Goal: Task Accomplishment & Management: Use online tool/utility

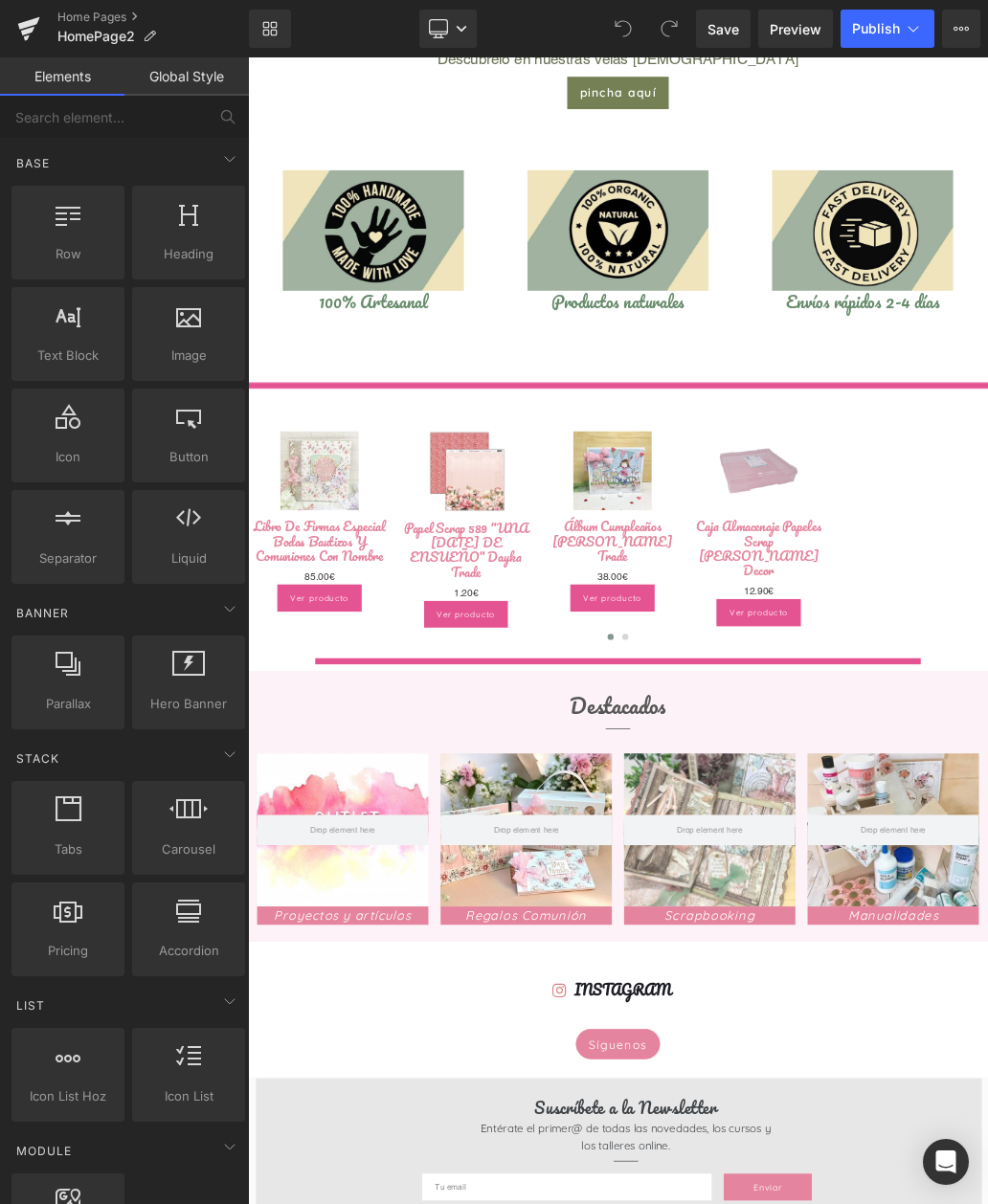
scroll to position [1278, 0]
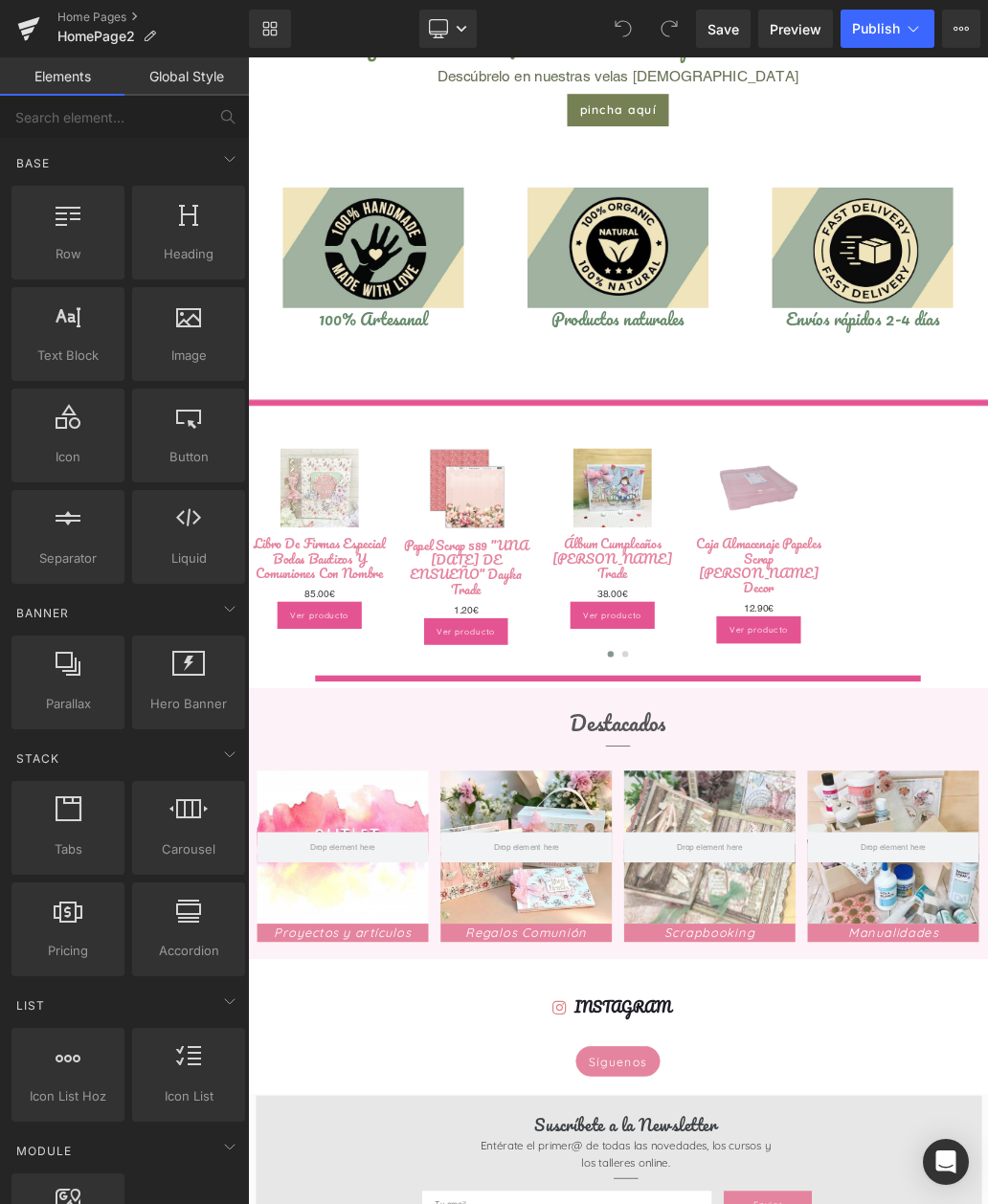
click at [854, 893] on icon at bounding box center [853, 896] width 3 height 7
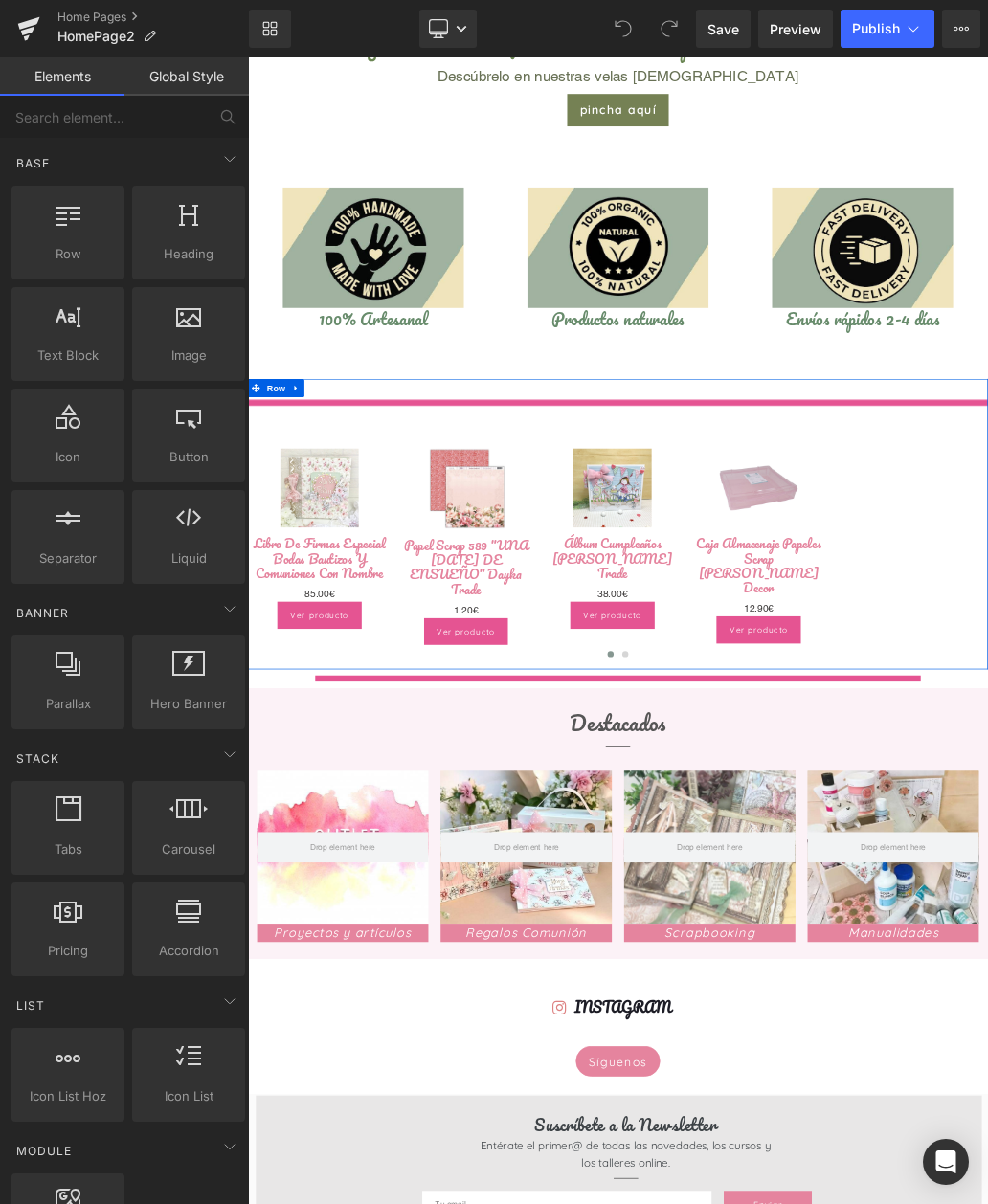
click at [390, 841] on link at bounding box center [395, 846] width 20 height 23
click at [315, 641] on span at bounding box center [317, 654] width 25 height 28
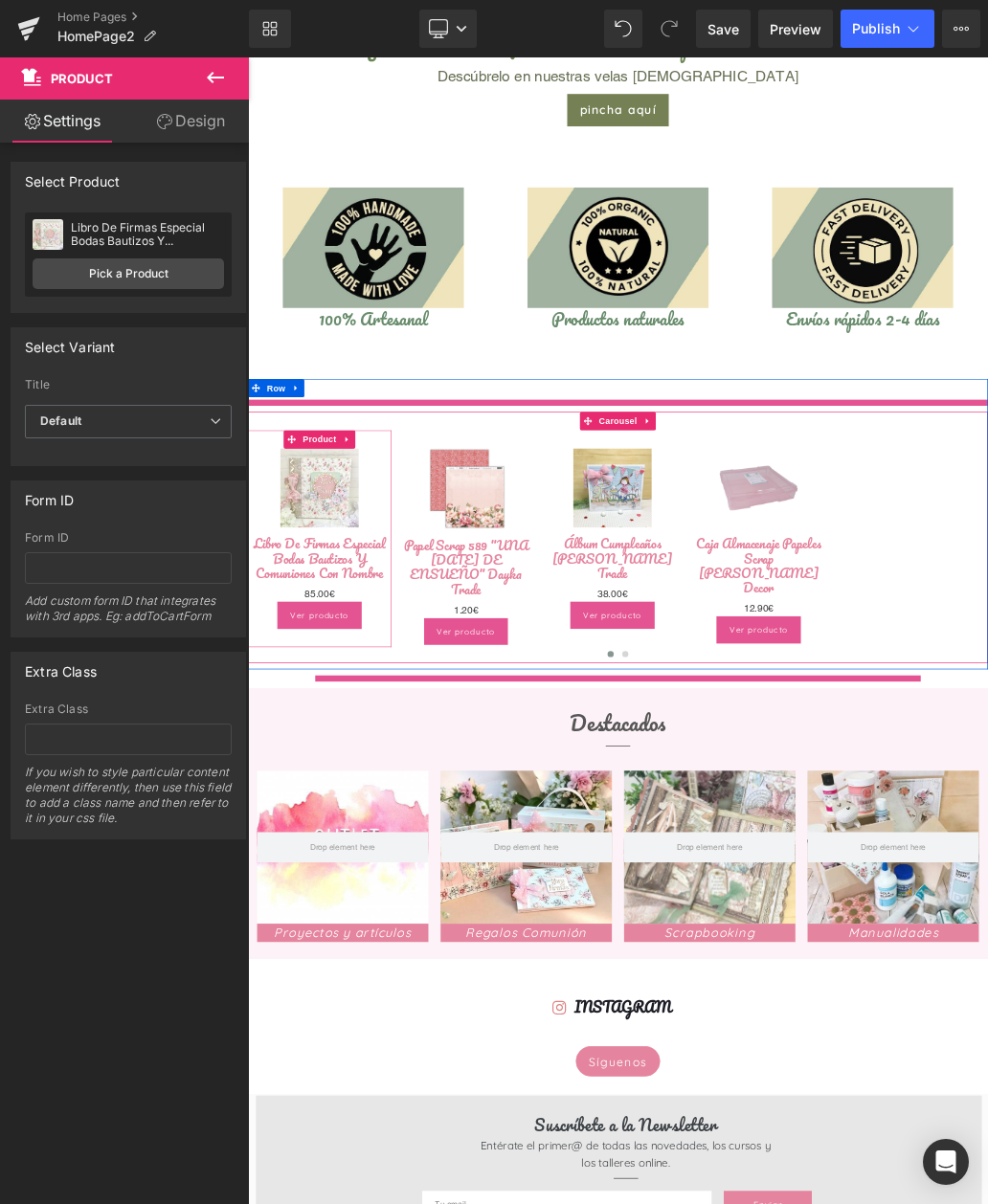
click at [381, 650] on span "Product" at bounding box center [361, 654] width 62 height 28
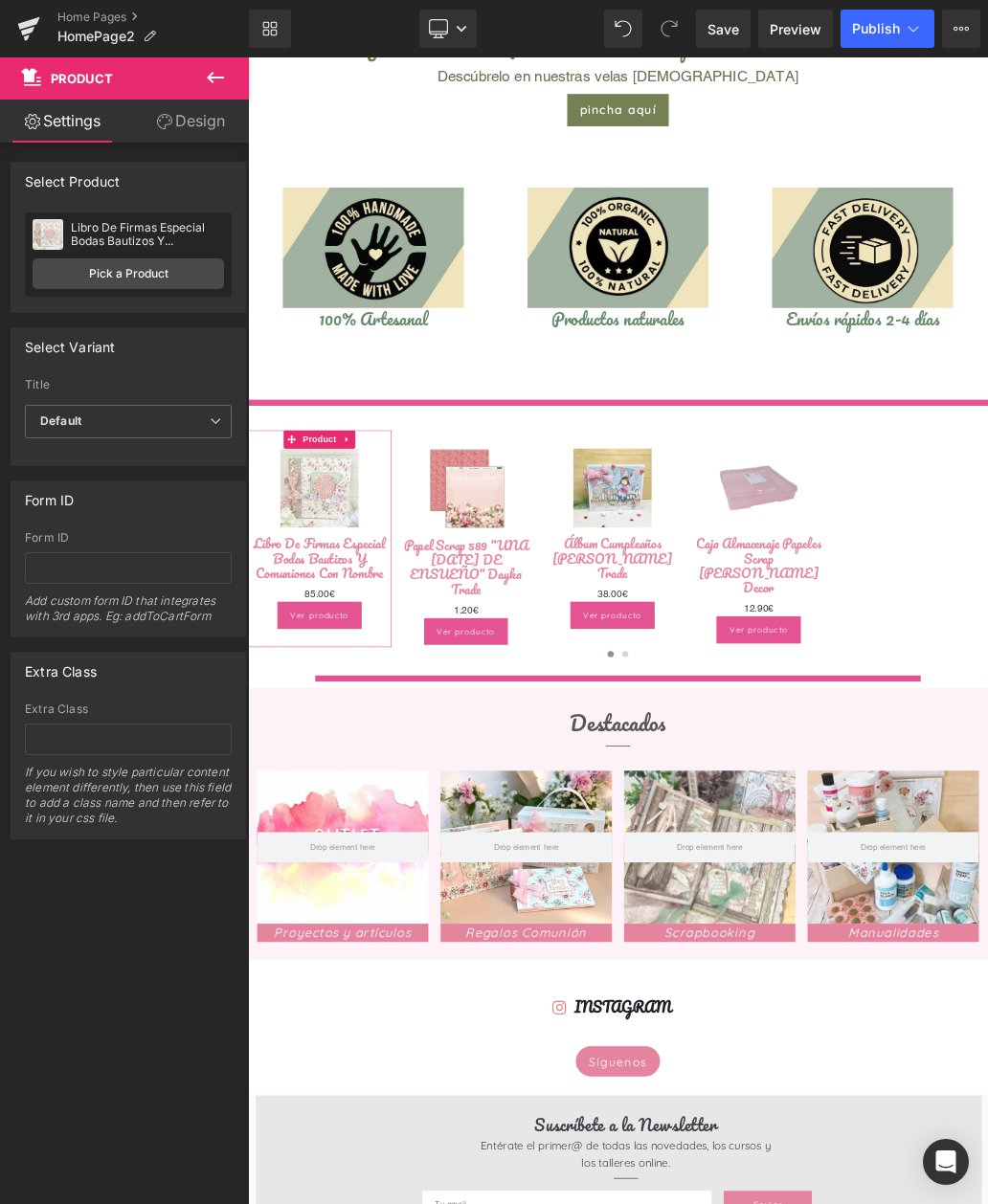
click at [104, 234] on div "Libro De Firmas Especial Bodas Bautizos Y Comuniones Con Nombre" at bounding box center [147, 234] width 153 height 26
click at [127, 277] on link "Pick a Product" at bounding box center [128, 273] width 191 height 30
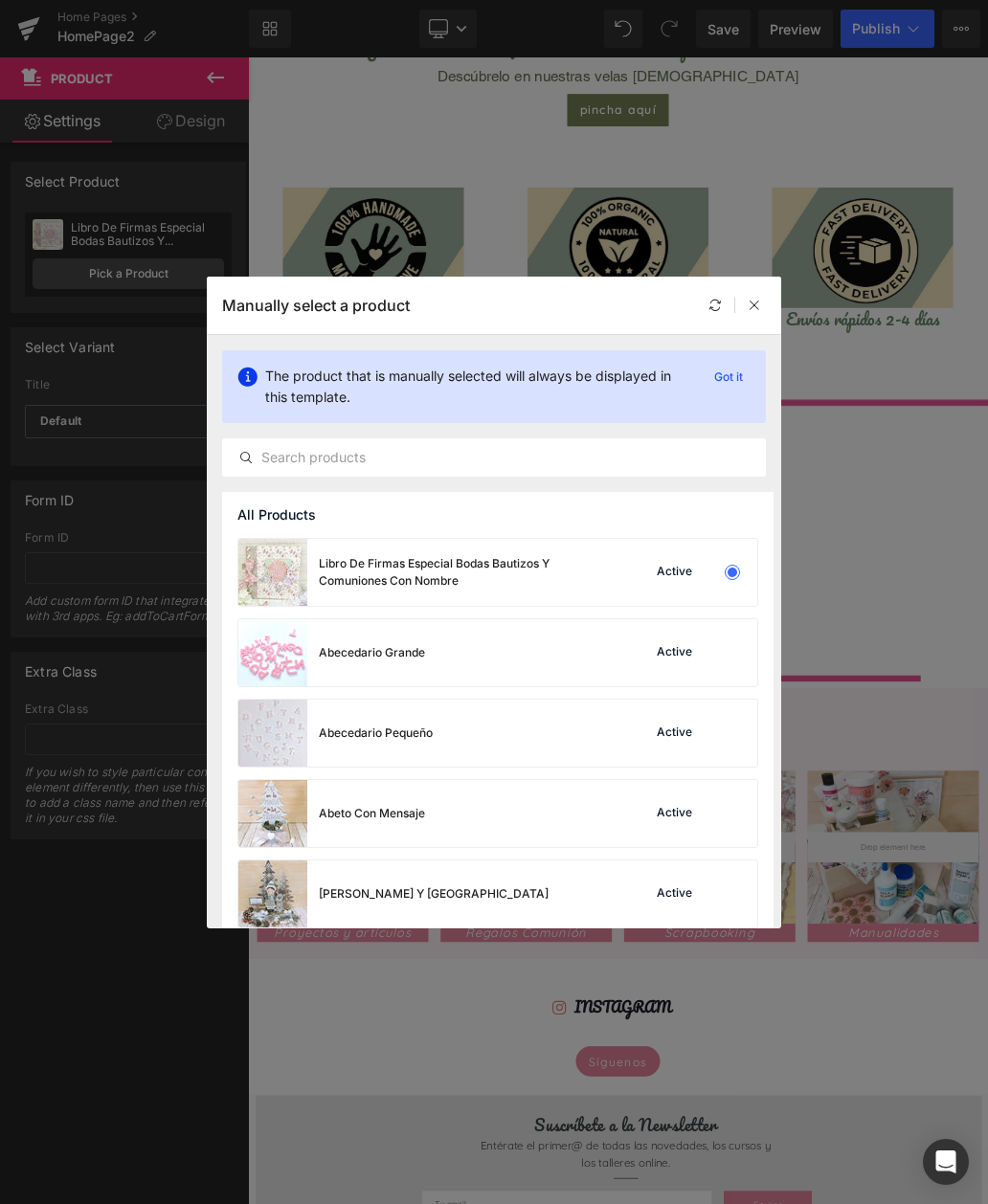
click at [607, 456] on input "text" at bounding box center [494, 457] width 542 height 23
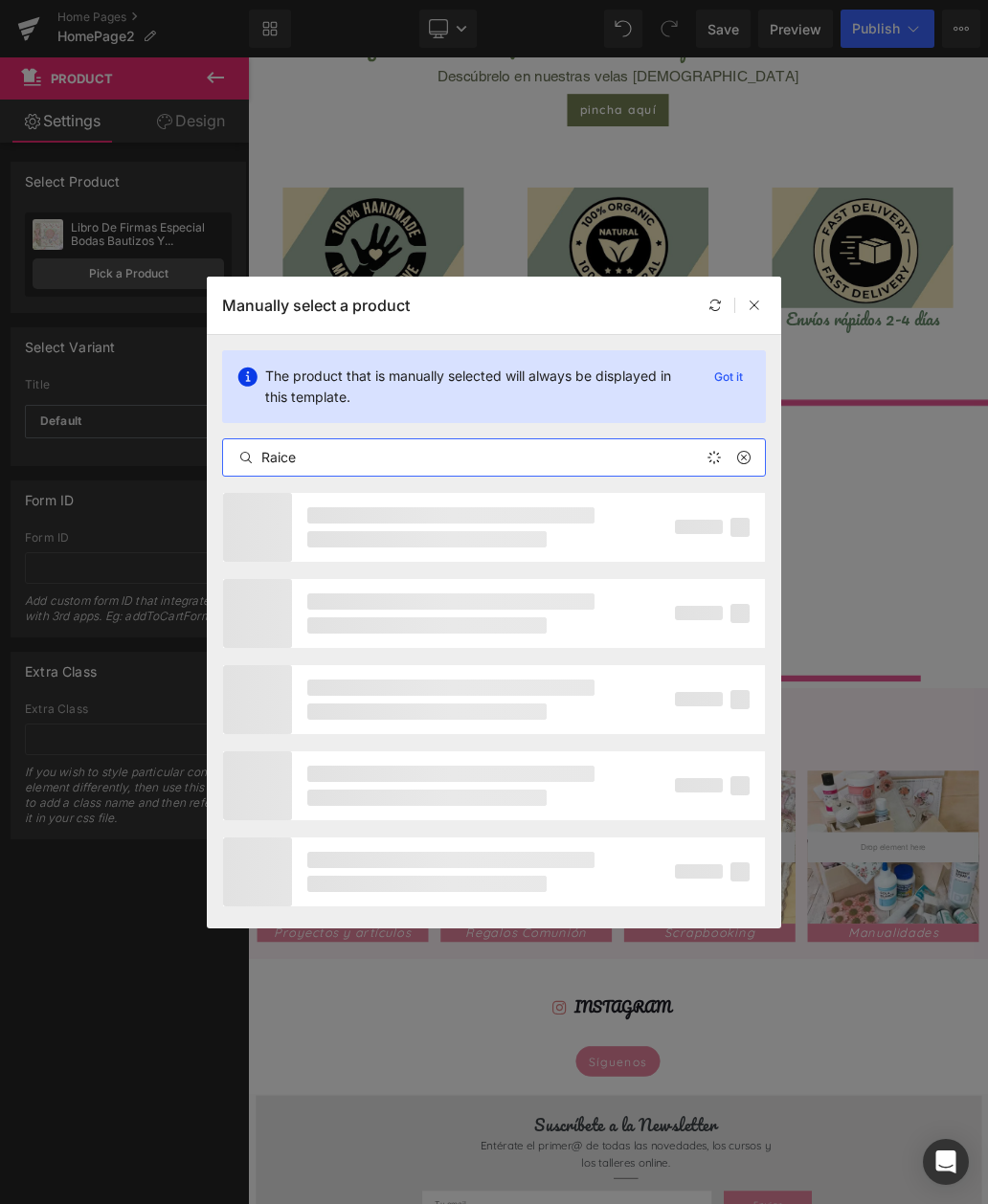
type input "Raices"
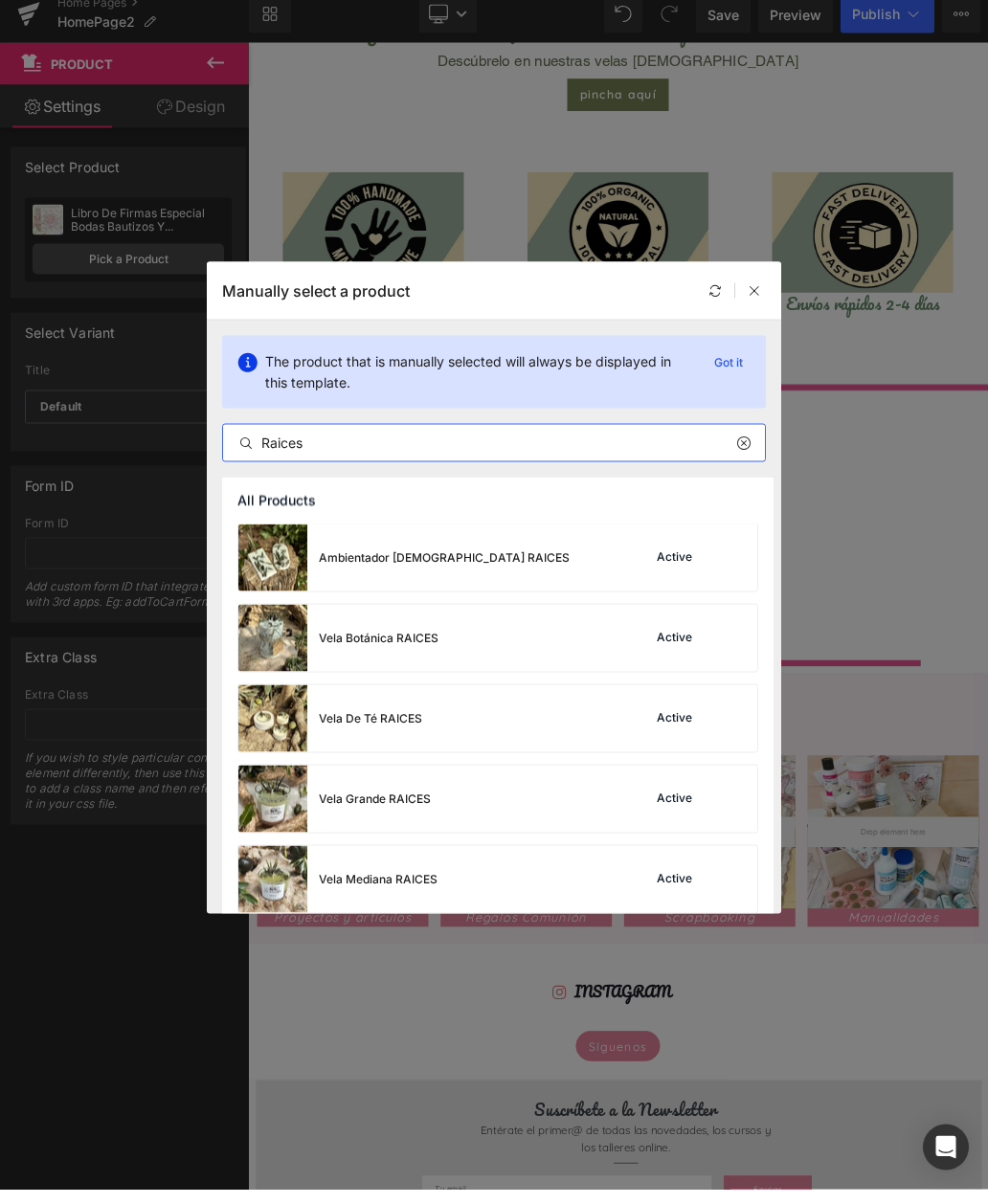
click at [346, 644] on div "Vela Botánica RAICES" at bounding box center [378, 653] width 120 height 18
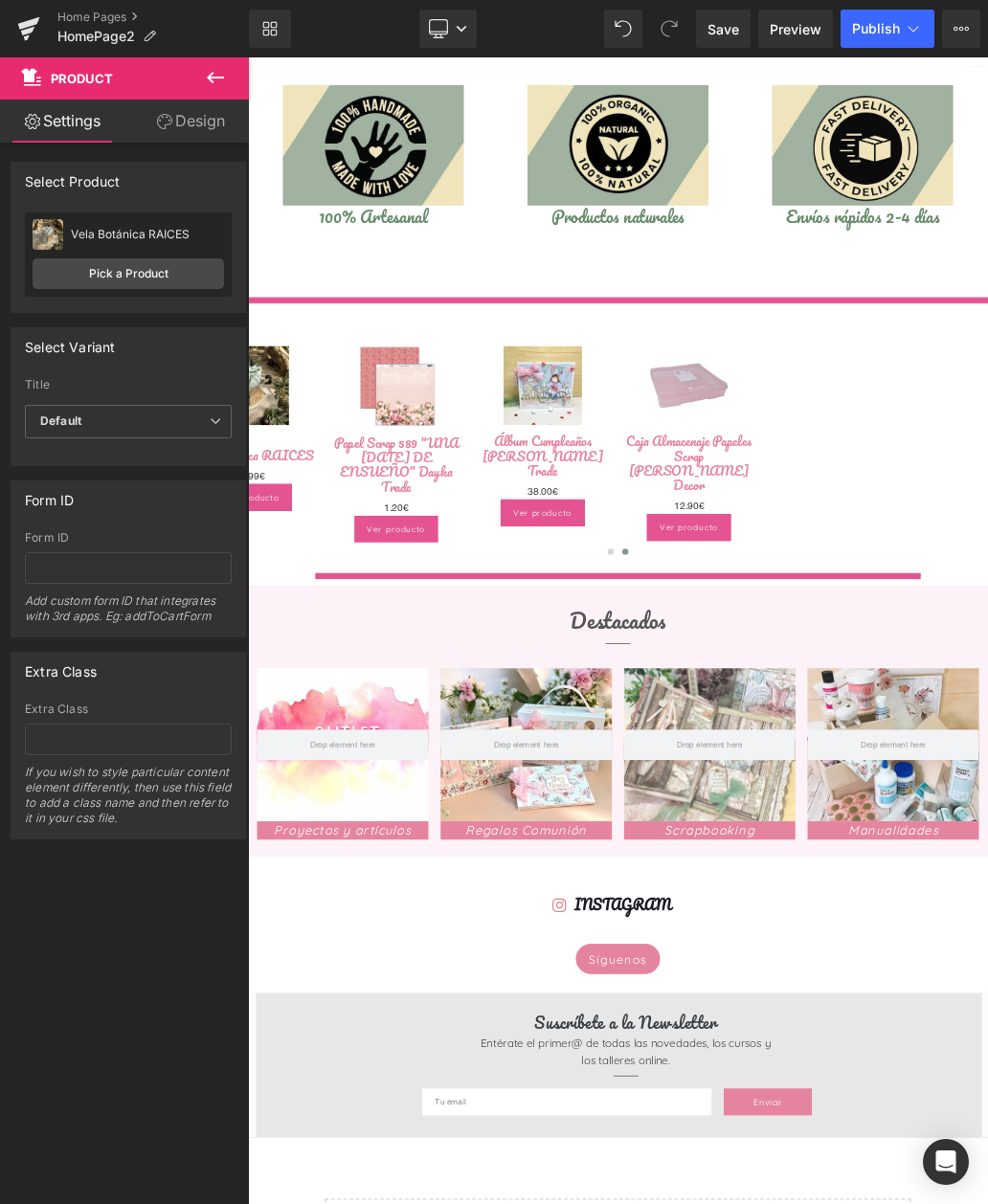
scroll to position [1459, 0]
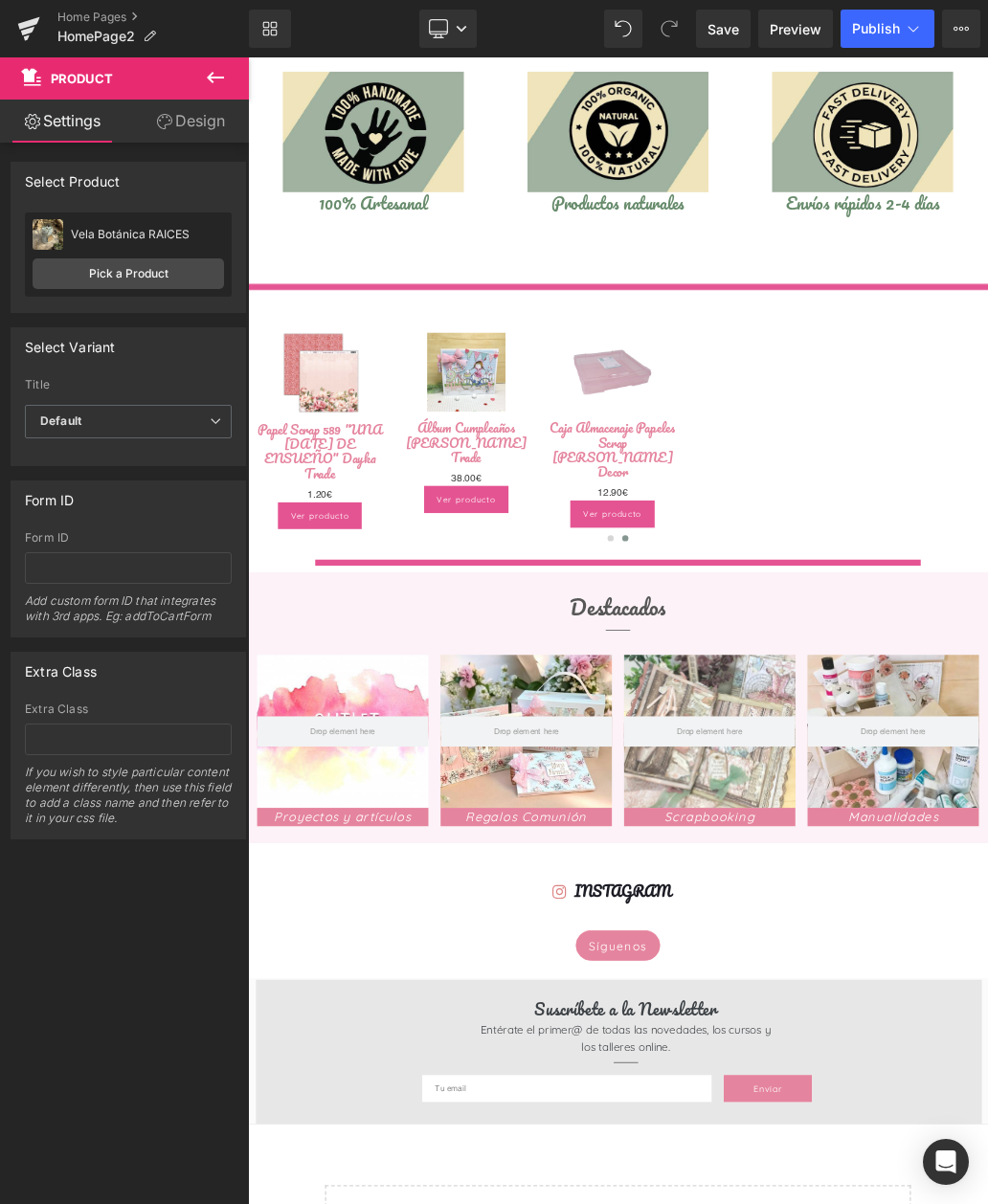
click at [188, 117] on link "Design" at bounding box center [191, 121] width 125 height 43
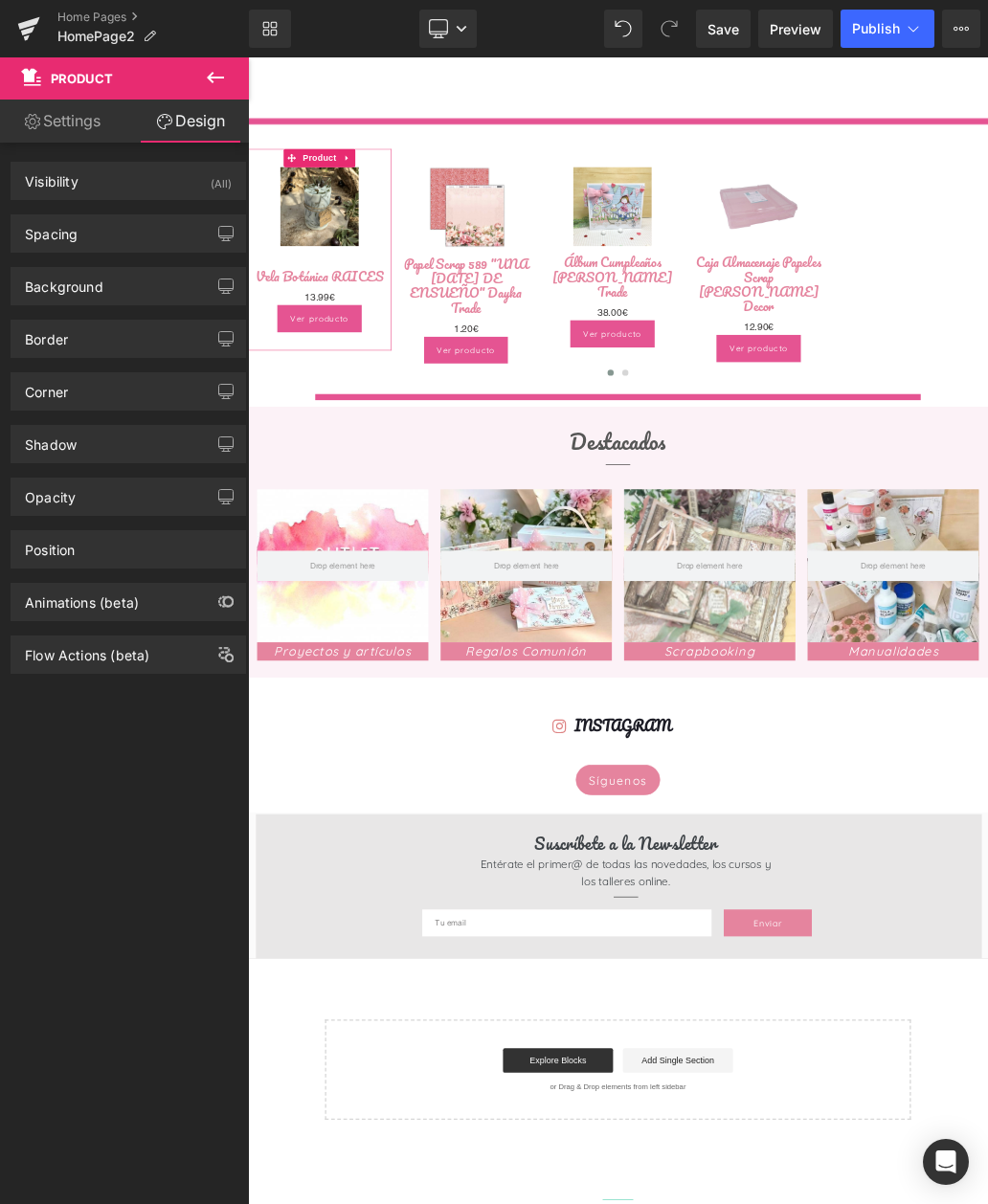
scroll to position [1723, 0]
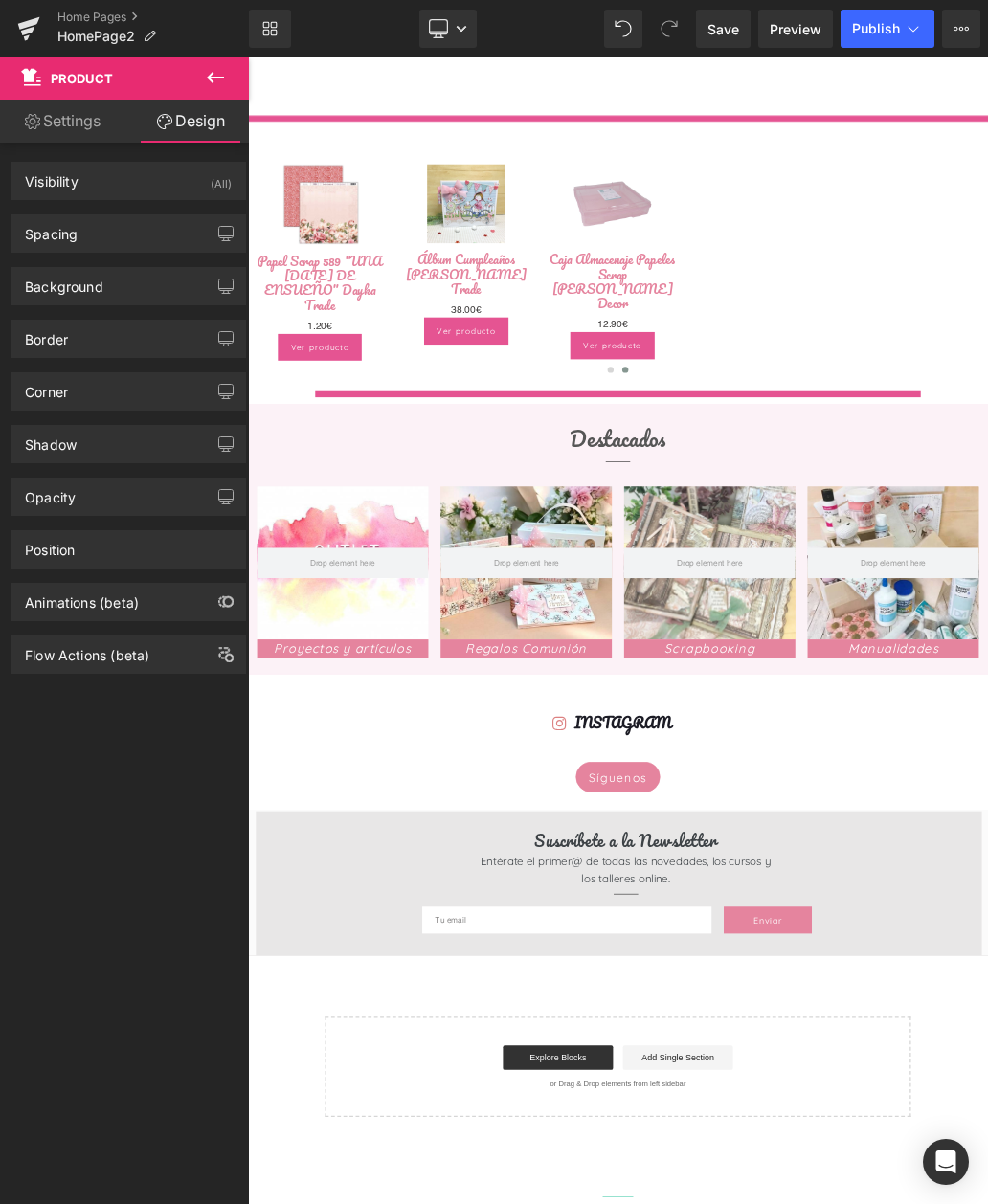
click at [79, 241] on div "Spacing" at bounding box center [128, 233] width 233 height 36
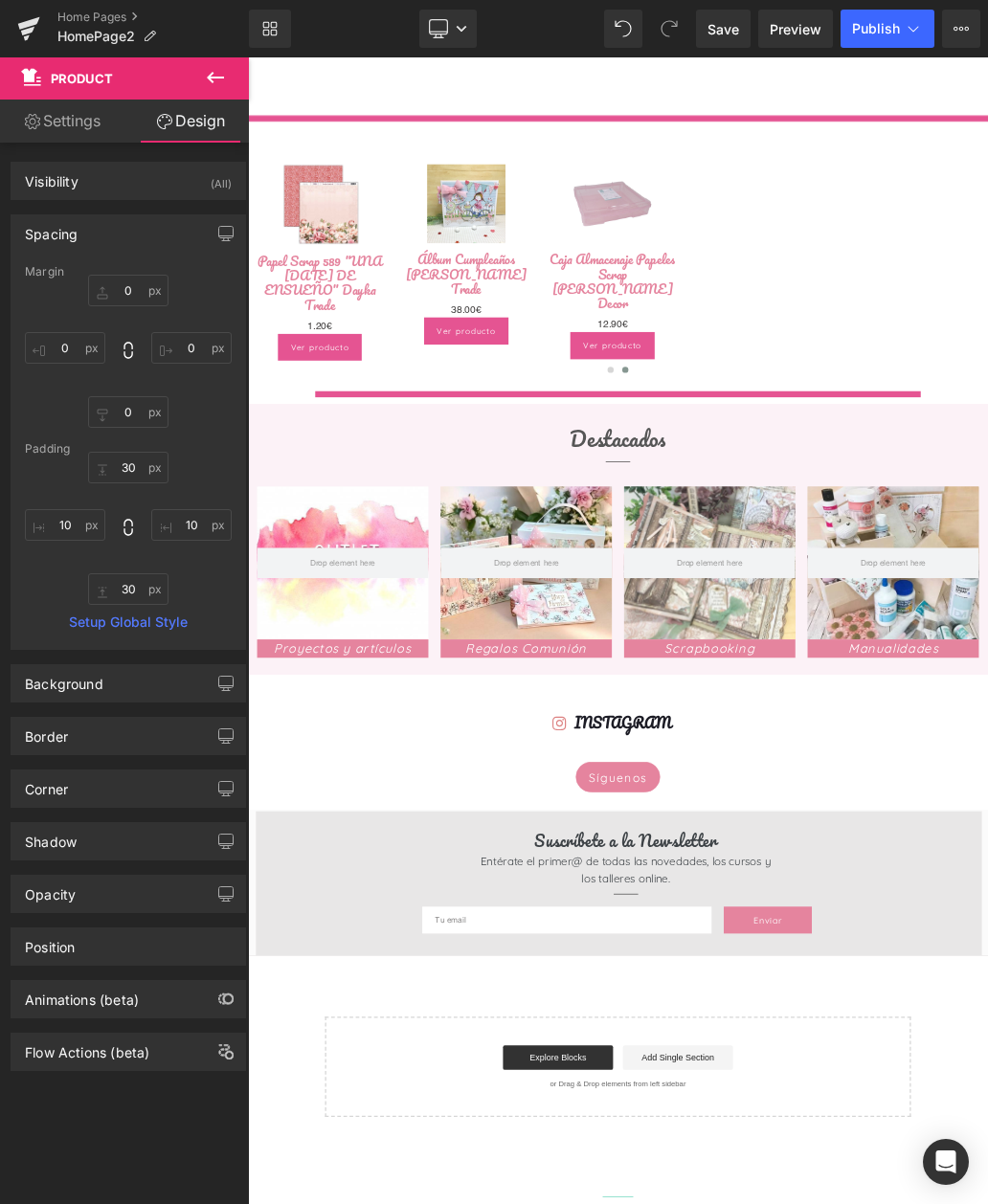
click at [102, 690] on div "Background" at bounding box center [64, 678] width 78 height 26
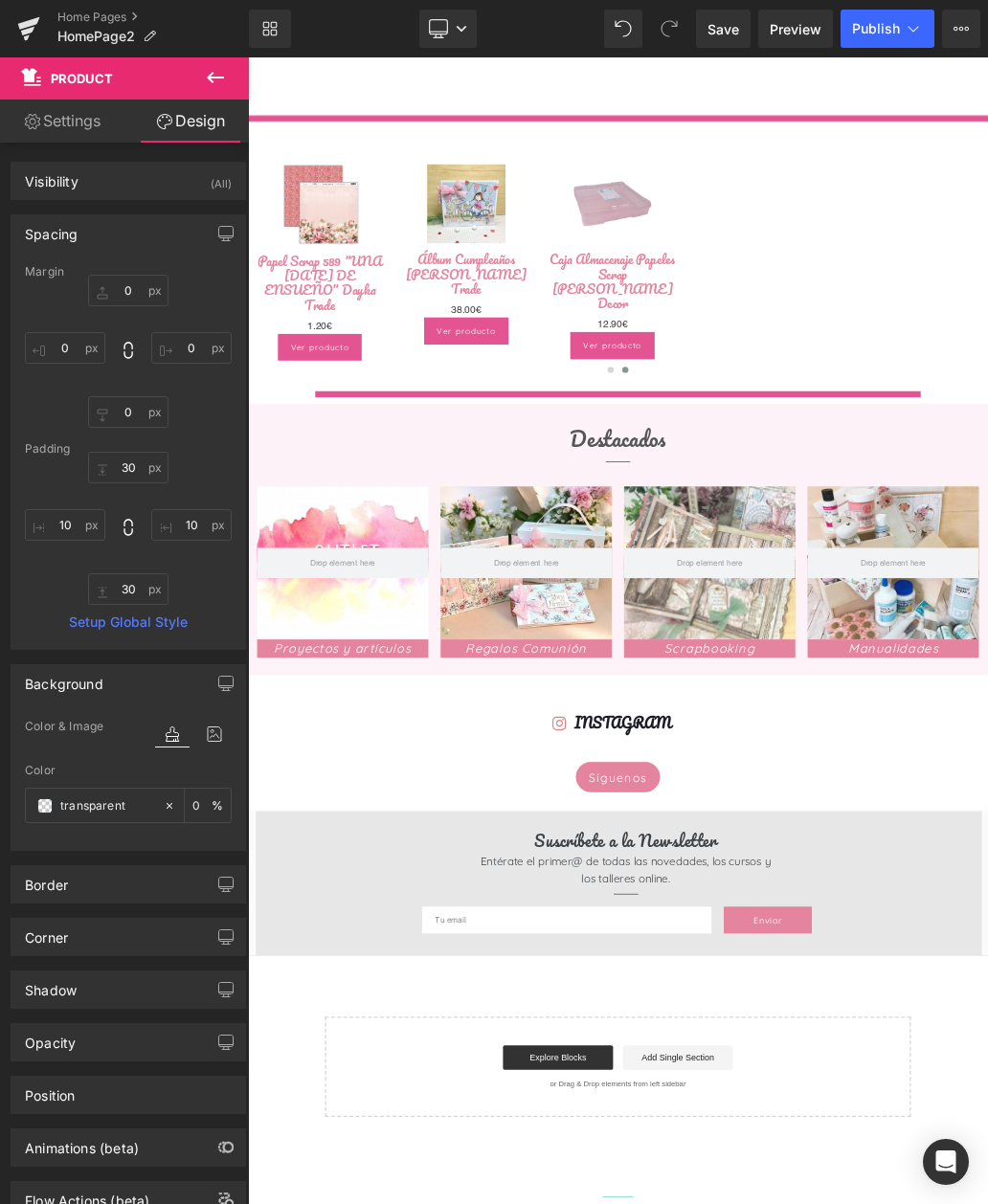
click at [177, 736] on icon at bounding box center [172, 734] width 34 height 25
click at [72, 802] on input "transparent" at bounding box center [107, 806] width 94 height 21
click at [330, 1130] on div "Hero Banner Ver Kits Button Hero Banner" at bounding box center [827, 147] width 1006 height 3135
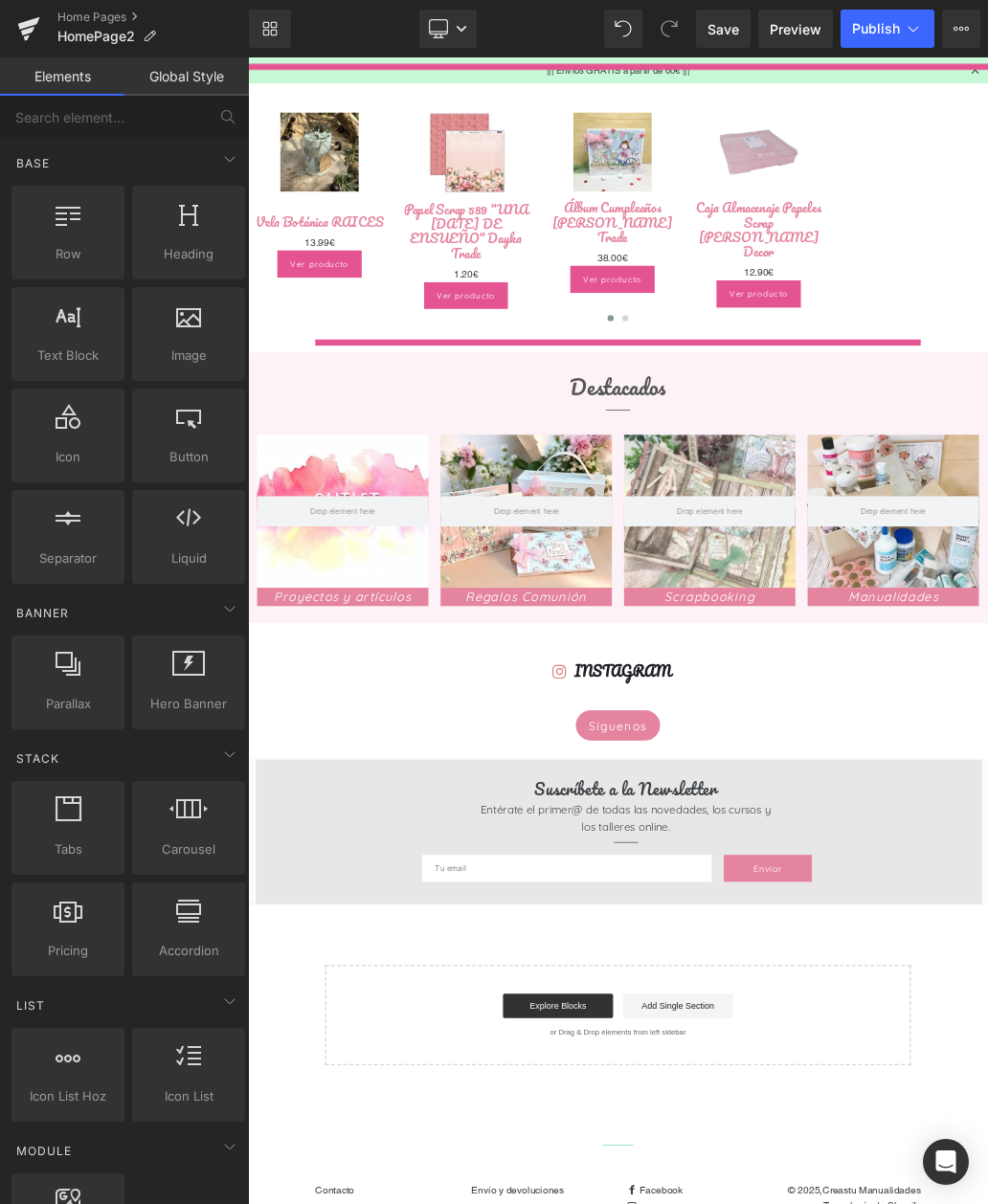
scroll to position [1798, 0]
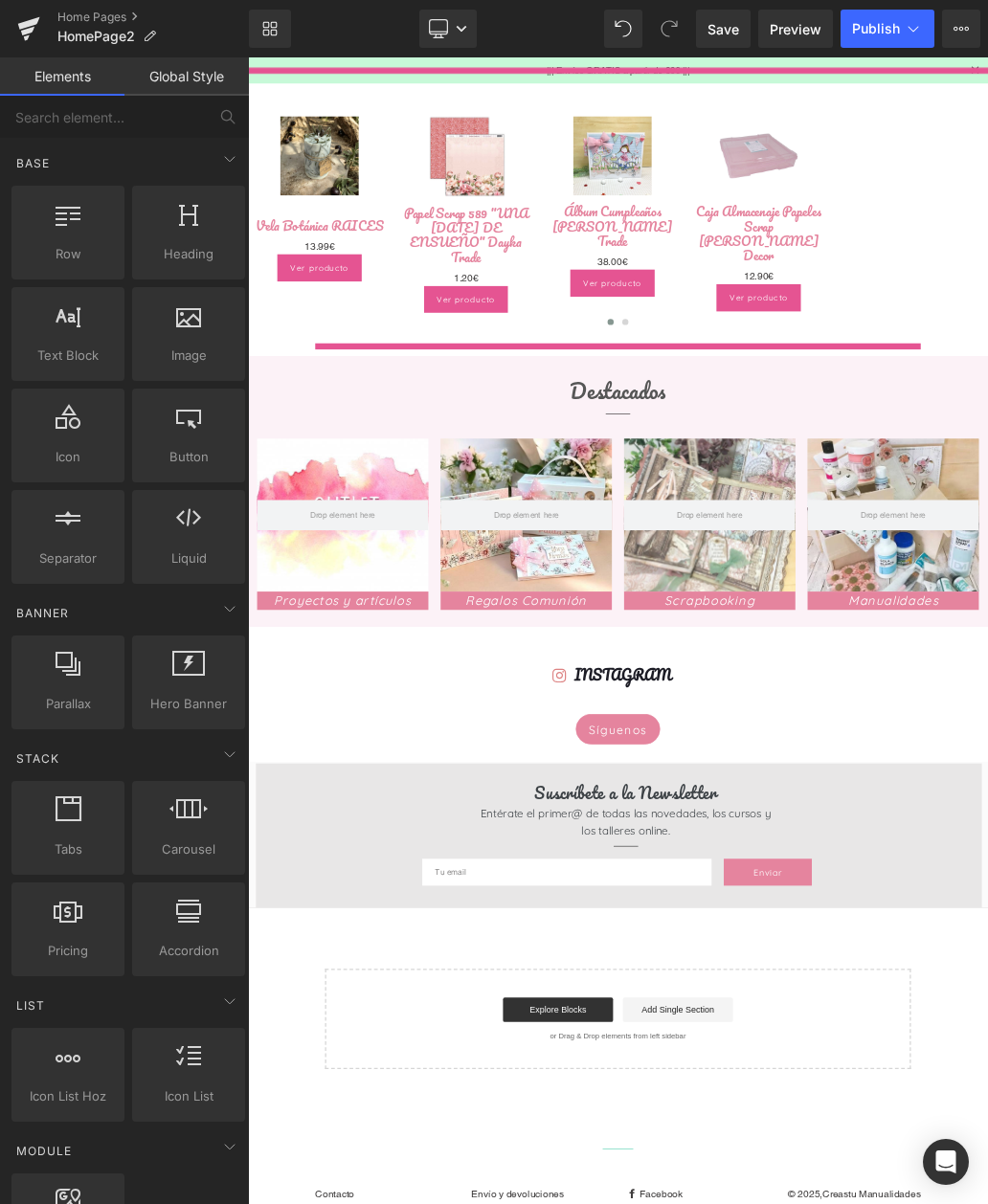
click at [384, 341] on span "(P) Price" at bounding box center [360, 353] width 54 height 23
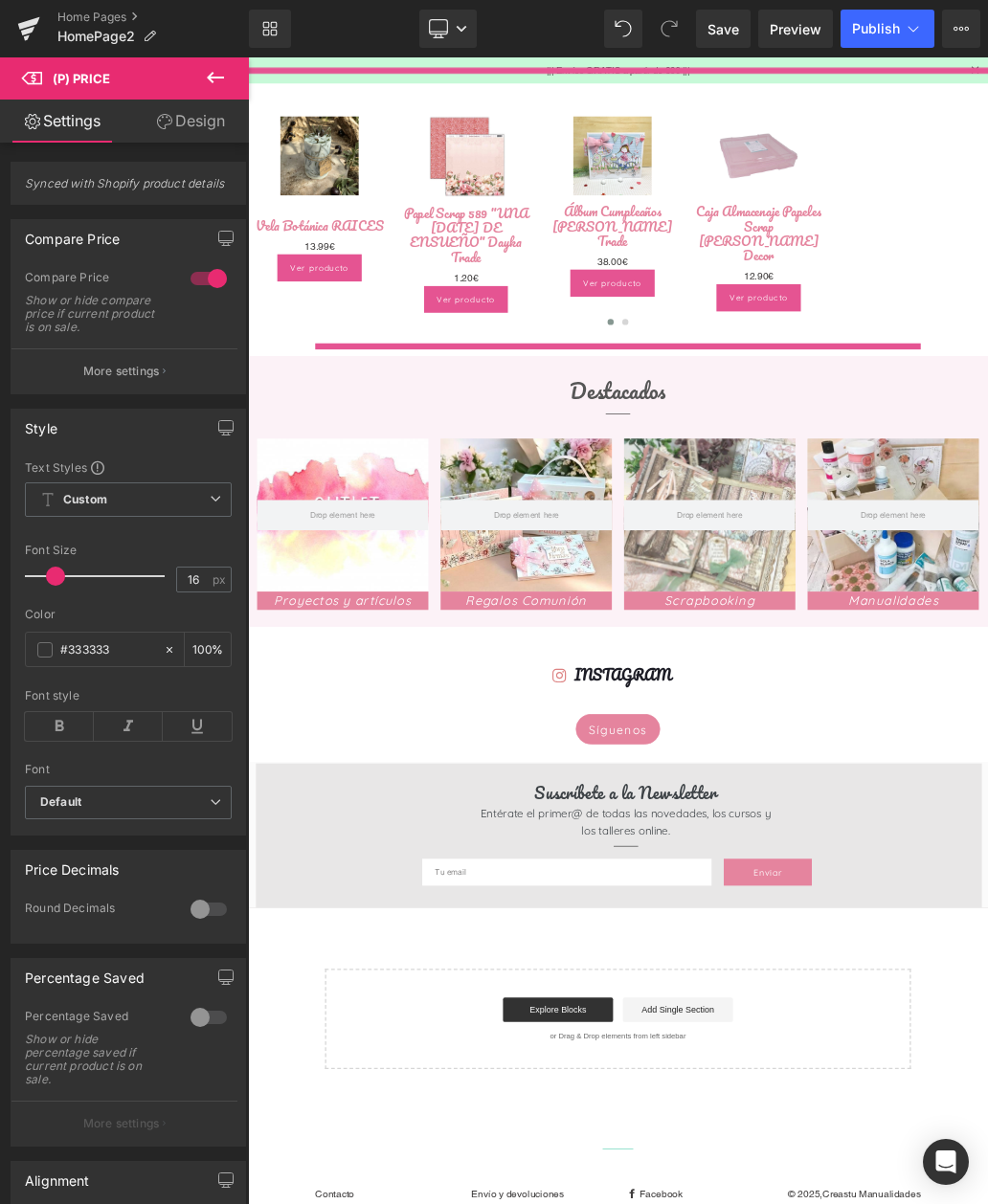
click at [218, 278] on div at bounding box center [208, 278] width 46 height 30
click at [213, 263] on div at bounding box center [208, 278] width 46 height 30
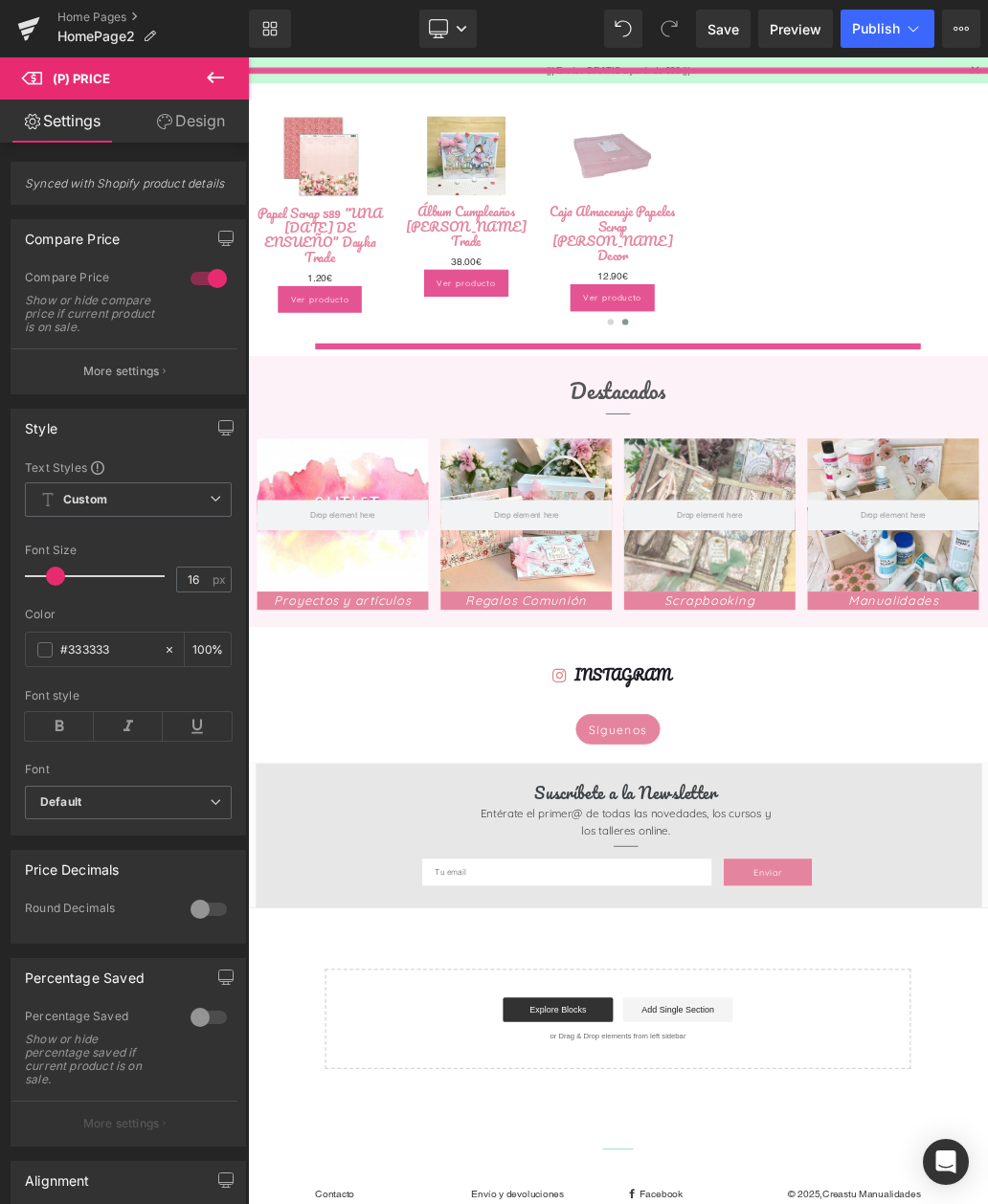
scroll to position [0, 0]
click at [212, 282] on div at bounding box center [208, 278] width 46 height 30
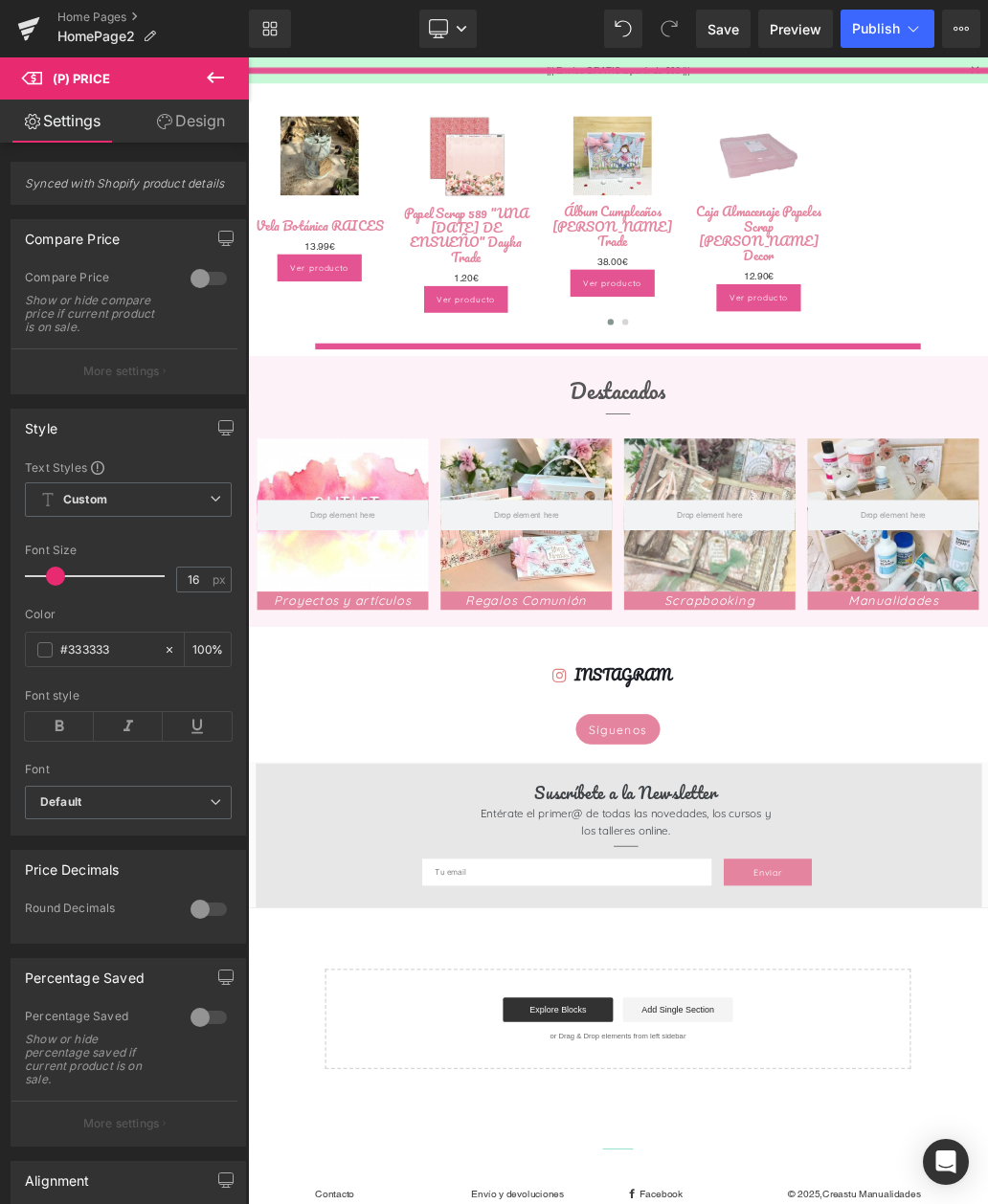
click at [205, 277] on div at bounding box center [208, 278] width 46 height 30
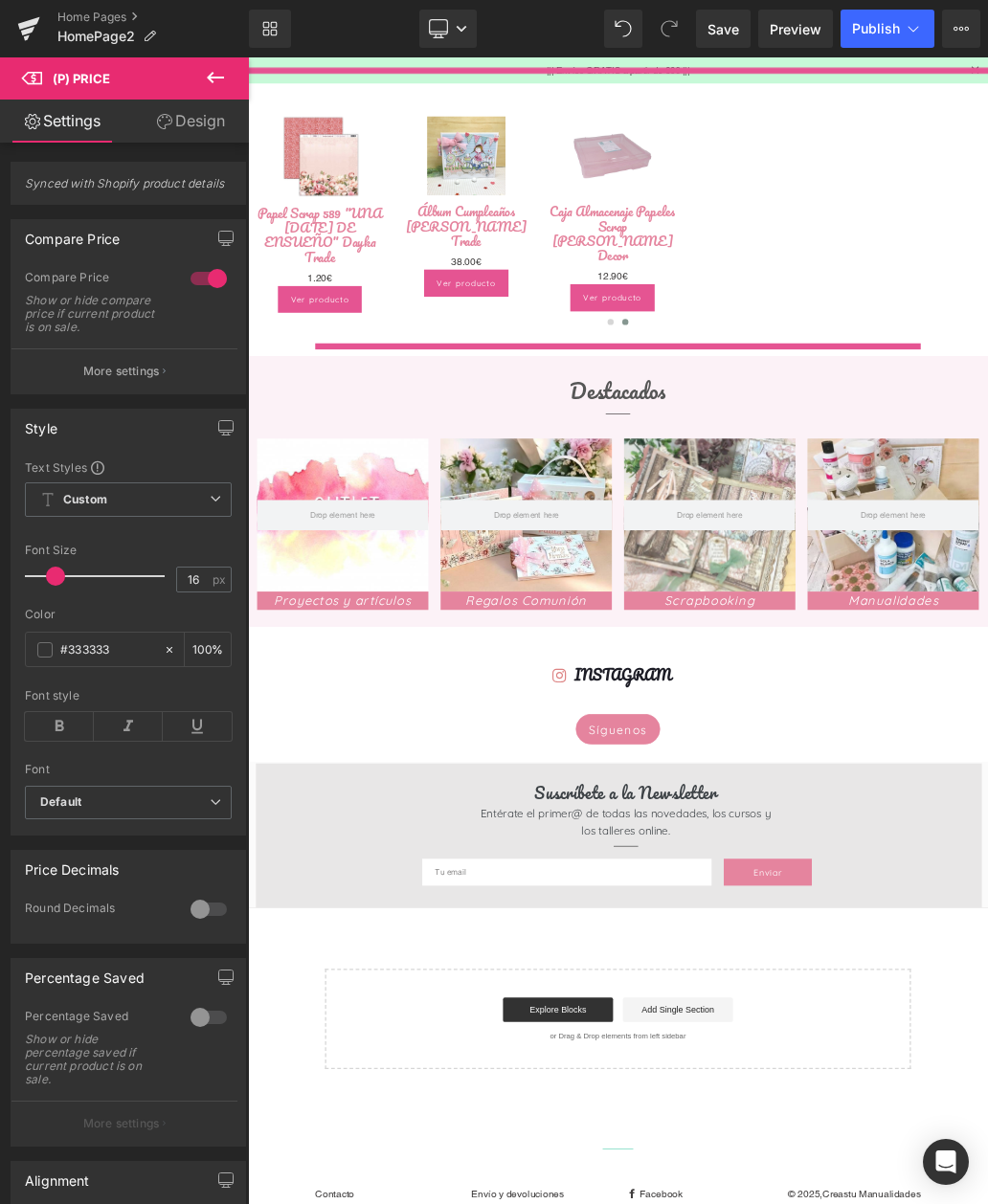
click at [109, 651] on input "#333333" at bounding box center [107, 650] width 94 height 21
click at [52, 642] on span at bounding box center [45, 650] width 16 height 16
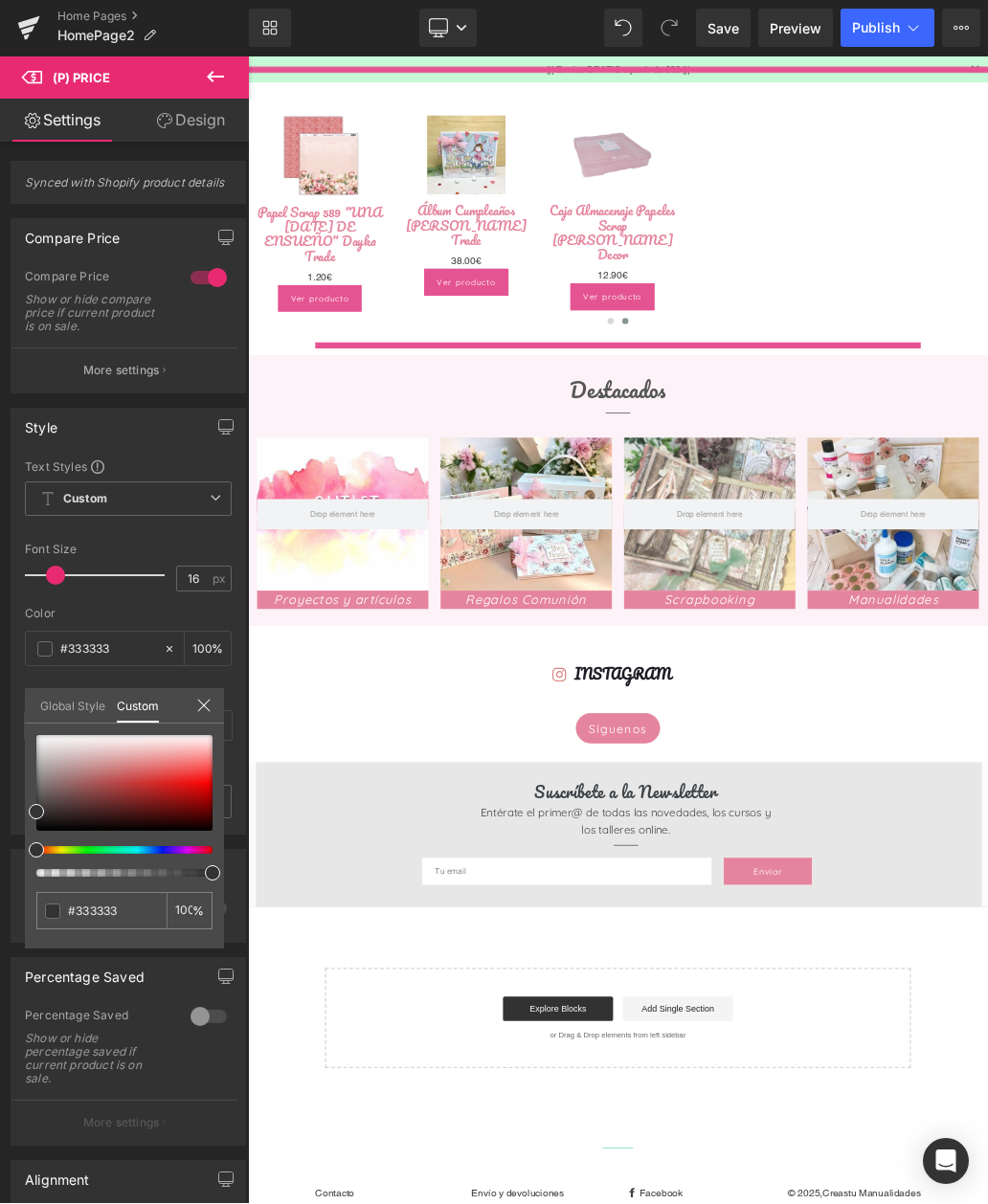
scroll to position [16, 0]
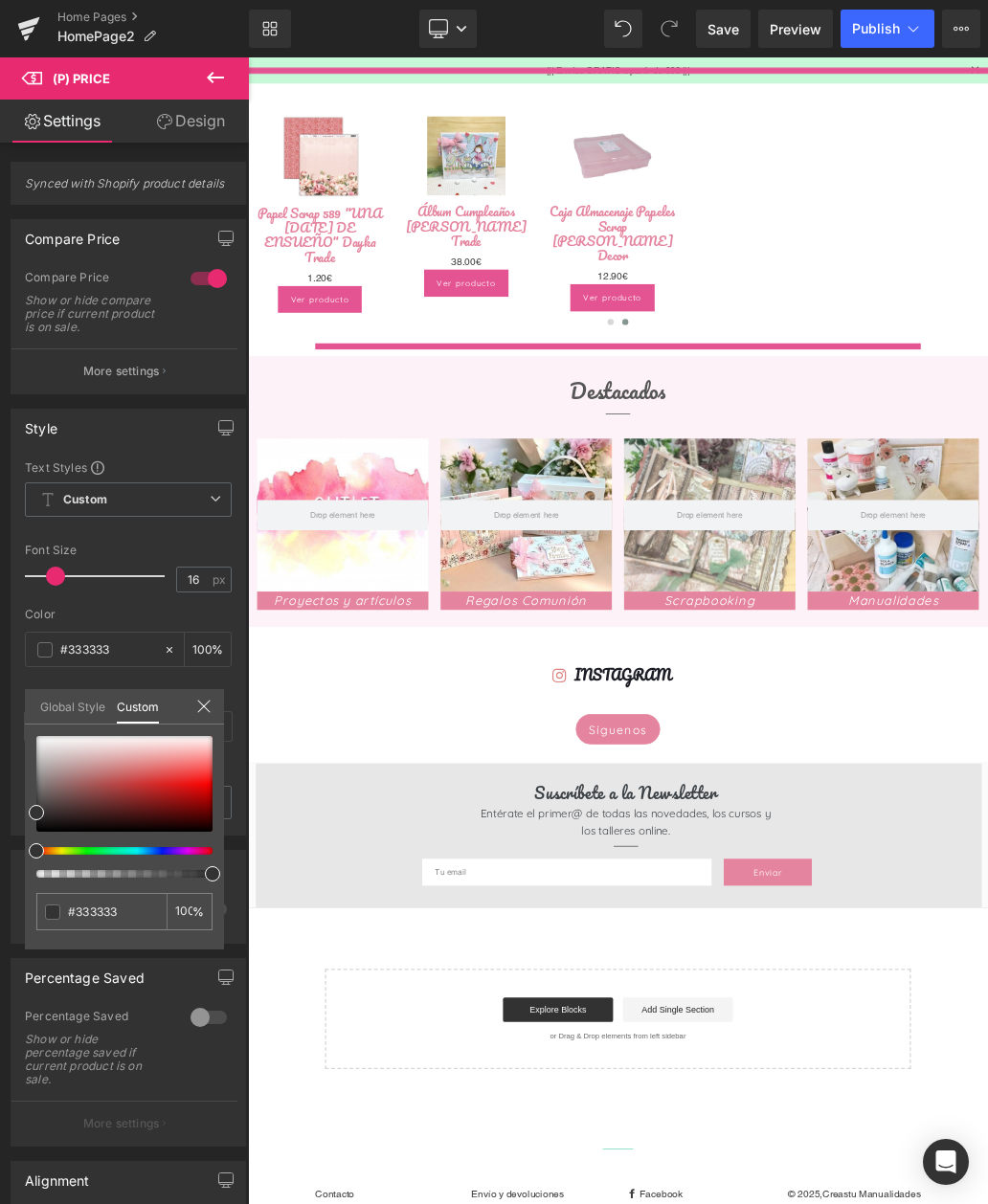
click at [118, 847] on div at bounding box center [116, 851] width 177 height 8
click at [113, 852] on div at bounding box center [116, 851] width 177 height 8
click at [114, 852] on span at bounding box center [121, 851] width 16 height 16
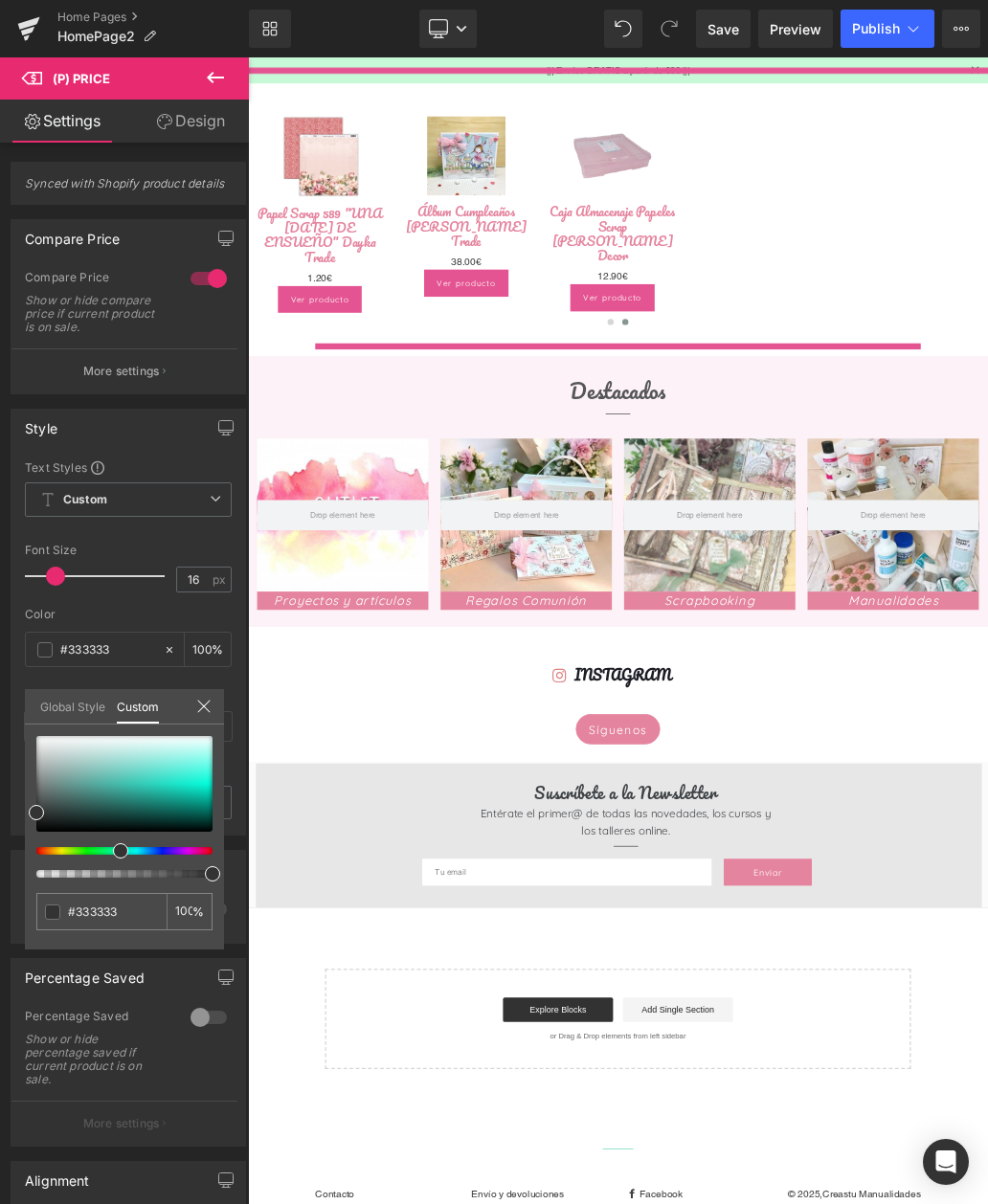
click at [109, 850] on div at bounding box center [116, 851] width 177 height 8
click at [109, 853] on span at bounding box center [117, 851] width 16 height 16
click at [109, 852] on span at bounding box center [117, 851] width 16 height 16
click at [111, 854] on span at bounding box center [117, 851] width 16 height 16
click at [109, 849] on span at bounding box center [117, 851] width 16 height 16
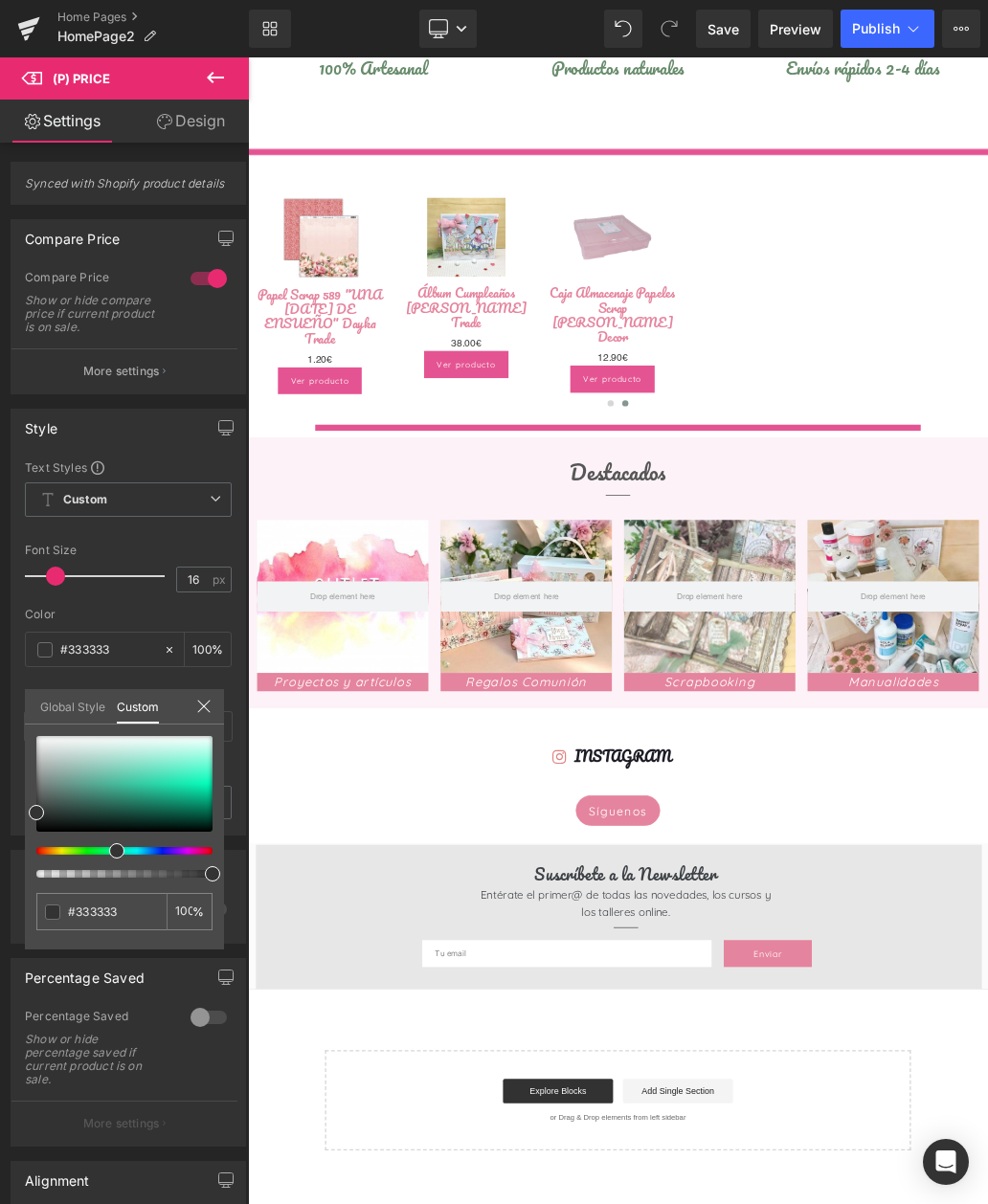
scroll to position [1673, 0]
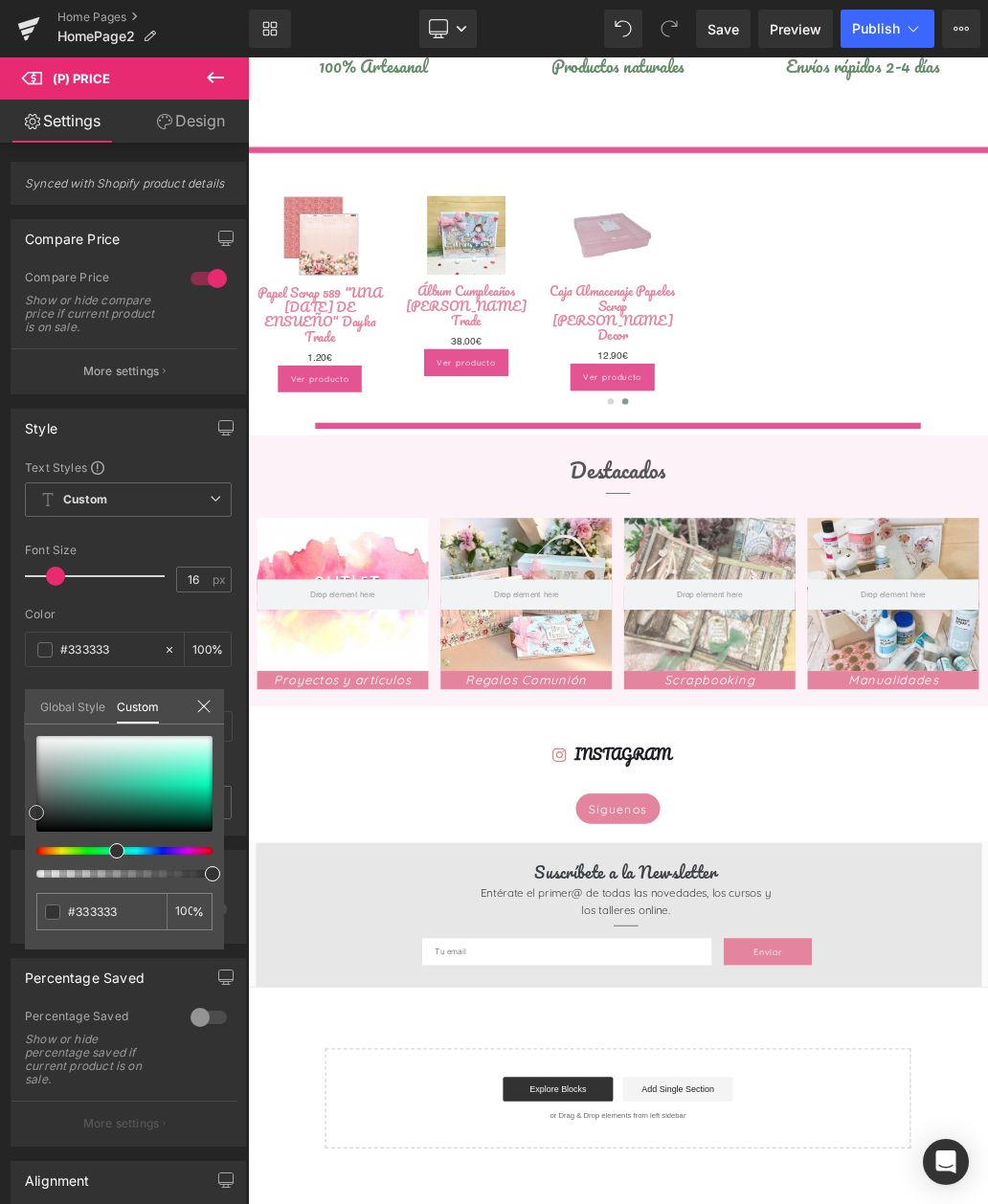
click at [136, 791] on div at bounding box center [124, 784] width 177 height 96
type input "#2ead8b"
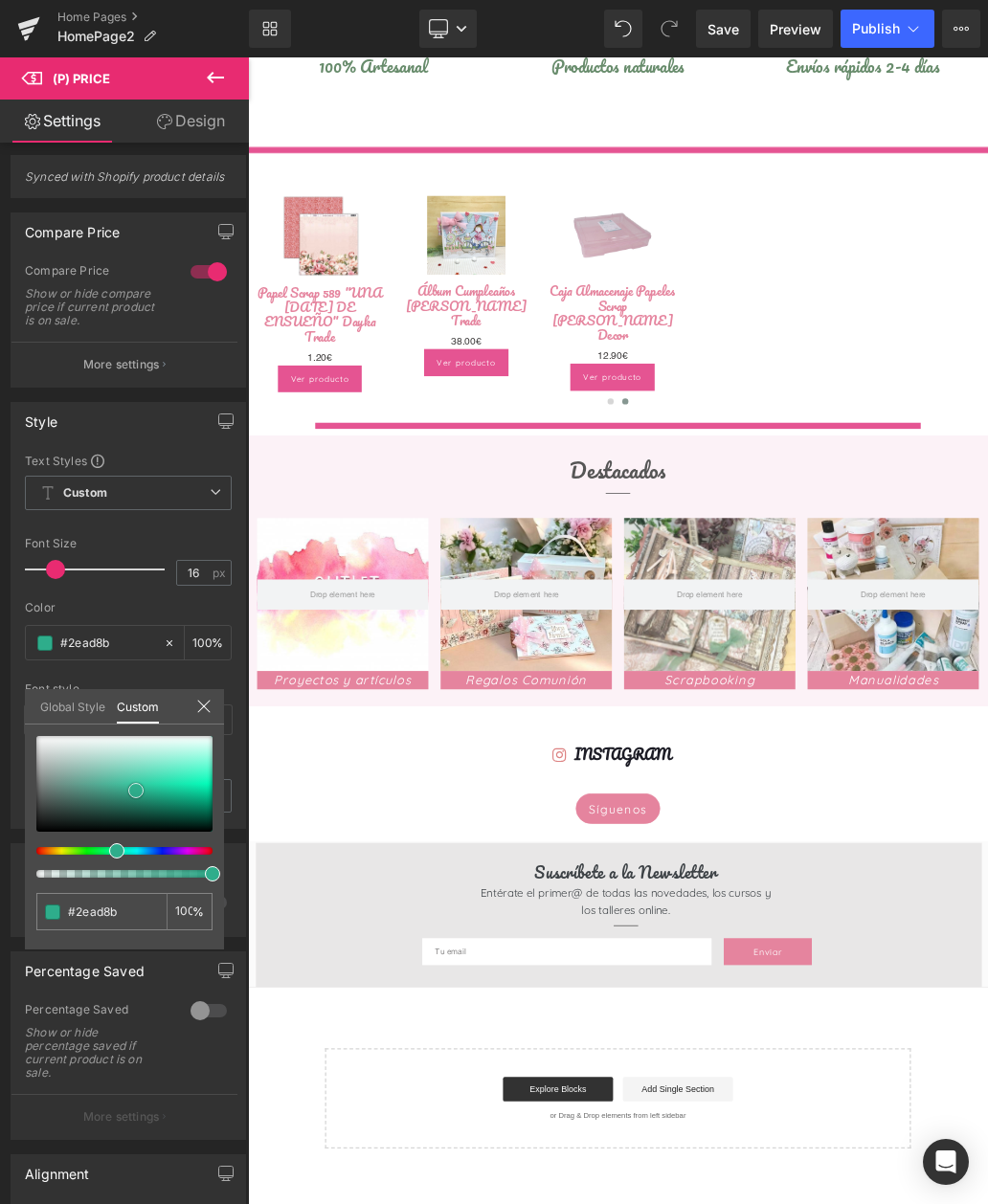
scroll to position [8, 0]
click at [136, 790] on span at bounding box center [137, 791] width 16 height 16
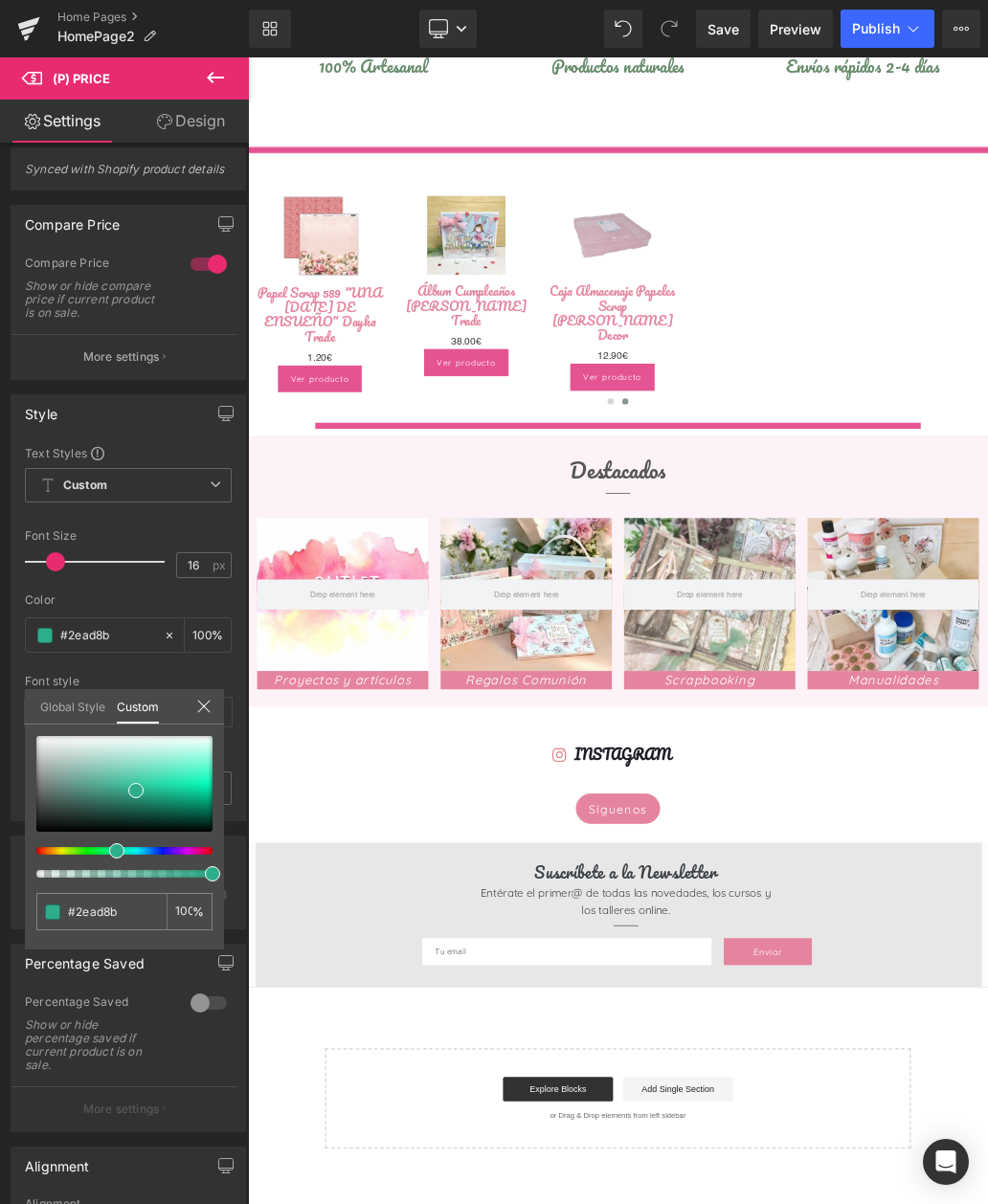
click at [196, 716] on div at bounding box center [204, 707] width 16 height 19
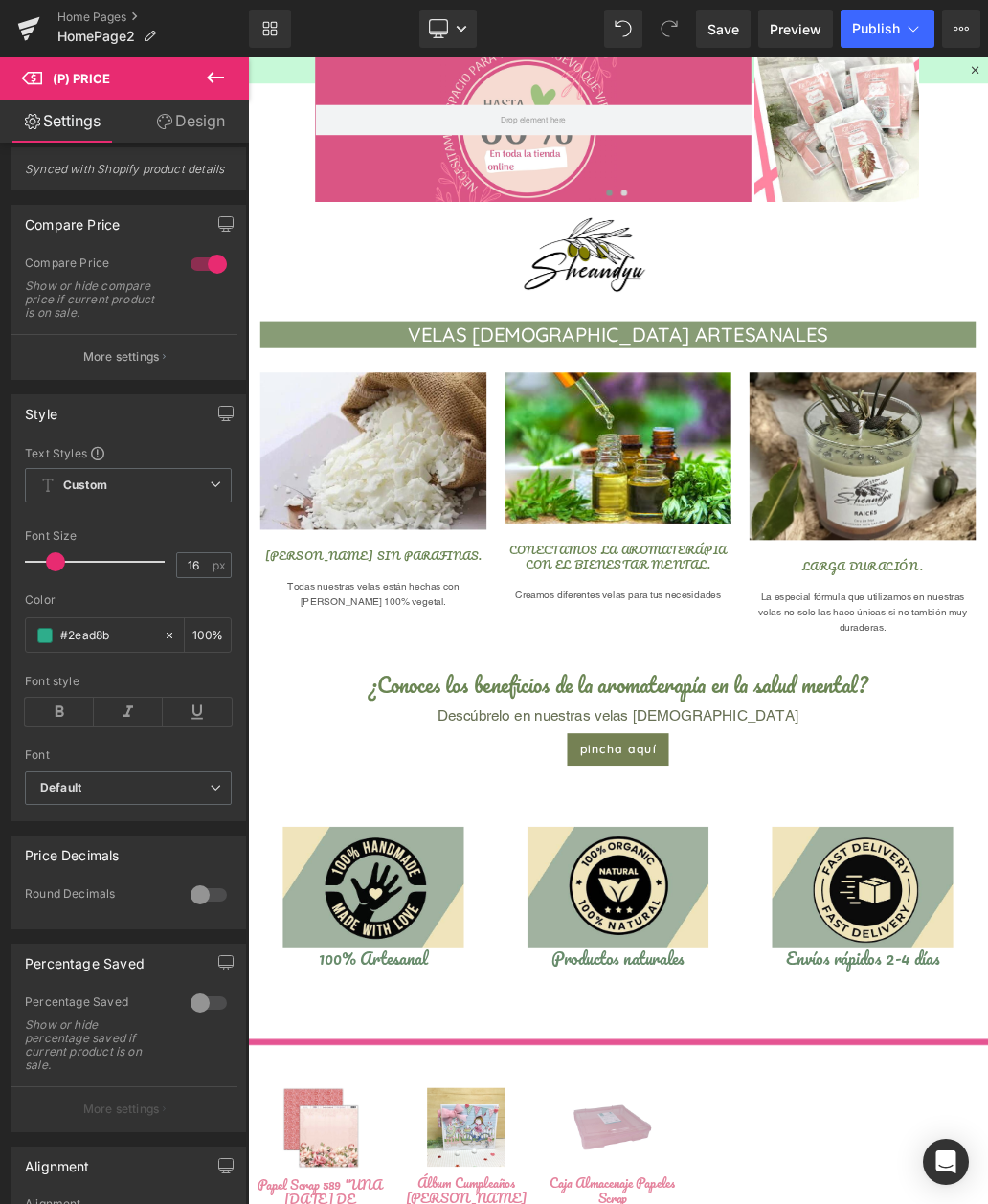
scroll to position [293, 0]
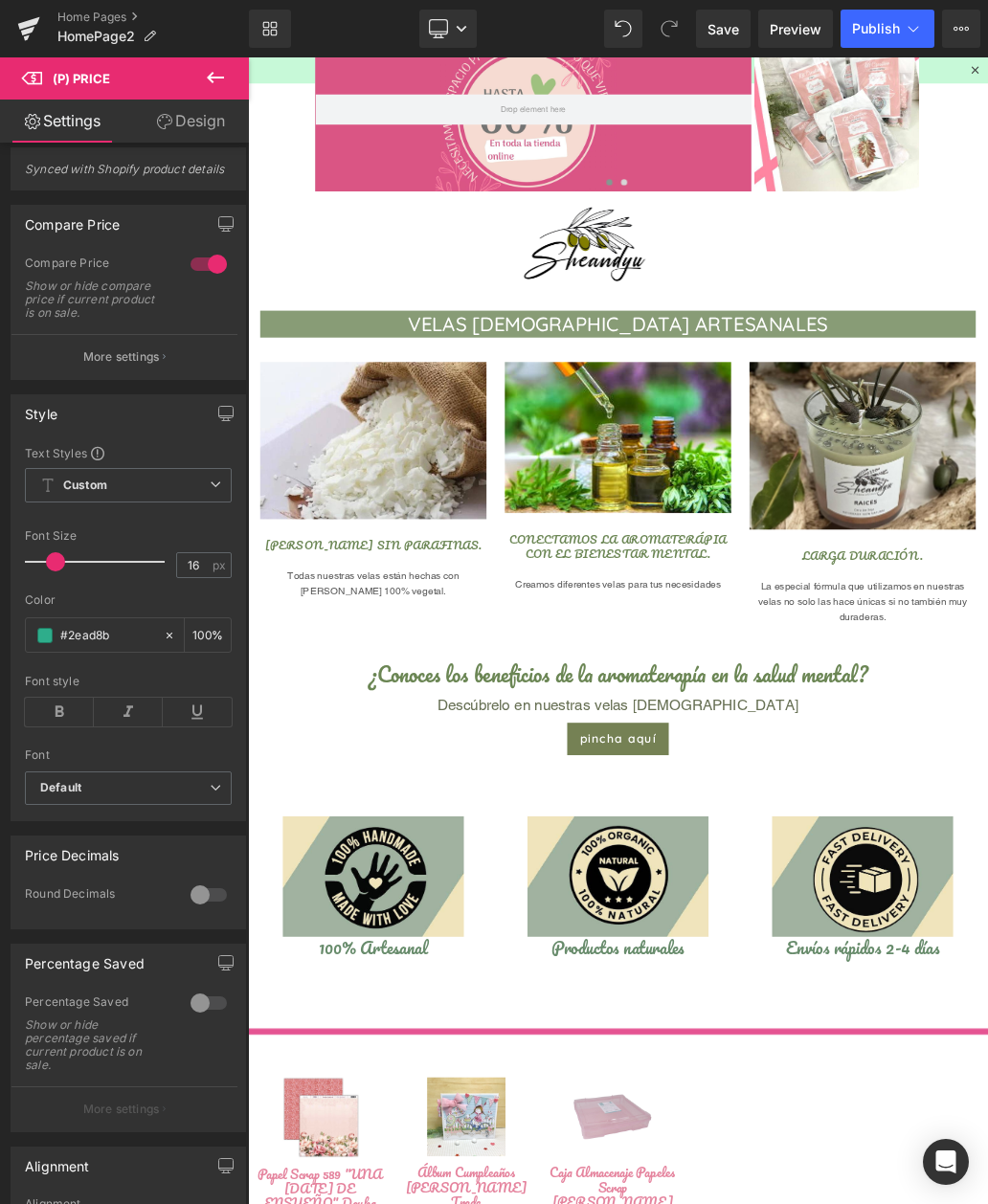
click at [248, 58] on div at bounding box center [248, 58] width 0 height 0
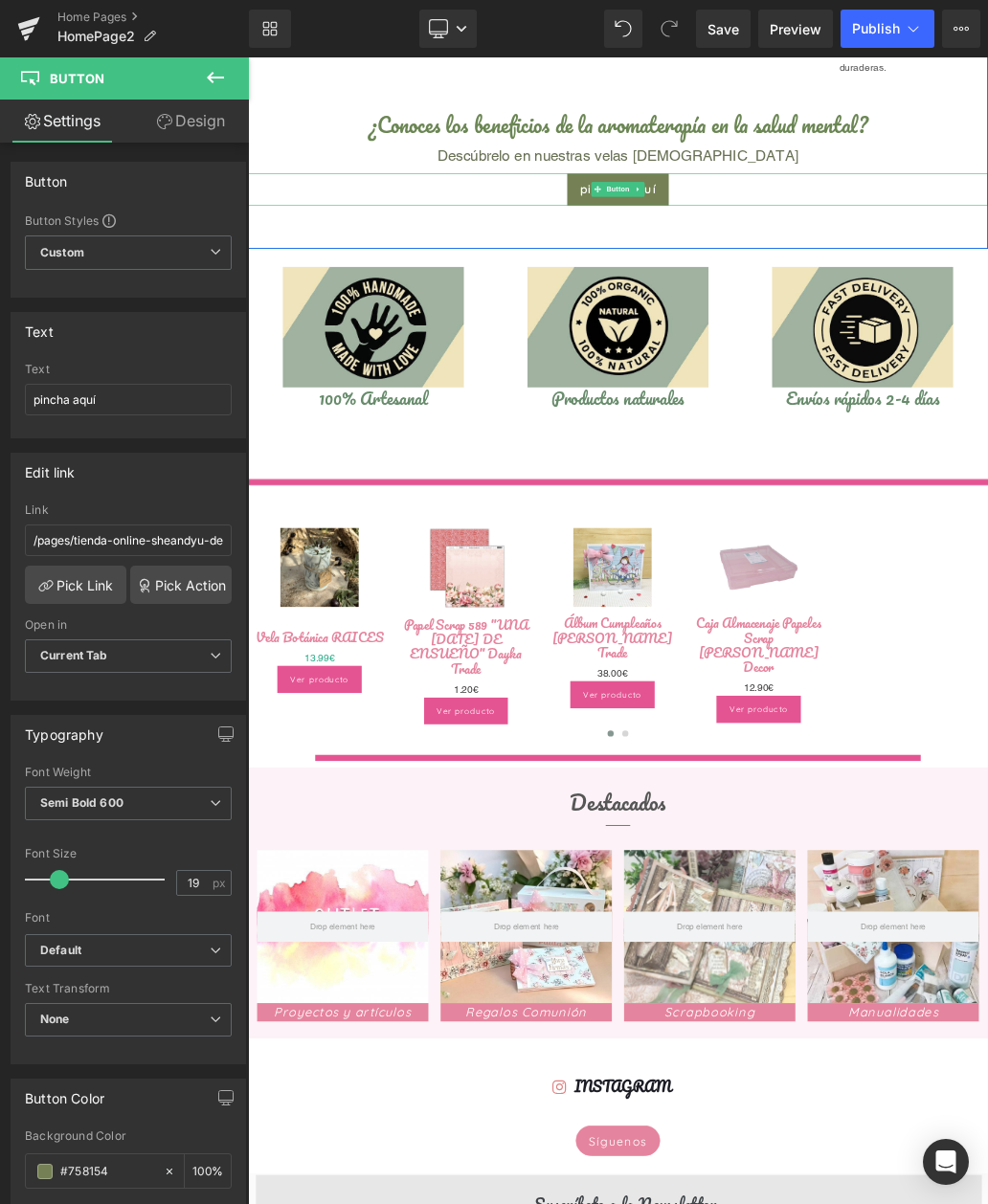
scroll to position [1151, 0]
click at [373, 958] on span "(P) Title" at bounding box center [360, 961] width 49 height 23
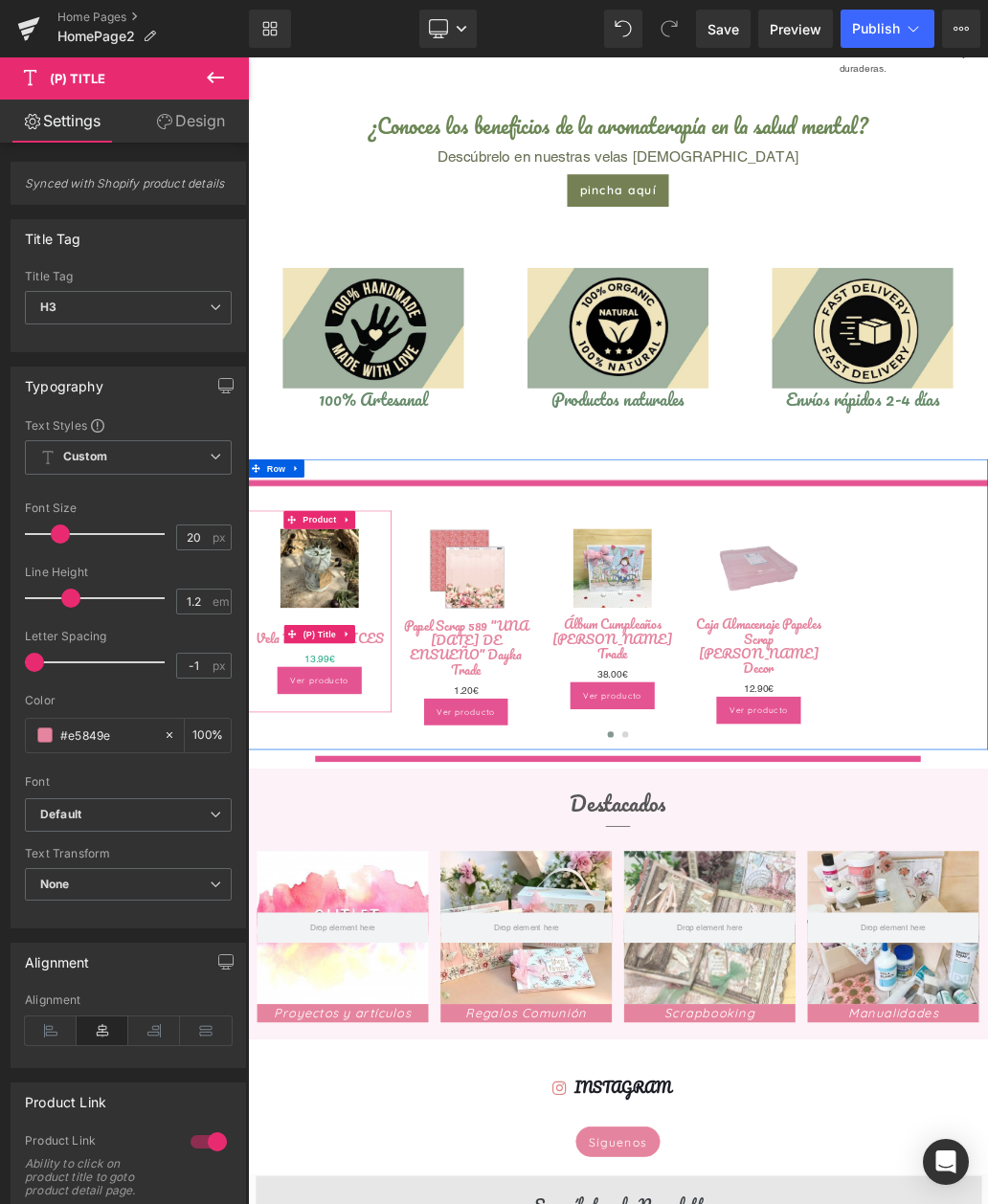
click at [152, 735] on input "#e5849e" at bounding box center [107, 735] width 94 height 21
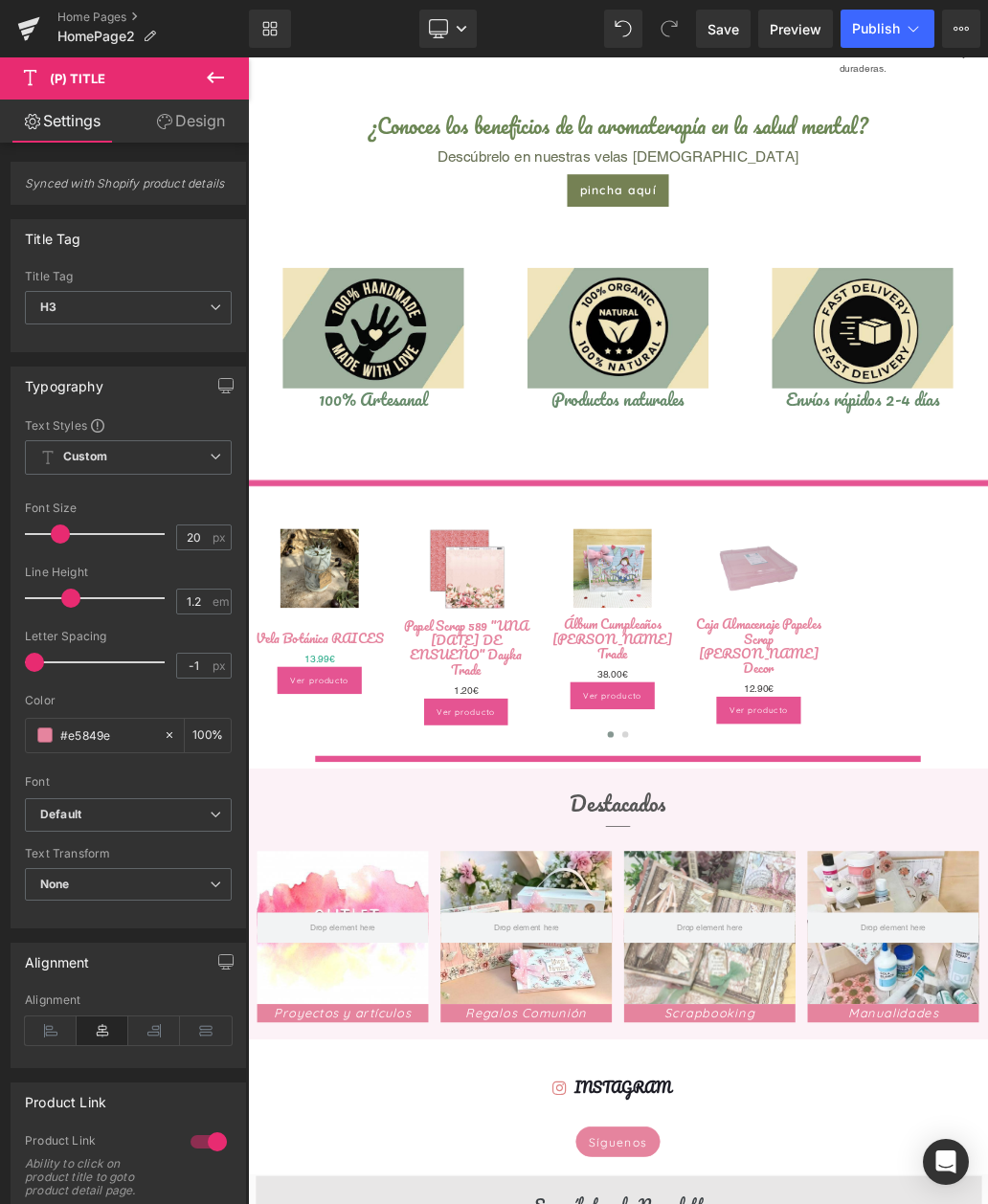
scroll to position [15, 0]
type input "#e5849"
type input "0"
type input "#e584"
type input "27"
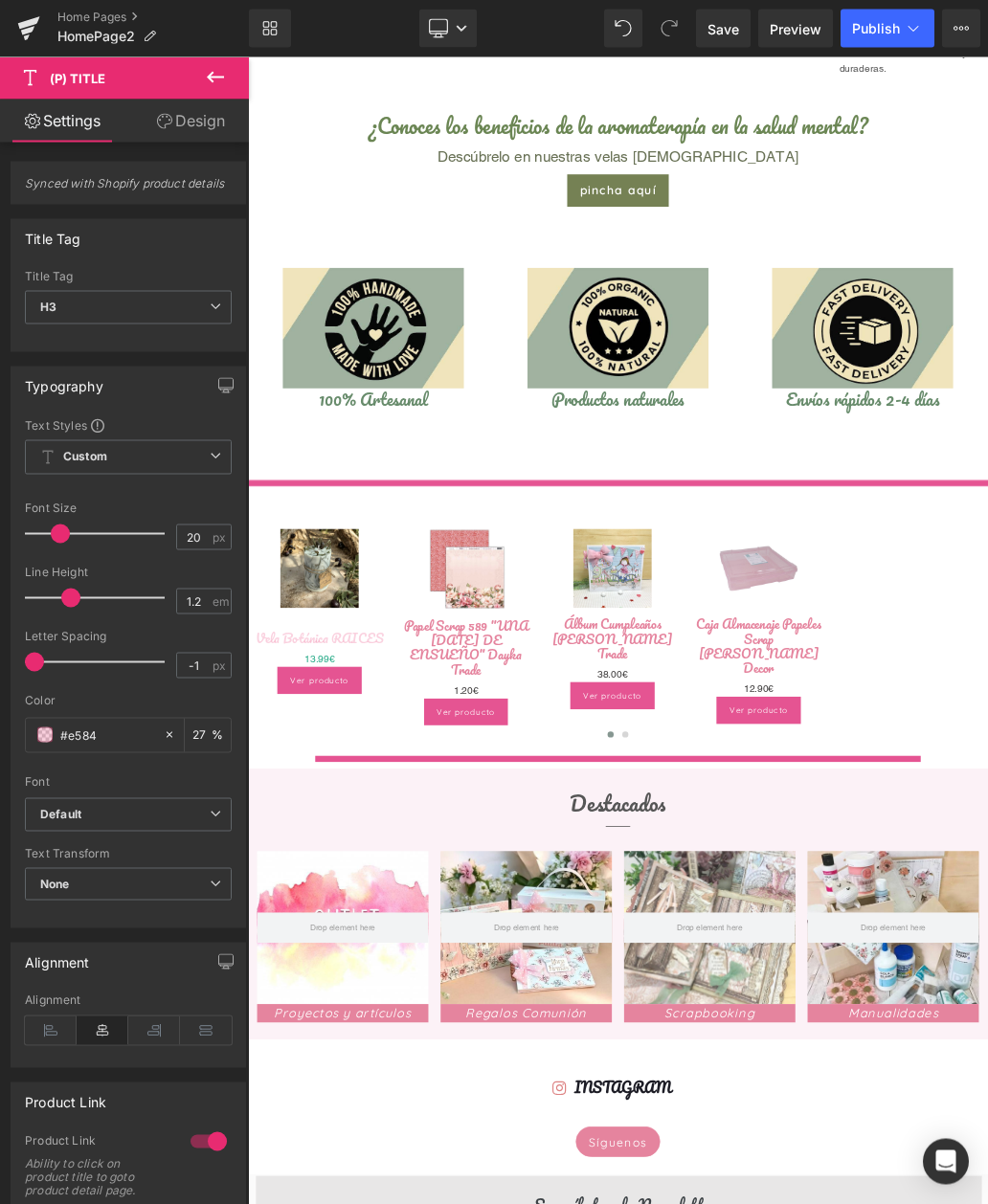
type input "#e58"
type input "100"
type input "#e5"
type input "0"
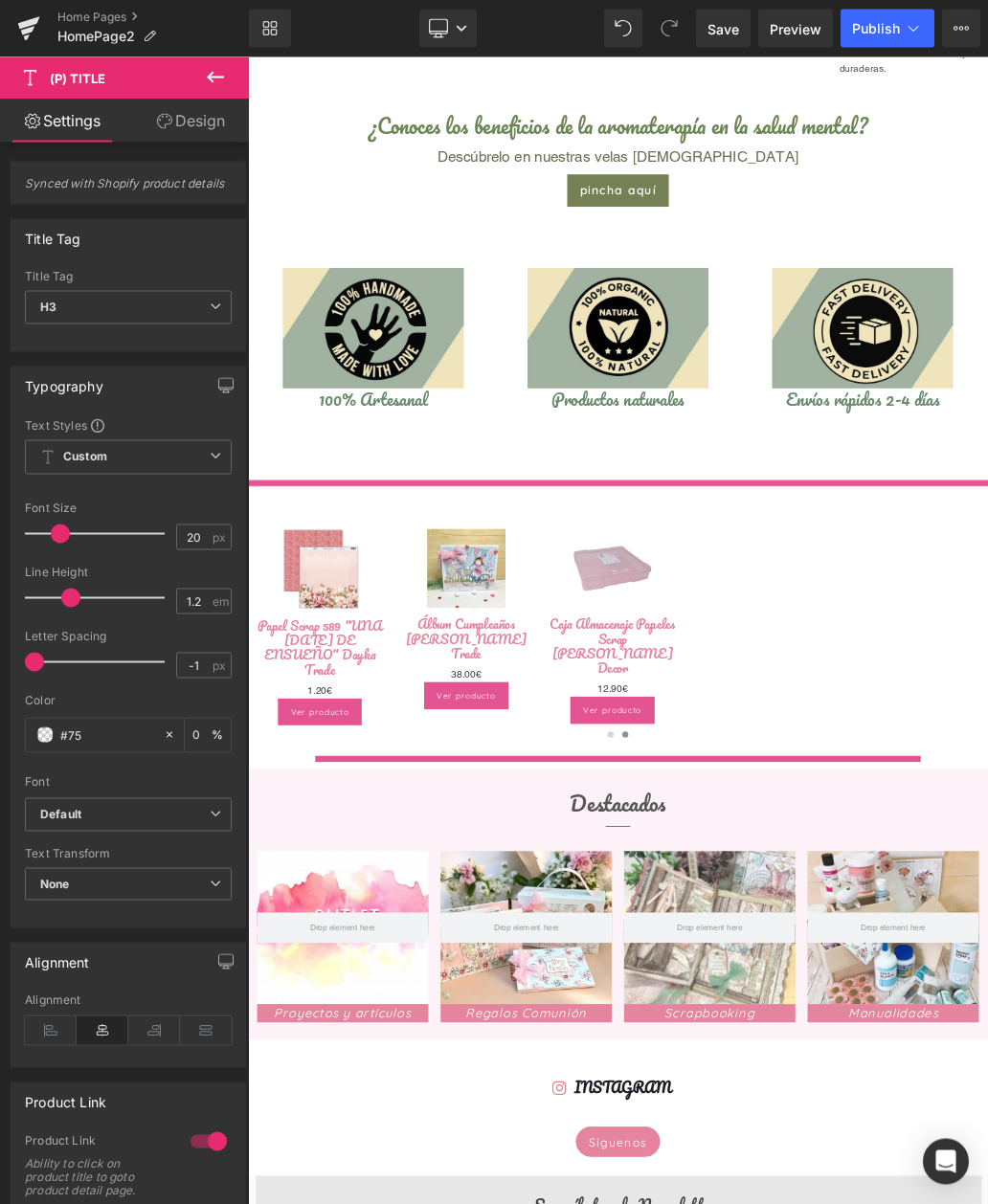
type input "#758"
type input "100"
type input "#7581"
type input "7"
type input "#75815"
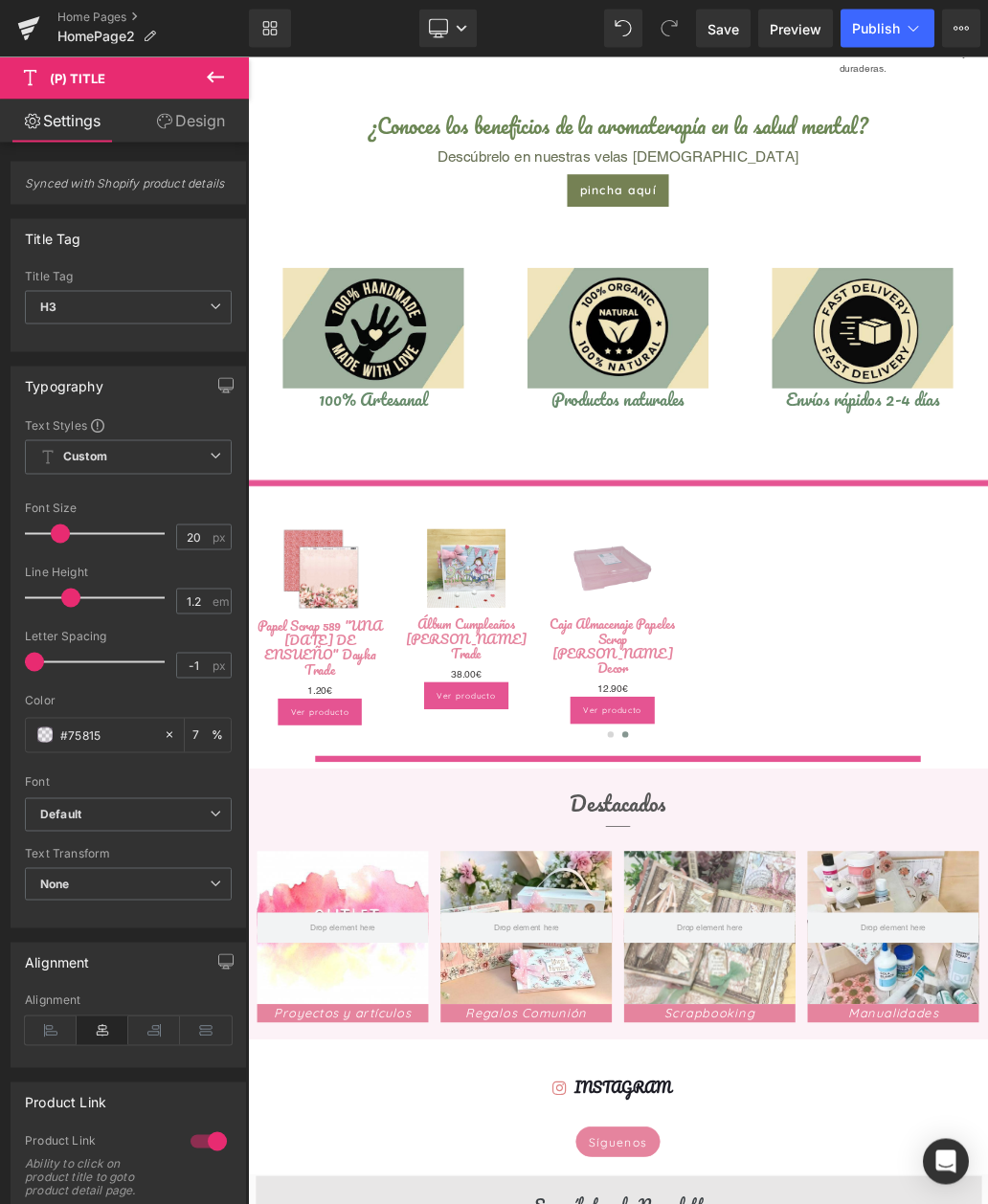
type input "0"
type input "#758154"
type input "100"
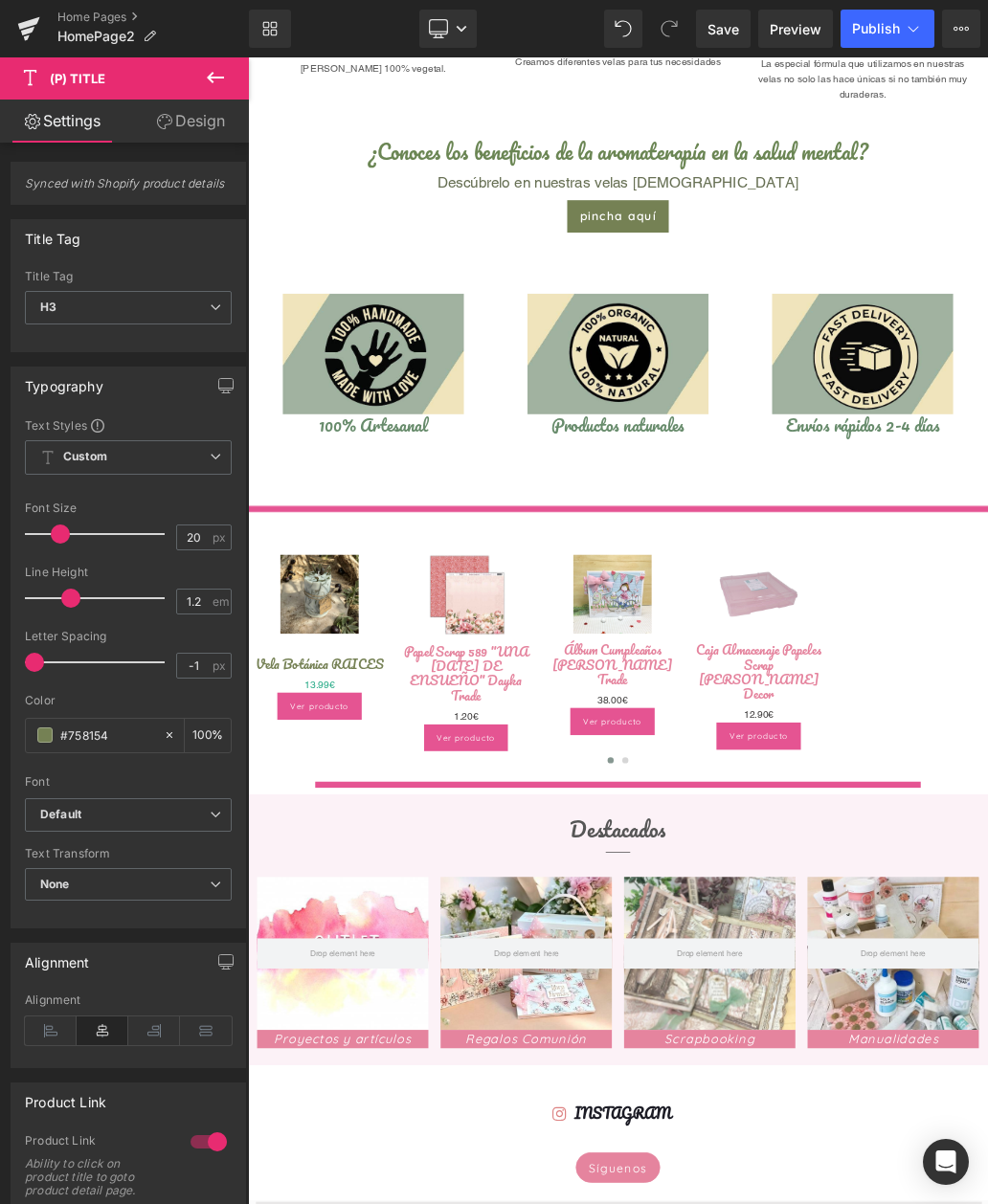
scroll to position [1109, 0]
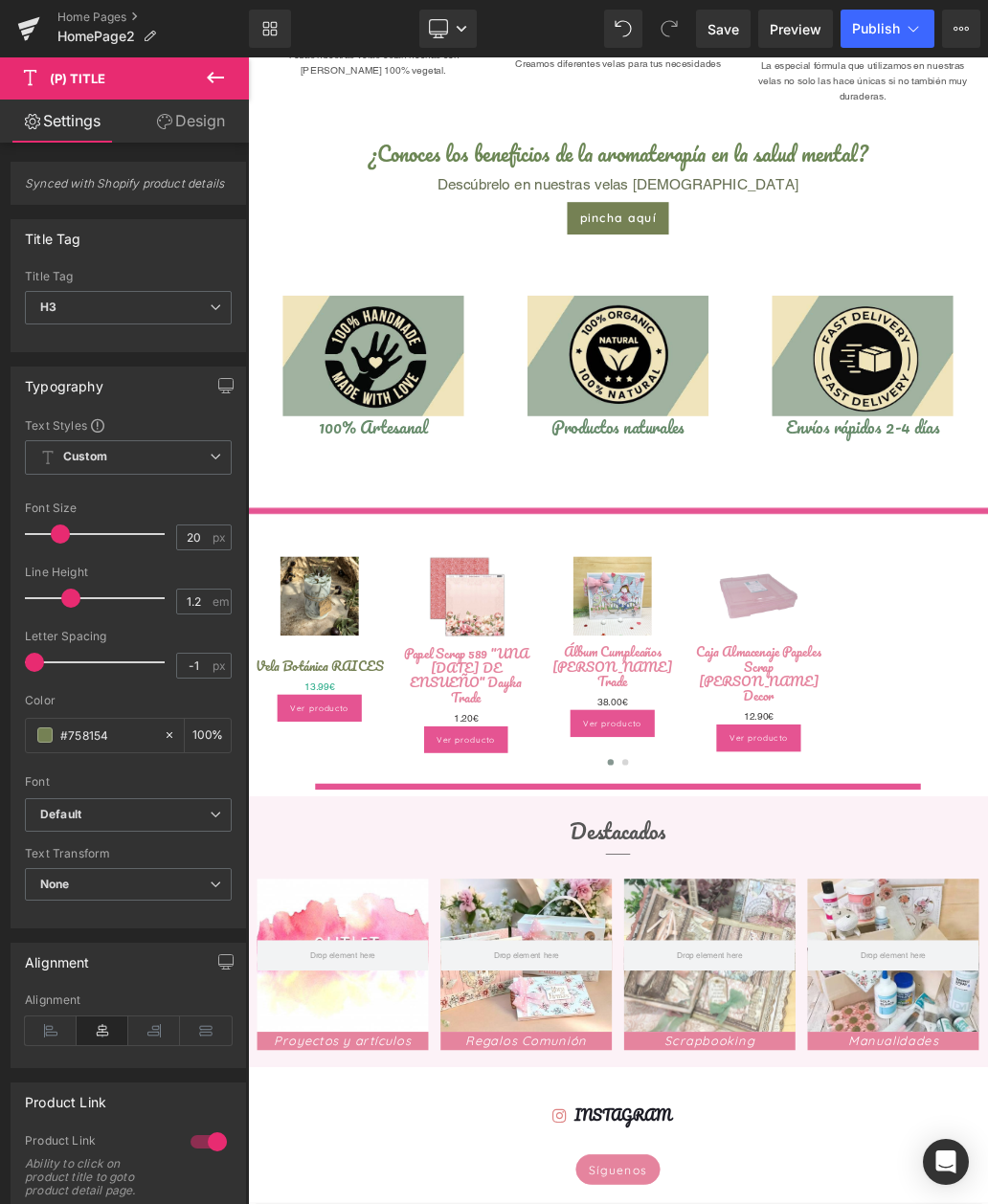
click at [354, 1030] on span "(P) Price" at bounding box center [360, 1042] width 54 height 23
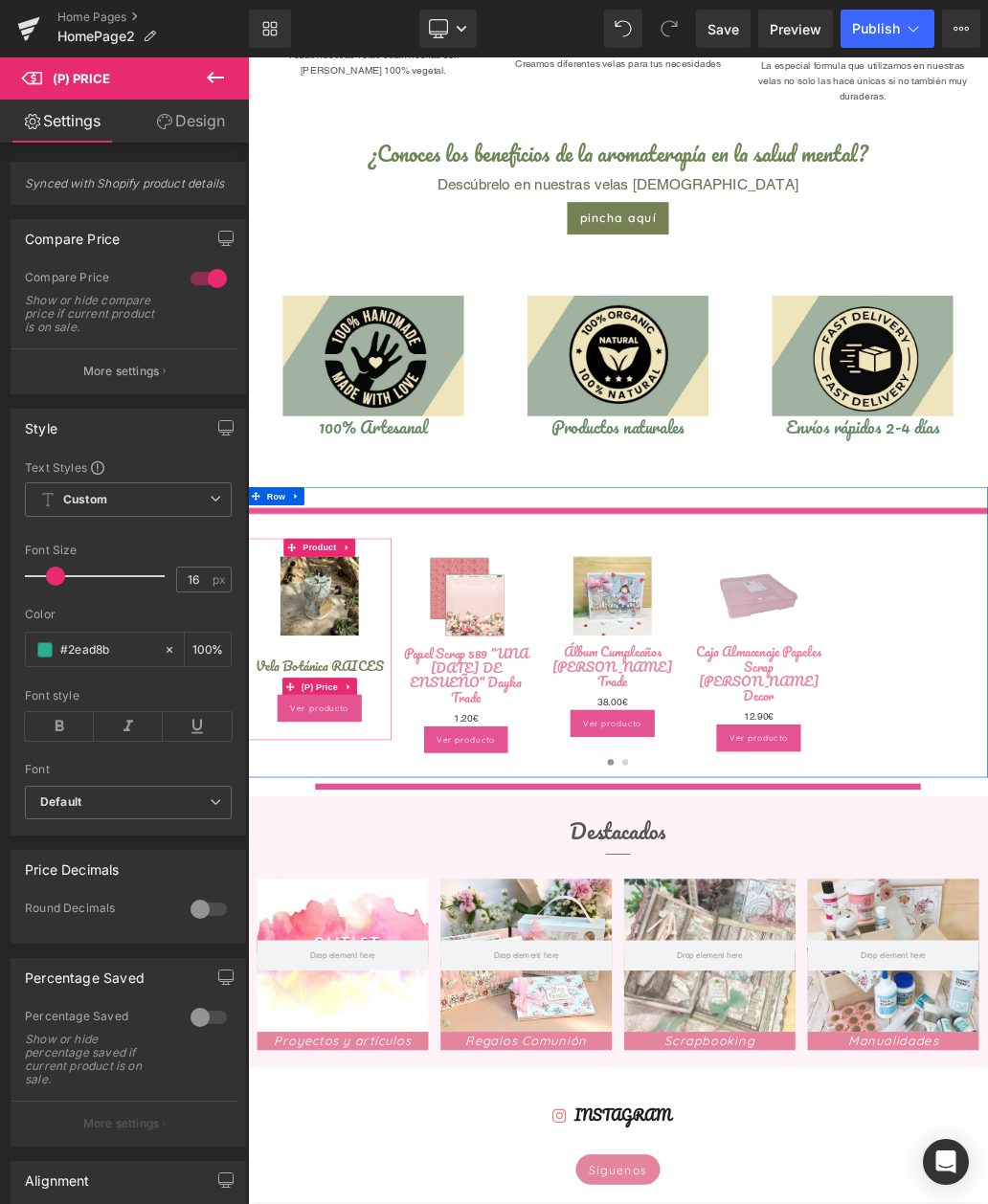
click at [117, 647] on input "#2ead8b" at bounding box center [107, 650] width 94 height 21
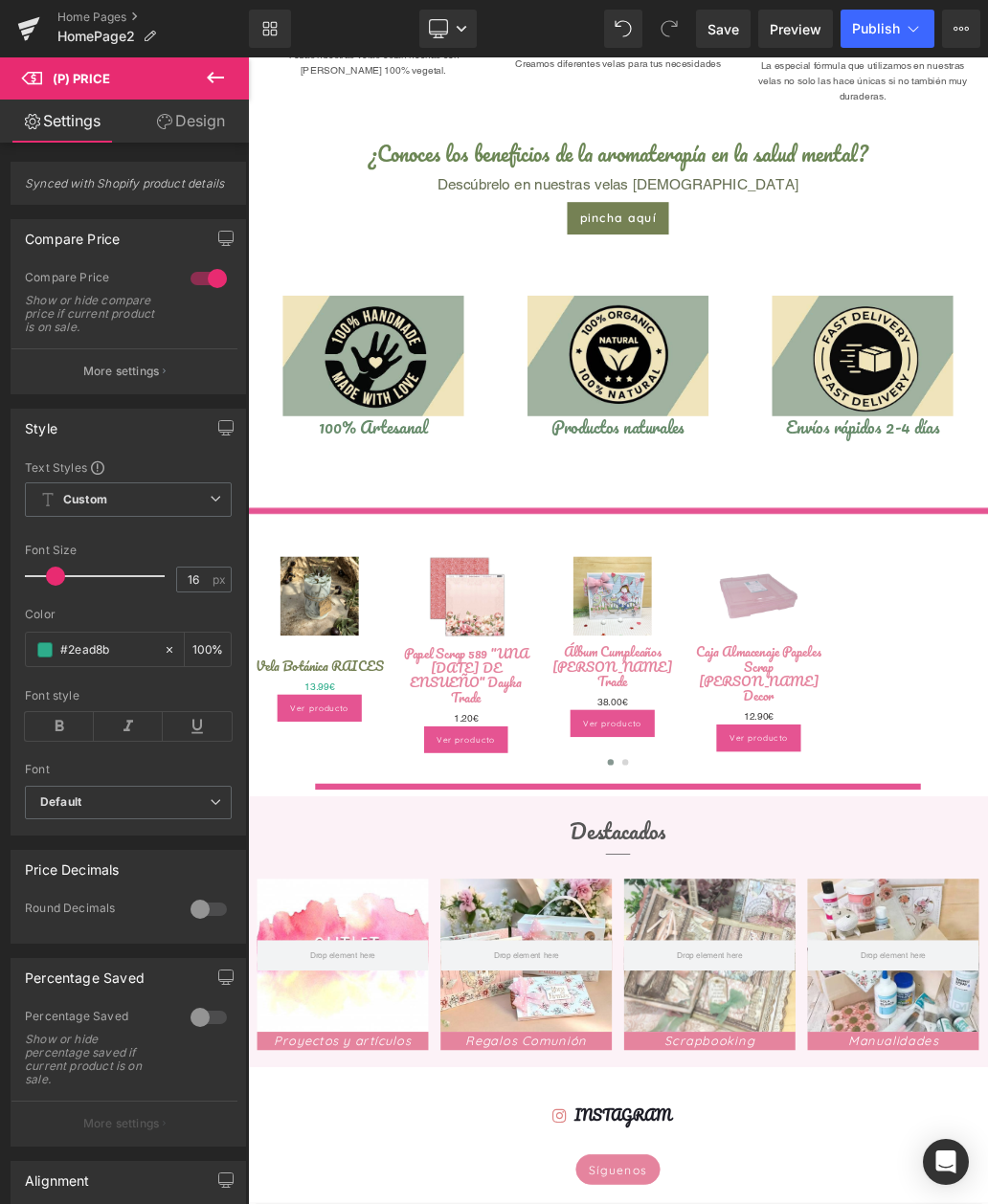
scroll to position [15, 0]
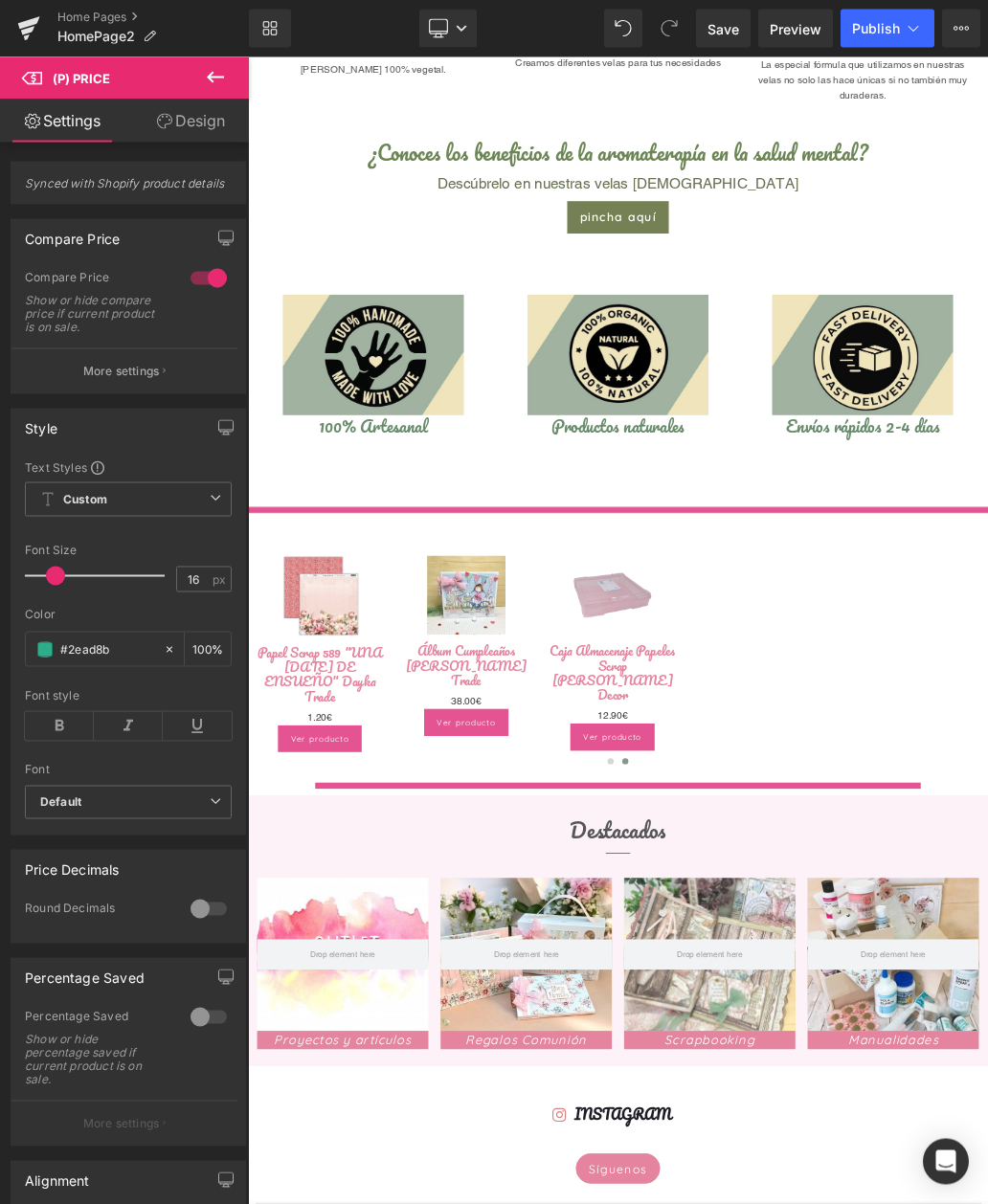
type input "#2ead8"
type input "0"
type input "#2ead"
type input "87"
type input "#2ea"
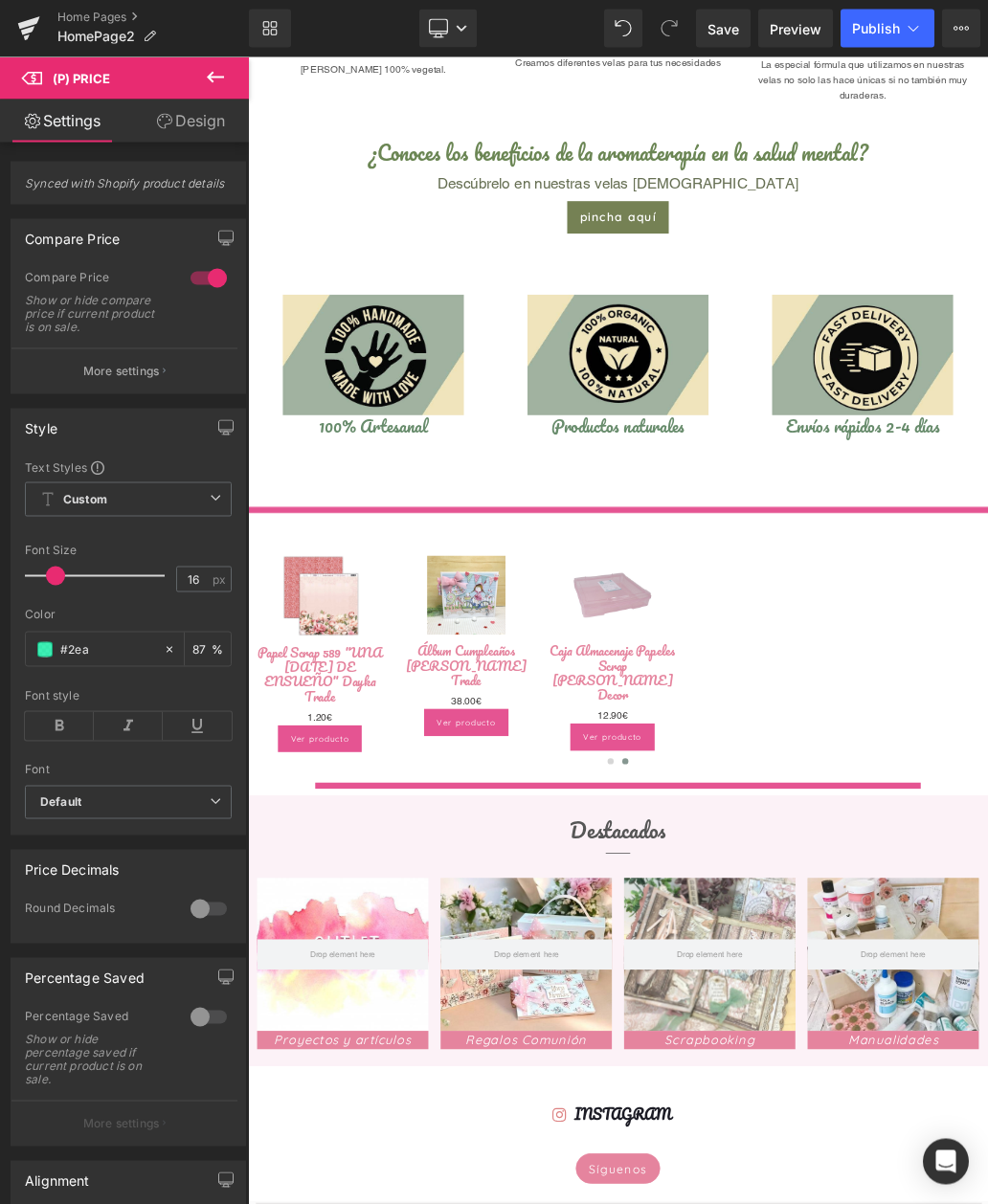
type input "100"
type input "#2e"
type input "0"
type input "#758"
type input "100"
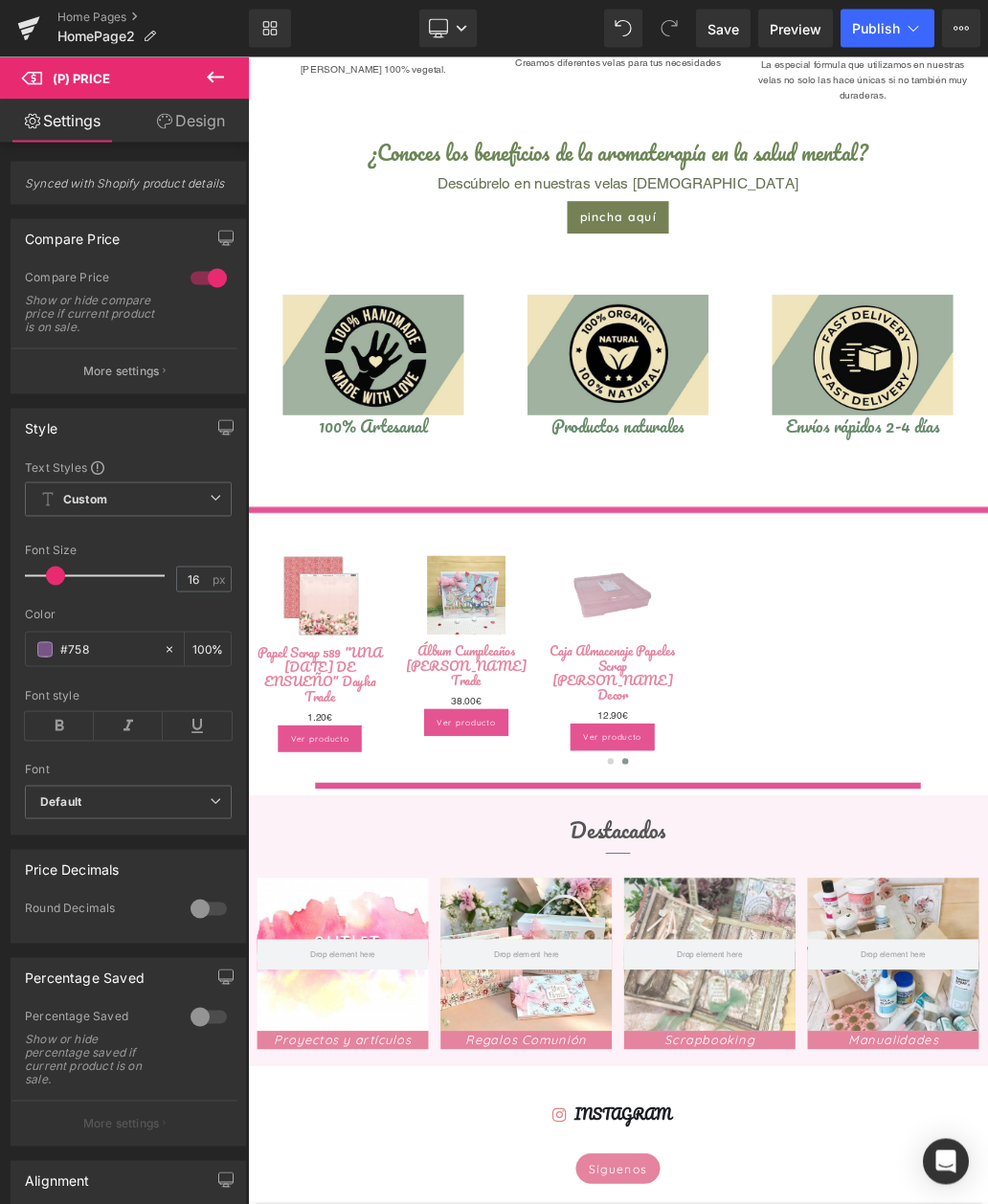
type input "#7581"
type input "7"
type input "#75815"
type input "0"
type input "#758154"
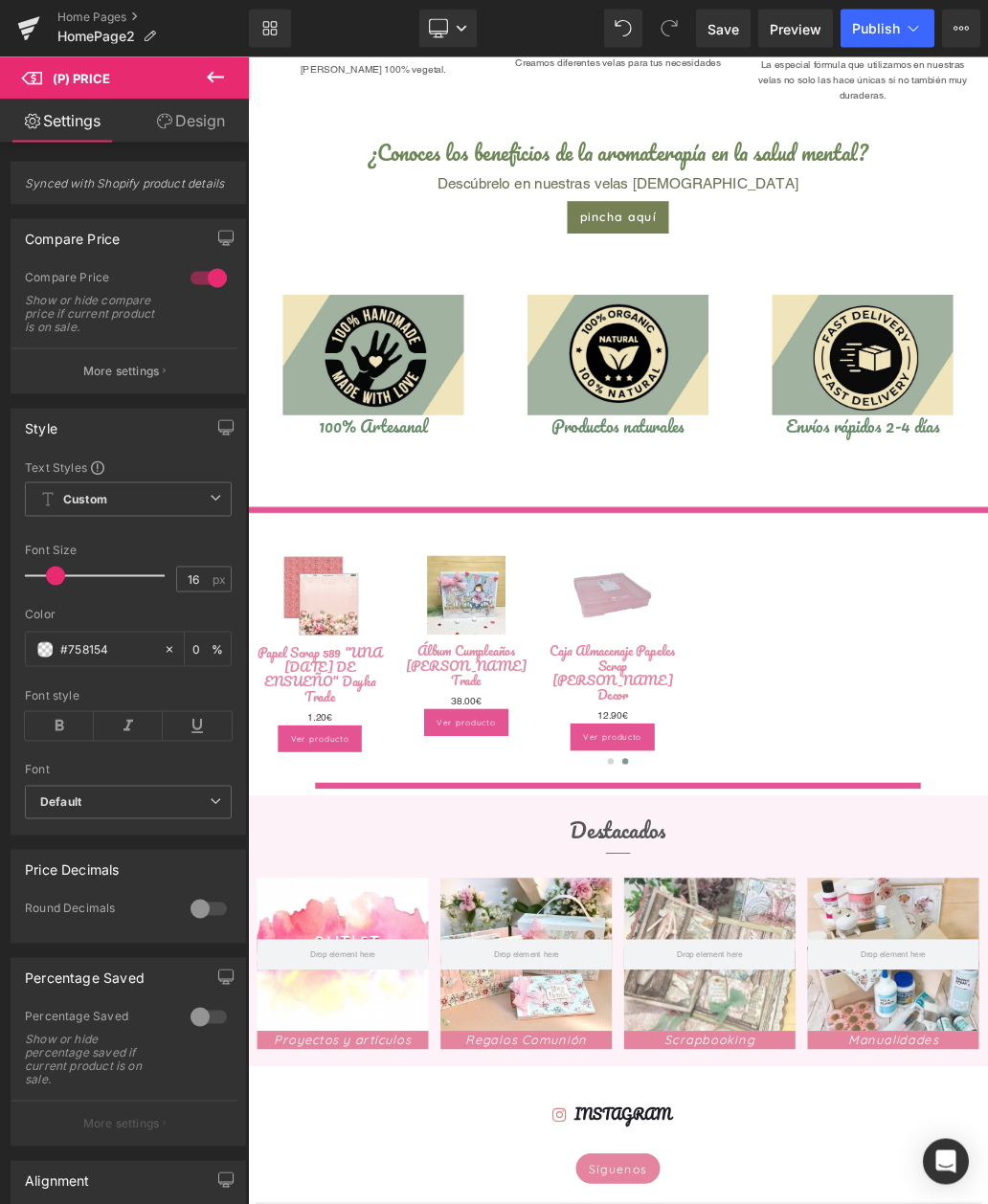
type input "100"
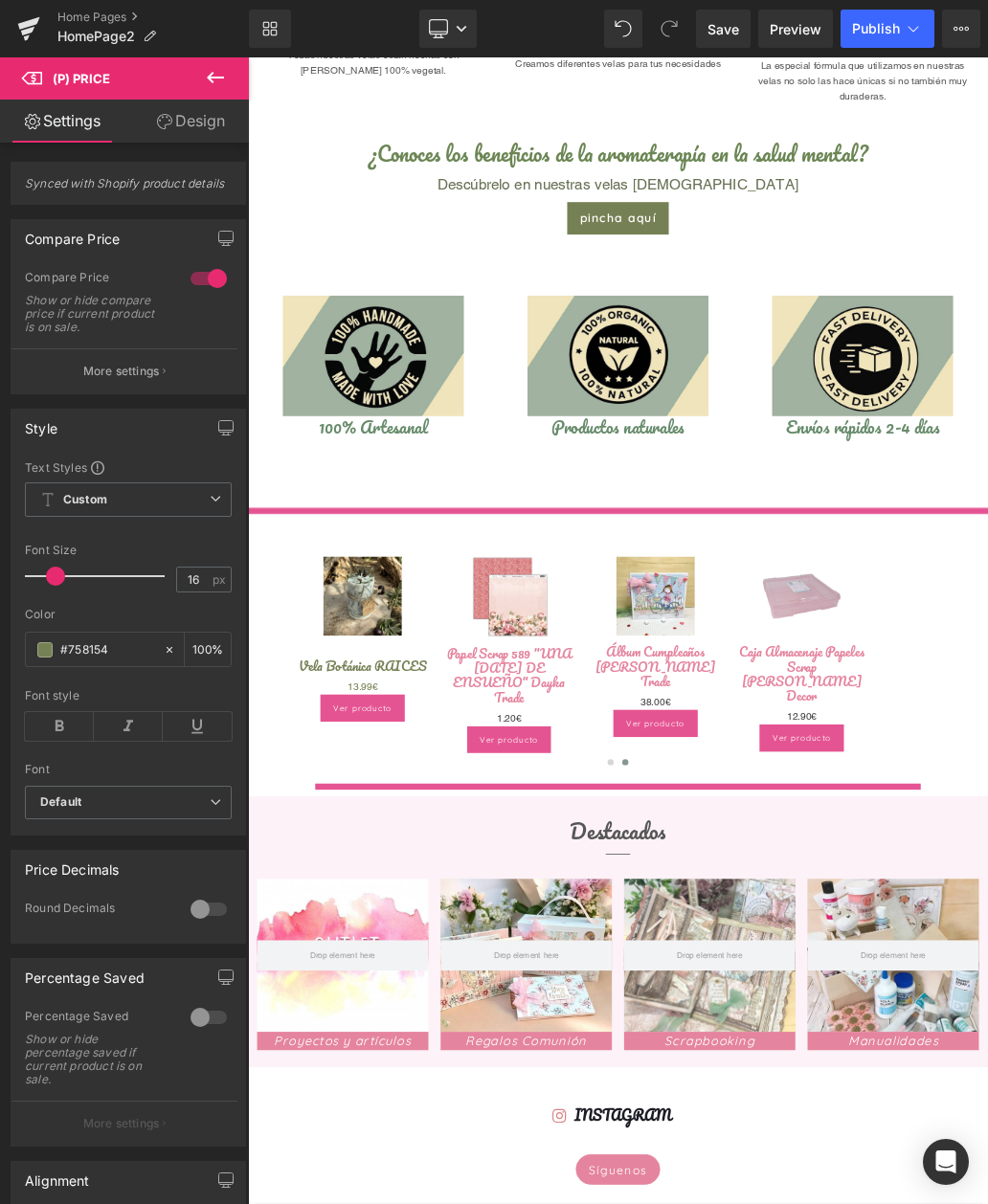
scroll to position [1106, 0]
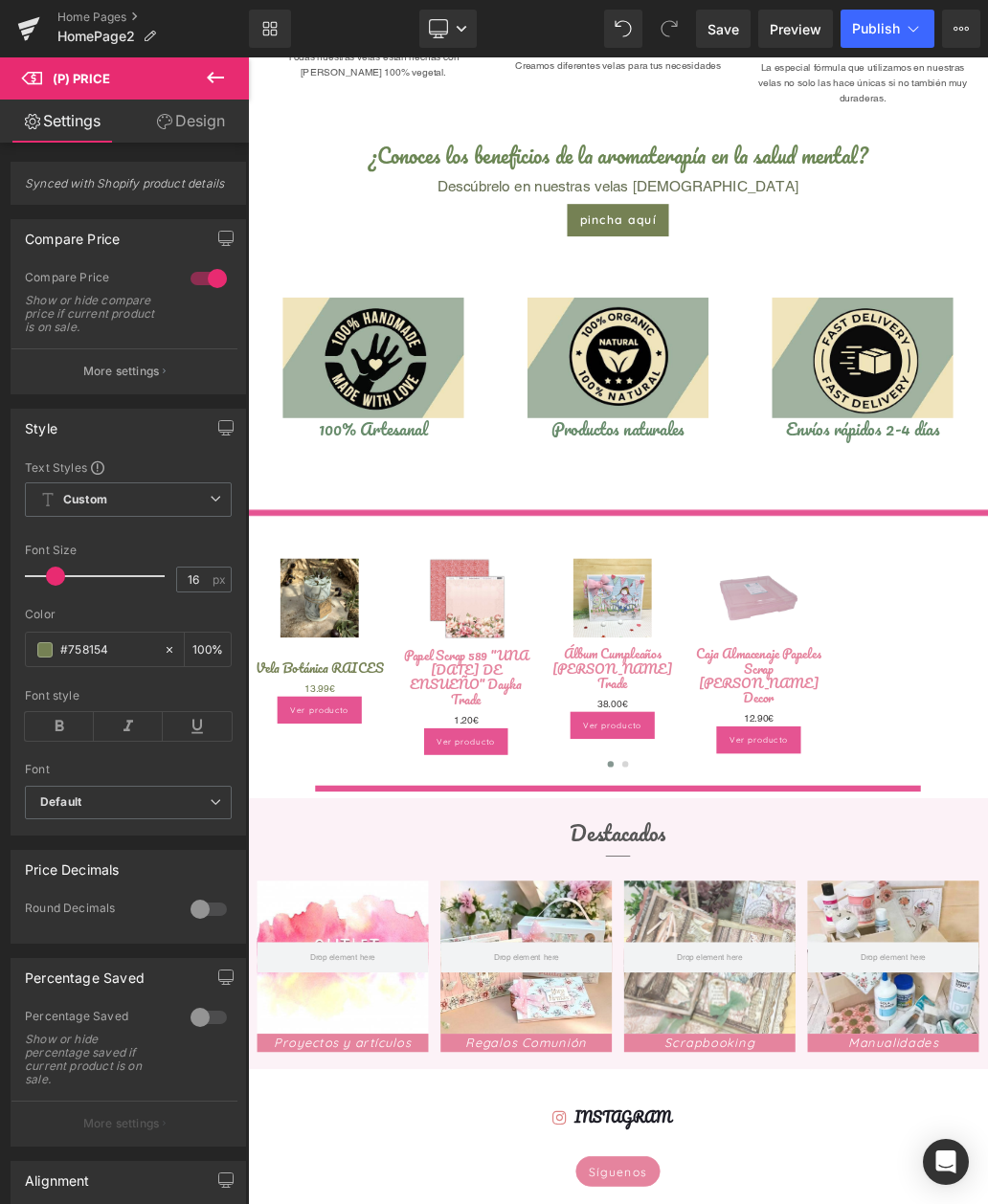
click at [362, 1080] on div "Ver producto (P) Cart Button" at bounding box center [360, 1078] width 205 height 42
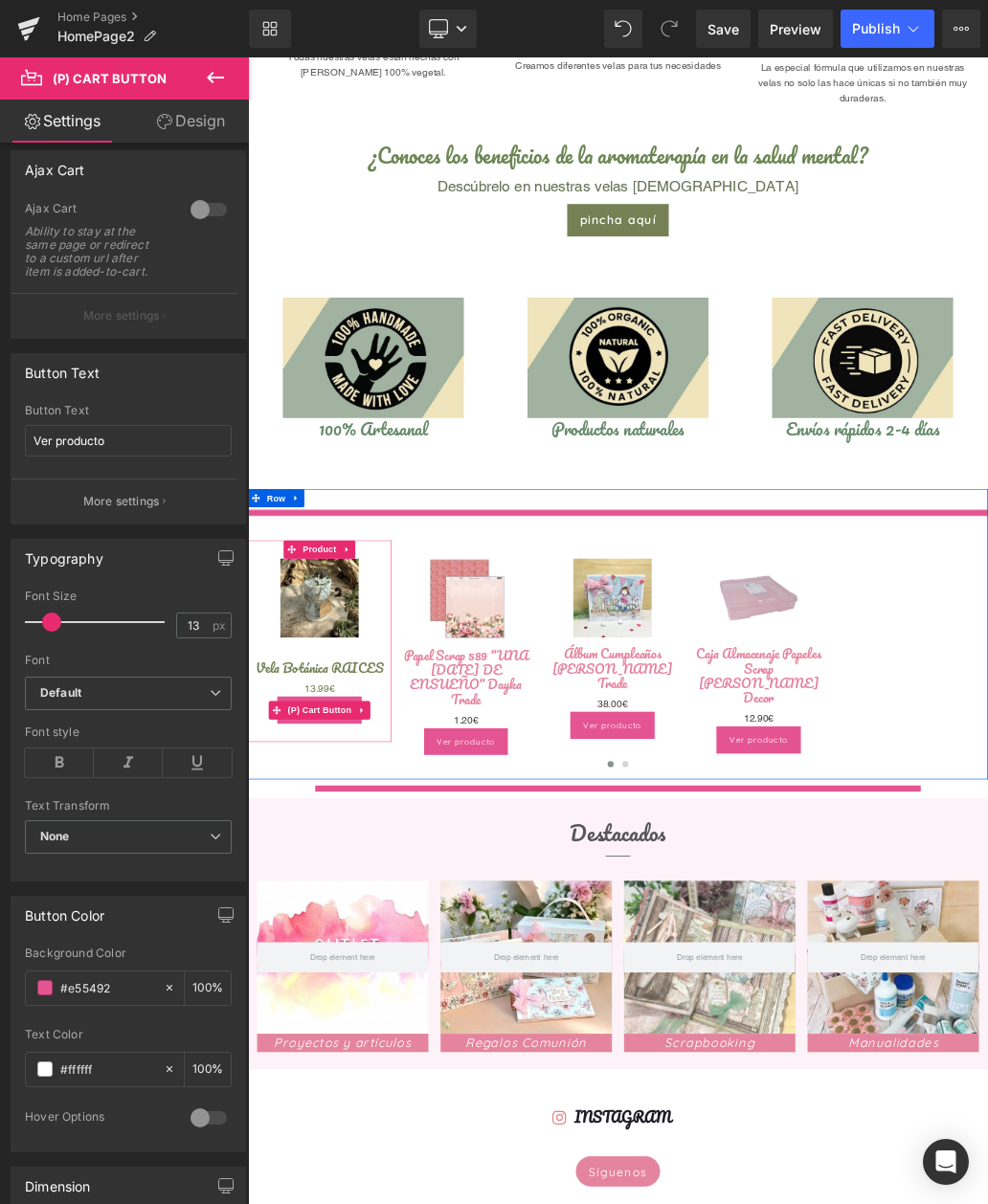
scroll to position [172, 0]
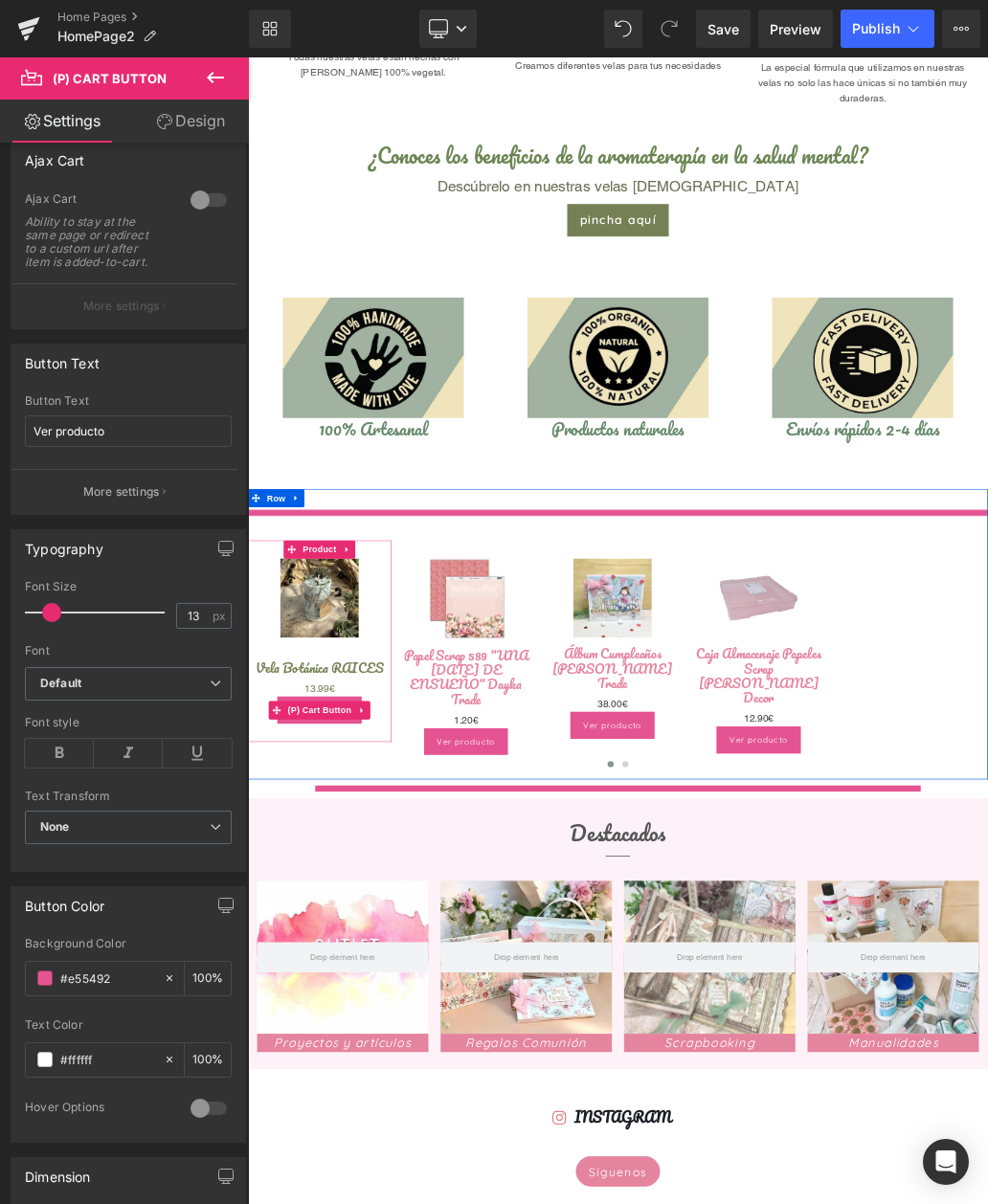
click at [116, 980] on input "#e55492" at bounding box center [107, 978] width 94 height 21
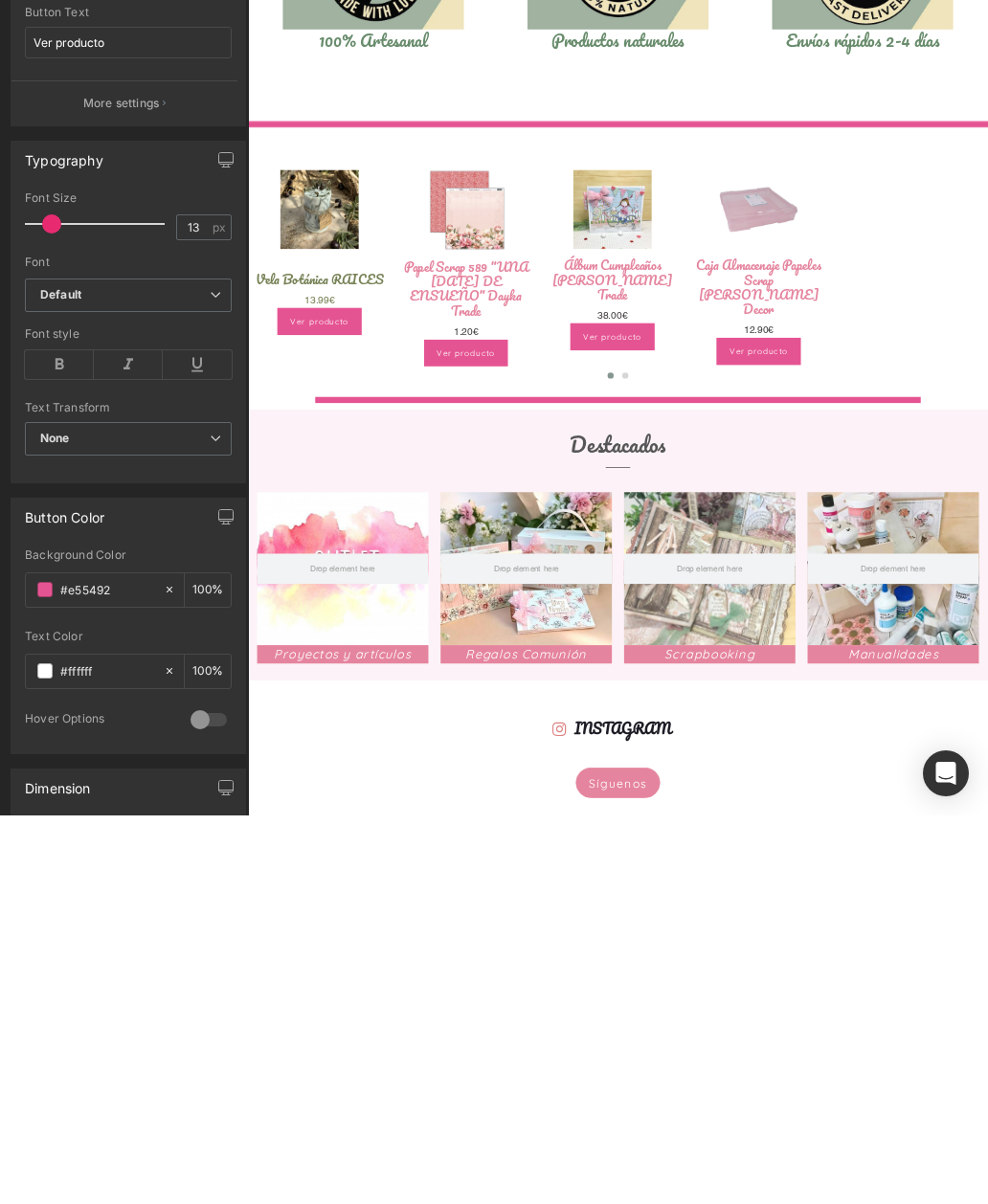
type input "#e5549"
type input "0"
type input "#e554"
type input "27"
type input "#e55"
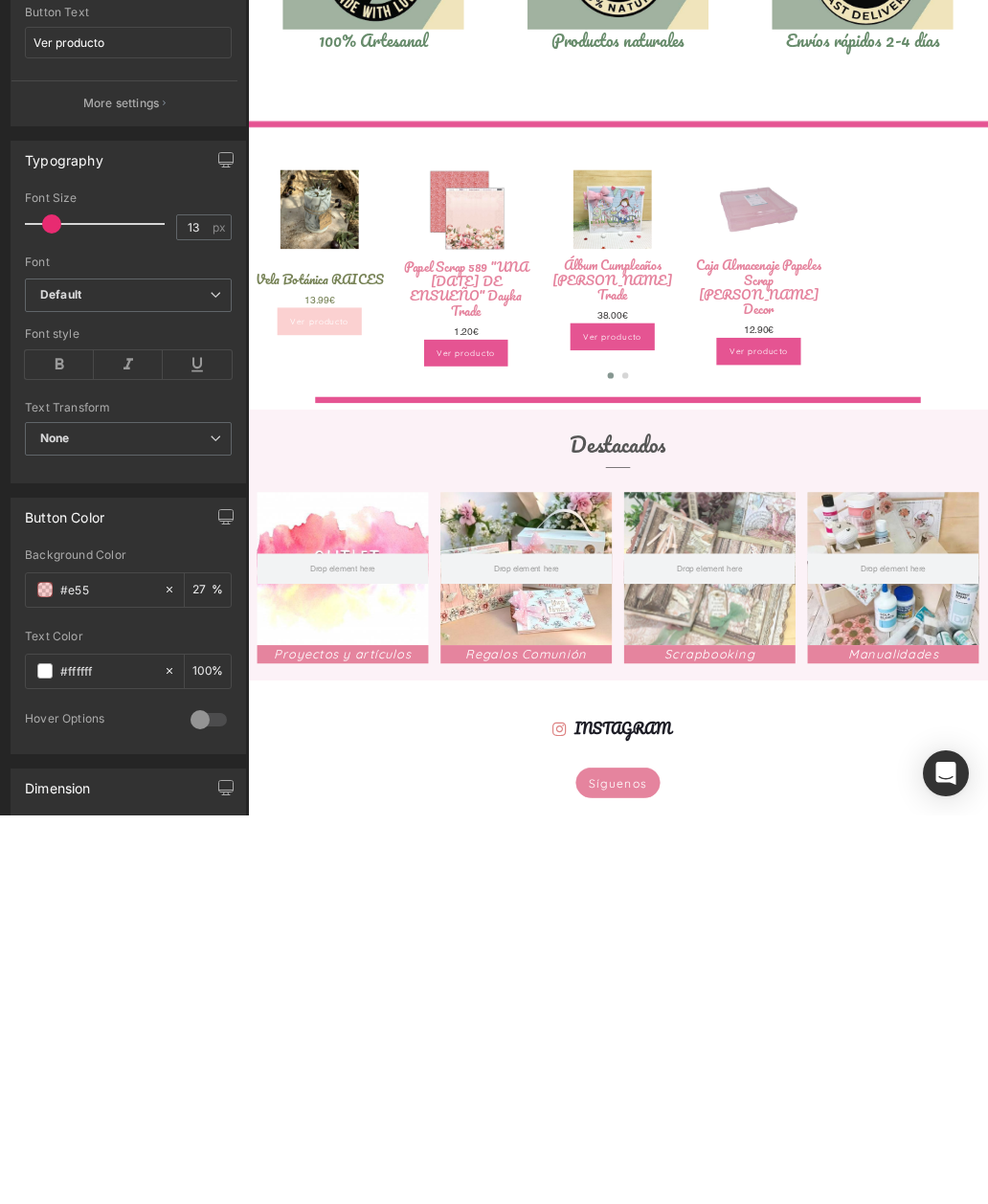
type input "100"
type input "#e5"
type input "0"
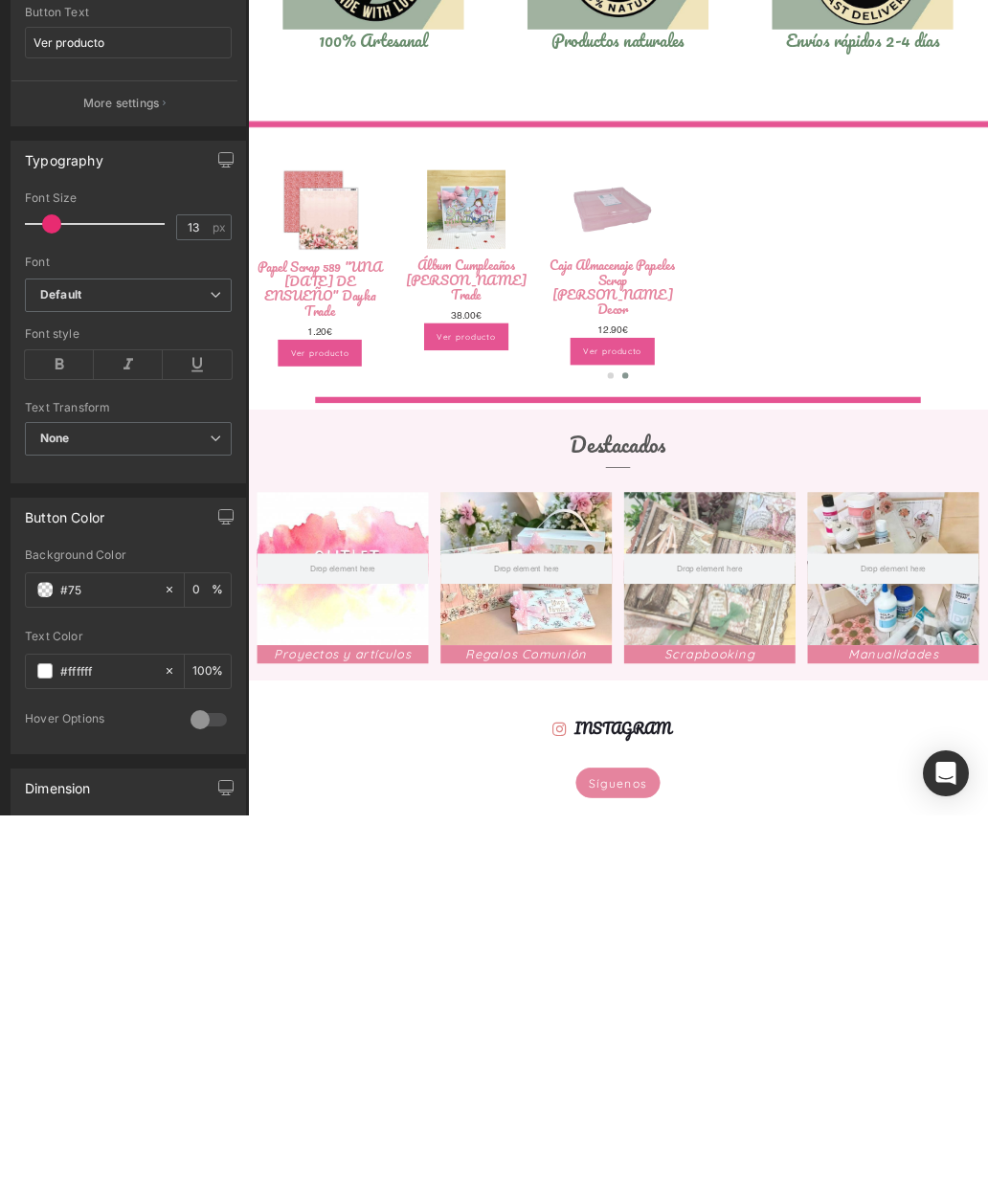
type input "#758"
type input "100"
type input "#7581"
type input "7"
type input "#75815"
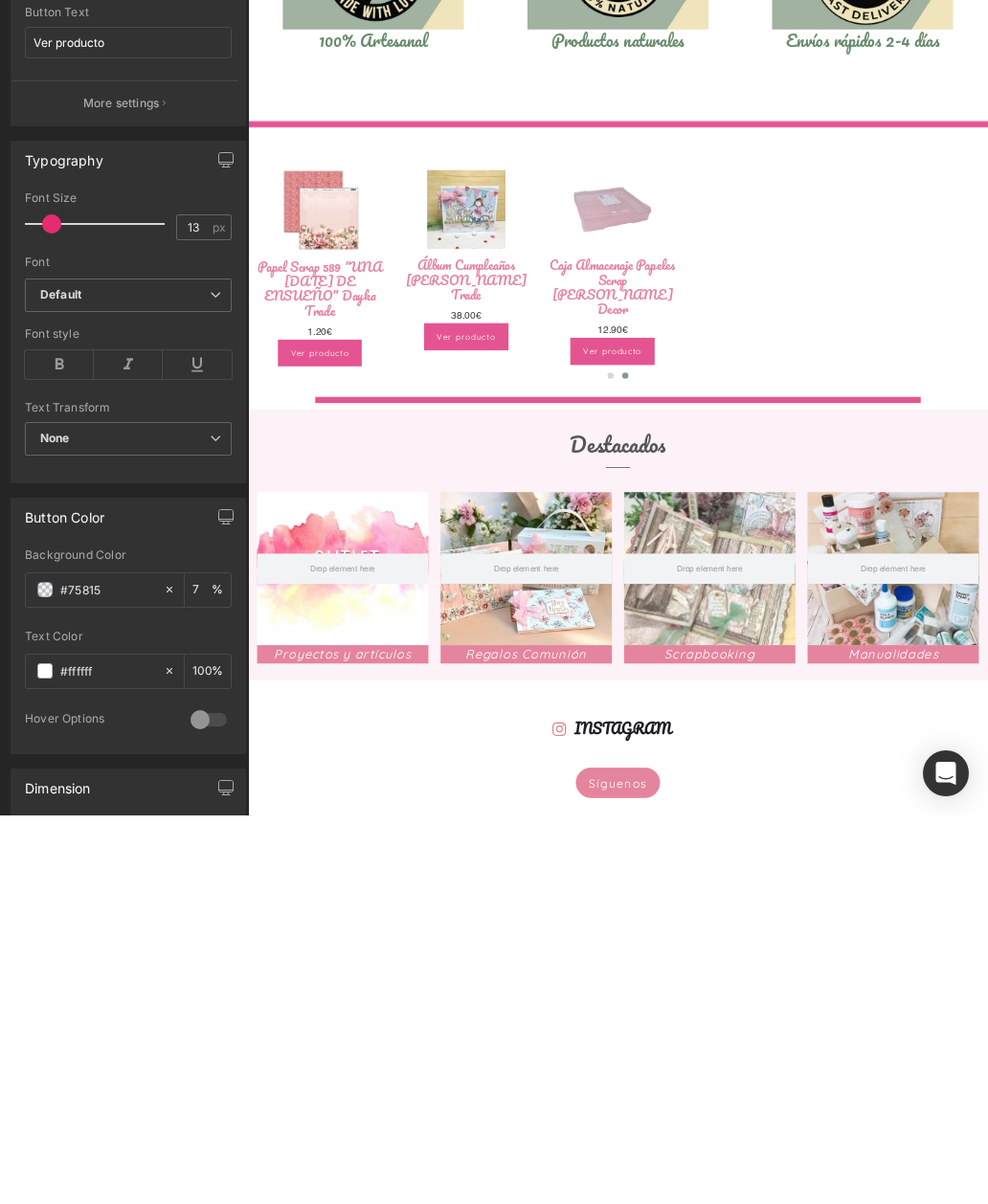
type input "0"
type input "#758154"
type input "100"
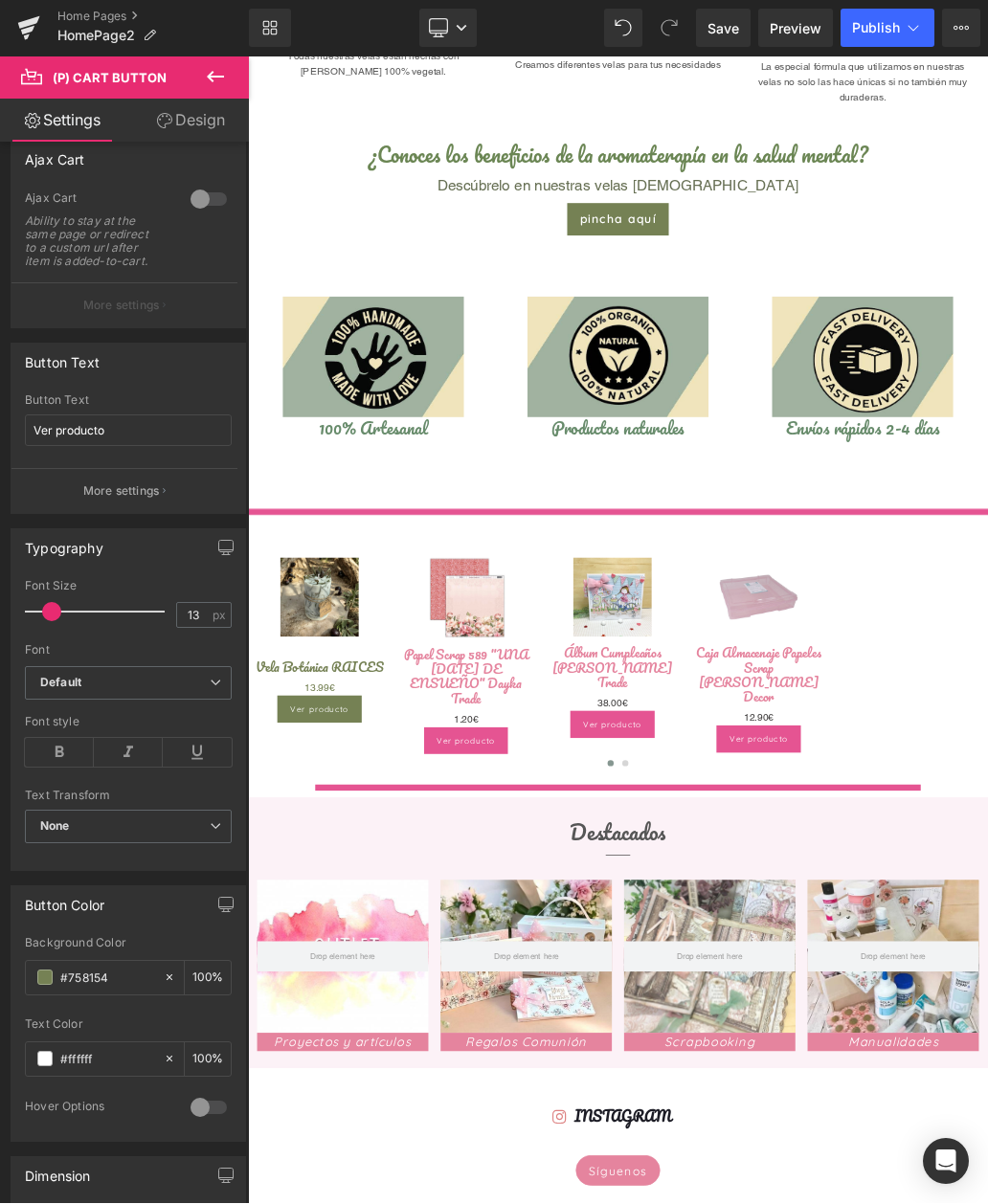
click at [618, 981] on link "Papel Scrap 589 "UNA [DATE] DE ENSUEÑO" Dayka Trade" at bounding box center [589, 1027] width 205 height 92
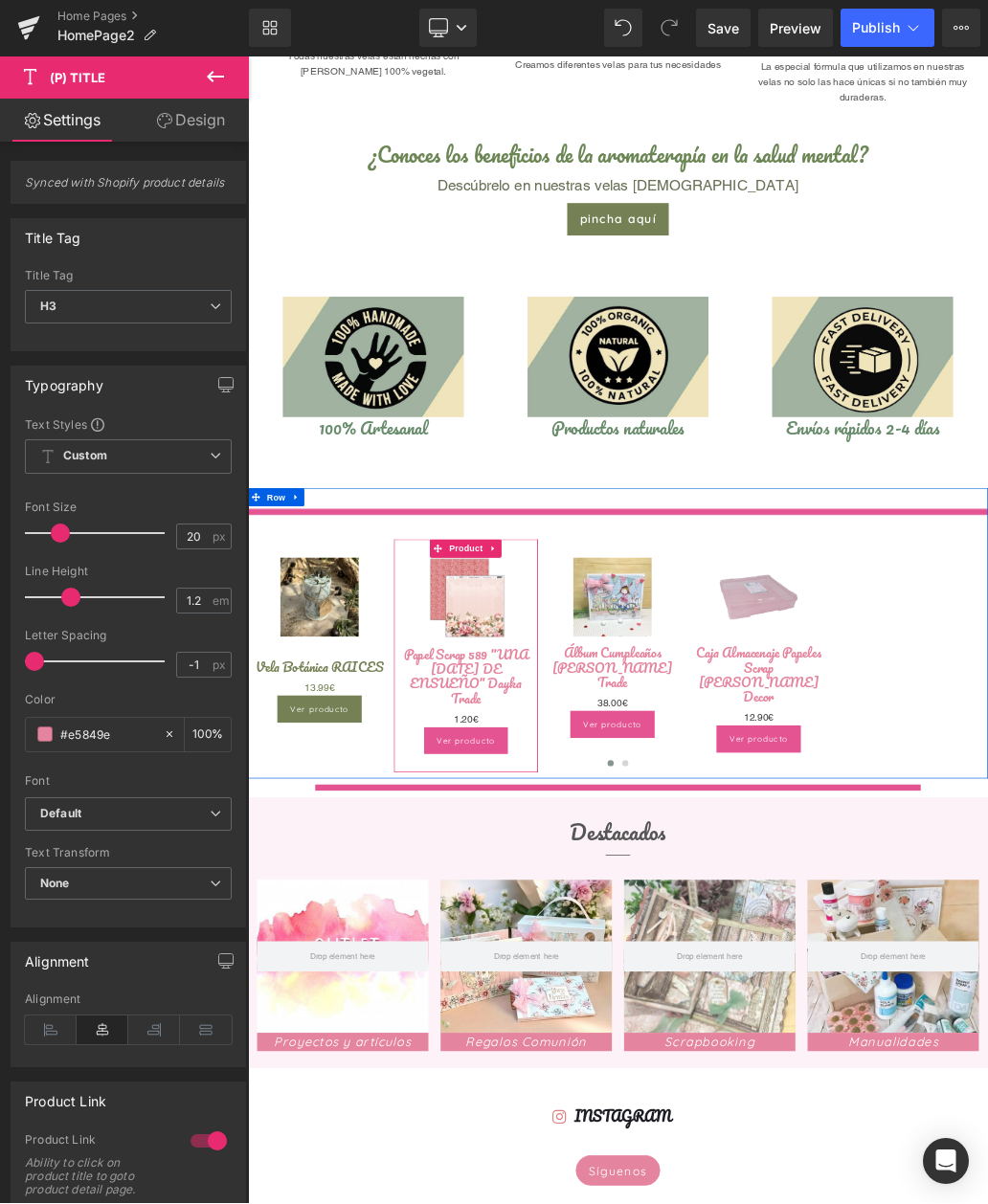
click at [588, 820] on span "Product" at bounding box center [589, 826] width 62 height 28
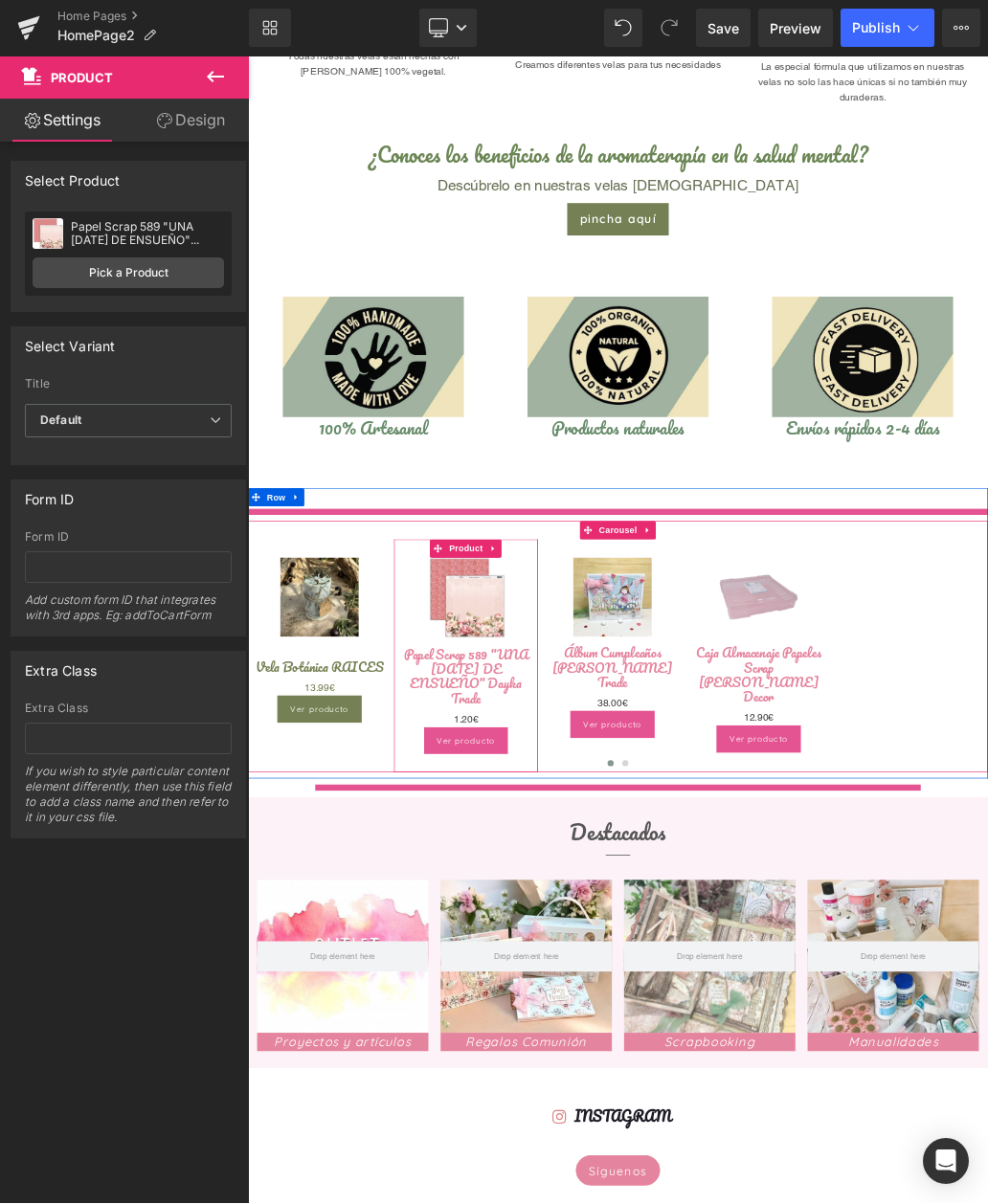
click at [143, 276] on link "Pick a Product" at bounding box center [128, 273] width 191 height 30
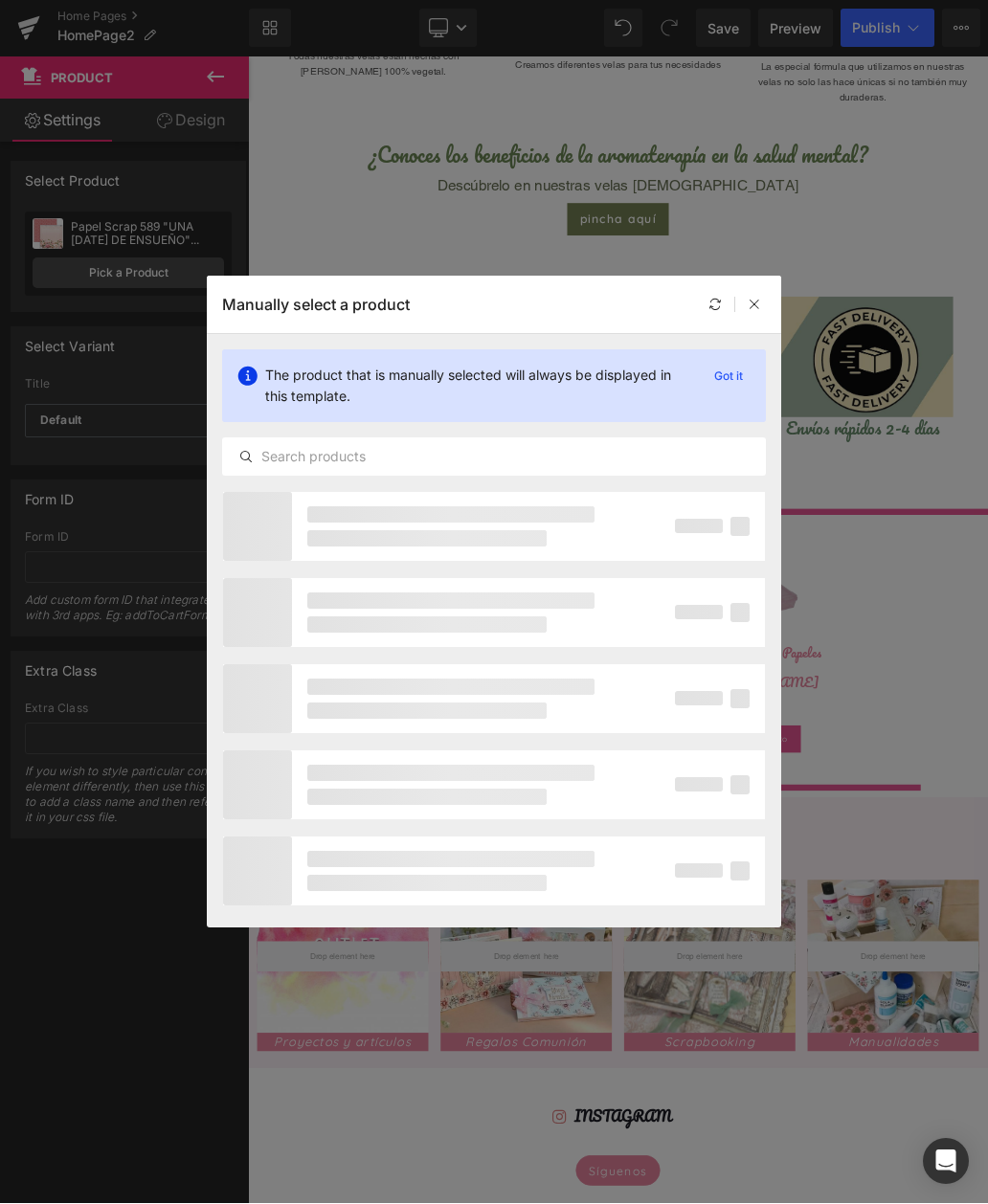
scroll to position [0, 0]
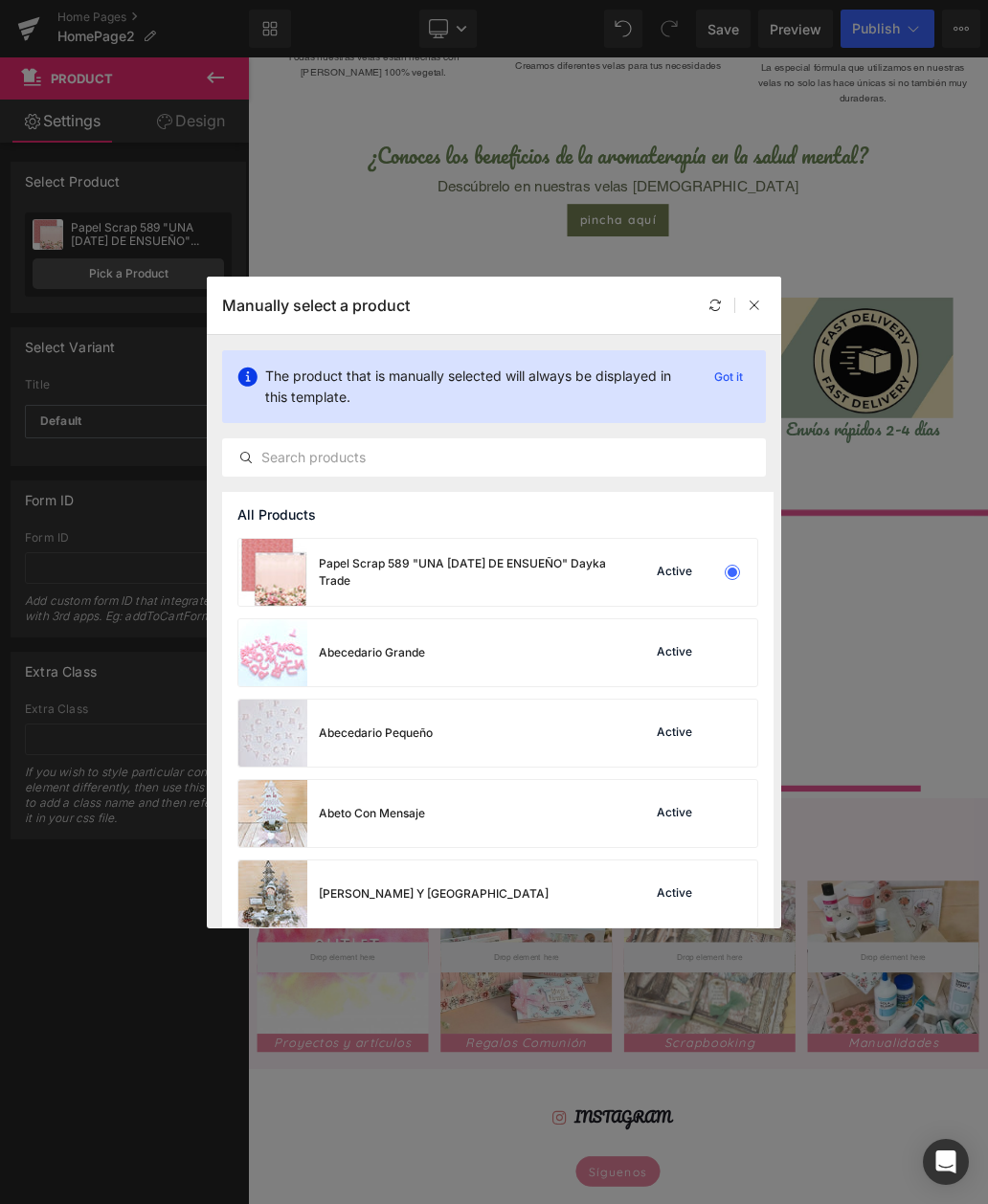
click at [494, 530] on div "All Products" at bounding box center [497, 514] width 551 height 46
click at [378, 530] on div "All Products" at bounding box center [497, 514] width 551 height 46
click at [719, 518] on div "All Products" at bounding box center [497, 514] width 551 height 46
click at [346, 530] on div "All Products" at bounding box center [497, 514] width 551 height 46
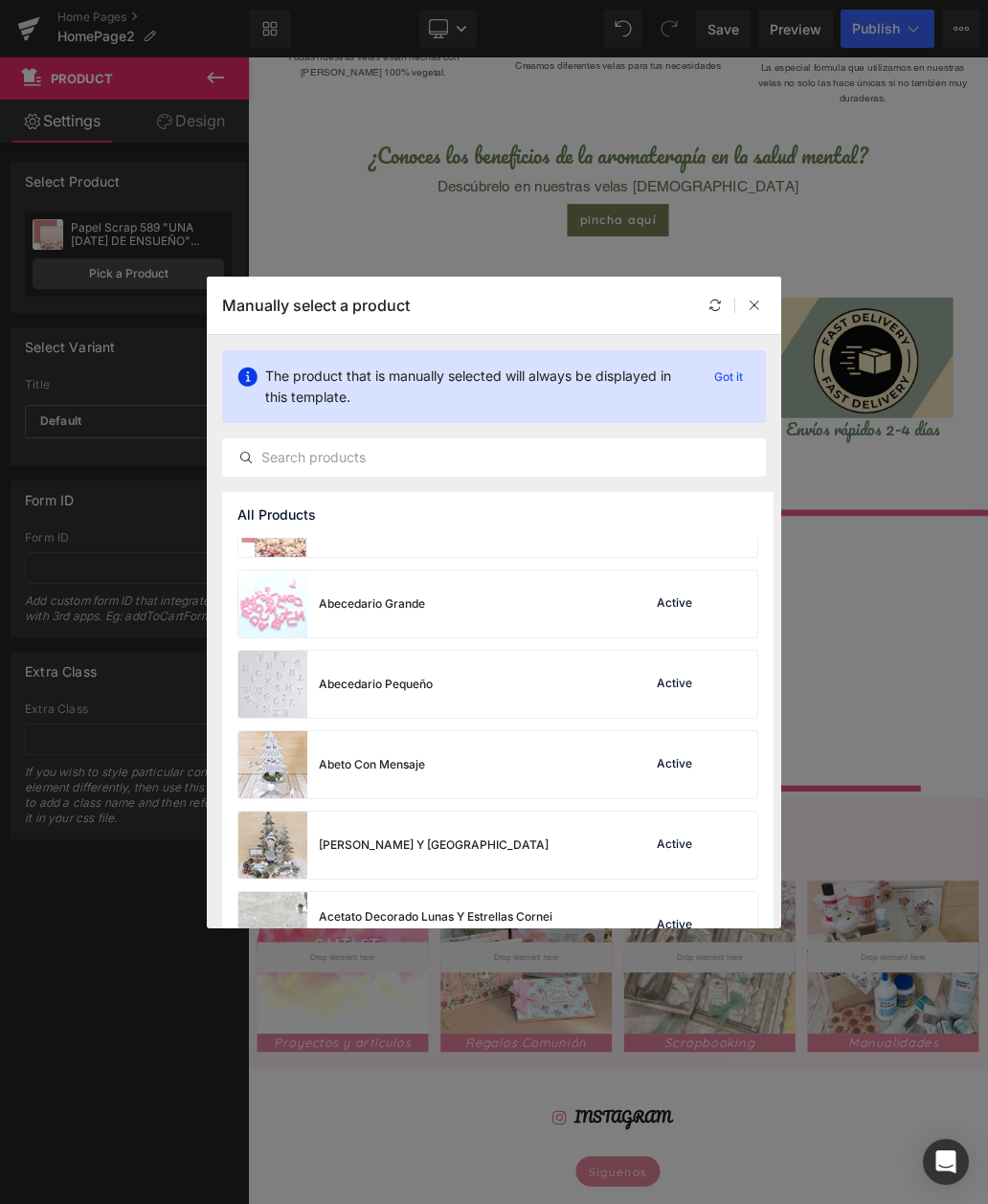
scroll to position [39, 0]
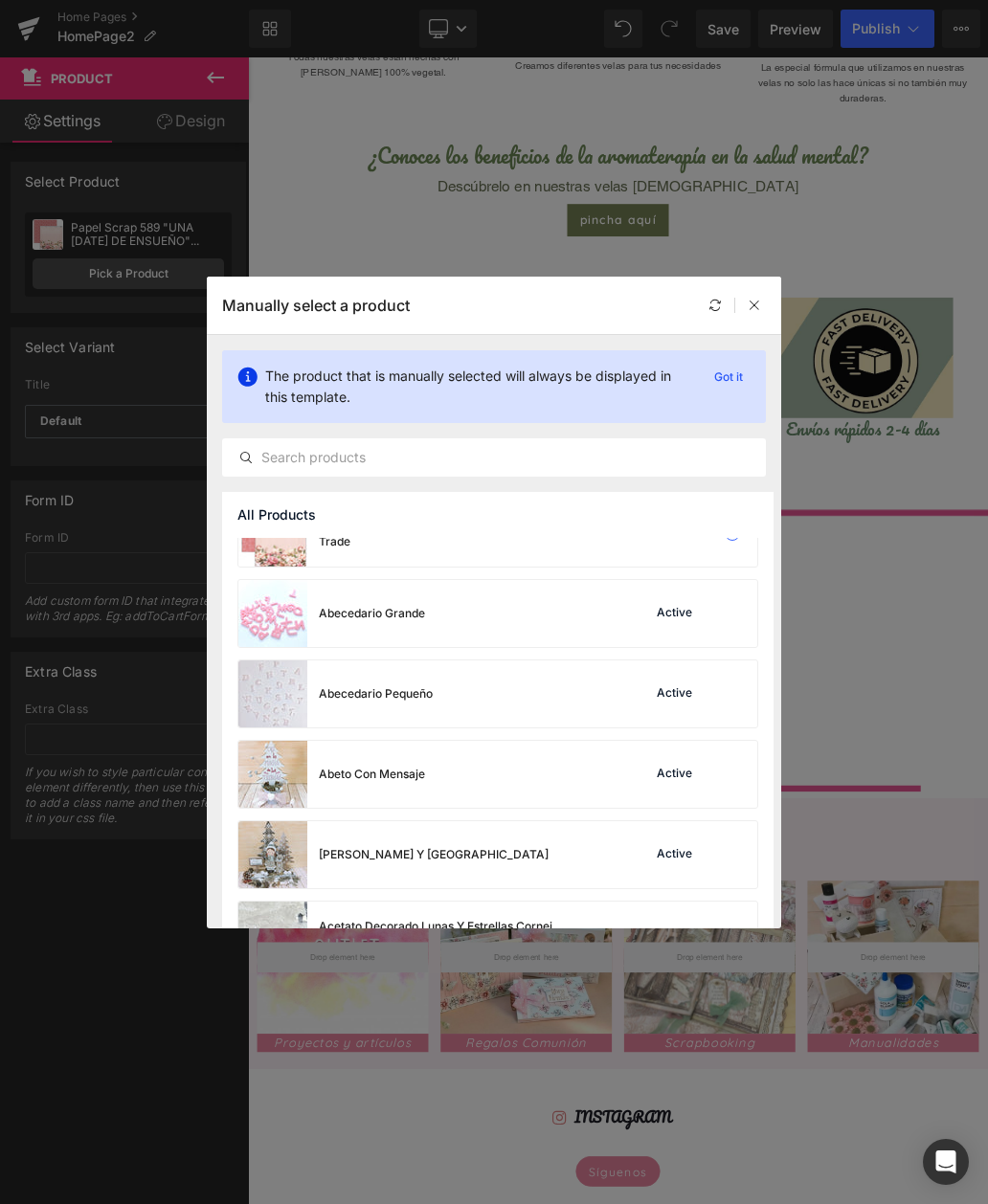
click at [247, 524] on div "All Products" at bounding box center [497, 514] width 551 height 46
click at [236, 518] on div "All Products" at bounding box center [497, 514] width 551 height 46
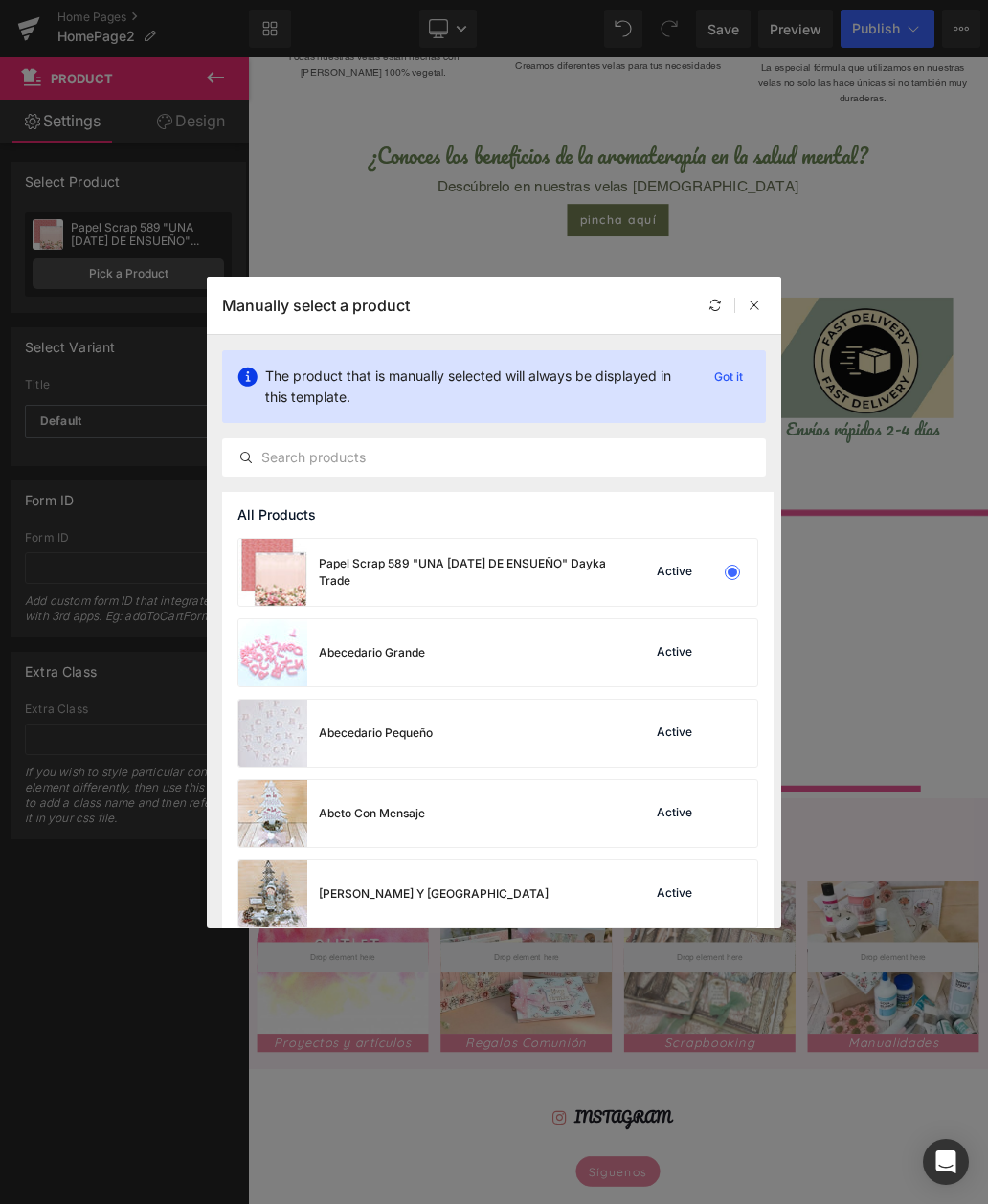
click at [731, 518] on div "All Products" at bounding box center [497, 514] width 551 height 46
click at [738, 526] on div "All Products" at bounding box center [497, 514] width 551 height 46
click at [758, 366] on div "The product that is manually selected will always be displayed in this template…" at bounding box center [494, 386] width 543 height 73
click at [748, 373] on p "Got it" at bounding box center [728, 377] width 44 height 23
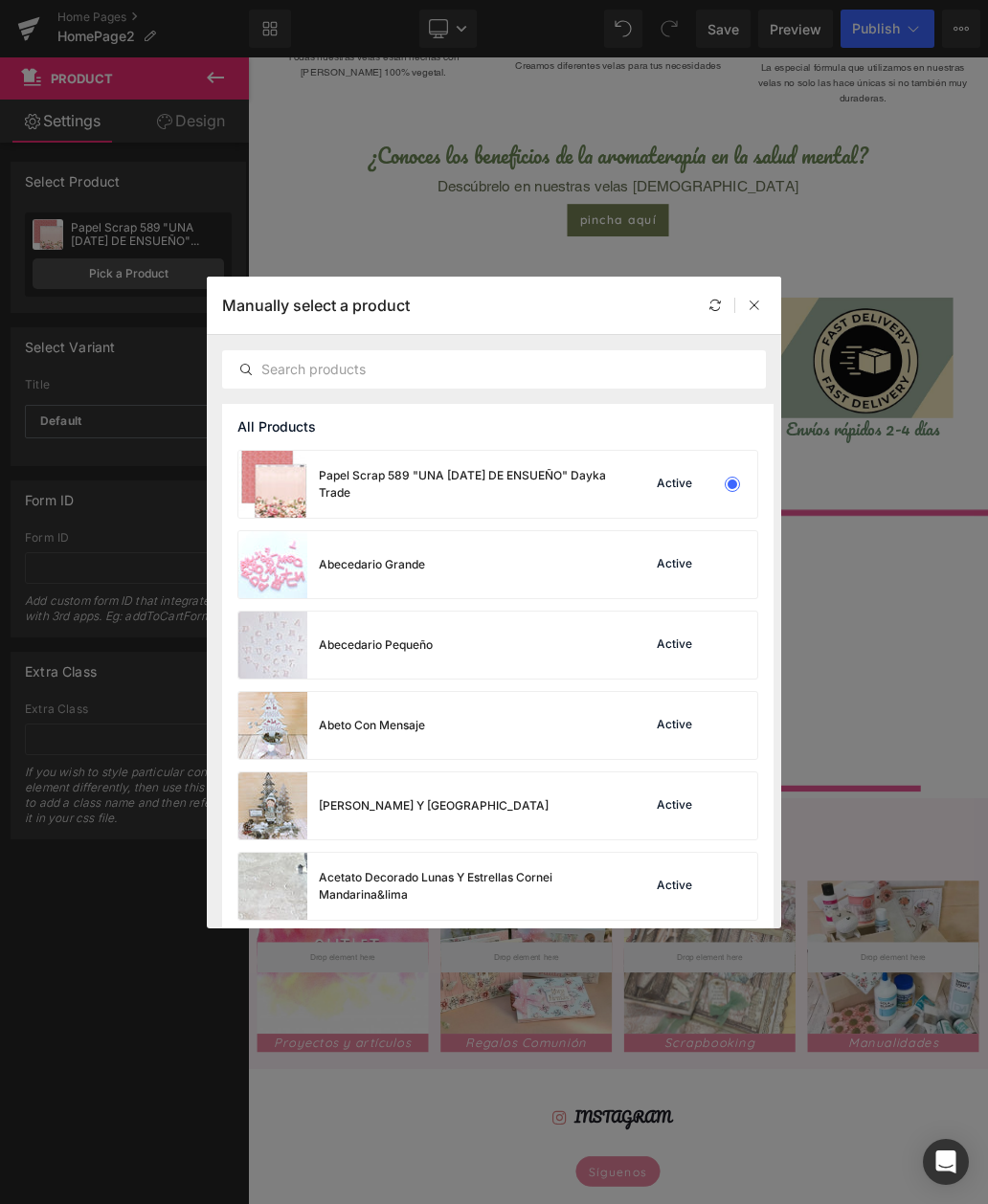
click at [484, 444] on div "All Products" at bounding box center [497, 426] width 551 height 46
click at [610, 443] on div "All Products" at bounding box center [497, 426] width 551 height 46
click at [346, 439] on div "All Products" at bounding box center [497, 426] width 551 height 46
click at [749, 373] on input "text" at bounding box center [494, 369] width 542 height 23
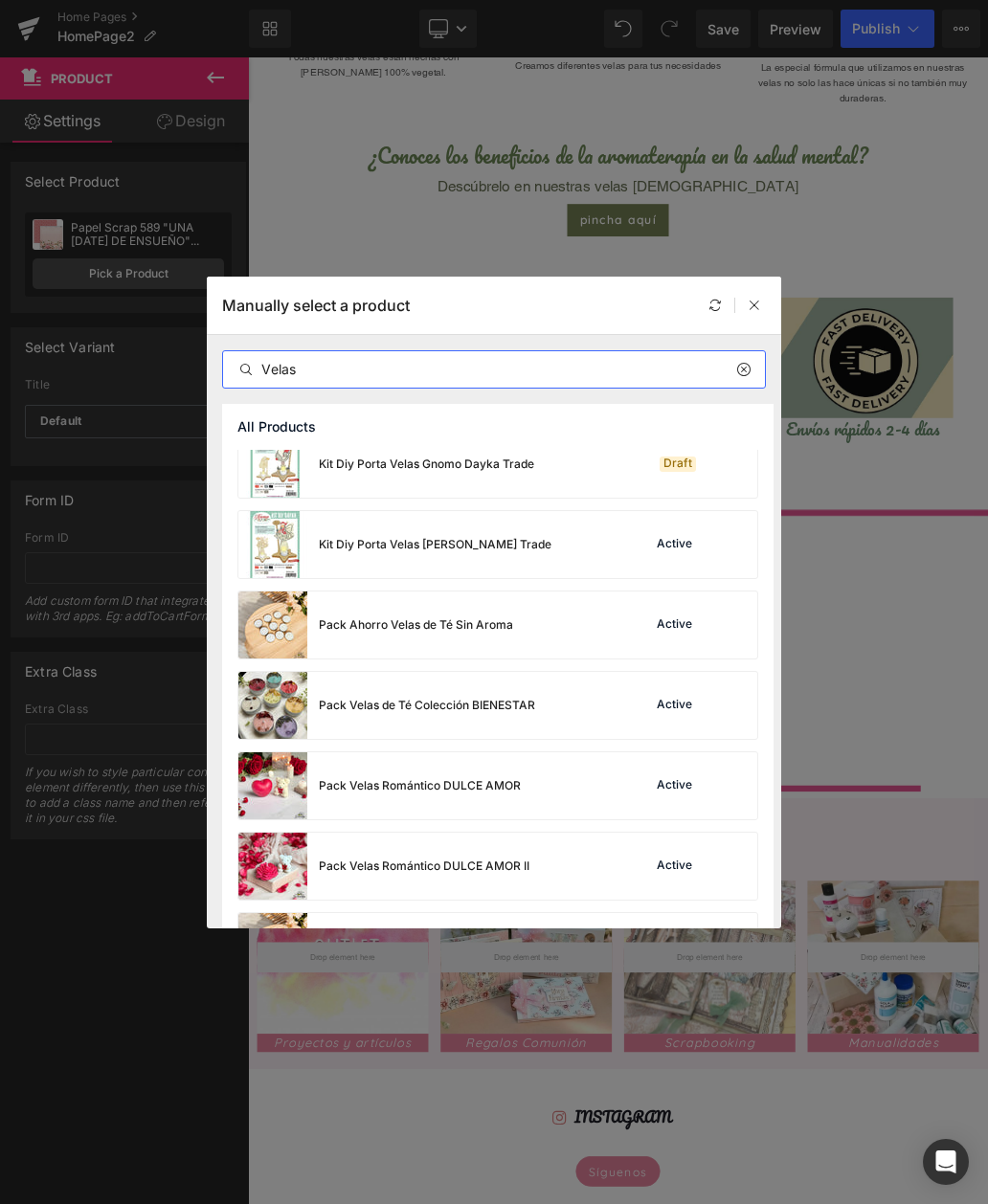
scroll to position [98, 0]
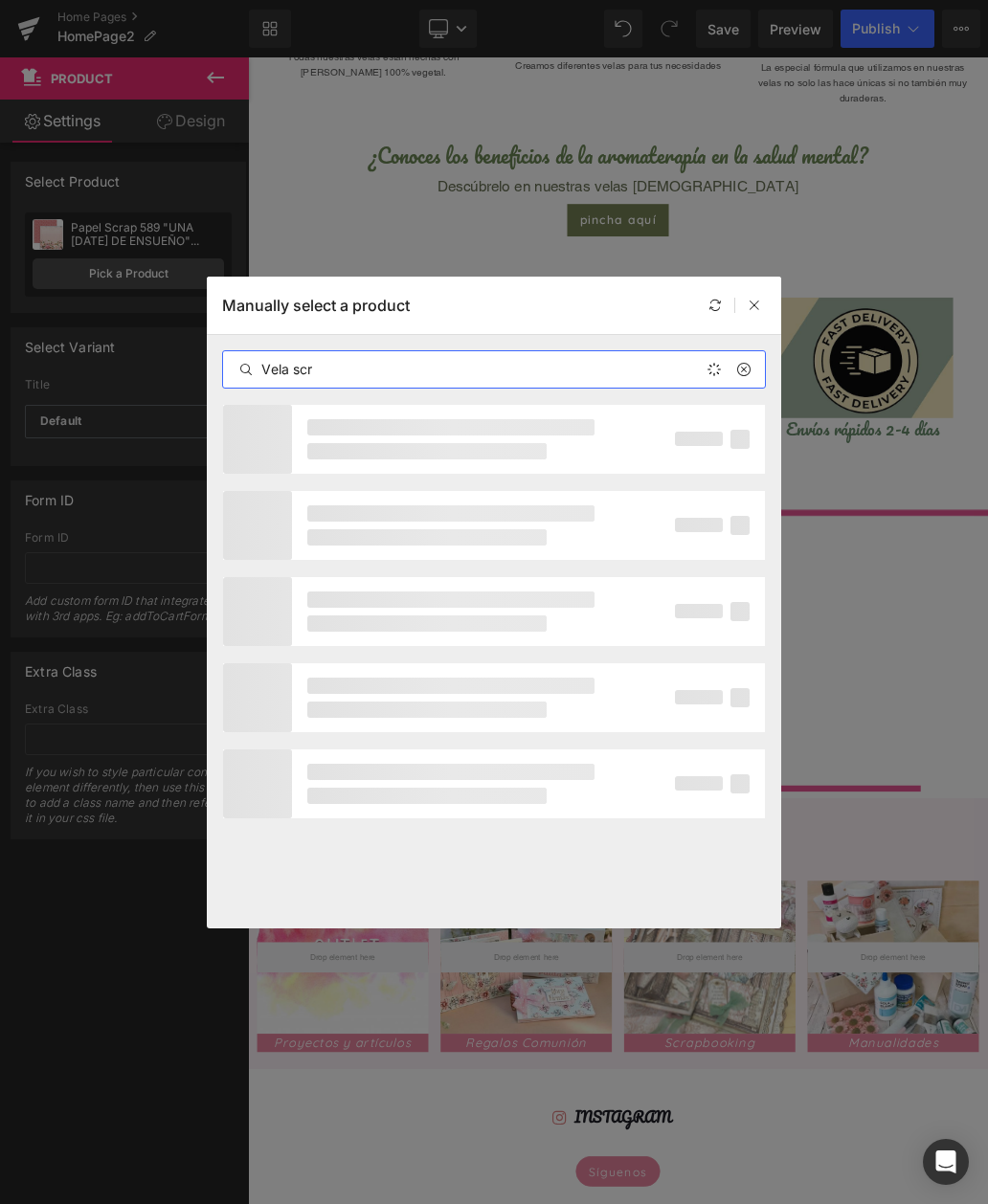
type input "Vela scra"
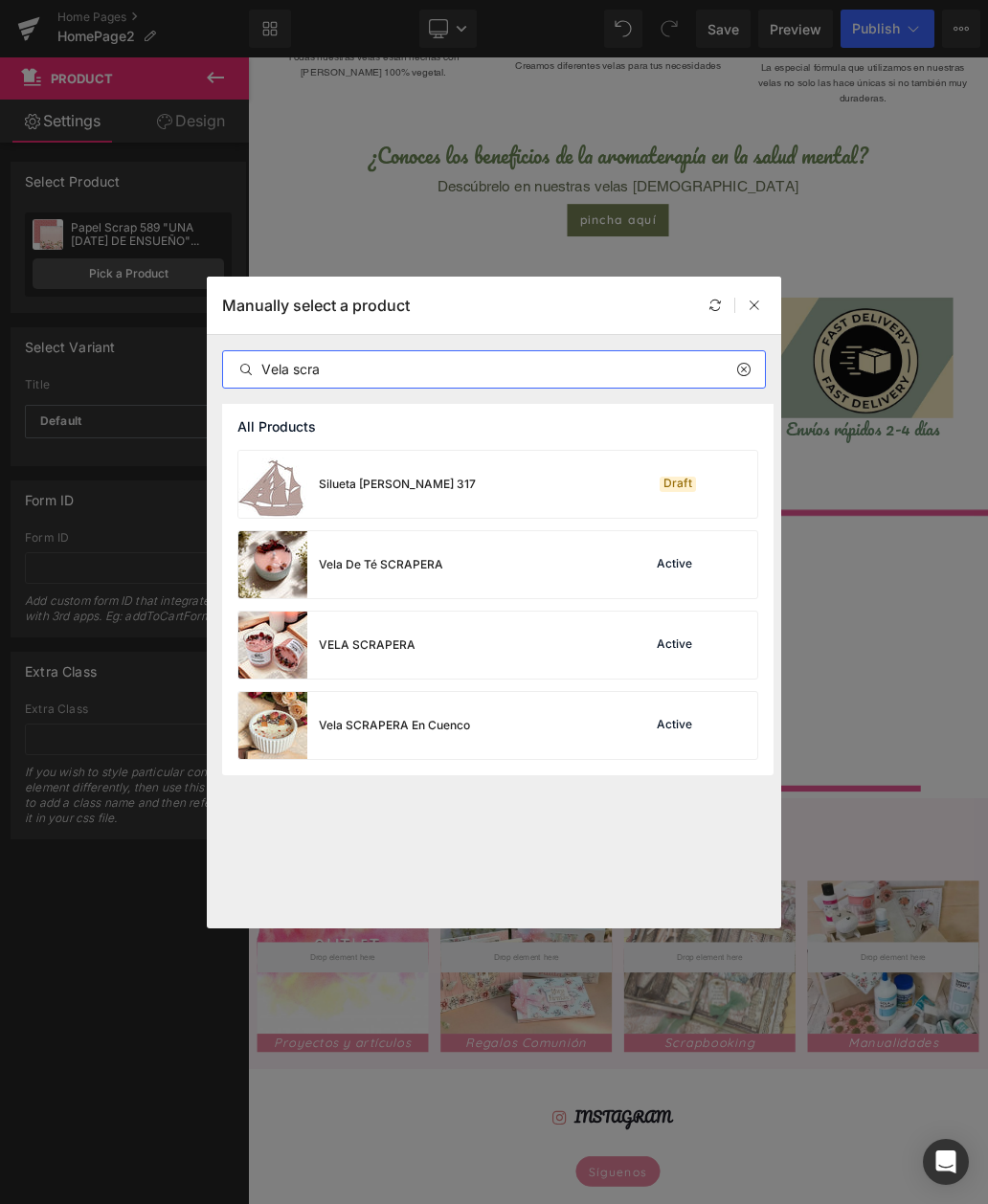
click at [345, 720] on div "Vela SCRAPERA En Cuenco" at bounding box center [394, 725] width 151 height 18
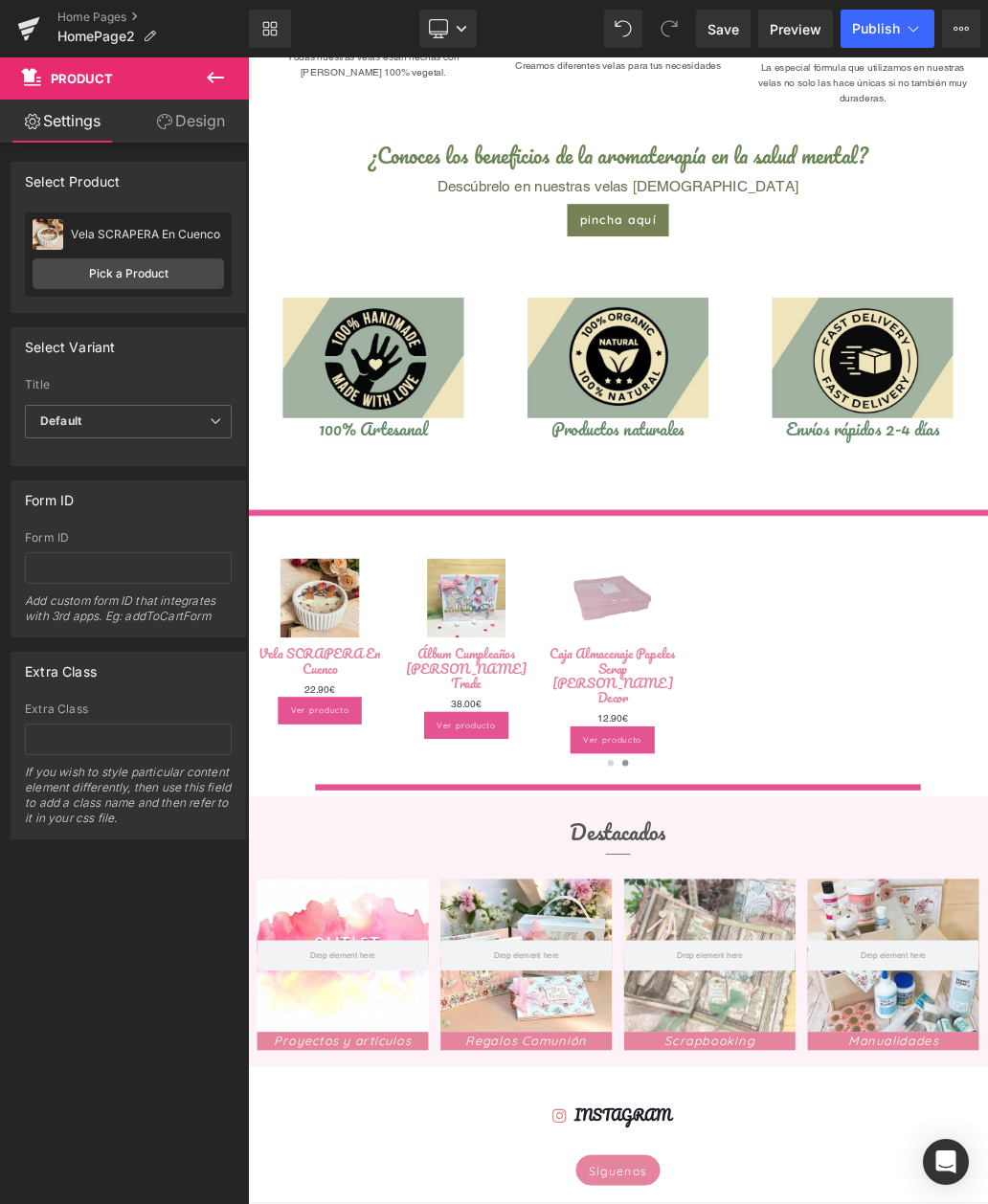
click at [386, 980] on link "Vela SCRAPERA En Cuenco" at bounding box center [360, 1002] width 205 height 46
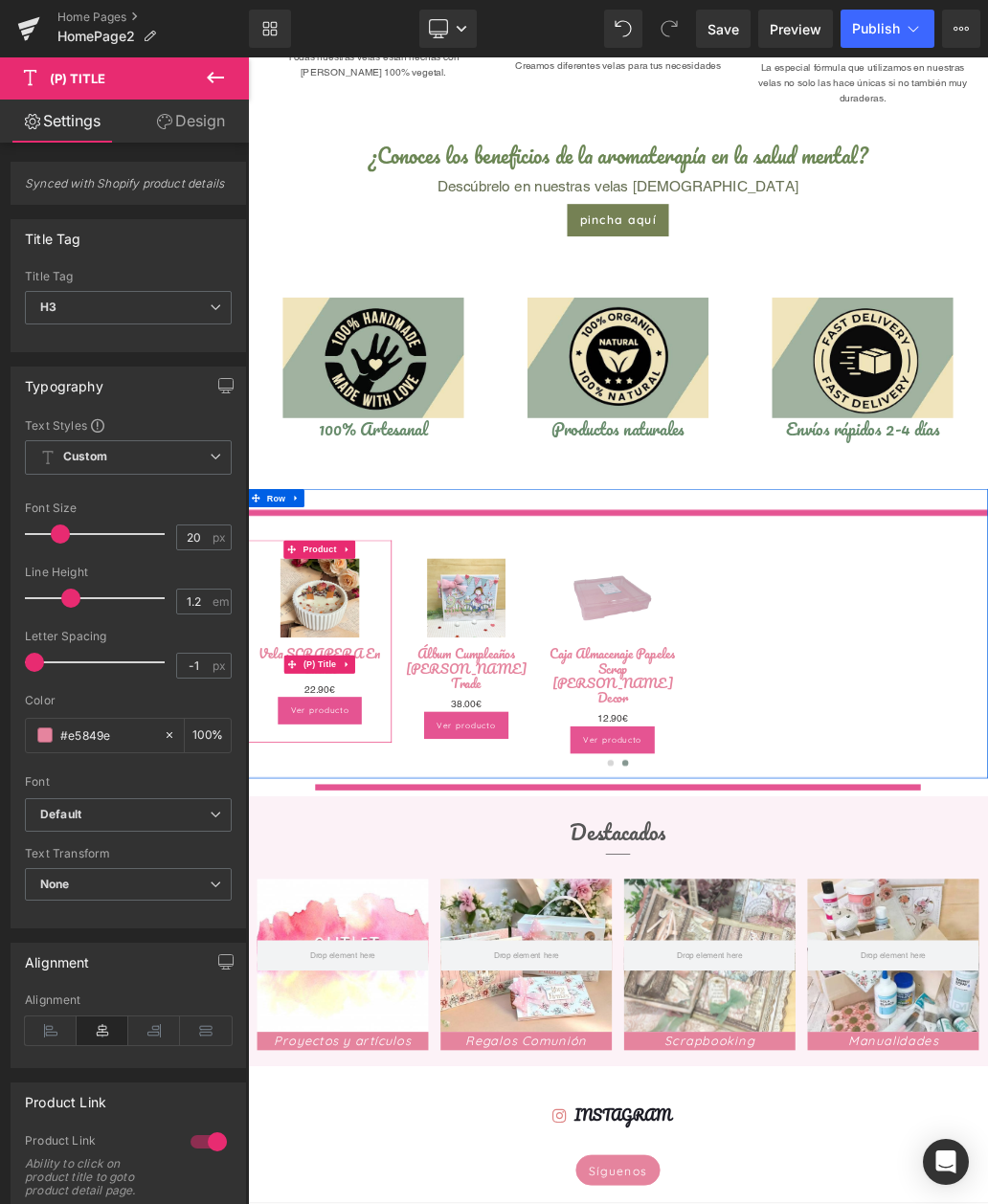
click at [120, 735] on input "#e5849e" at bounding box center [107, 735] width 94 height 21
type input "#e5849"
type input "0"
type input "#e584"
type input "27"
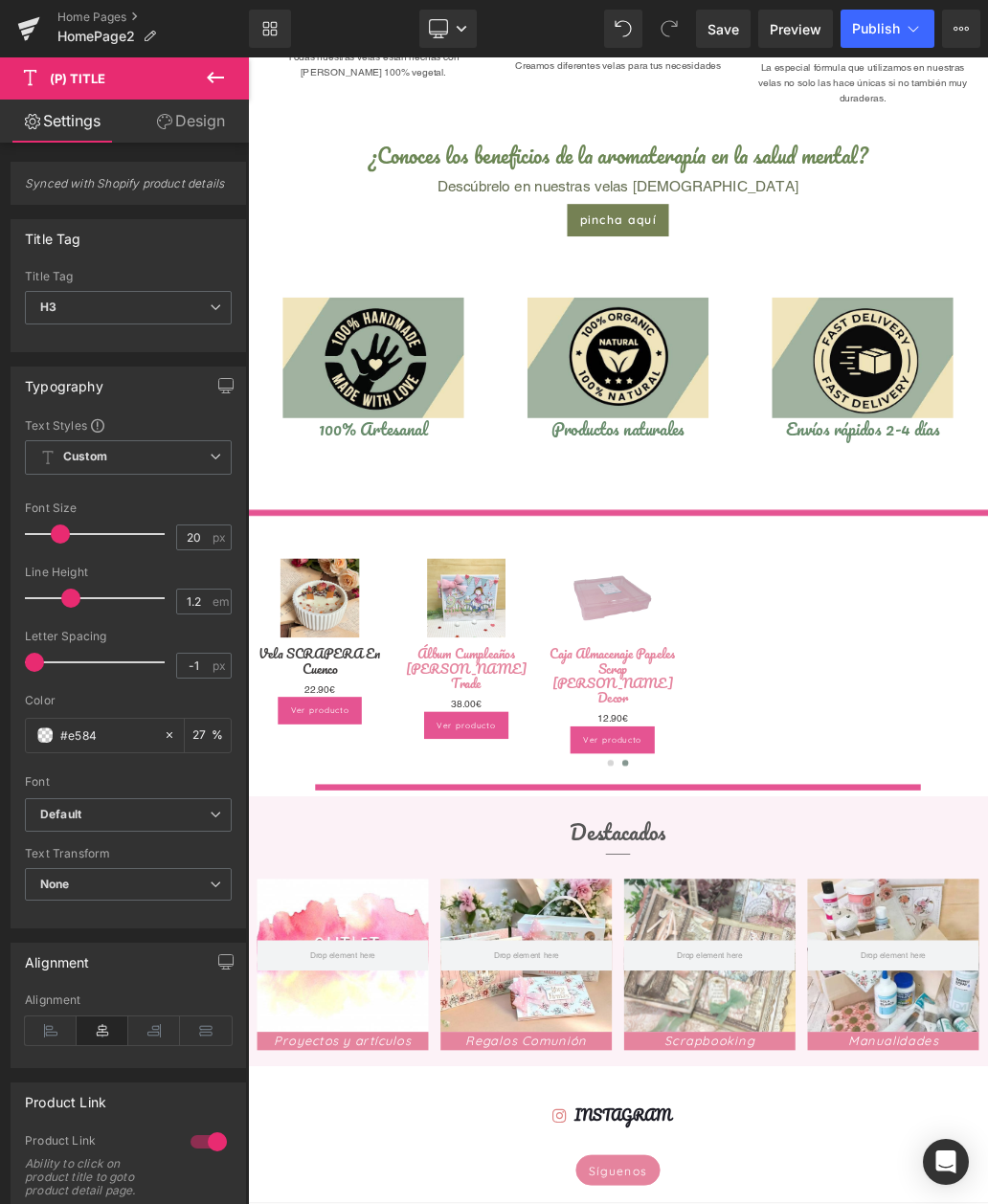
type input "#e58"
type input "100"
type input "#e5"
type input "0"
type input "#758"
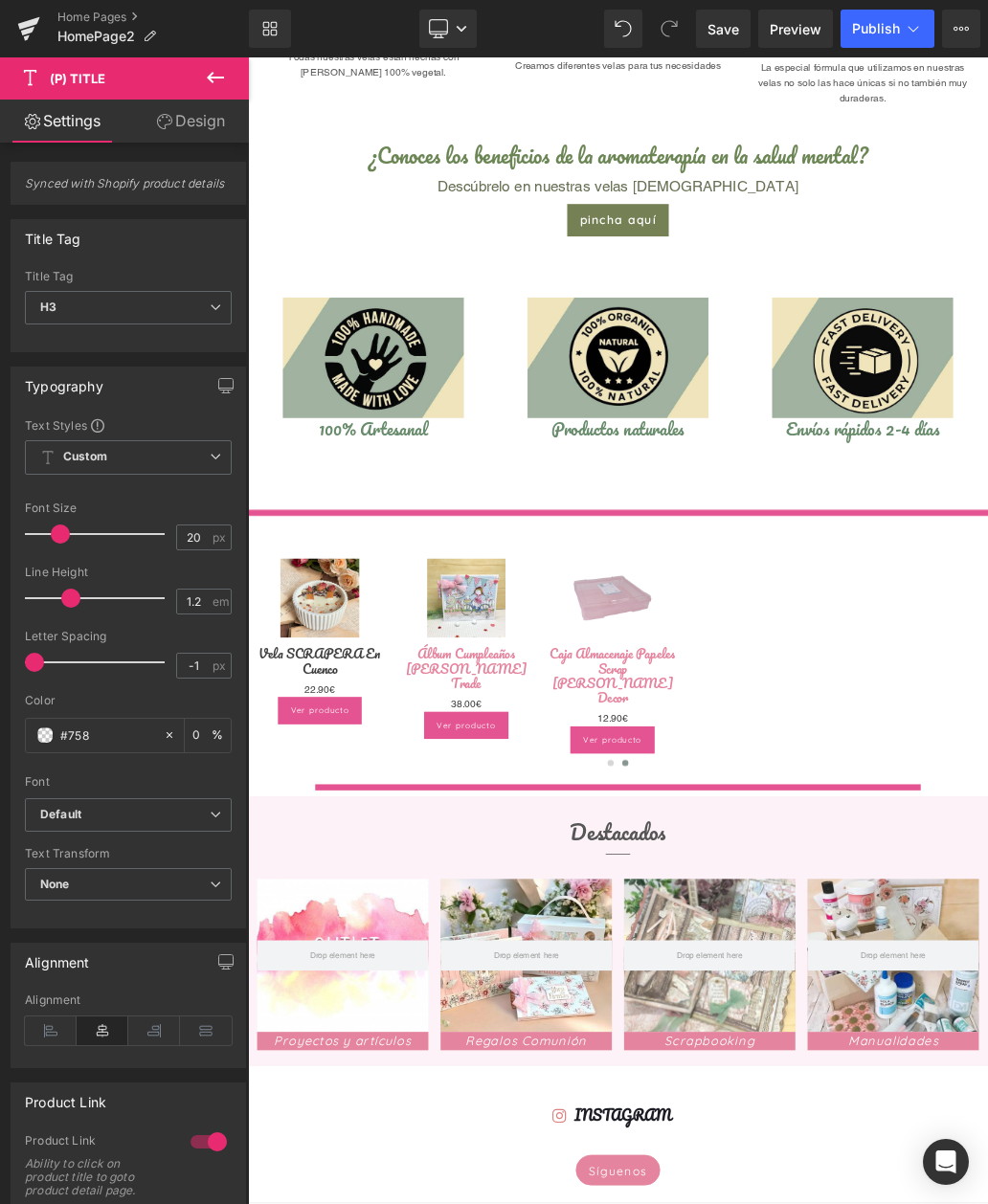
type input "100"
type input "#7581"
type input "7"
type input "#75815"
type input "0"
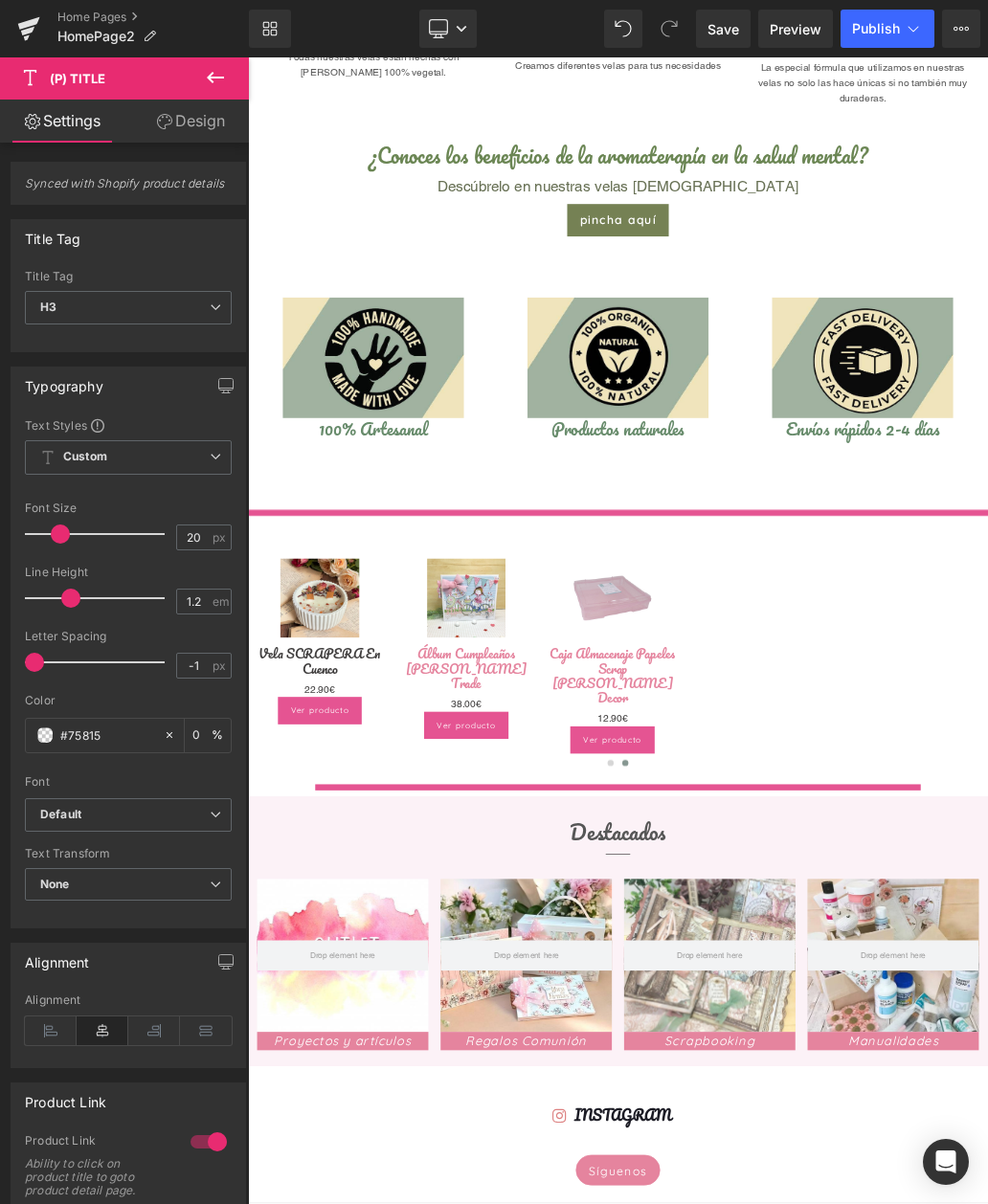
type input "#758154"
type input "100"
click at [362, 1035] on span "(P) Price" at bounding box center [361, 1047] width 54 height 23
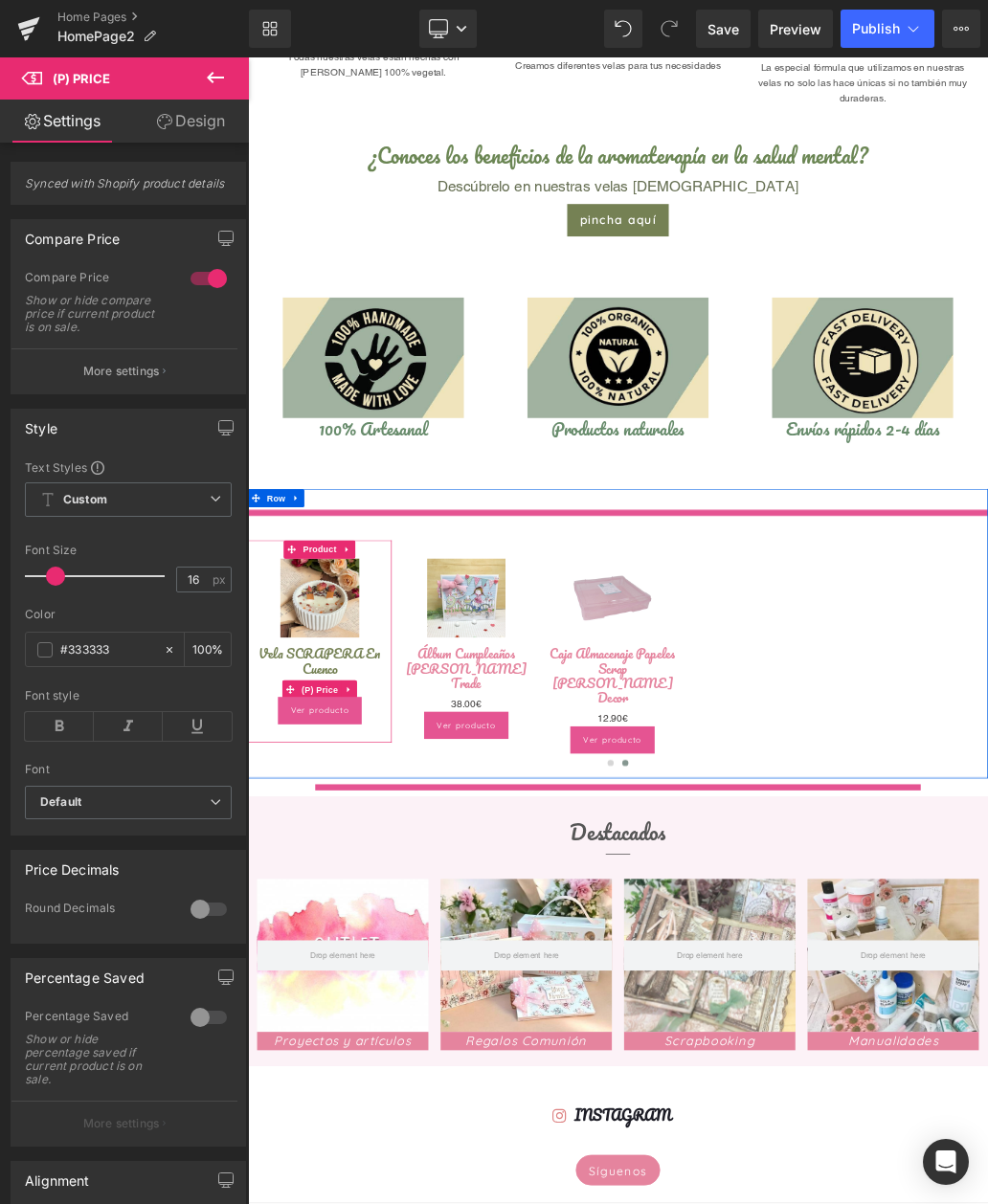
click at [122, 650] on input "#333333" at bounding box center [107, 650] width 94 height 21
type input "#33333"
type input "0"
type input "#3333"
type input "20"
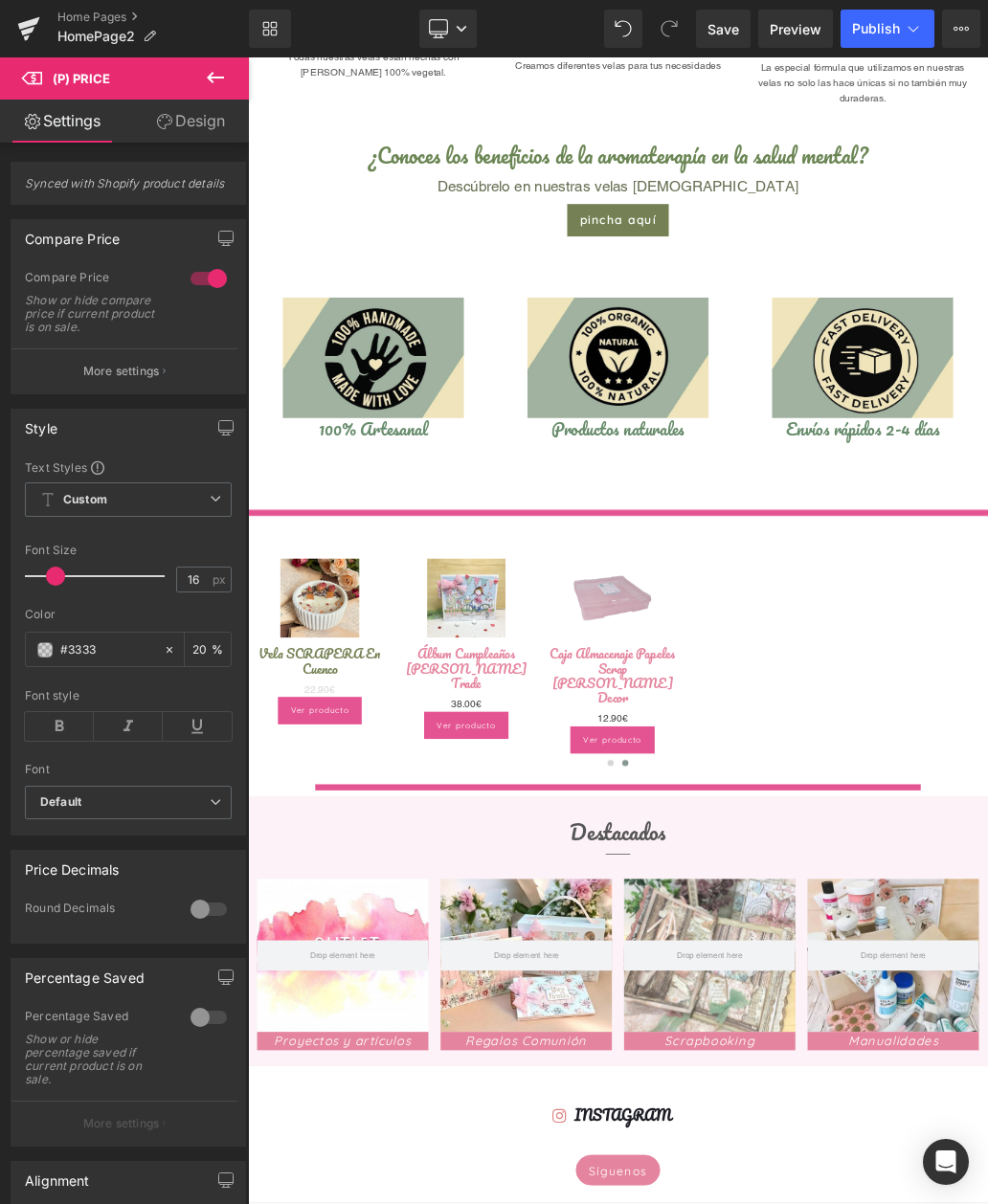
type input "#333"
type input "100"
type input "#33"
type input "0"
type input "#758"
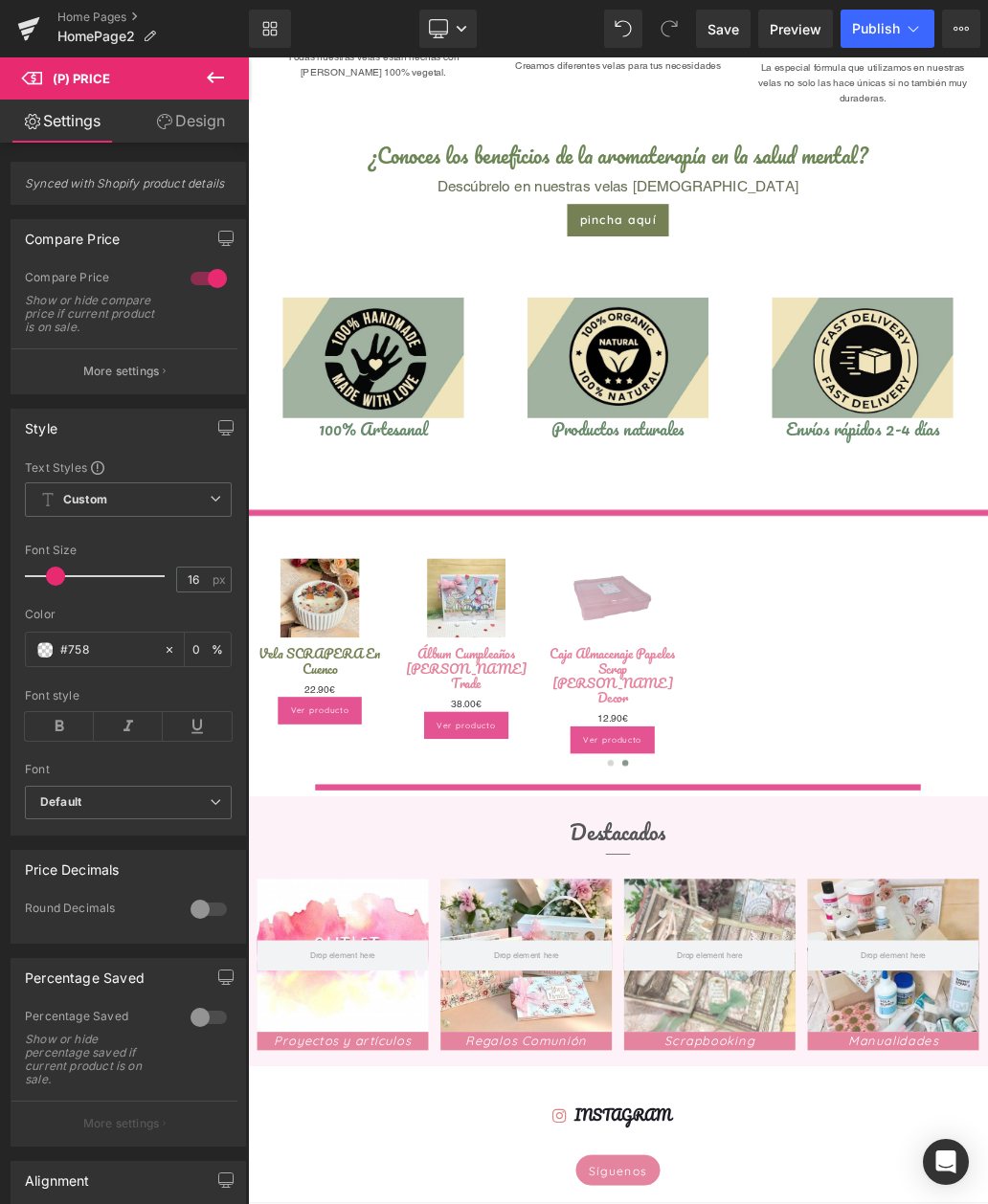
type input "100"
type input "#7581"
type input "7"
type input "#75815"
type input "0"
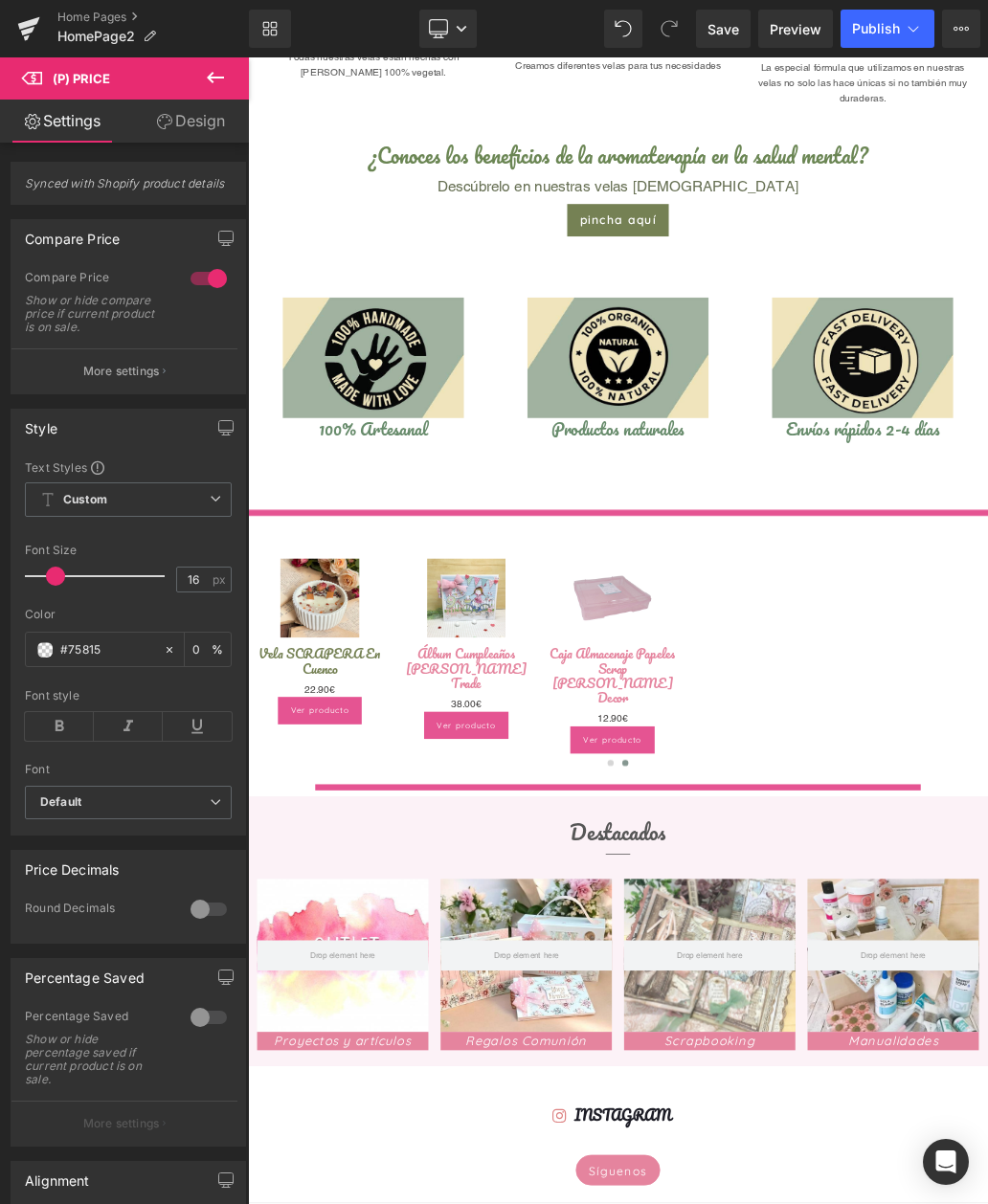
type input "#758154"
type input "100"
click at [390, 1082] on div "Ver producto (P) Cart Button" at bounding box center [360, 1079] width 205 height 42
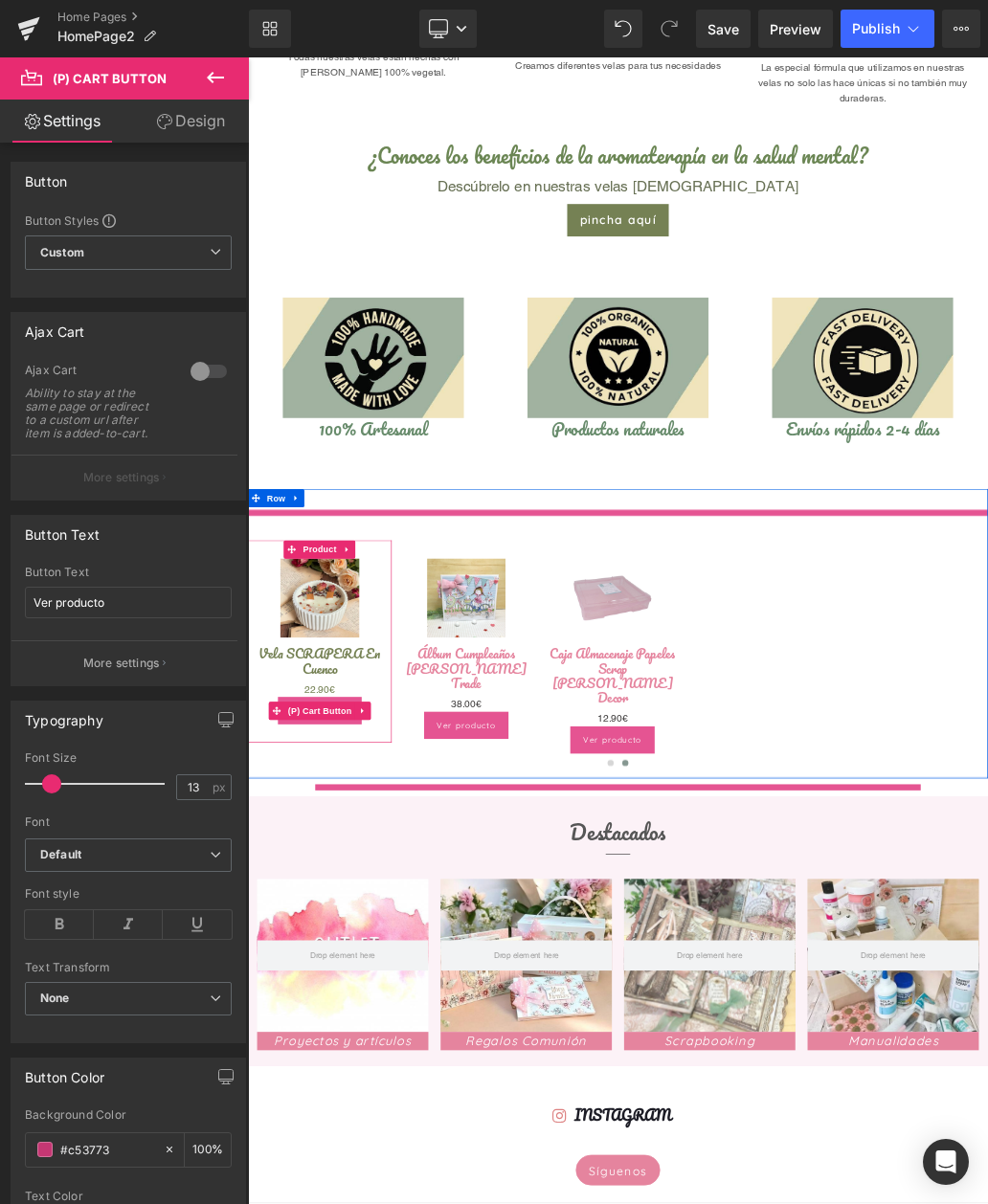
click at [121, 1150] on input "#c53773" at bounding box center [107, 1149] width 94 height 21
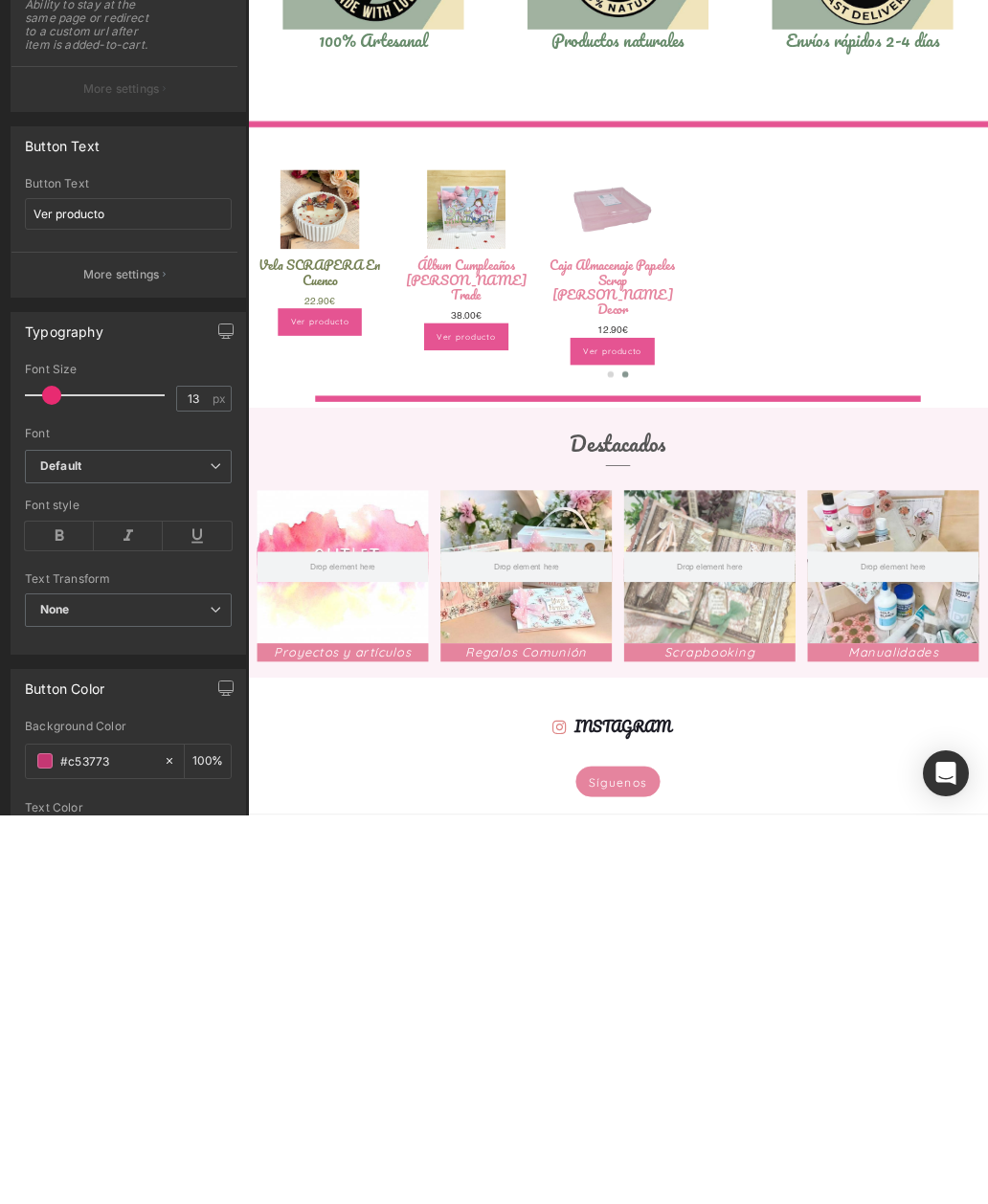
type input "#c5377"
type input "0"
type input "#c537"
type input "47"
type input "#c53"
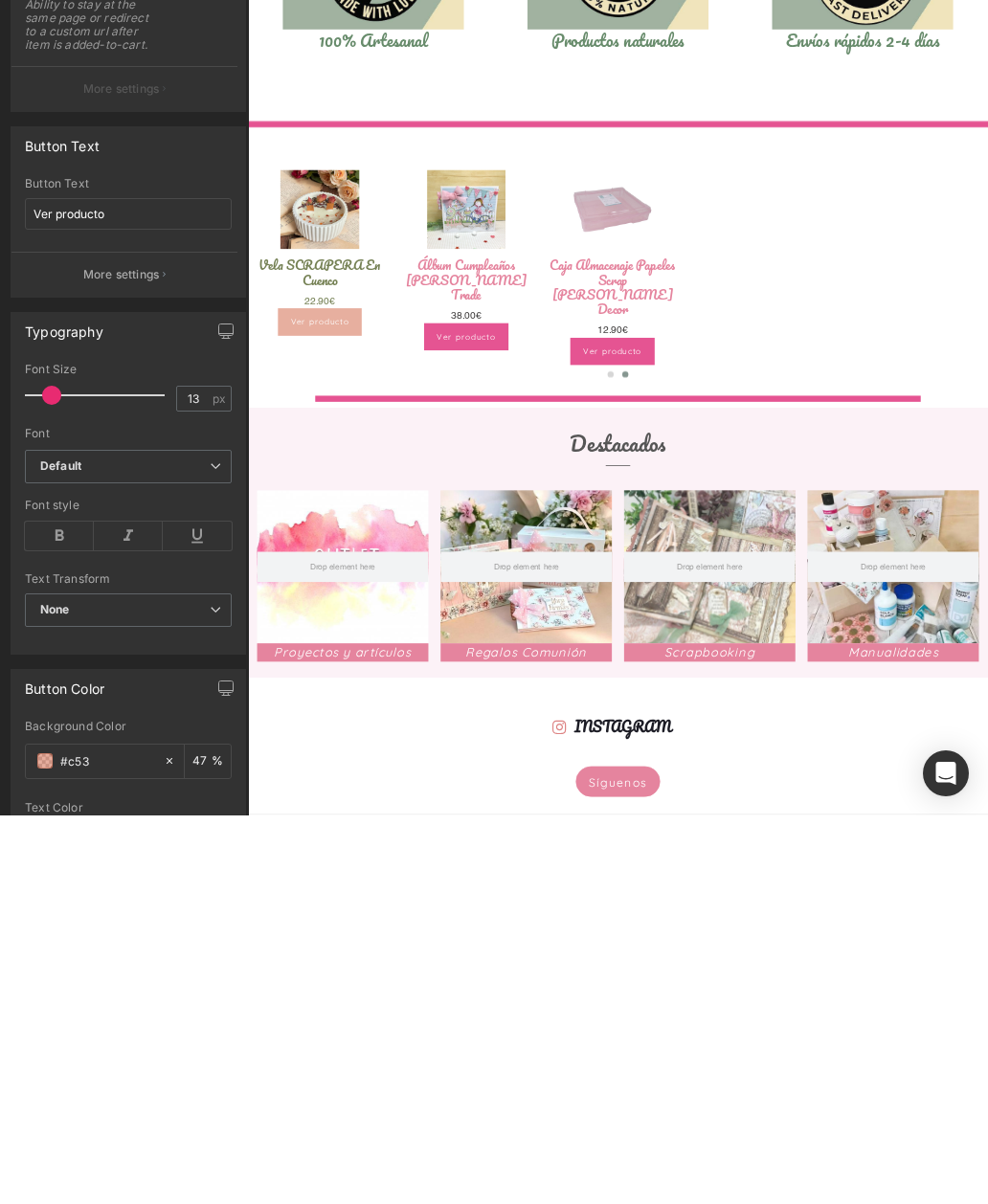
type input "100"
type input "#c5"
type input "0"
type input "#758"
type input "100"
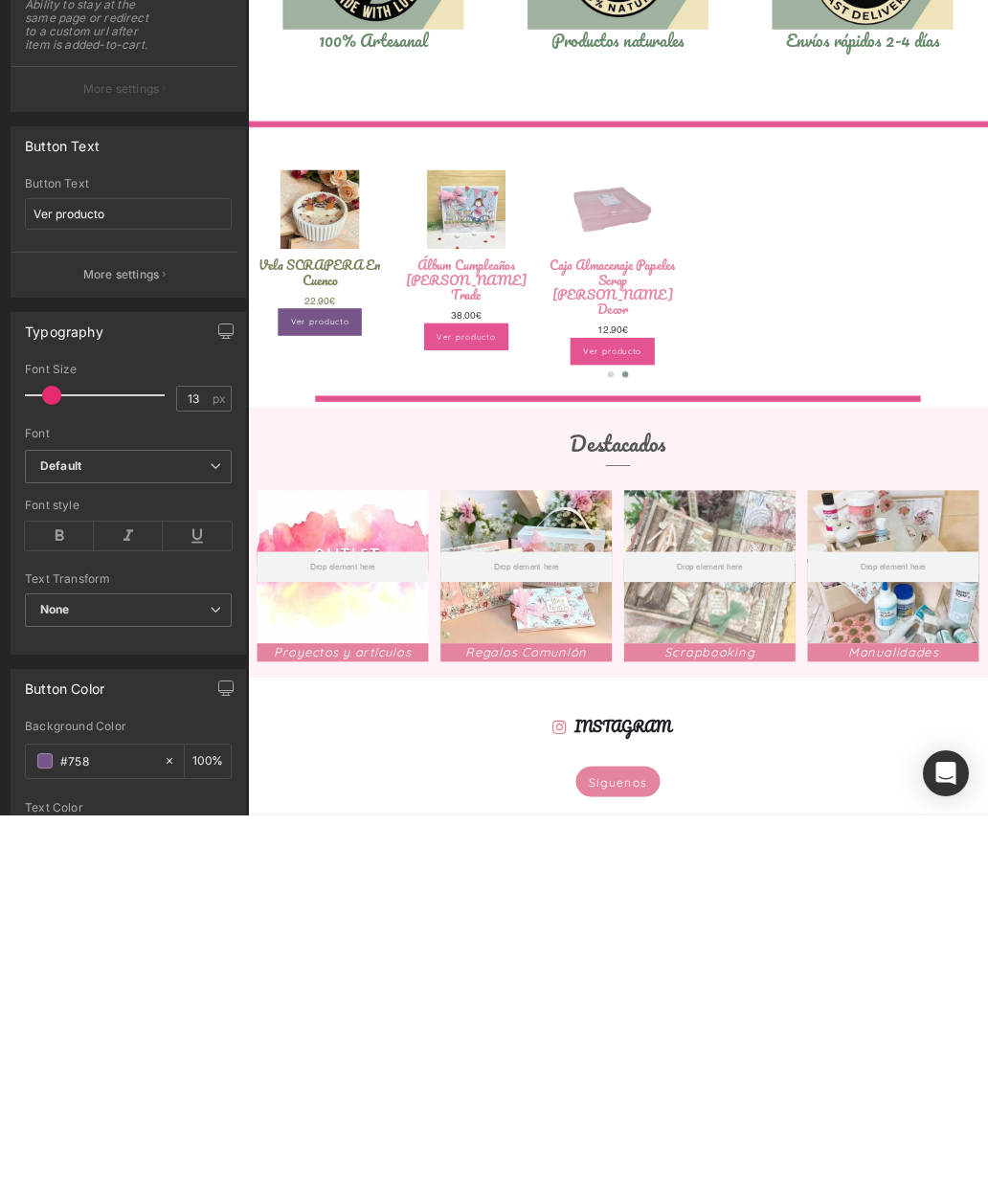
type input "#7581"
type input "7"
type input "#75815"
type input "0"
type input "#758154"
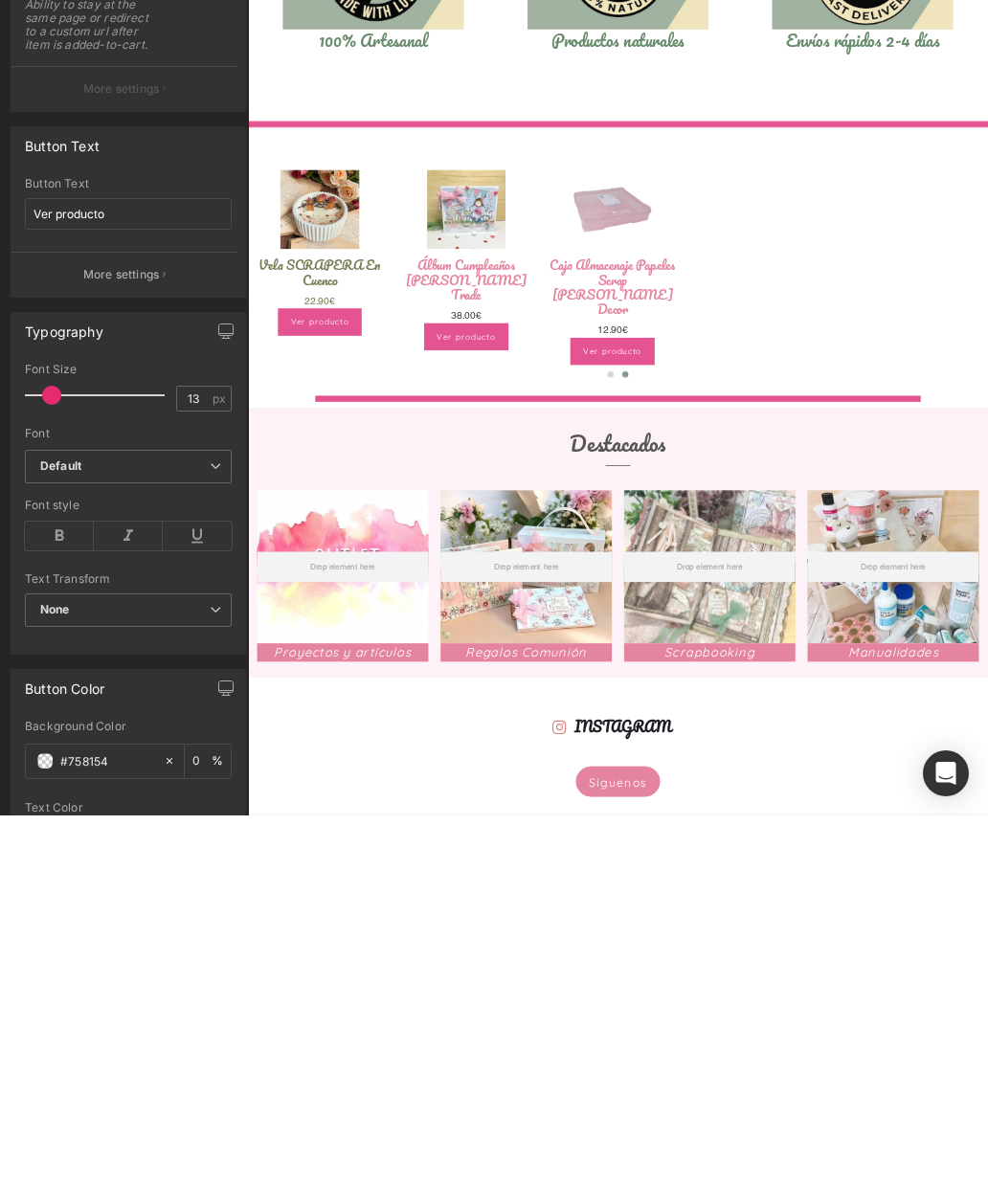
type input "100"
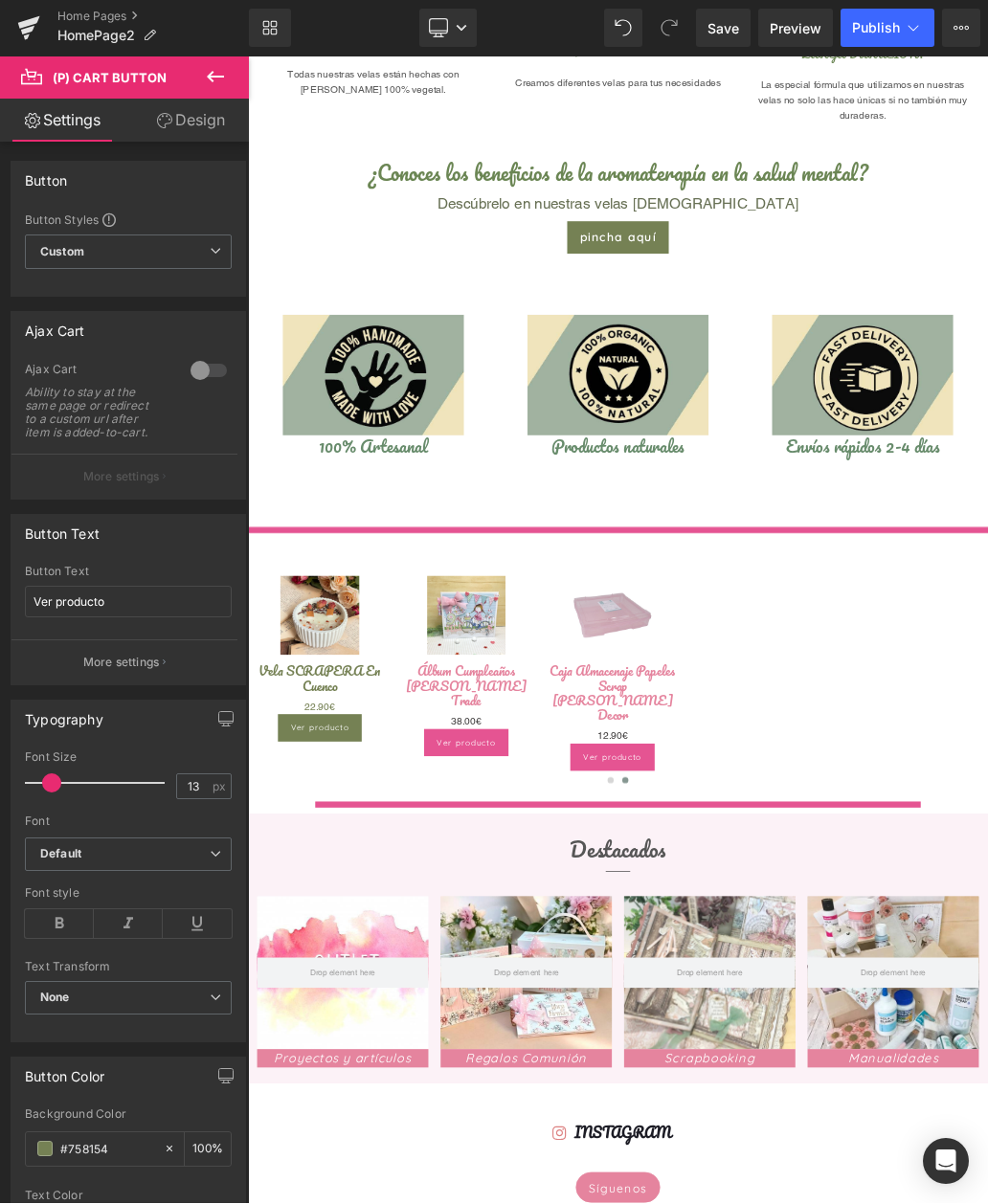
scroll to position [1075, 0]
click at [609, 1036] on span "(P) Title" at bounding box center [589, 1048] width 49 height 23
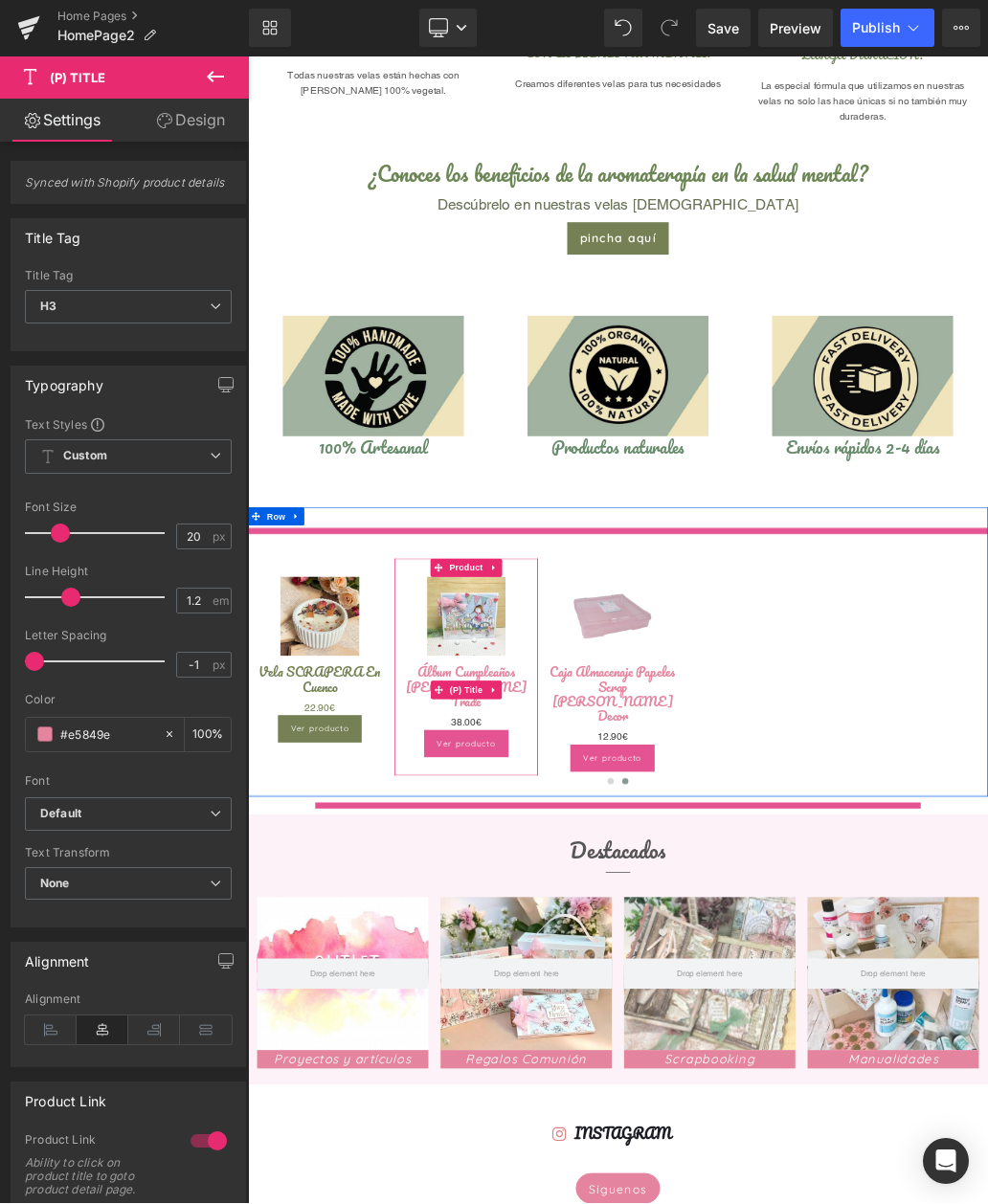
click at [591, 852] on span "Product" at bounding box center [589, 856] width 62 height 28
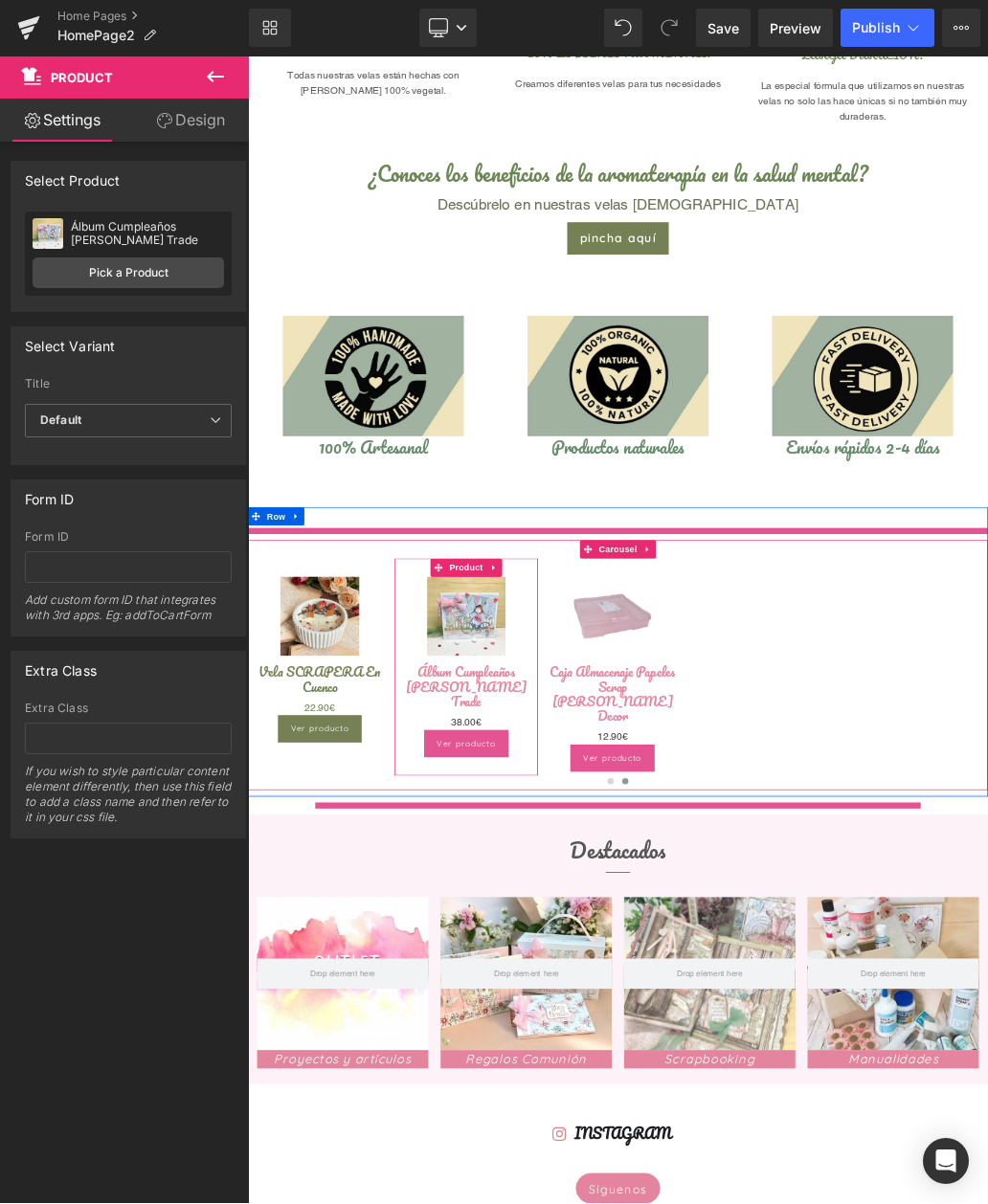
click at [146, 275] on link "Pick a Product" at bounding box center [128, 273] width 191 height 30
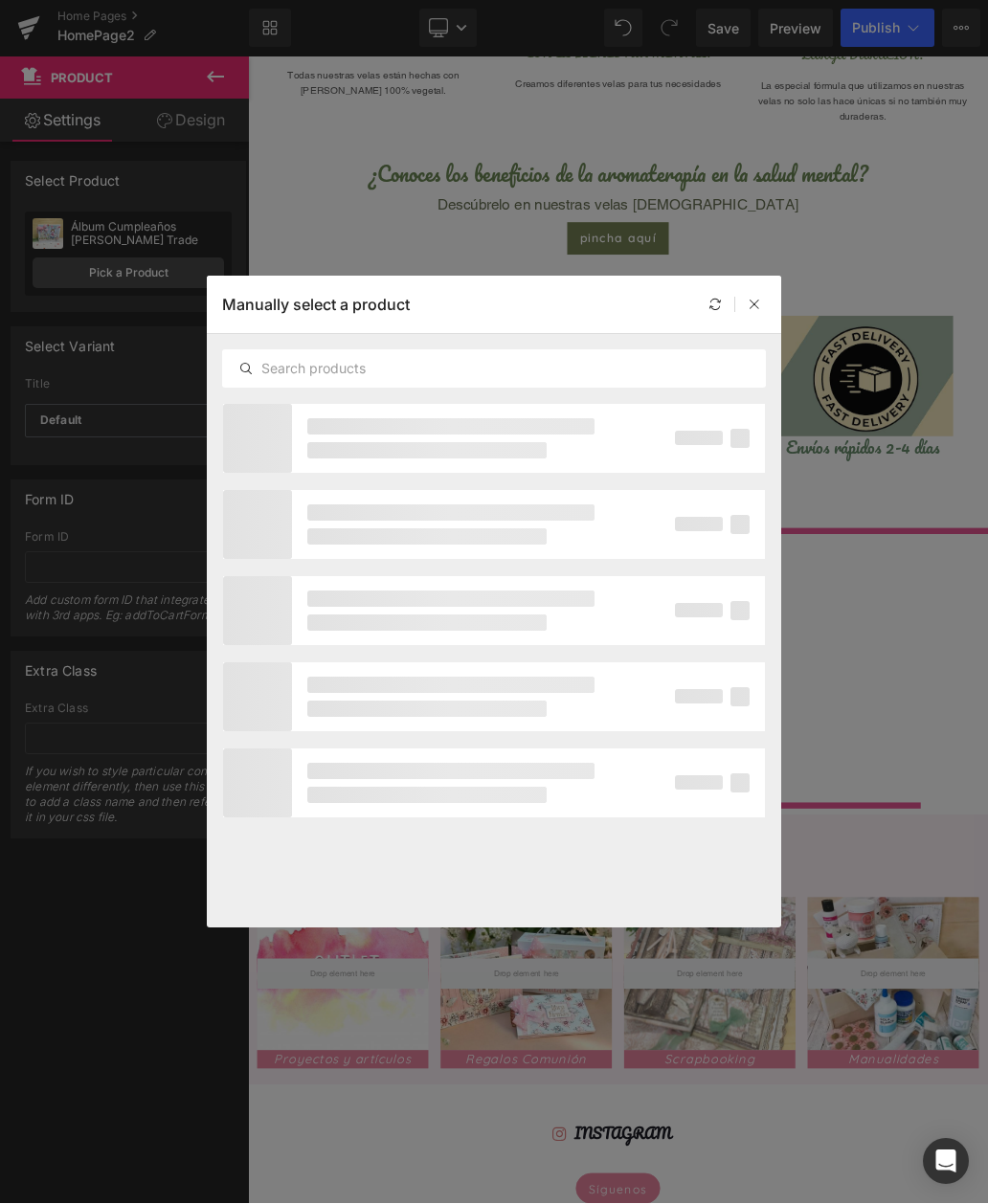
scroll to position [0, 0]
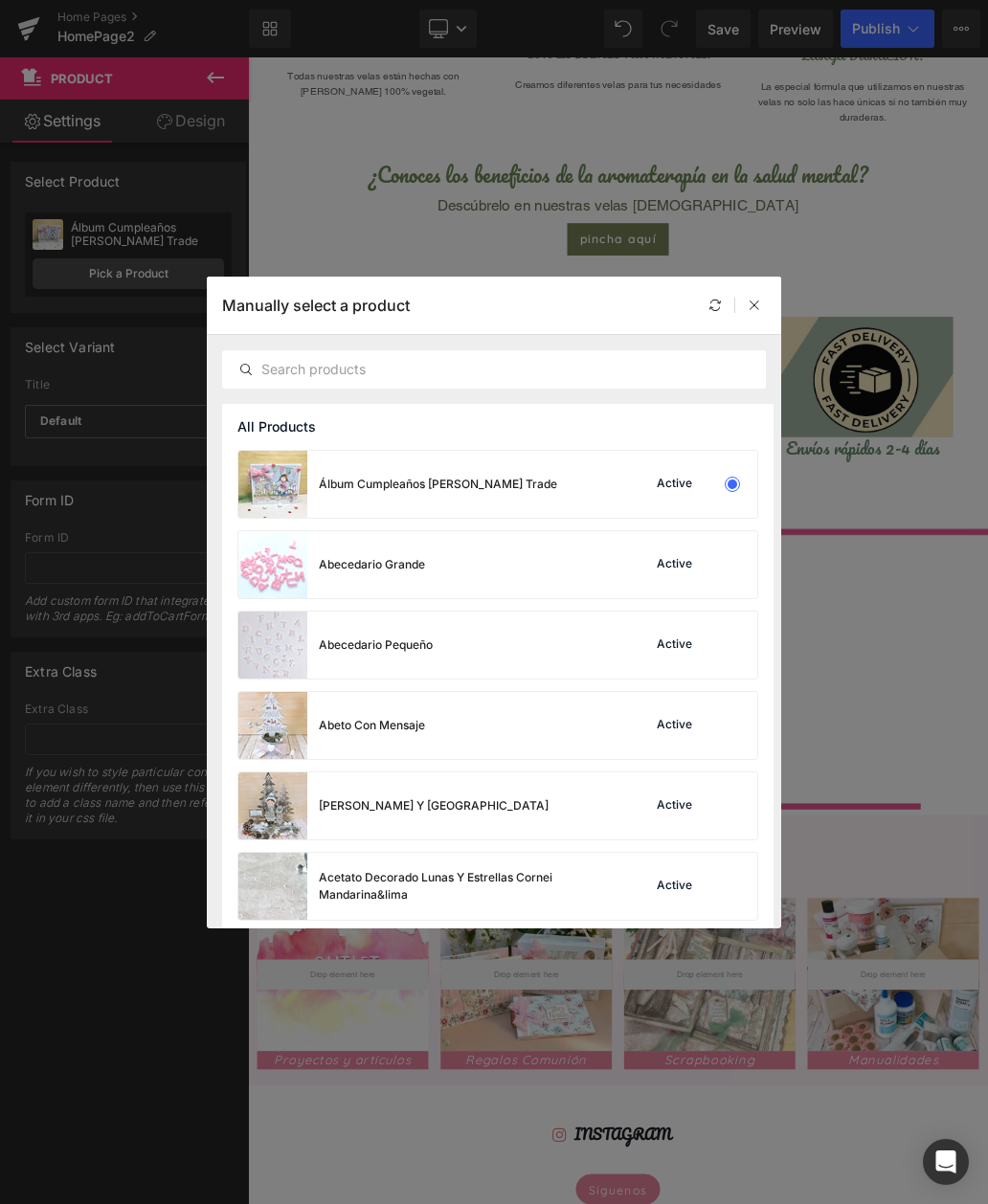
click at [714, 433] on div "All Products" at bounding box center [497, 426] width 551 height 46
click at [460, 441] on div "All Products" at bounding box center [497, 426] width 551 height 46
click at [492, 438] on div "All Products" at bounding box center [497, 426] width 551 height 46
click at [750, 369] on input "text" at bounding box center [494, 369] width 542 height 23
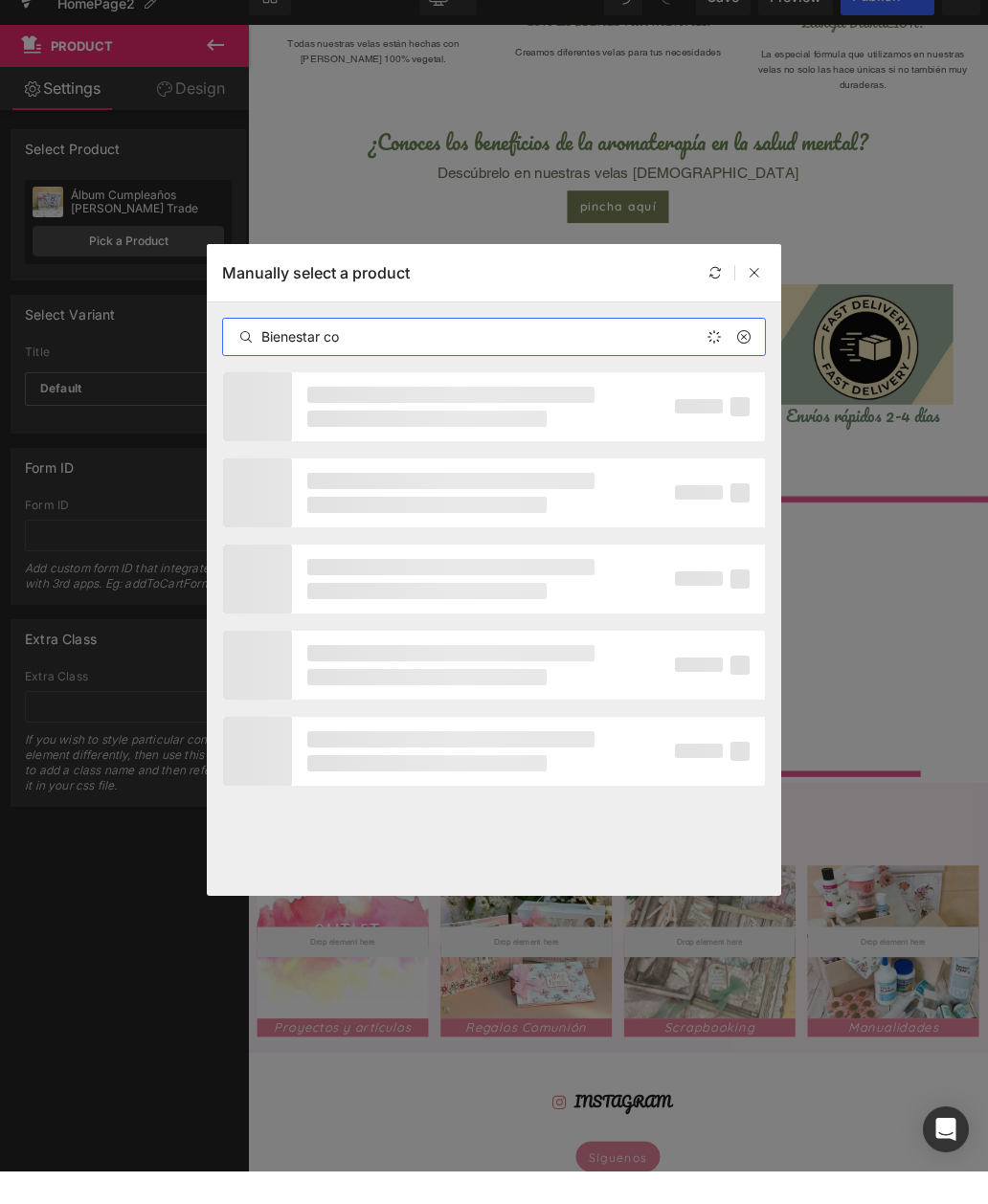
type input "Bienestar c"
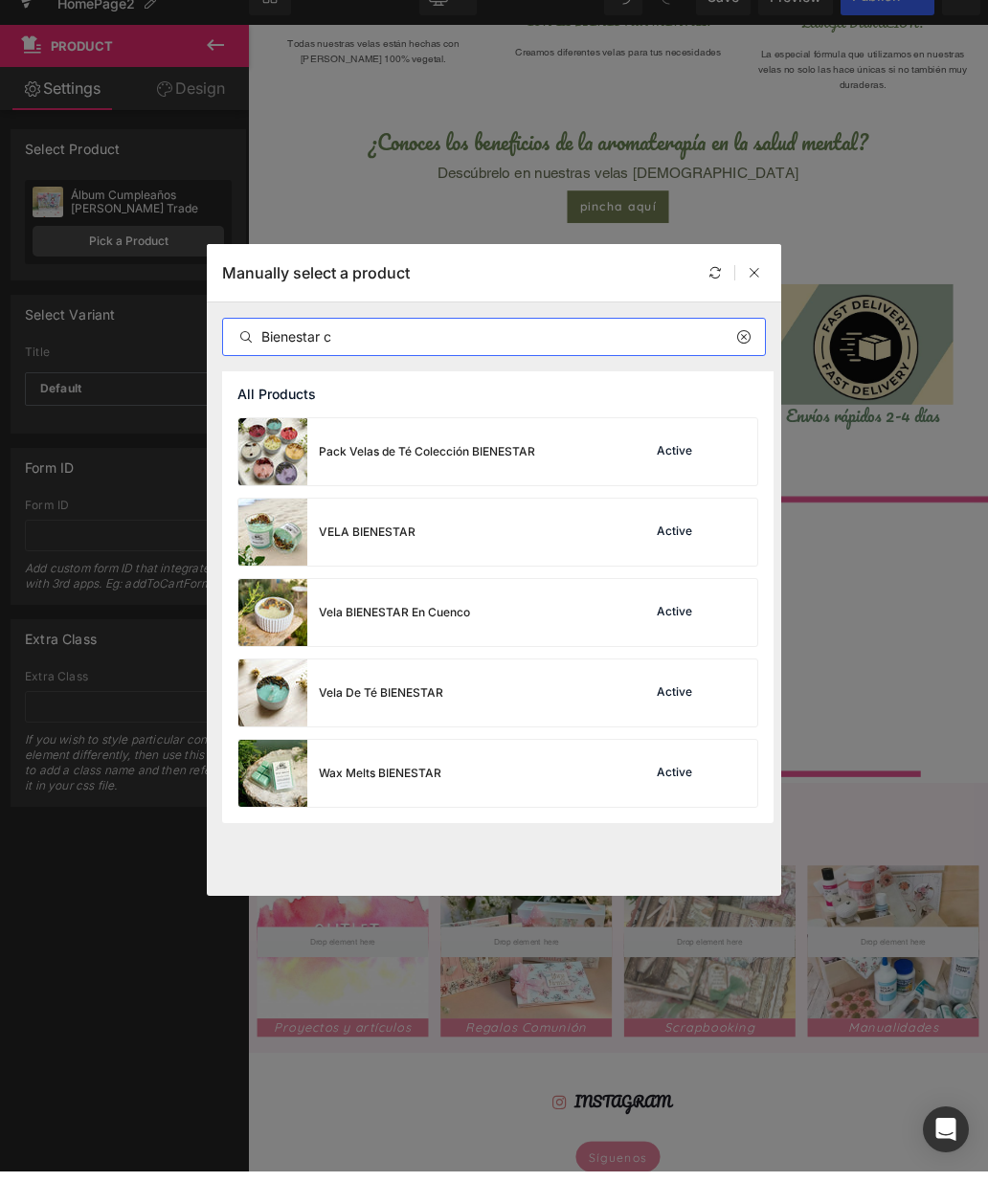
click at [756, 293] on div at bounding box center [755, 305] width 23 height 23
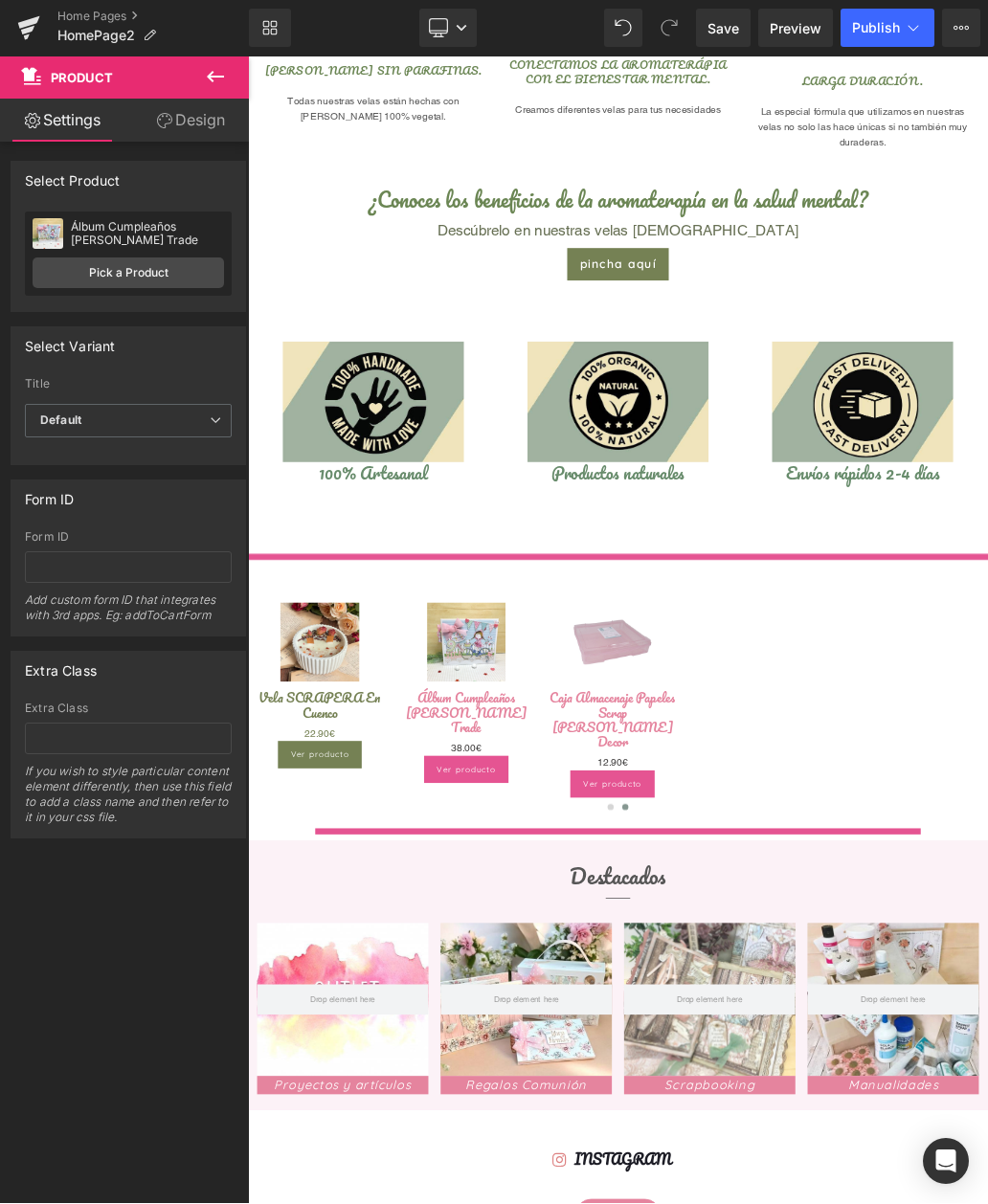
scroll to position [1033, 0]
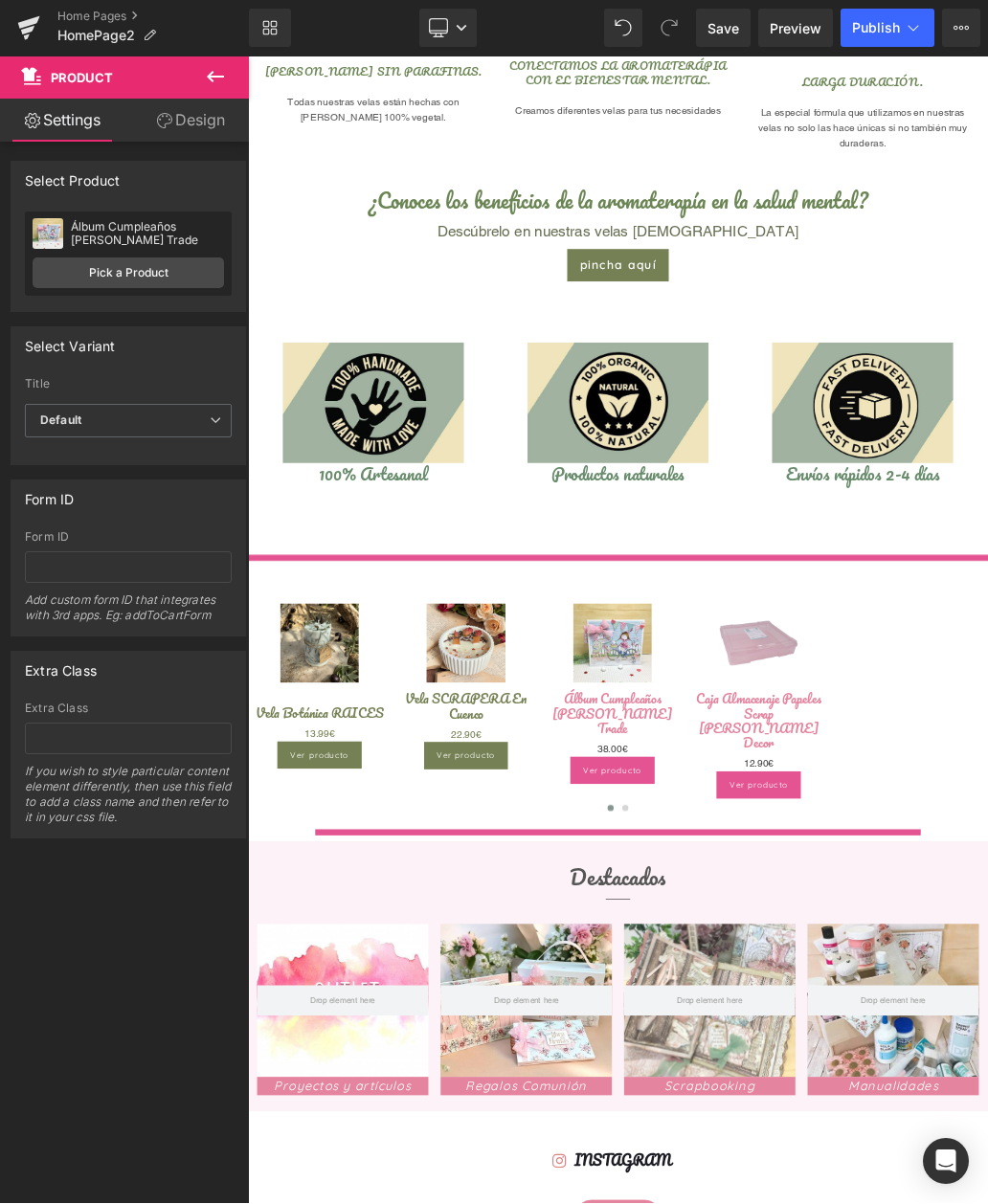
click at [137, 279] on link "Pick a Product" at bounding box center [128, 273] width 191 height 30
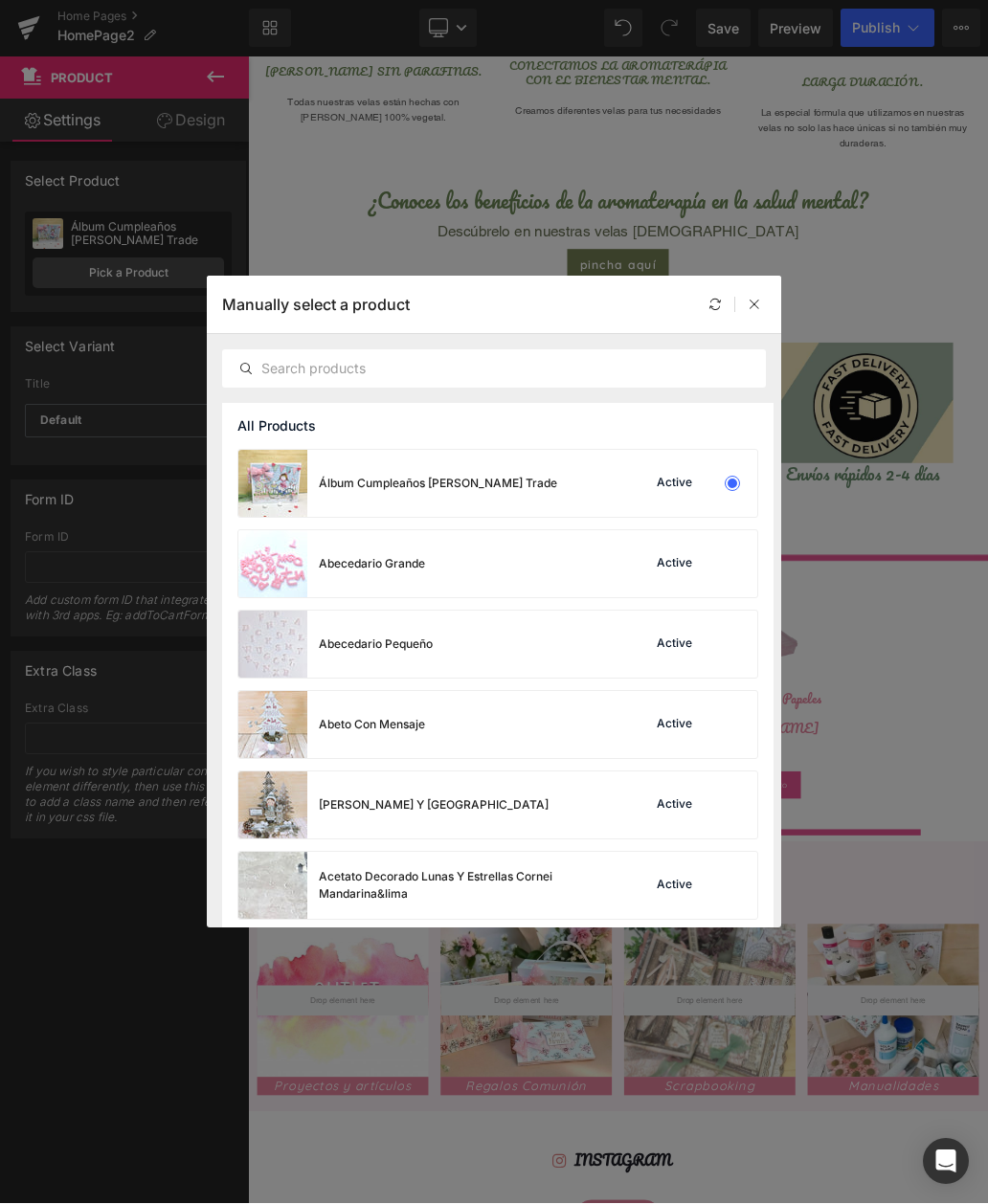
scroll to position [0, 0]
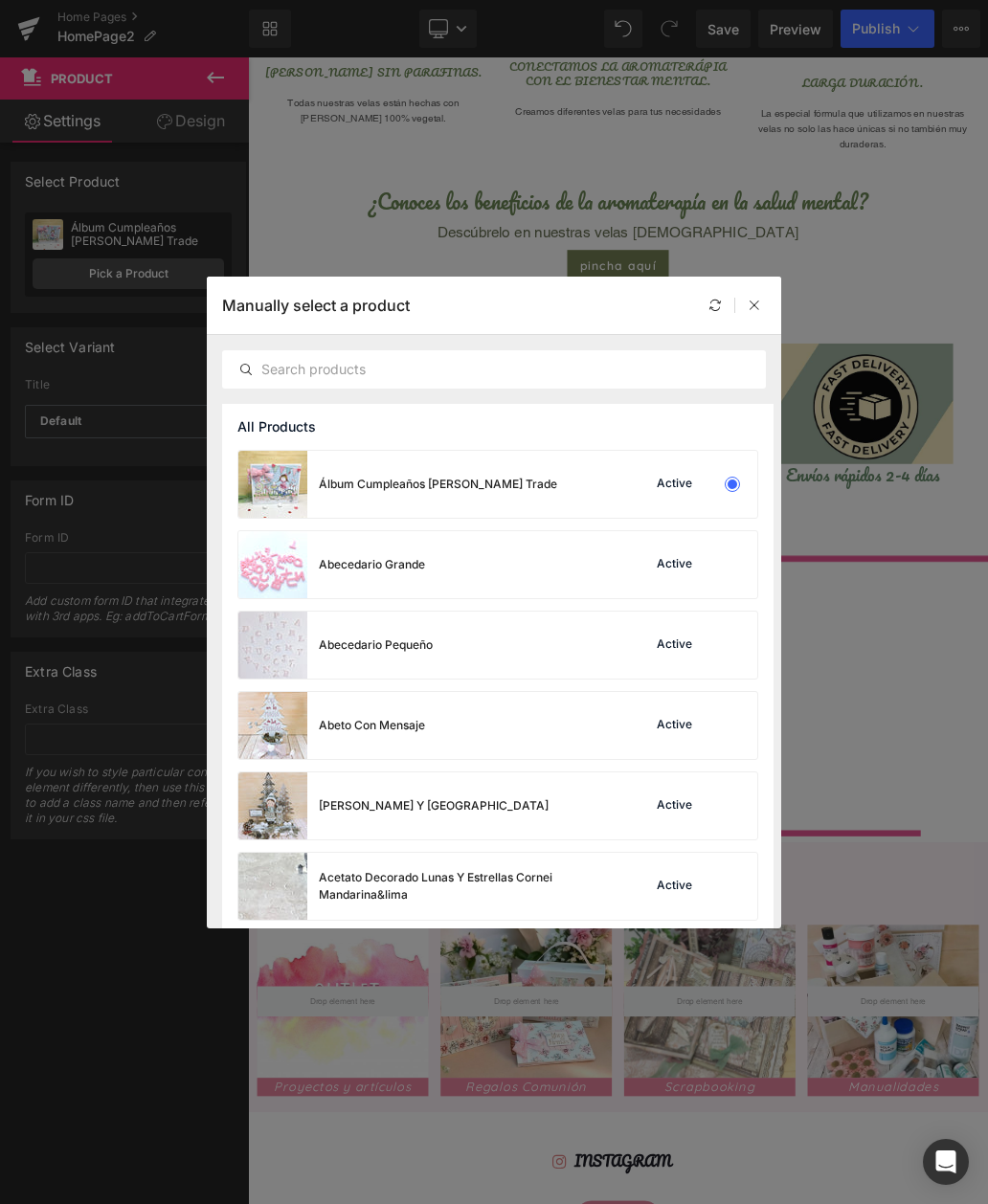
click at [476, 439] on div "All Products" at bounding box center [497, 426] width 551 height 46
click at [753, 368] on input "text" at bounding box center [494, 369] width 542 height 23
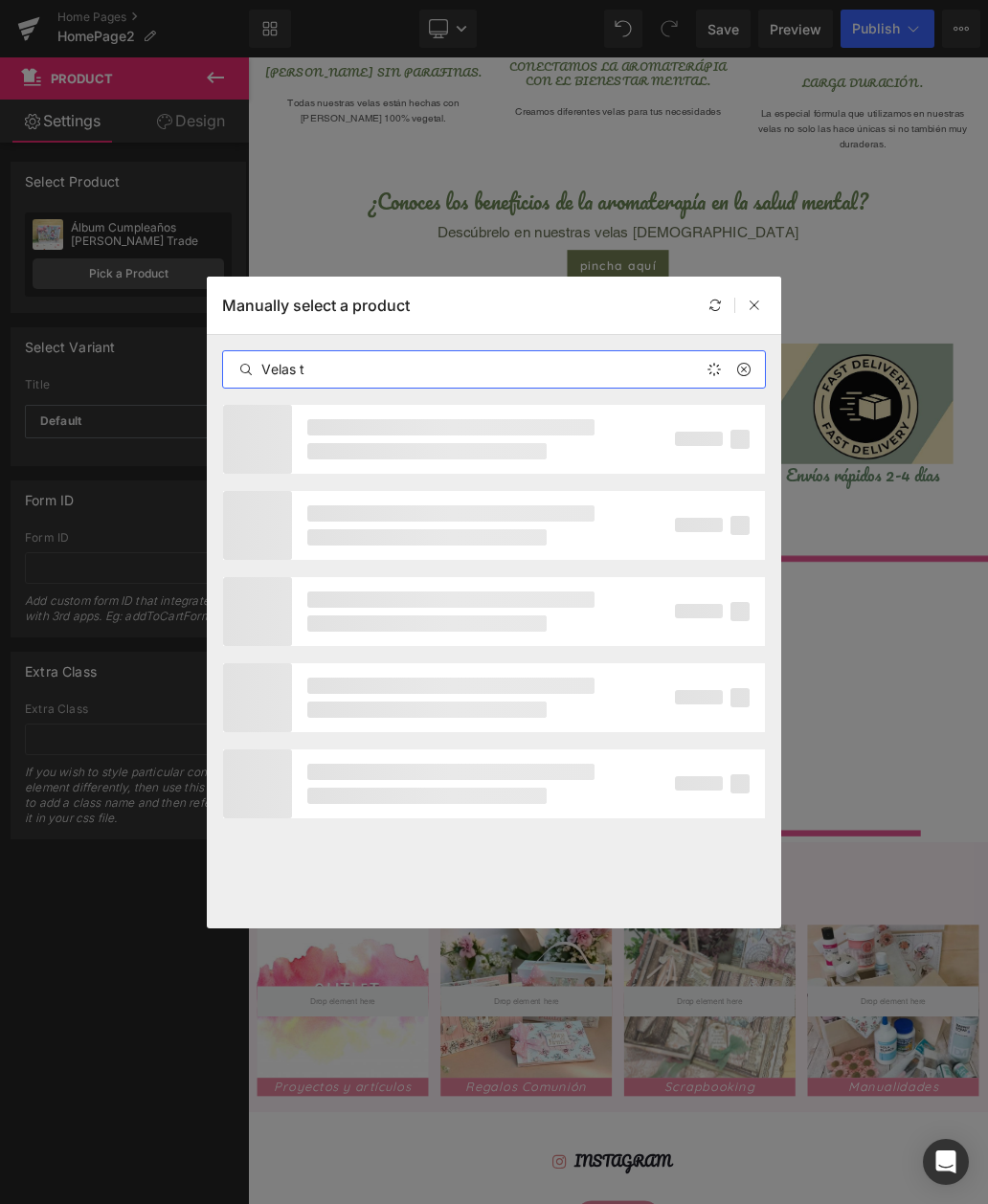
type input "Velas te"
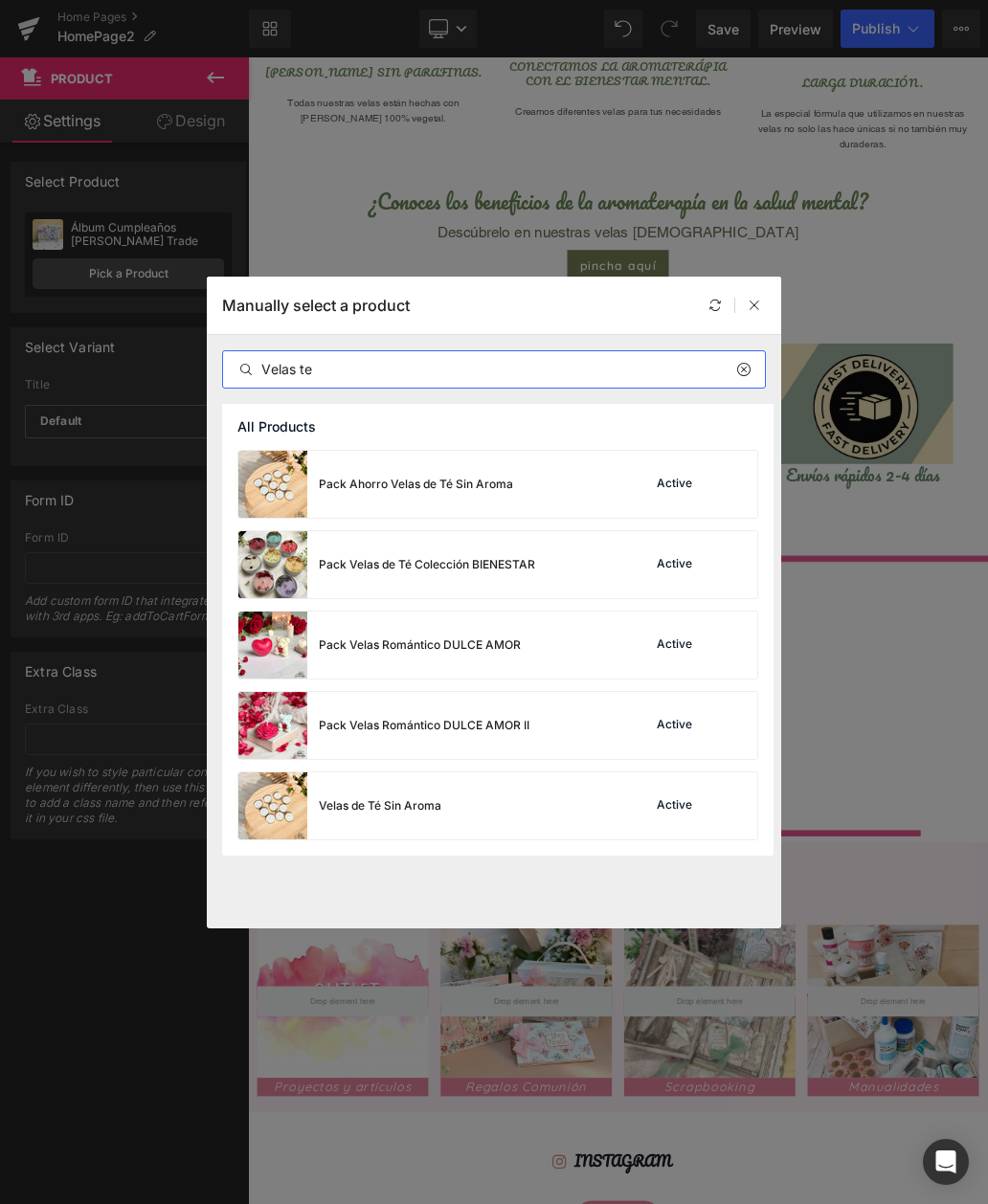
click at [369, 567] on div "Pack Velas de Té Colección BIENESTAR" at bounding box center [427, 564] width 217 height 18
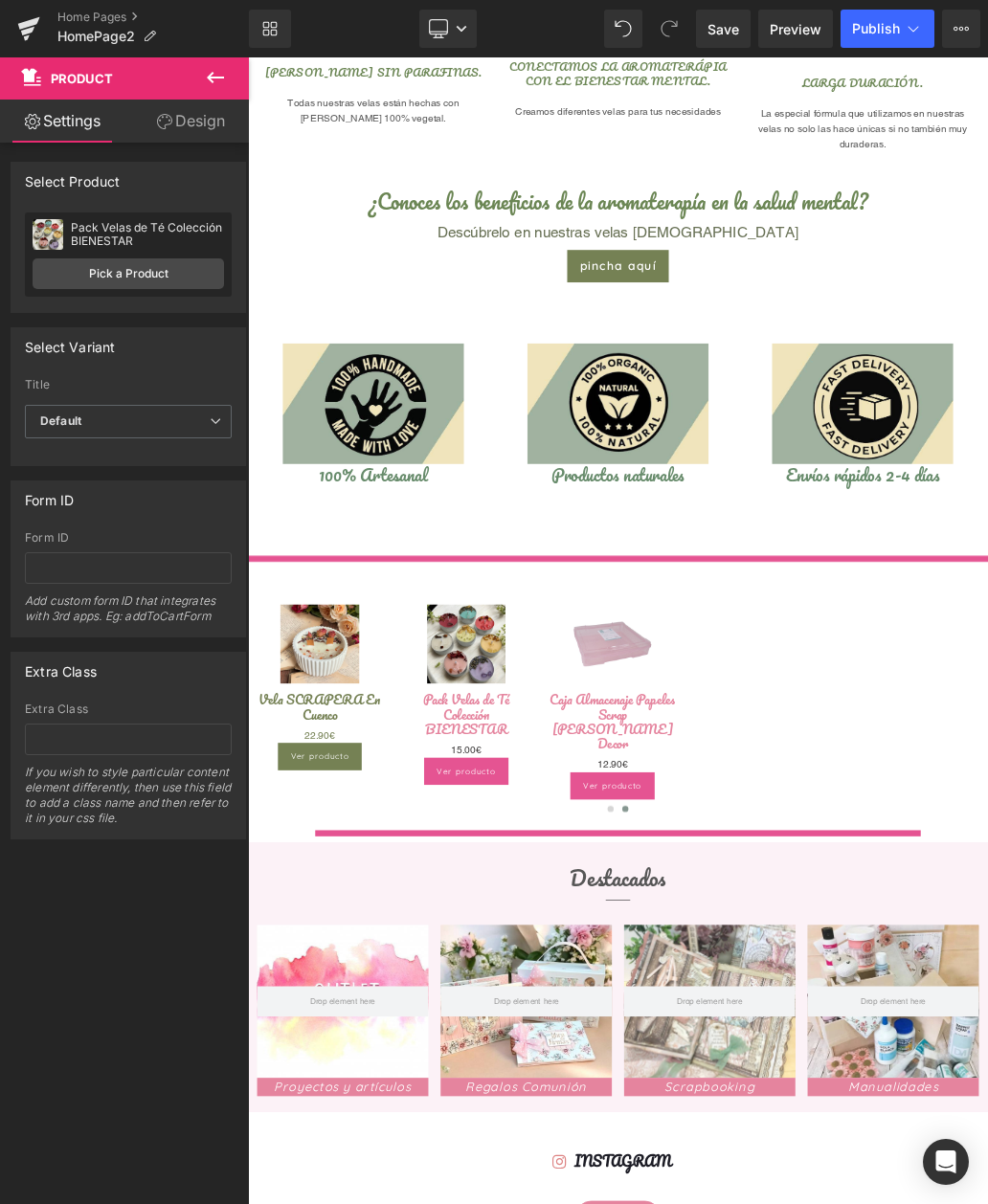
click at [600, 1079] on span "(P) Title" at bounding box center [589, 1091] width 49 height 23
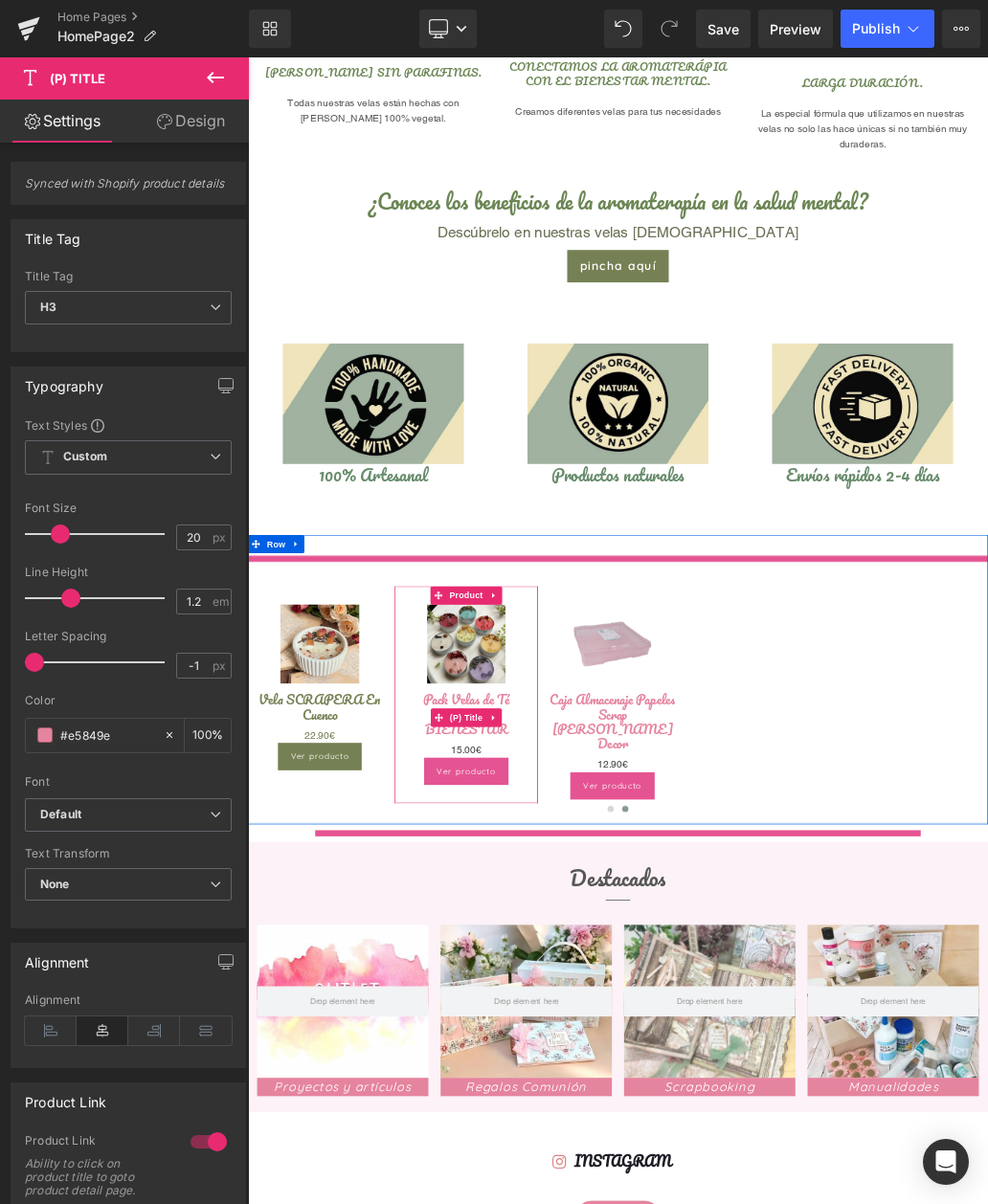
click at [116, 732] on input "#e5849e" at bounding box center [107, 735] width 94 height 21
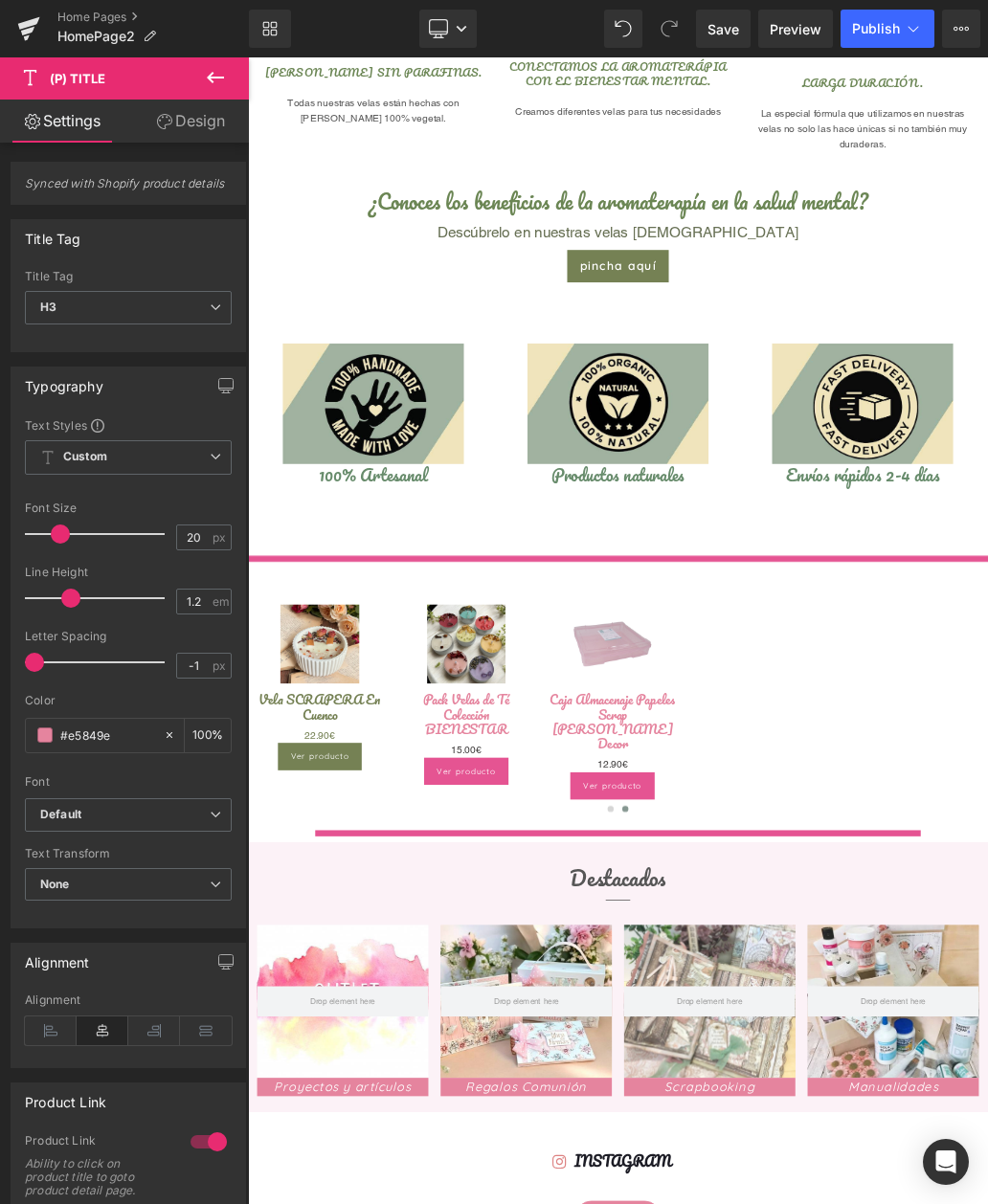
type input "#e5849"
type input "0"
type input "#e584"
type input "27"
type input "#e58"
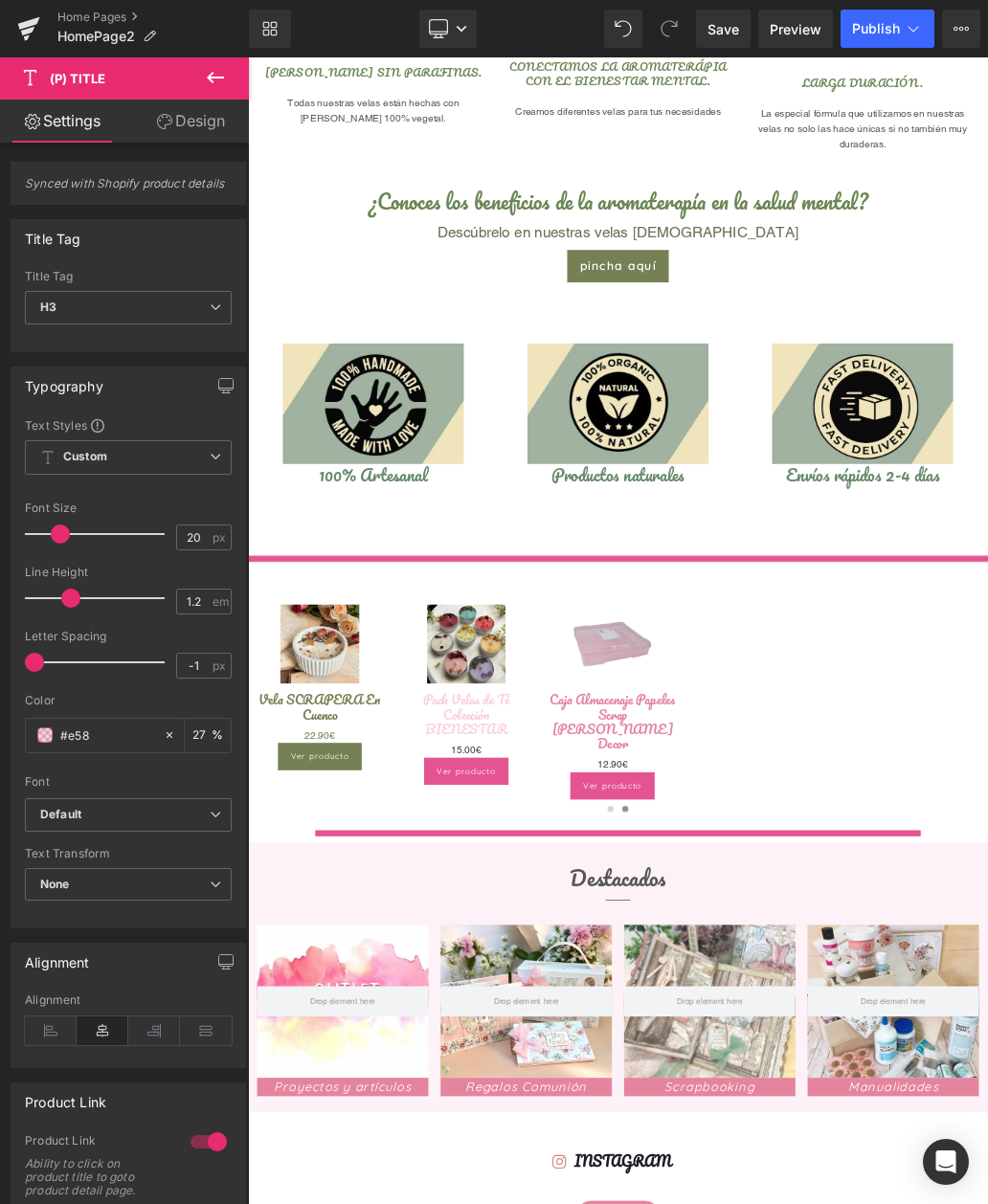
type input "100"
type input "#e5"
type input "0"
type input "#758"
type input "100"
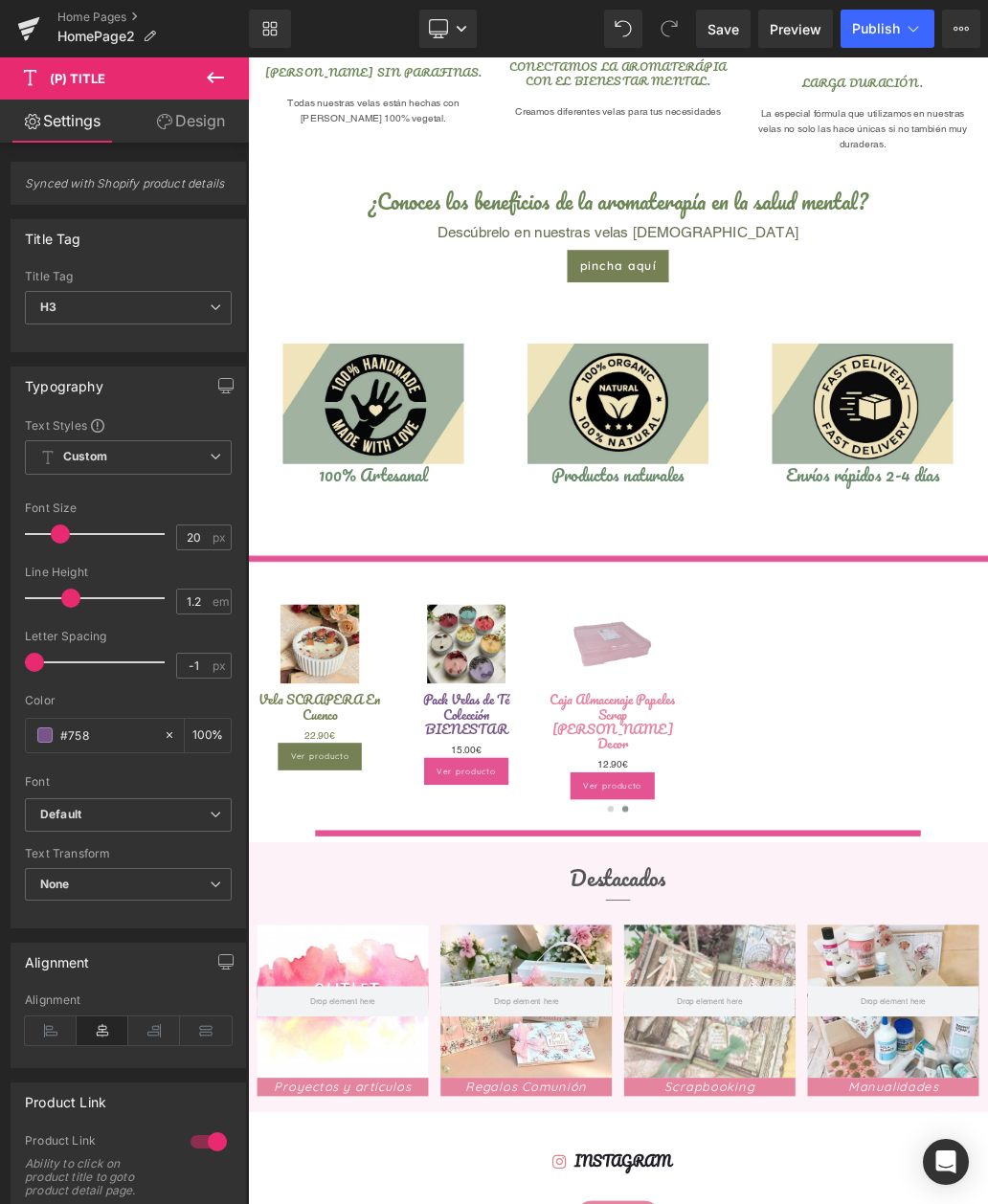
type input "#7581"
type input "7"
type input "#75815"
type input "0"
type input "#758154"
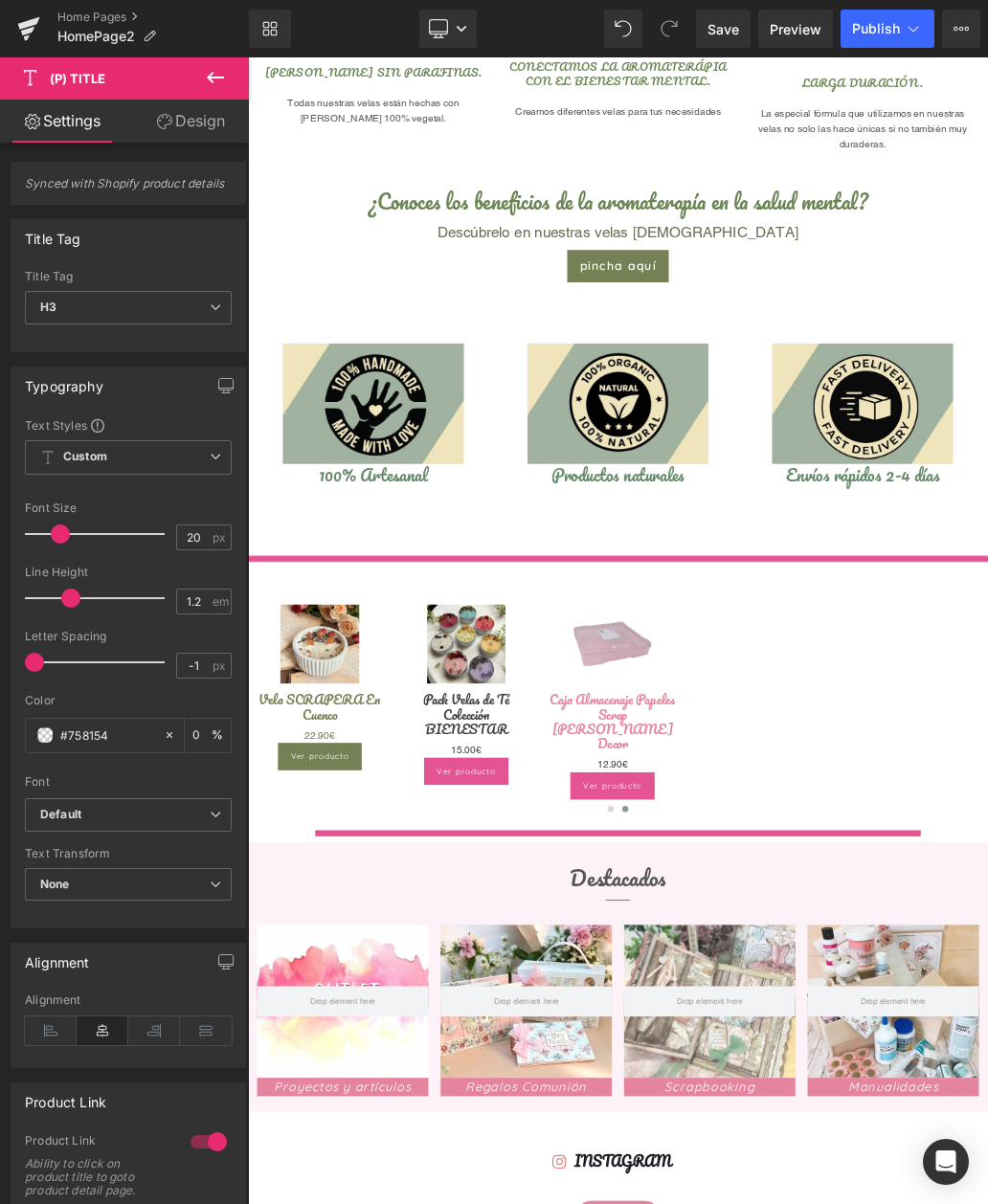
type input "100"
click at [590, 1154] on div "Ver producto (P) Cart Button" at bounding box center [590, 1174] width 205 height 42
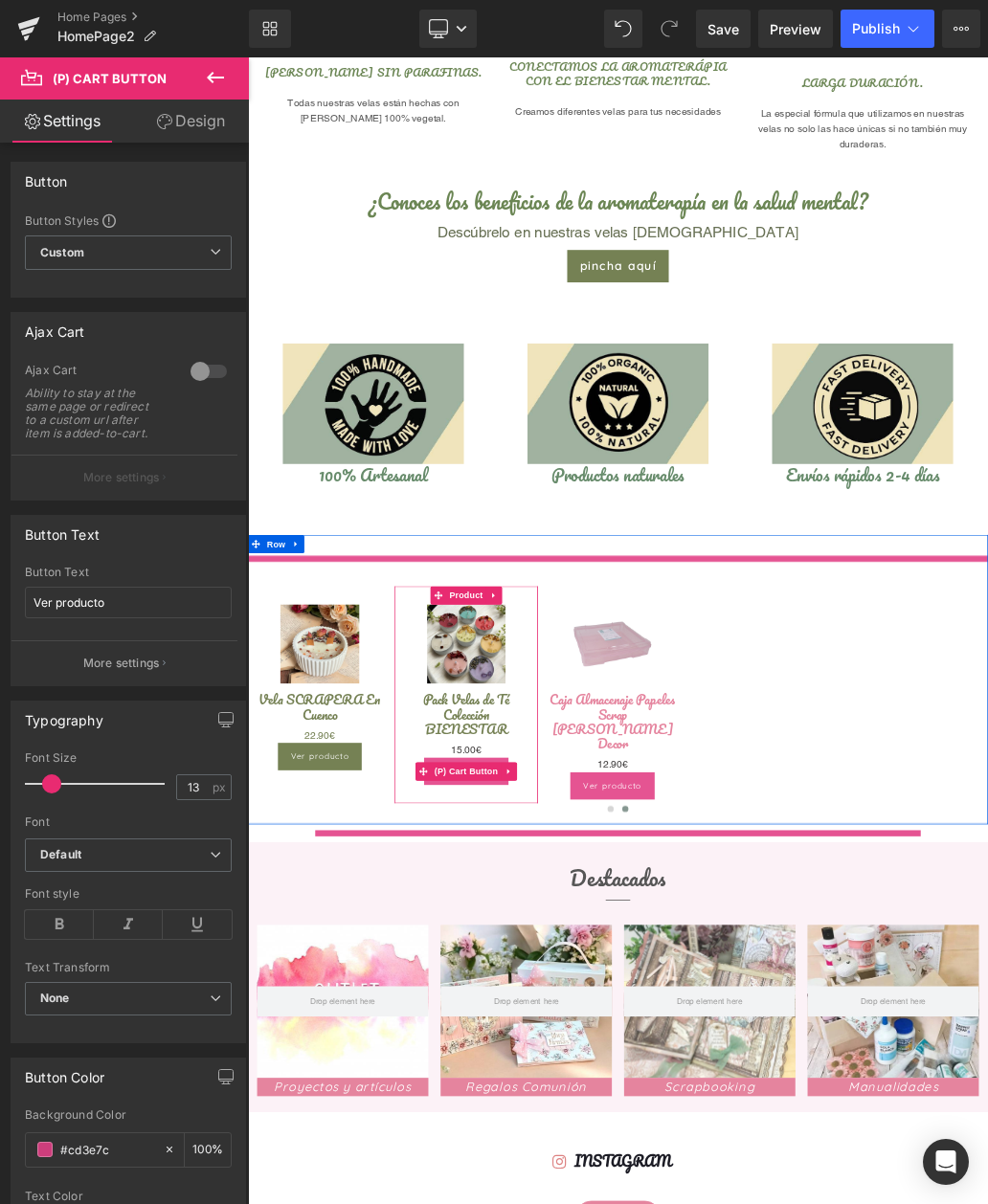
click at [129, 1150] on input "#cd3e7c" at bounding box center [107, 1149] width 94 height 21
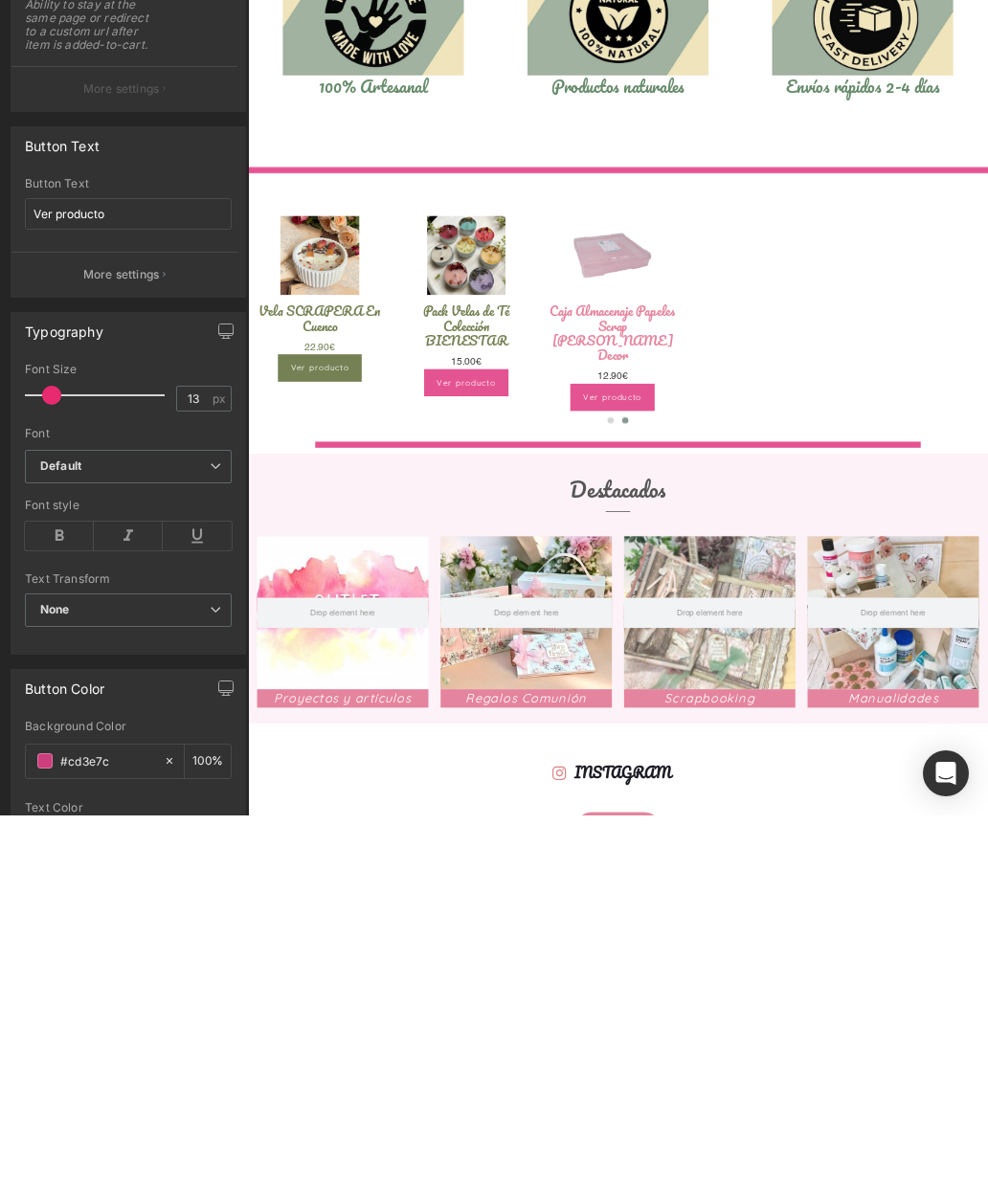
type input "#cd3e7"
type input "0"
type input "#cd3e"
type input "93"
type input "#cd3"
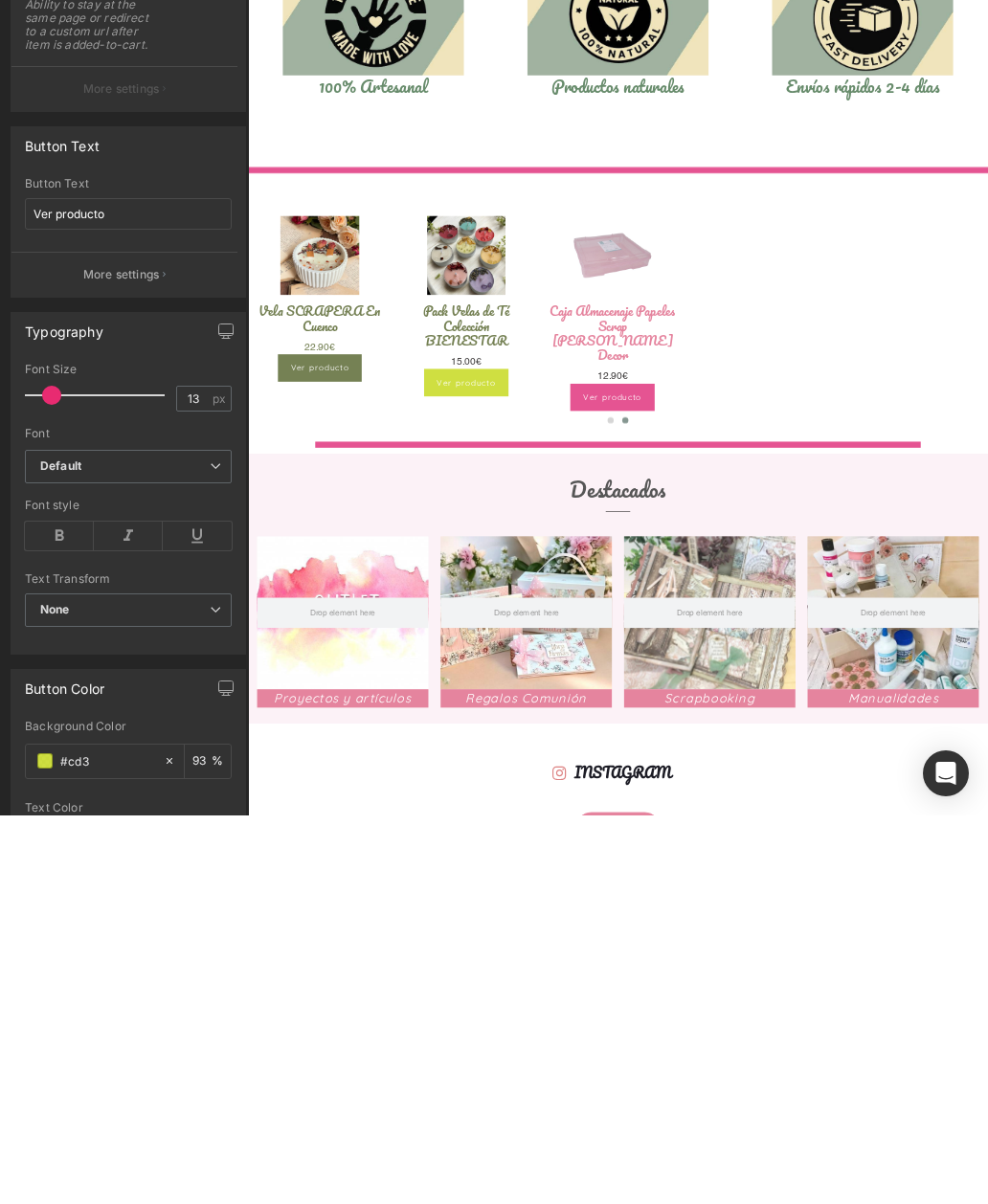
type input "100"
type input "#cd"
type input "0"
type input "#758"
type input "100"
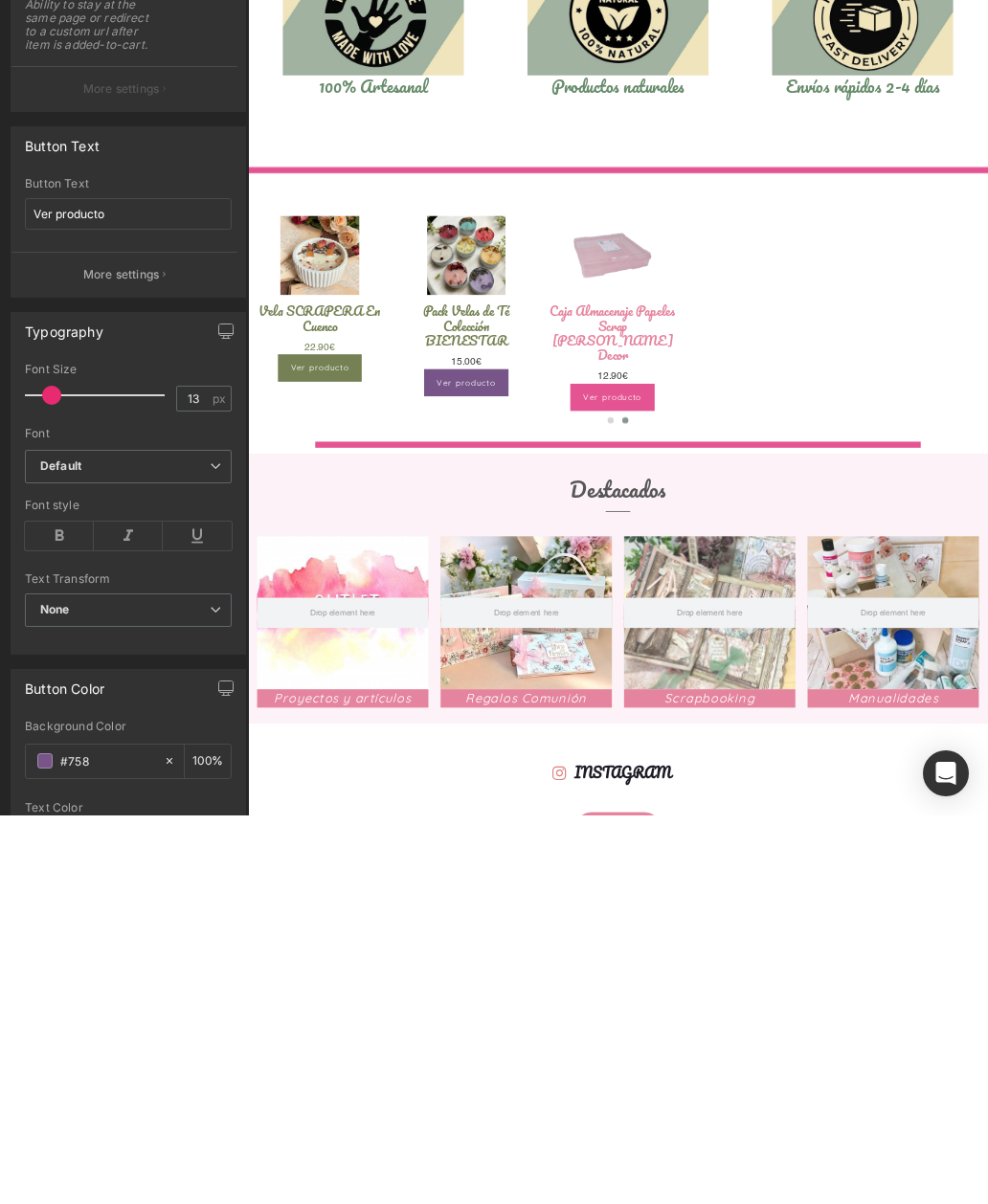
type input "#7581"
type input "7"
type input "#75815"
type input "0"
type input "#758154"
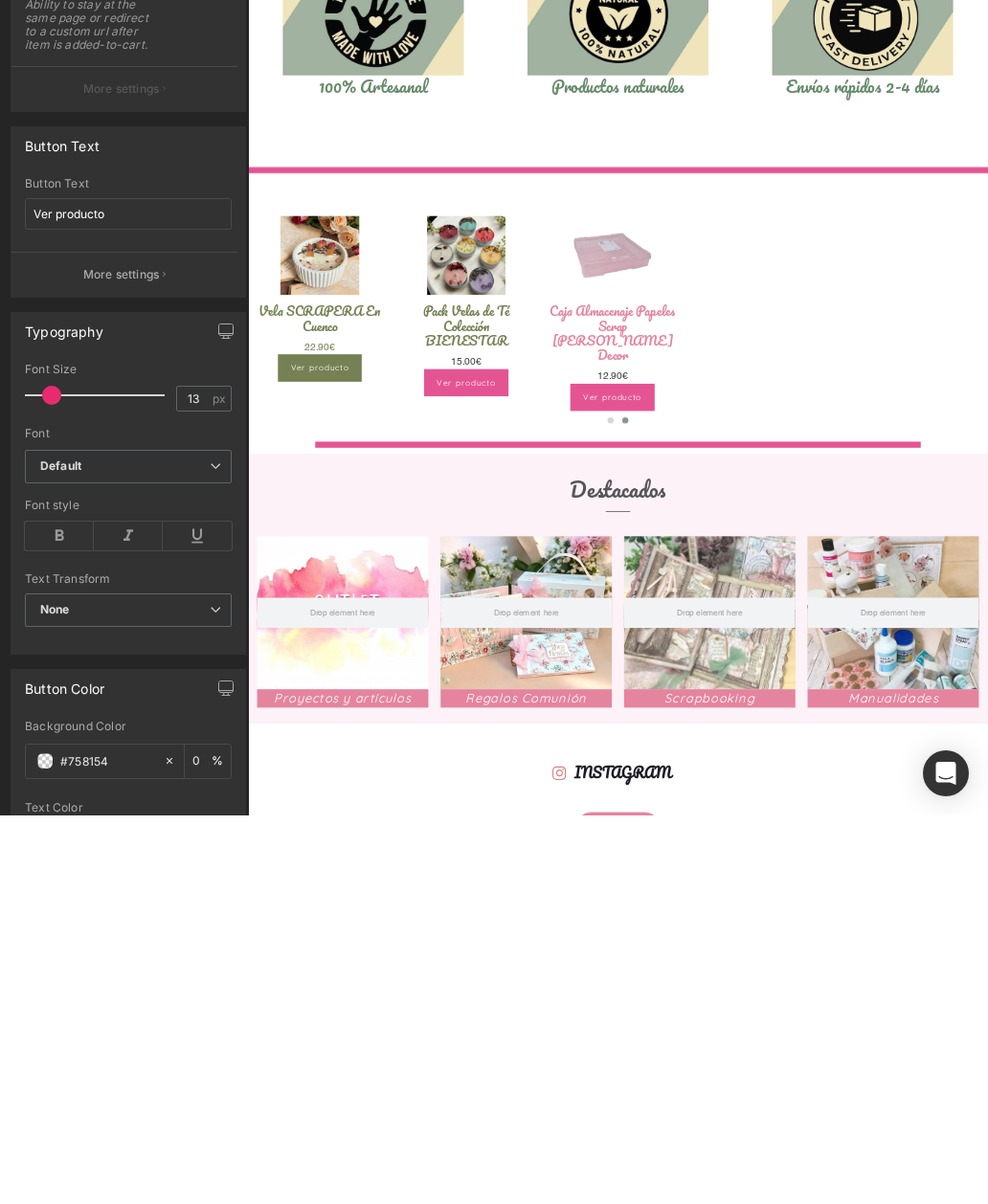
type input "100"
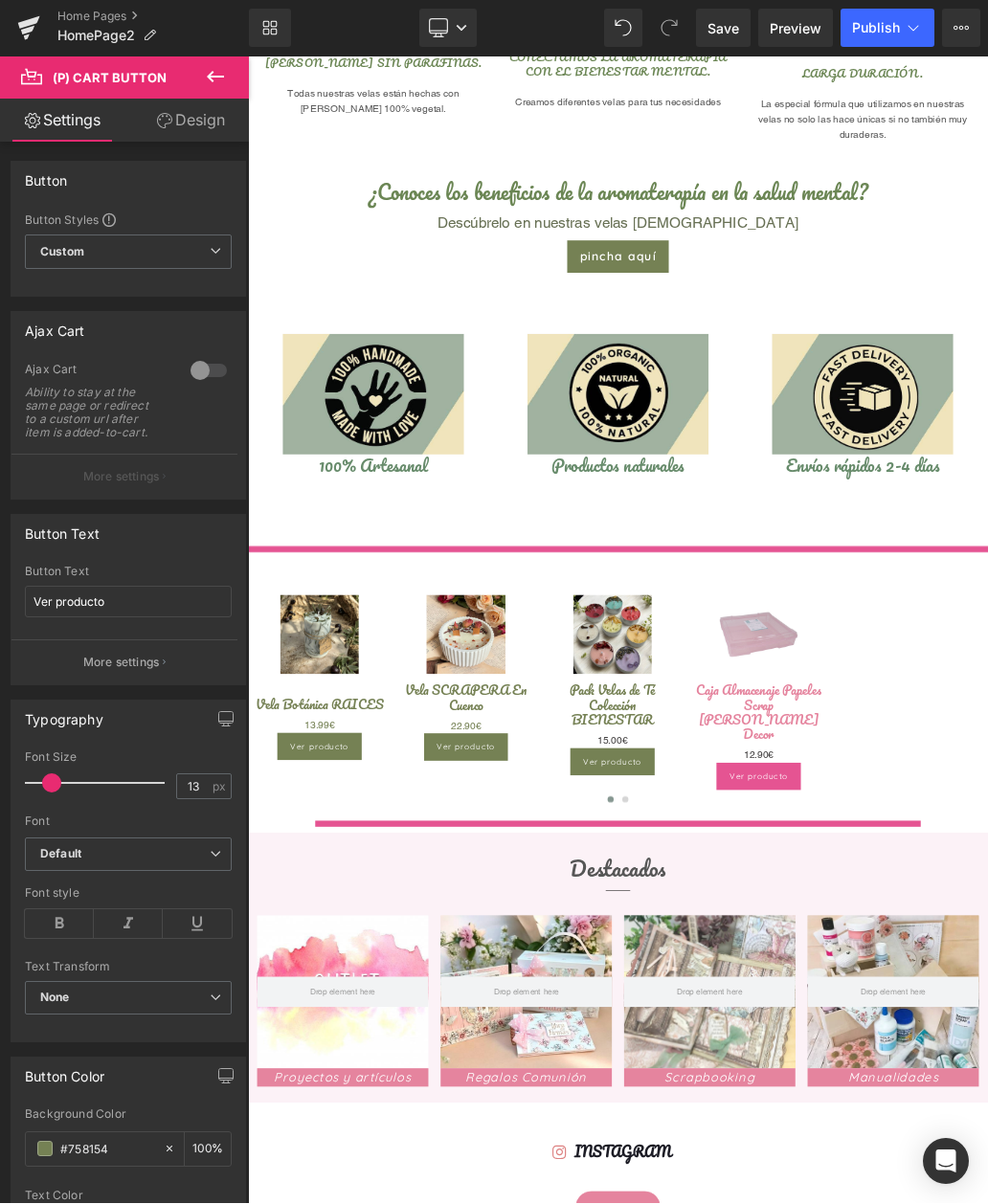
scroll to position [1046, 0]
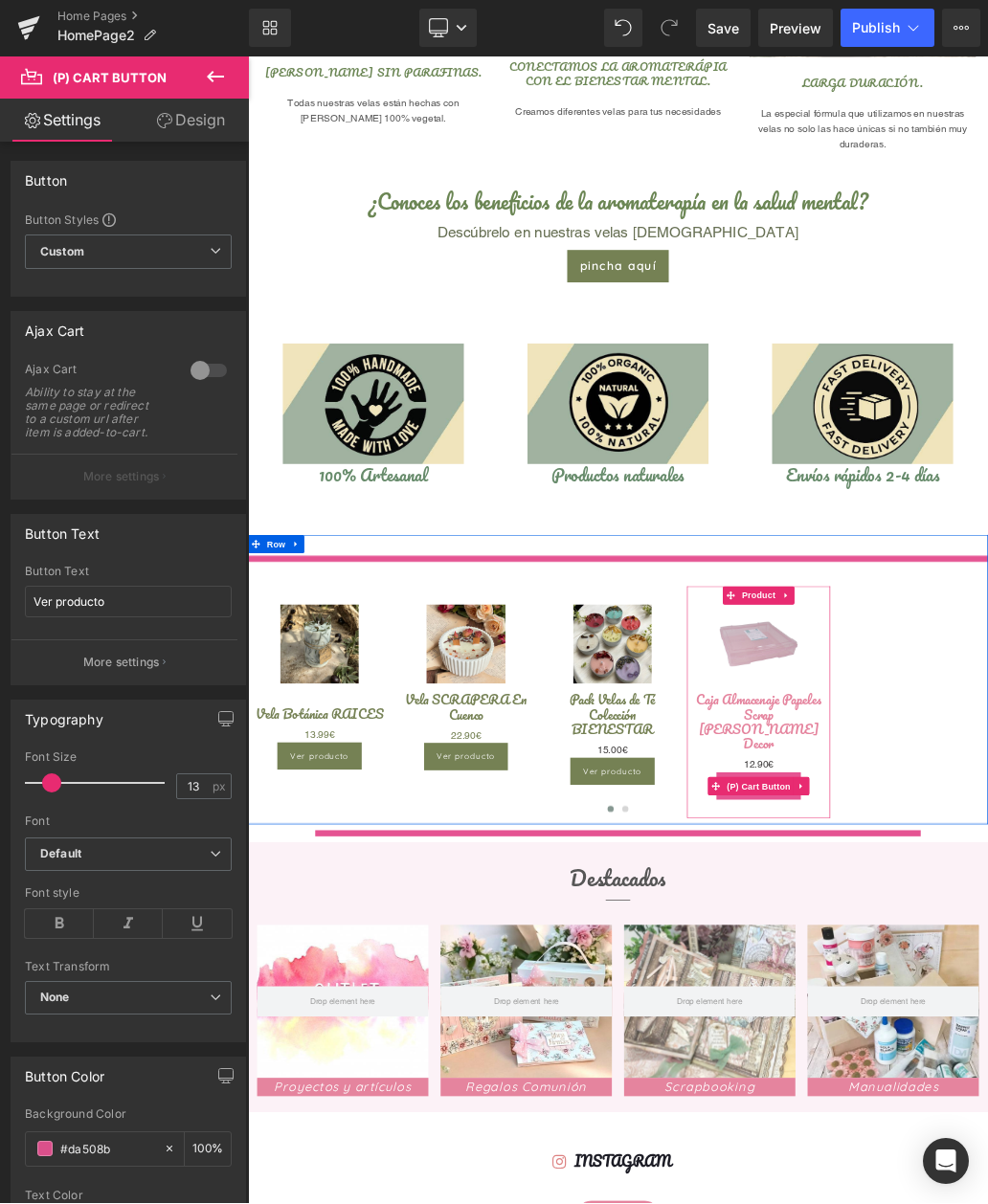
scroll to position [1029, 0]
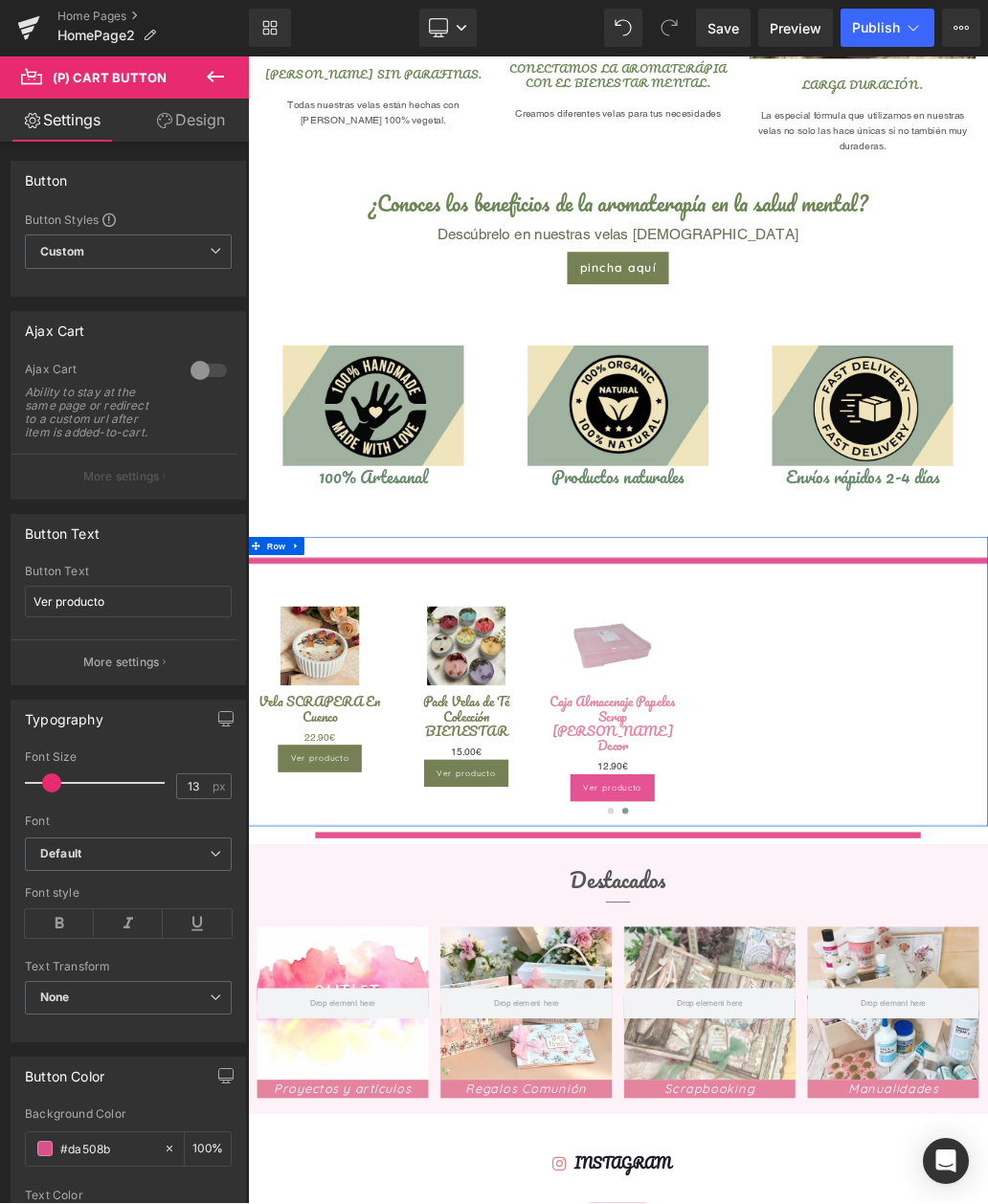
click at [987, 1059] on div "Novedad" at bounding box center [827, 1068] width 1159 height 362
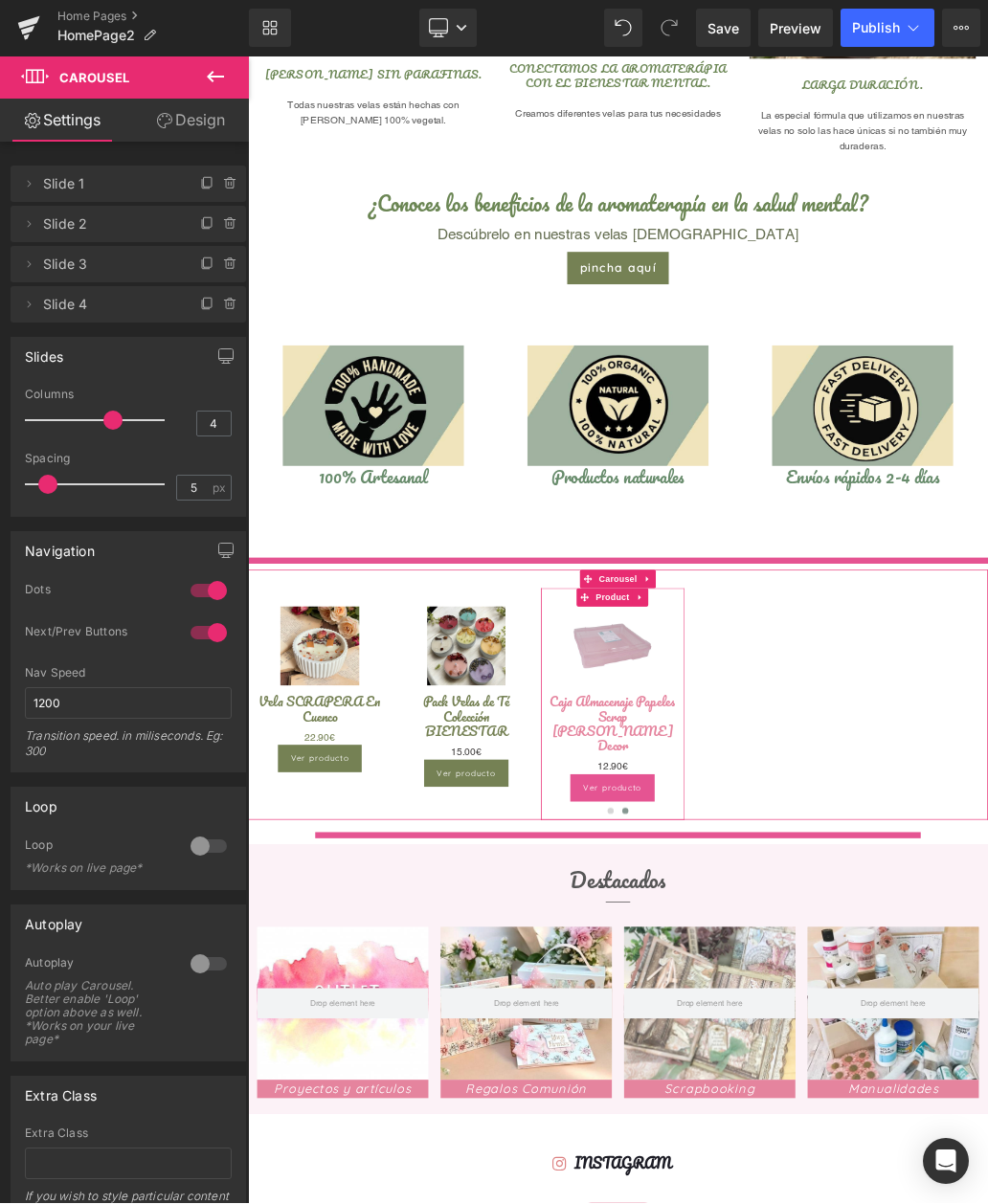
click at [125, 318] on span "Slide 4" at bounding box center [108, 304] width 132 height 36
click at [87, 76] on span "Carousel" at bounding box center [95, 79] width 70 height 16
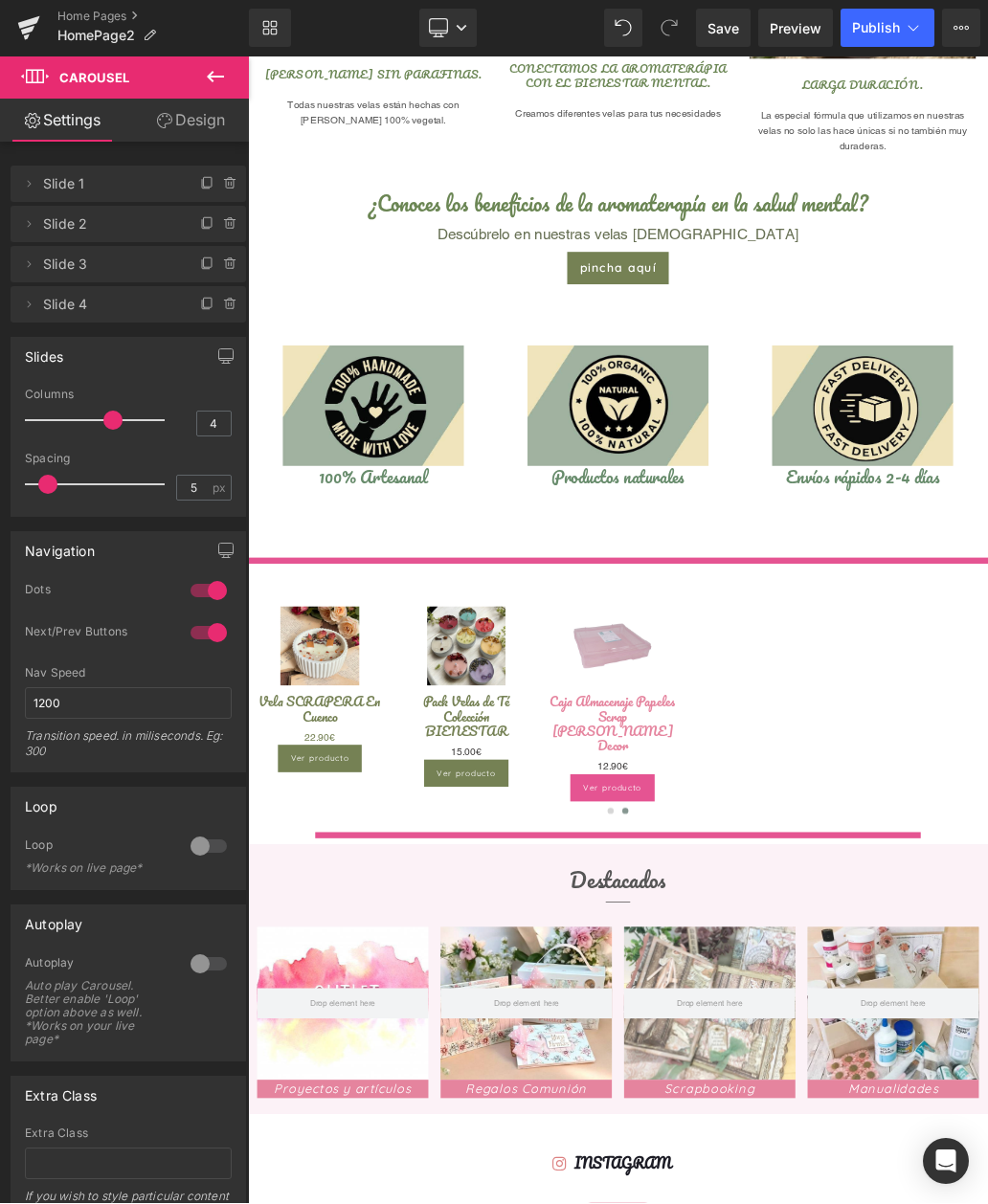
click at [126, 89] on span "Carousel" at bounding box center [115, 78] width 191 height 42
click at [31, 126] on icon at bounding box center [33, 122] width 16 height 16
click at [197, 304] on span at bounding box center [208, 305] width 23 height 23
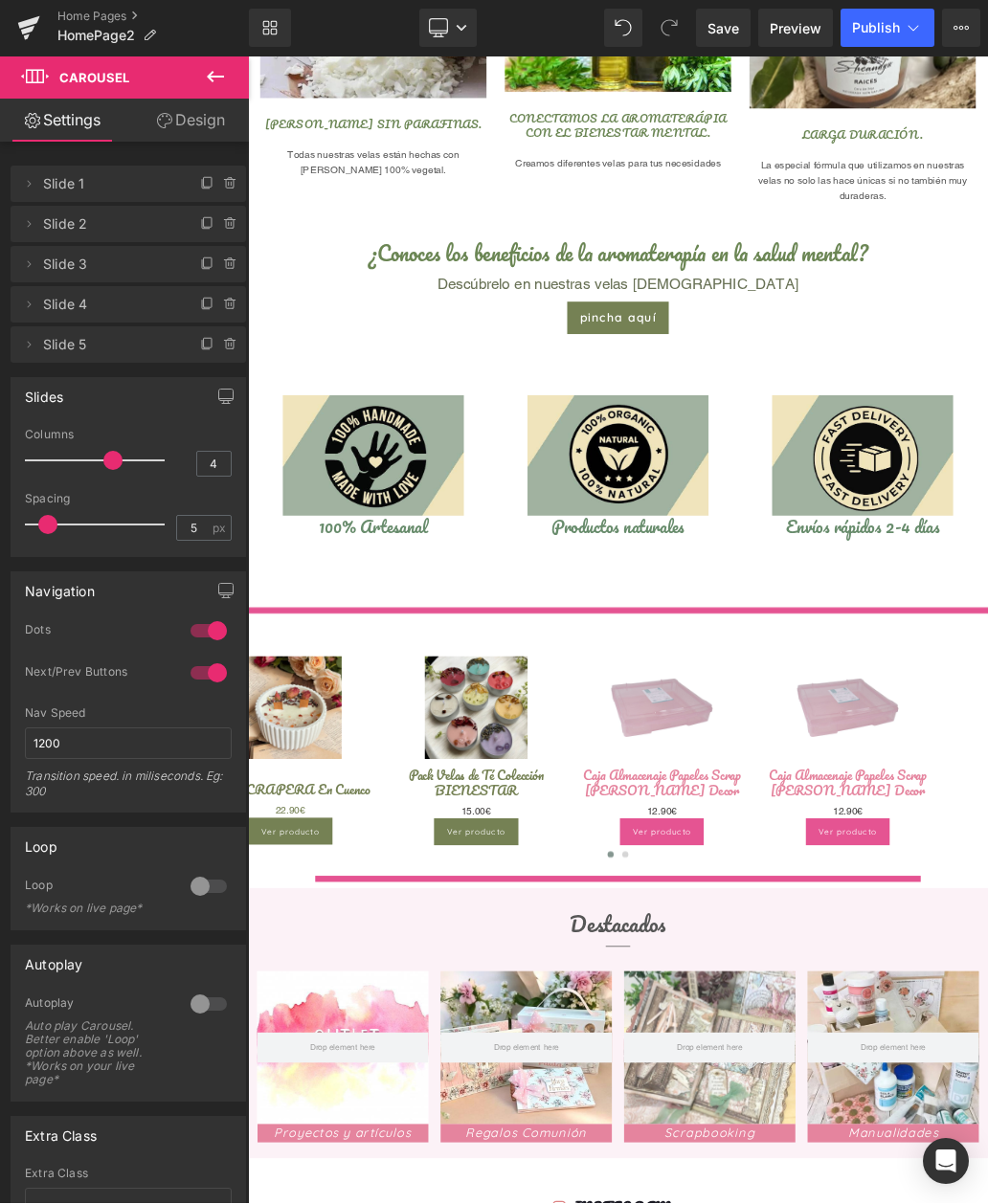
scroll to position [953, 0]
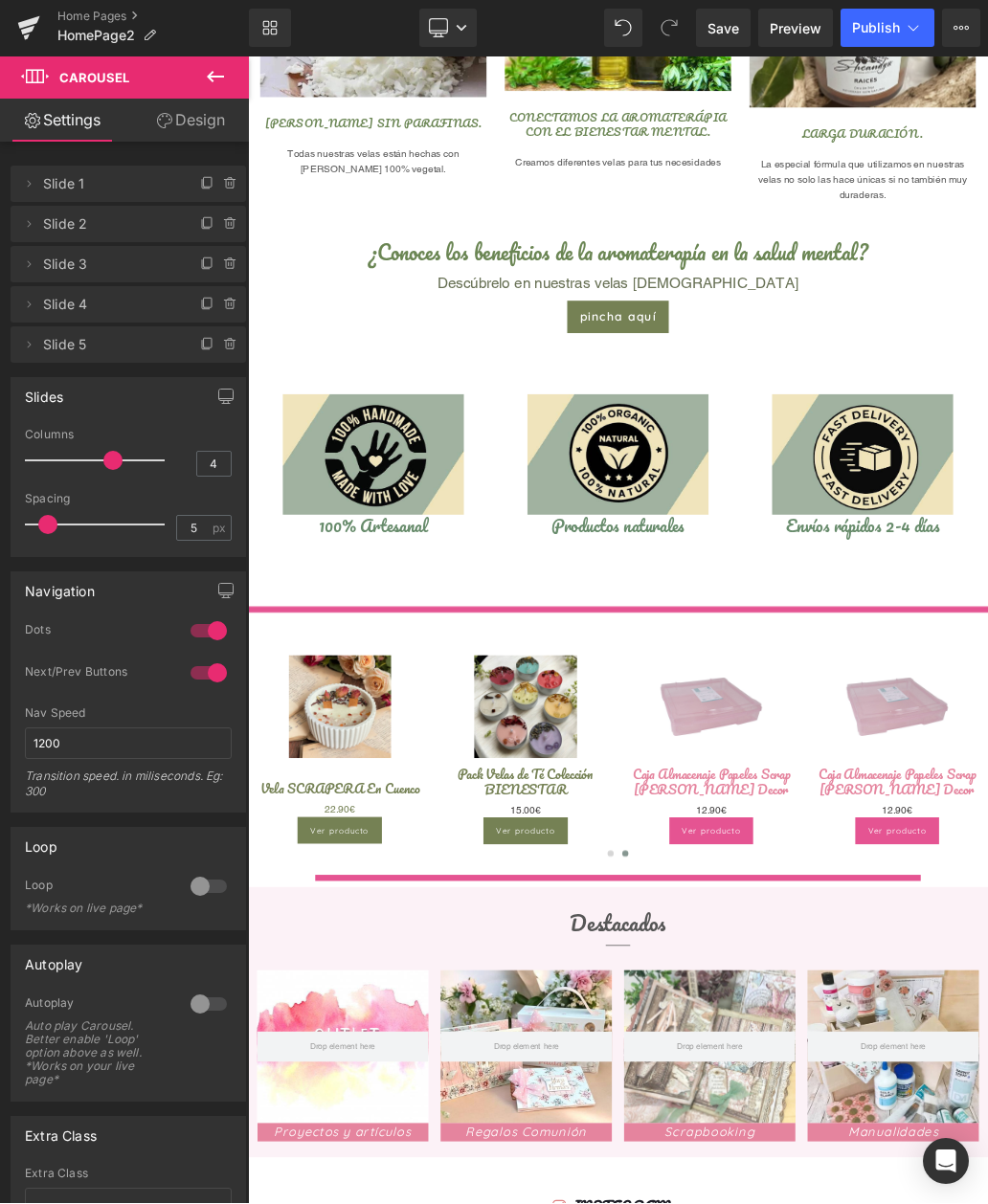
click at [969, 1184] on span "(P) Title" at bounding box center [973, 1195] width 49 height 23
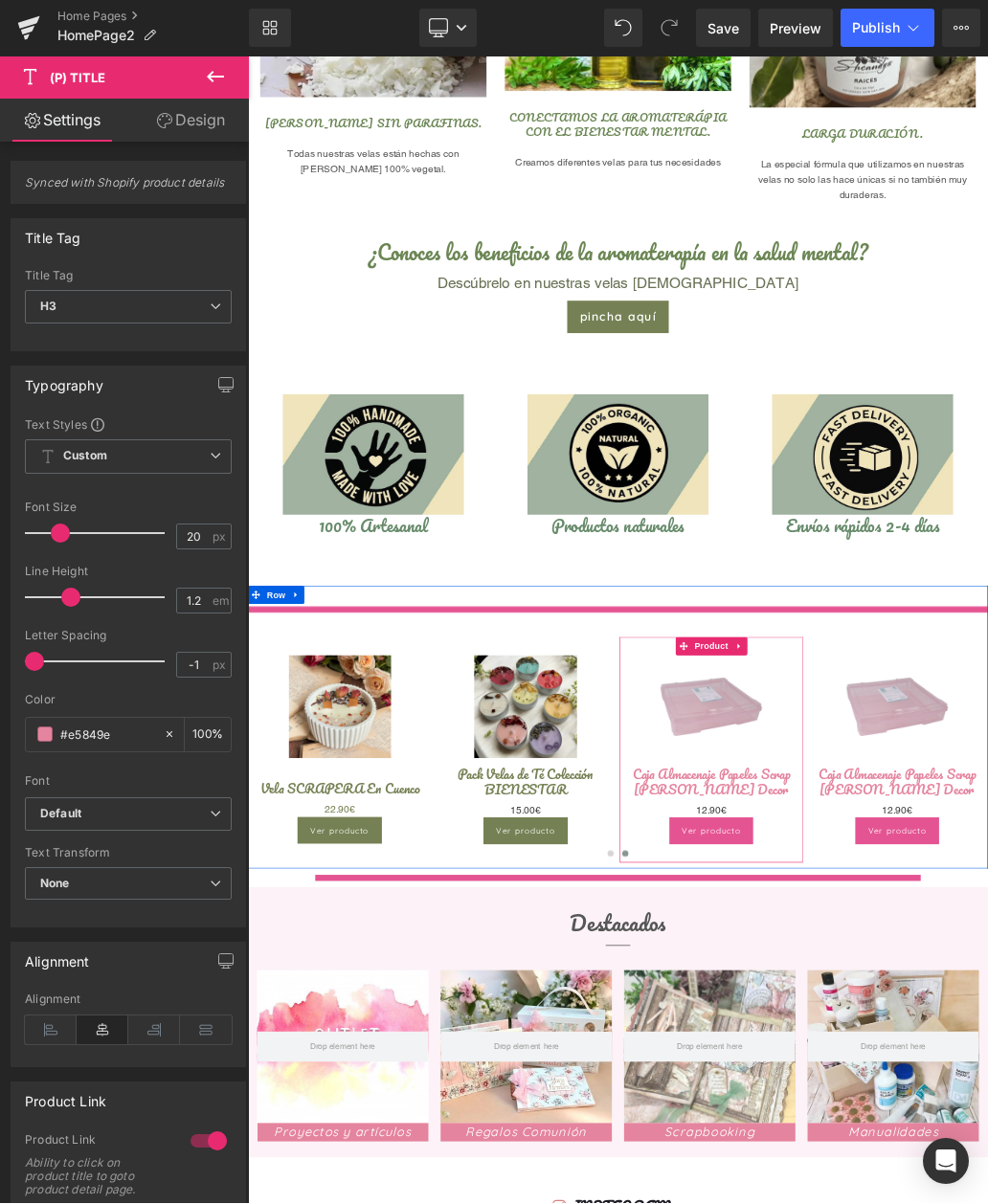
click at [968, 968] on span "Product" at bounding box center [973, 978] width 62 height 28
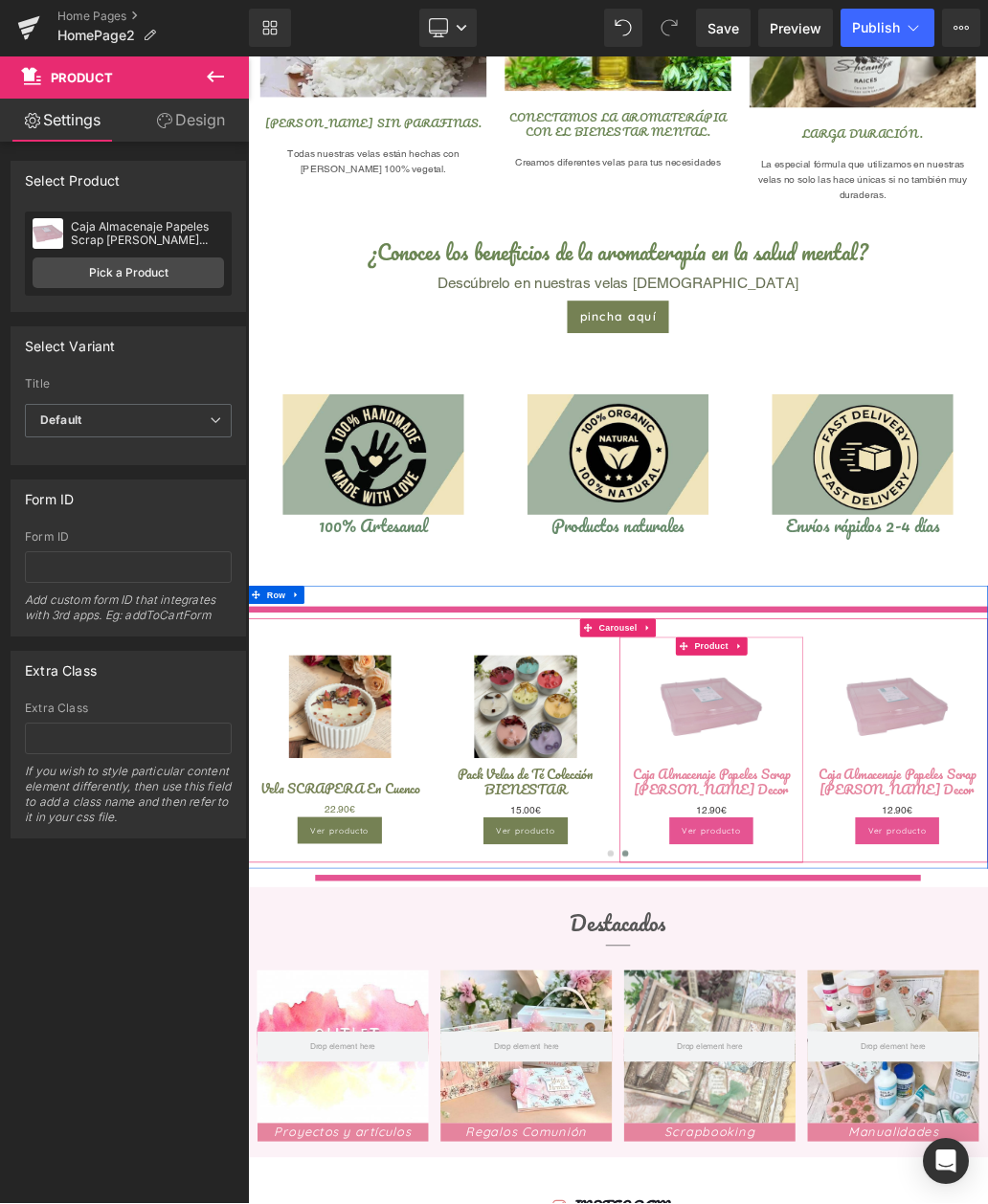
click at [144, 282] on link "Pick a Product" at bounding box center [128, 273] width 191 height 30
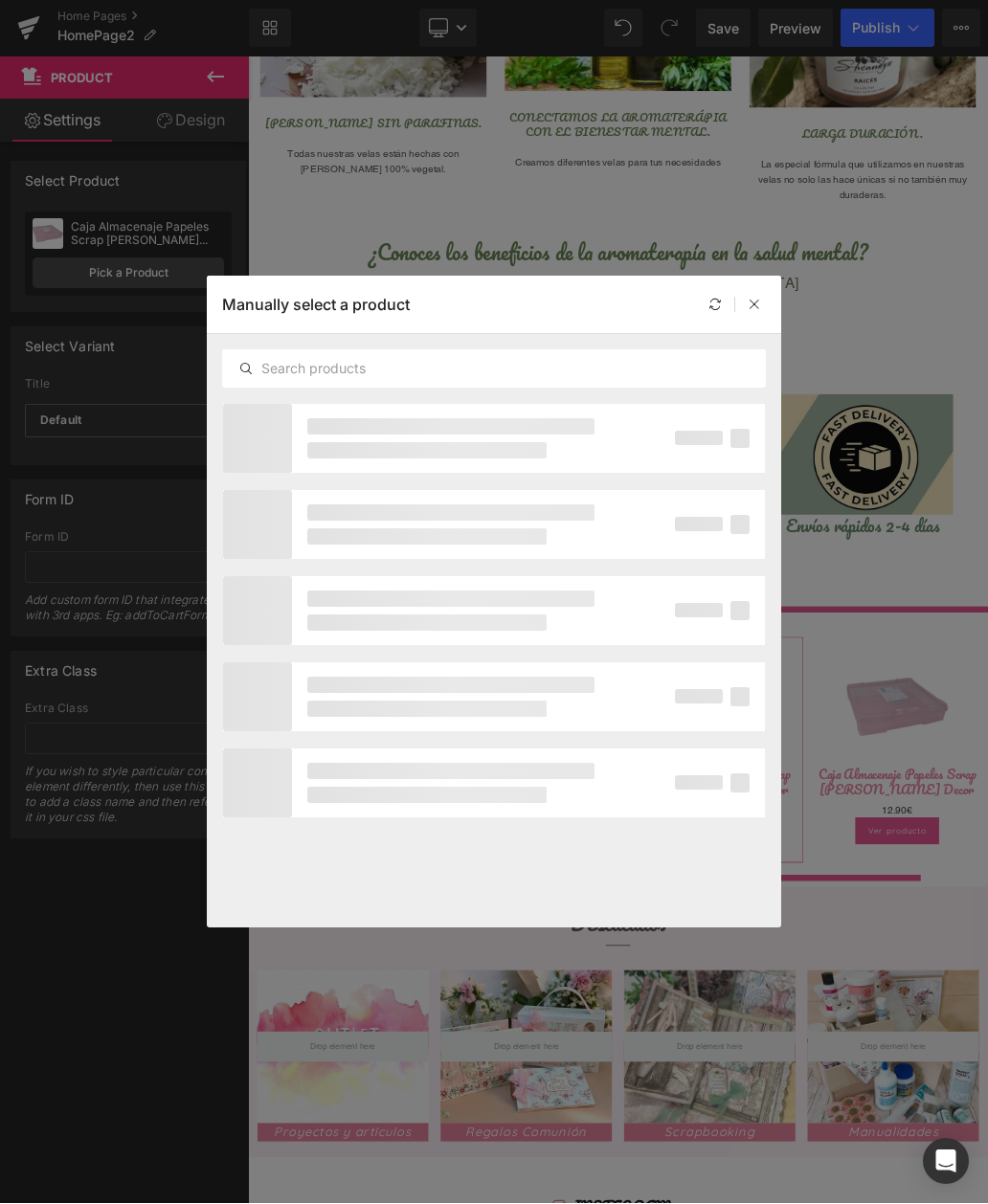
scroll to position [0, 0]
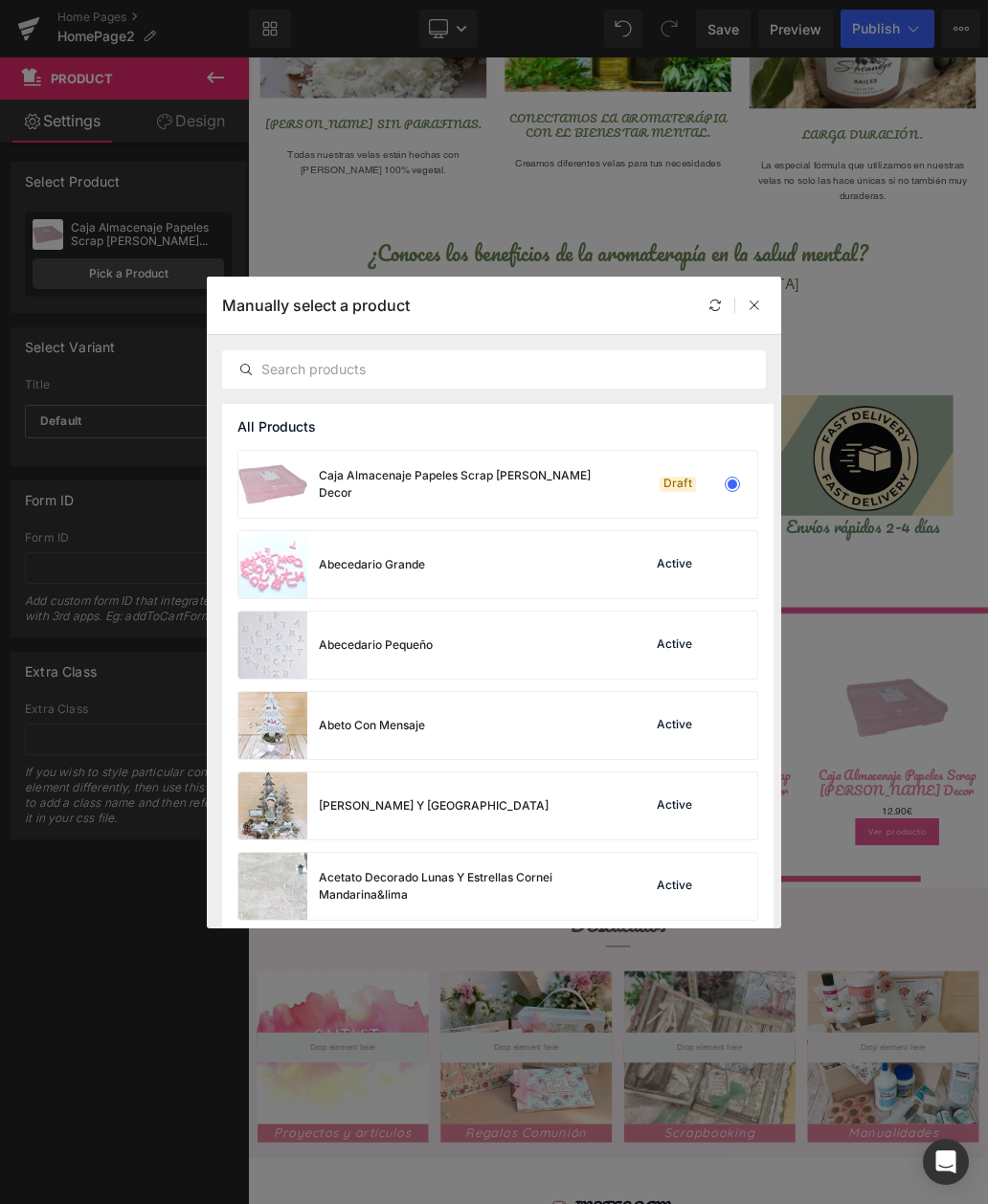
click at [525, 441] on div "All Products" at bounding box center [497, 426] width 551 height 46
click at [760, 366] on input "text" at bounding box center [494, 369] width 542 height 23
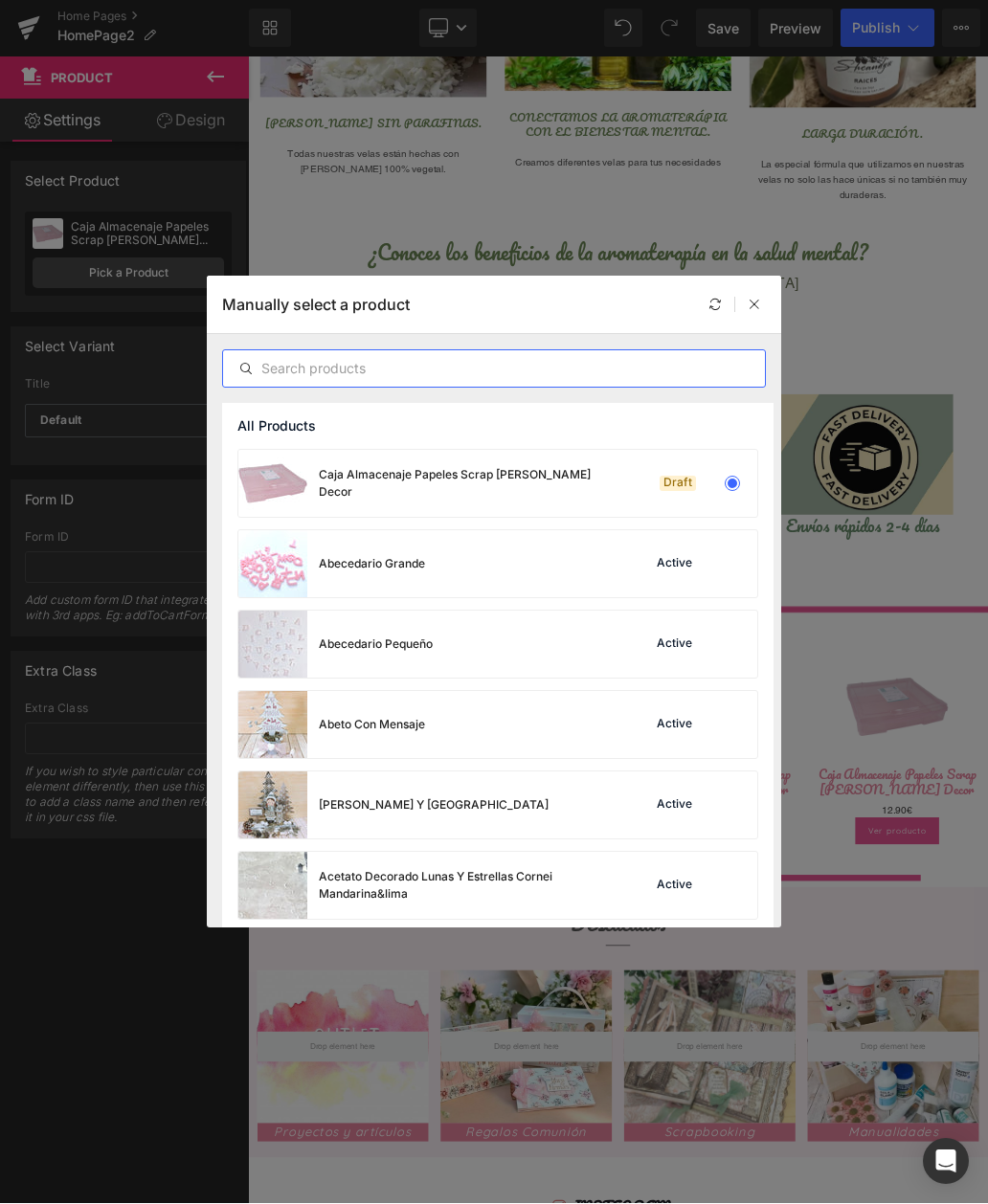
click at [765, 308] on div at bounding box center [755, 305] width 23 height 23
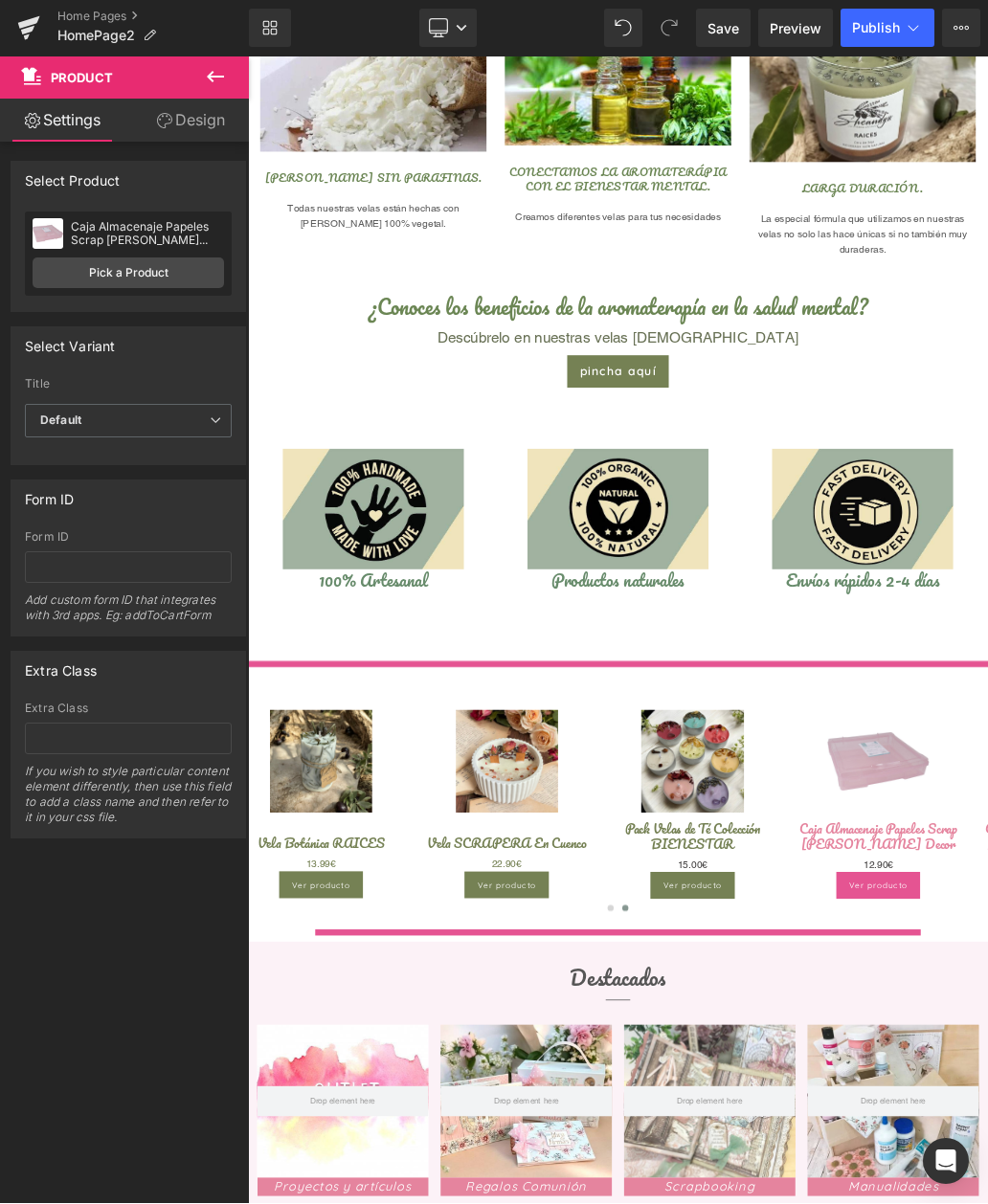
scroll to position [867, 0]
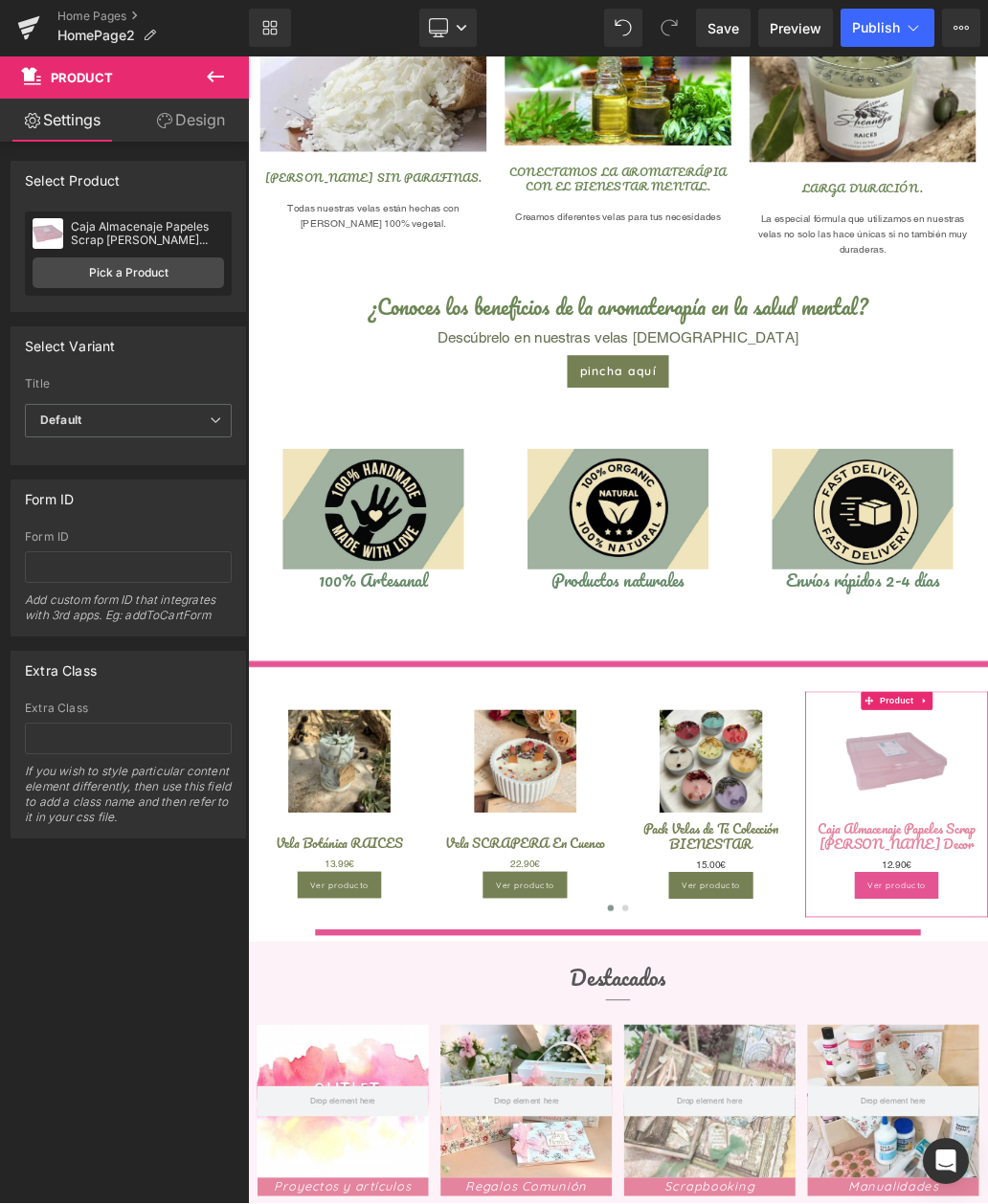
click at [153, 272] on link "Pick a Product" at bounding box center [128, 273] width 191 height 30
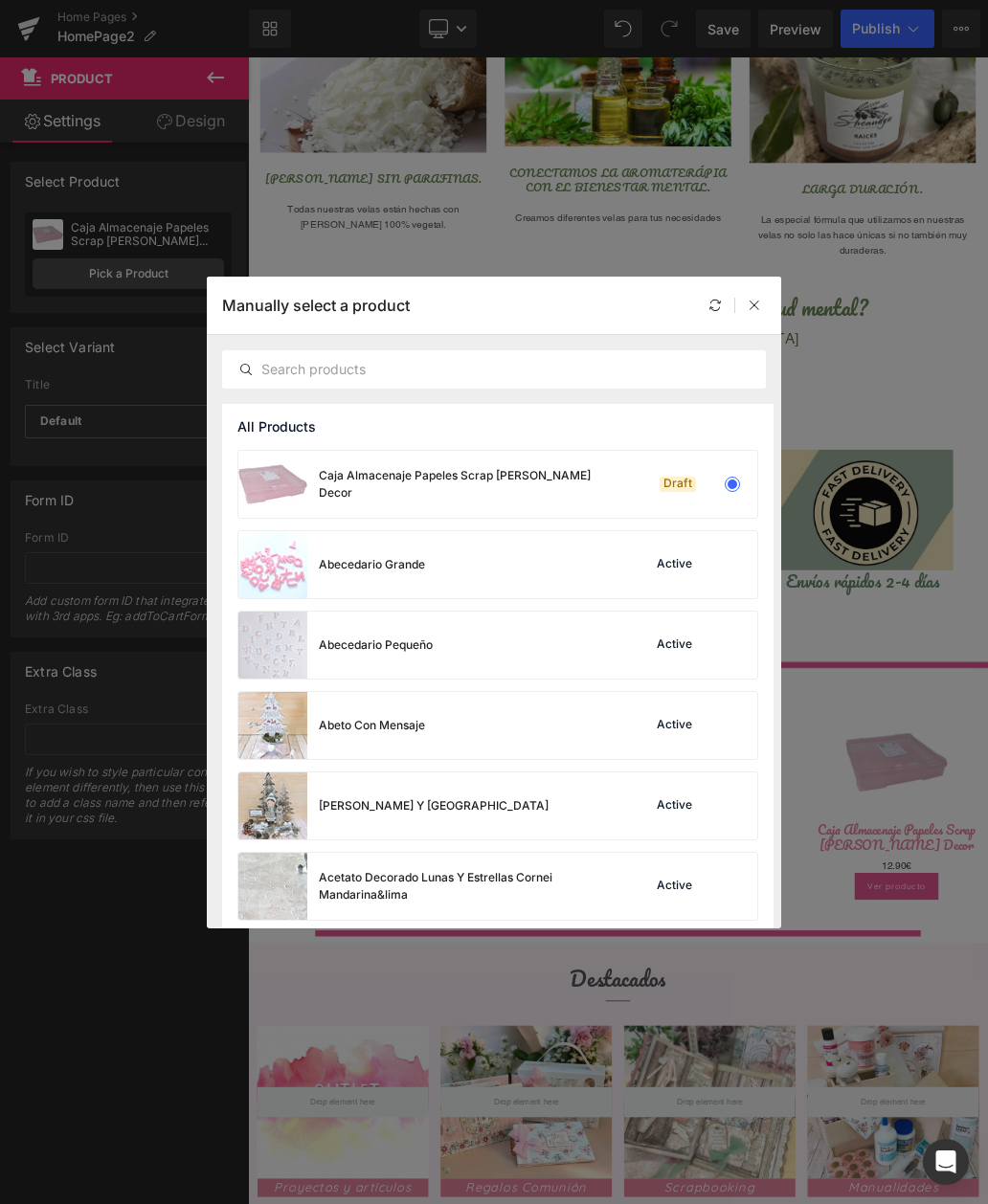
click at [443, 433] on div "All Products" at bounding box center [497, 426] width 551 height 46
click at [697, 426] on div "All Products" at bounding box center [497, 426] width 551 height 46
click at [757, 371] on input "text" at bounding box center [494, 369] width 542 height 23
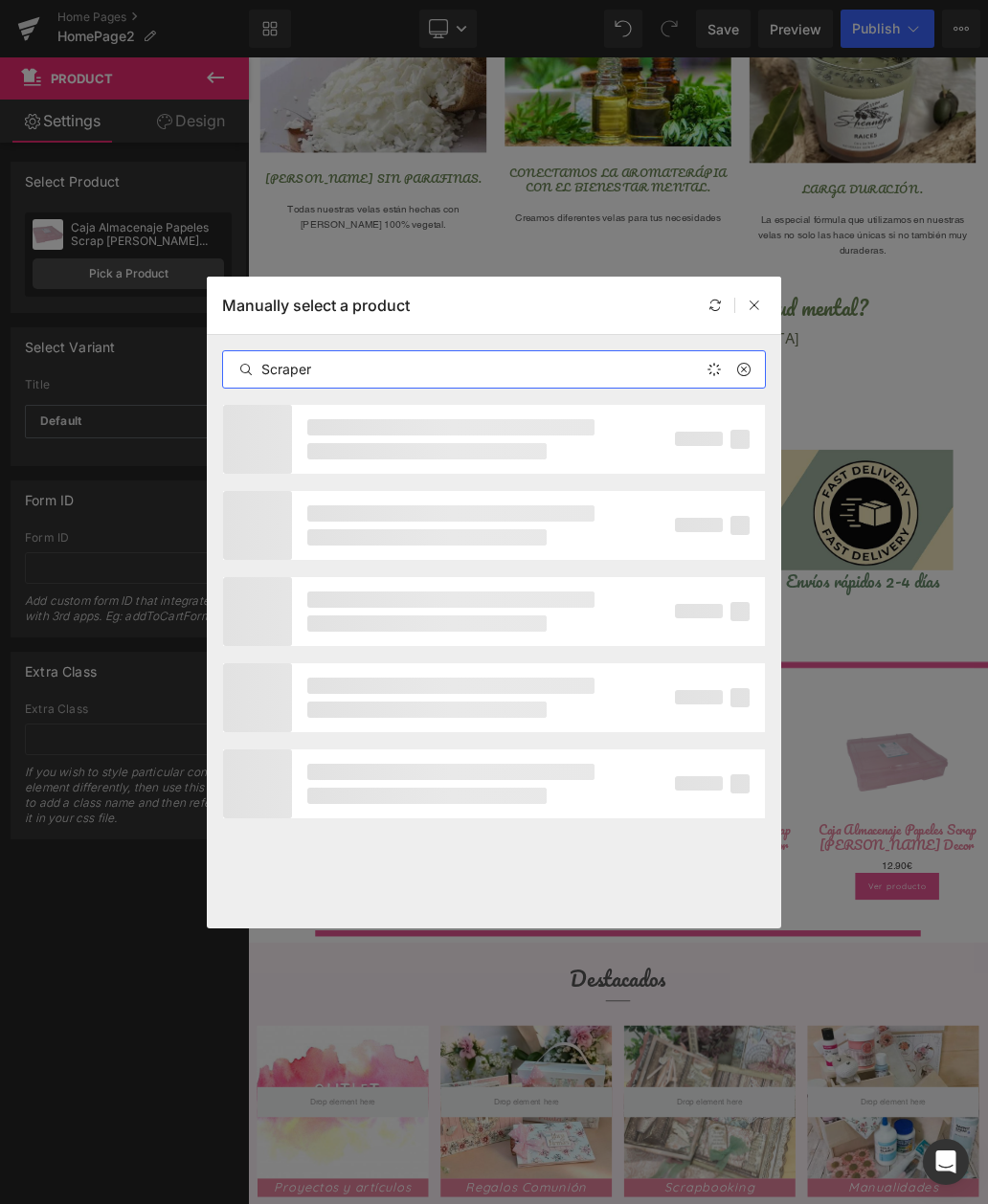
type input "Scrapera"
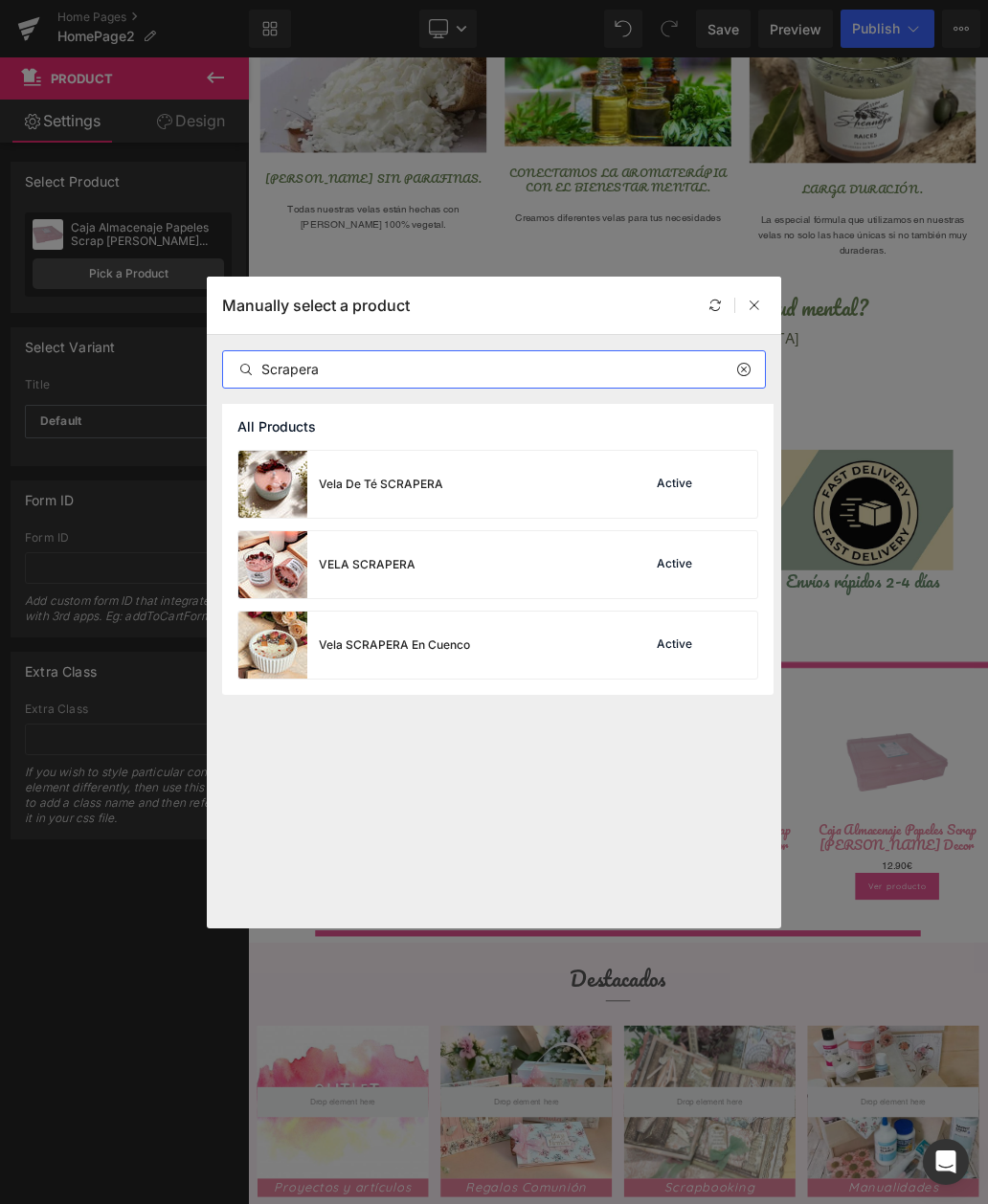
click at [369, 564] on div "VELA SCRAPERA" at bounding box center [367, 564] width 97 height 18
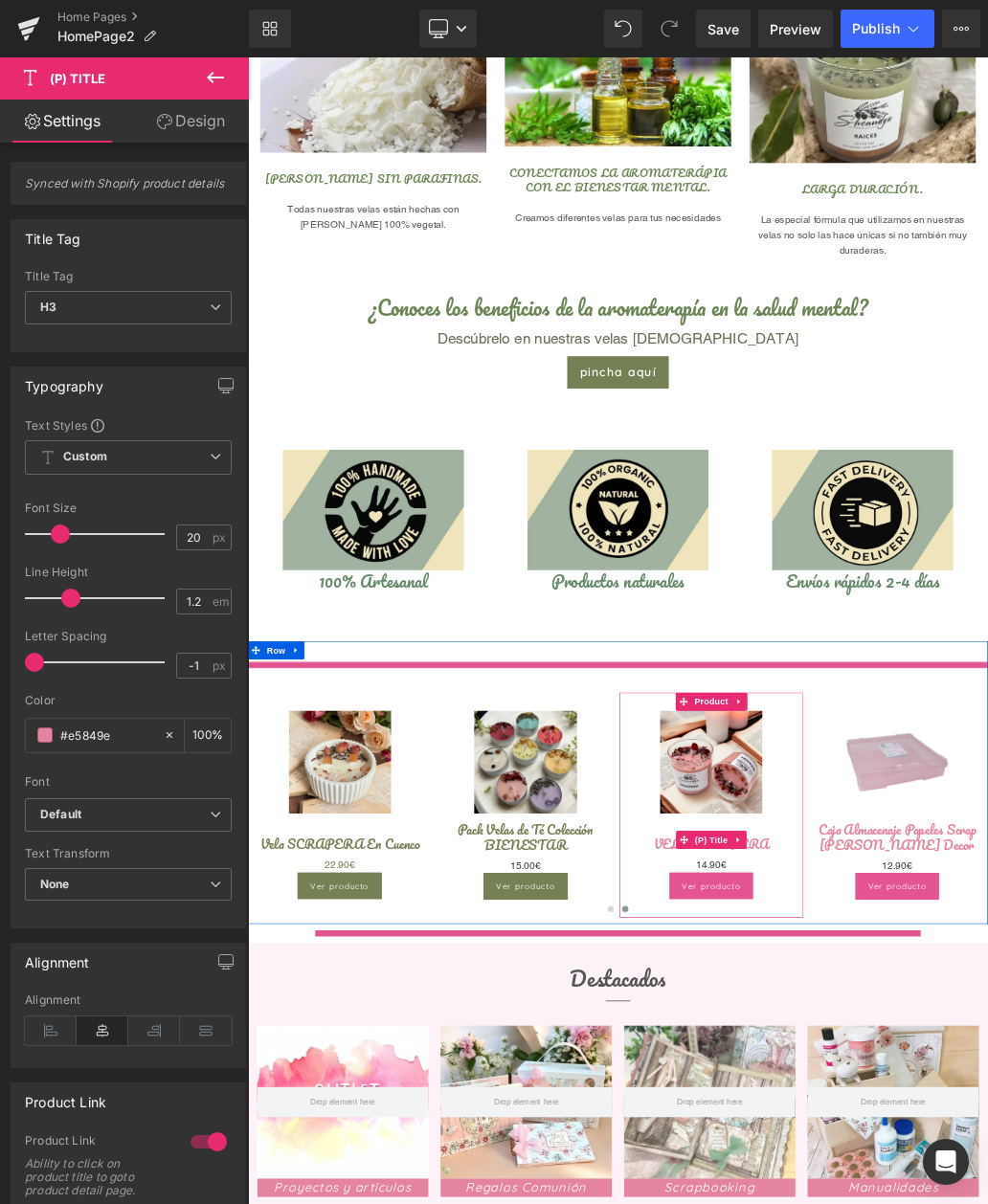
click at [121, 739] on input "#e5849e" at bounding box center [107, 735] width 94 height 21
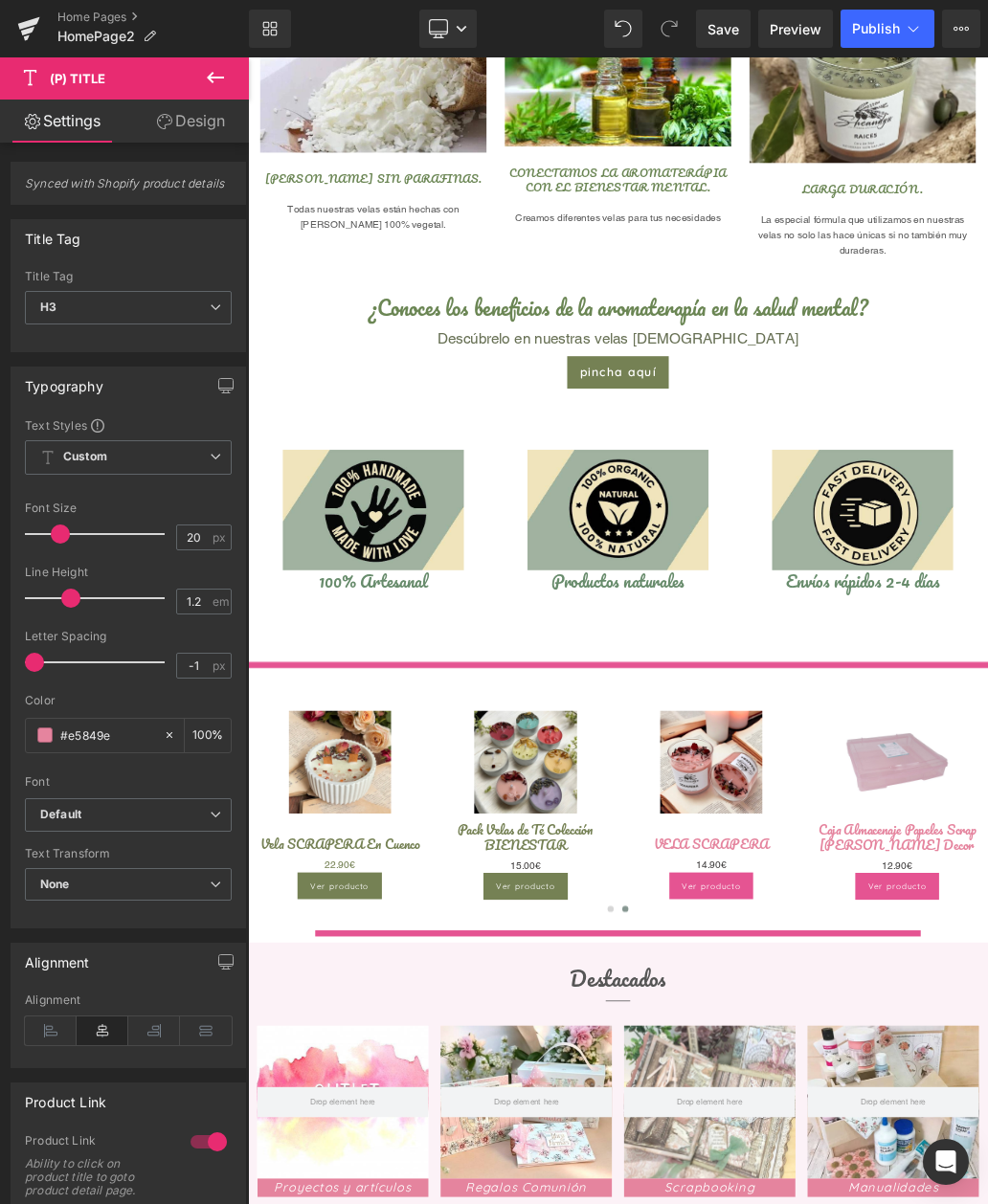
type input "#e5849"
type input "0"
type input "#e584"
type input "27"
type input "#e58"
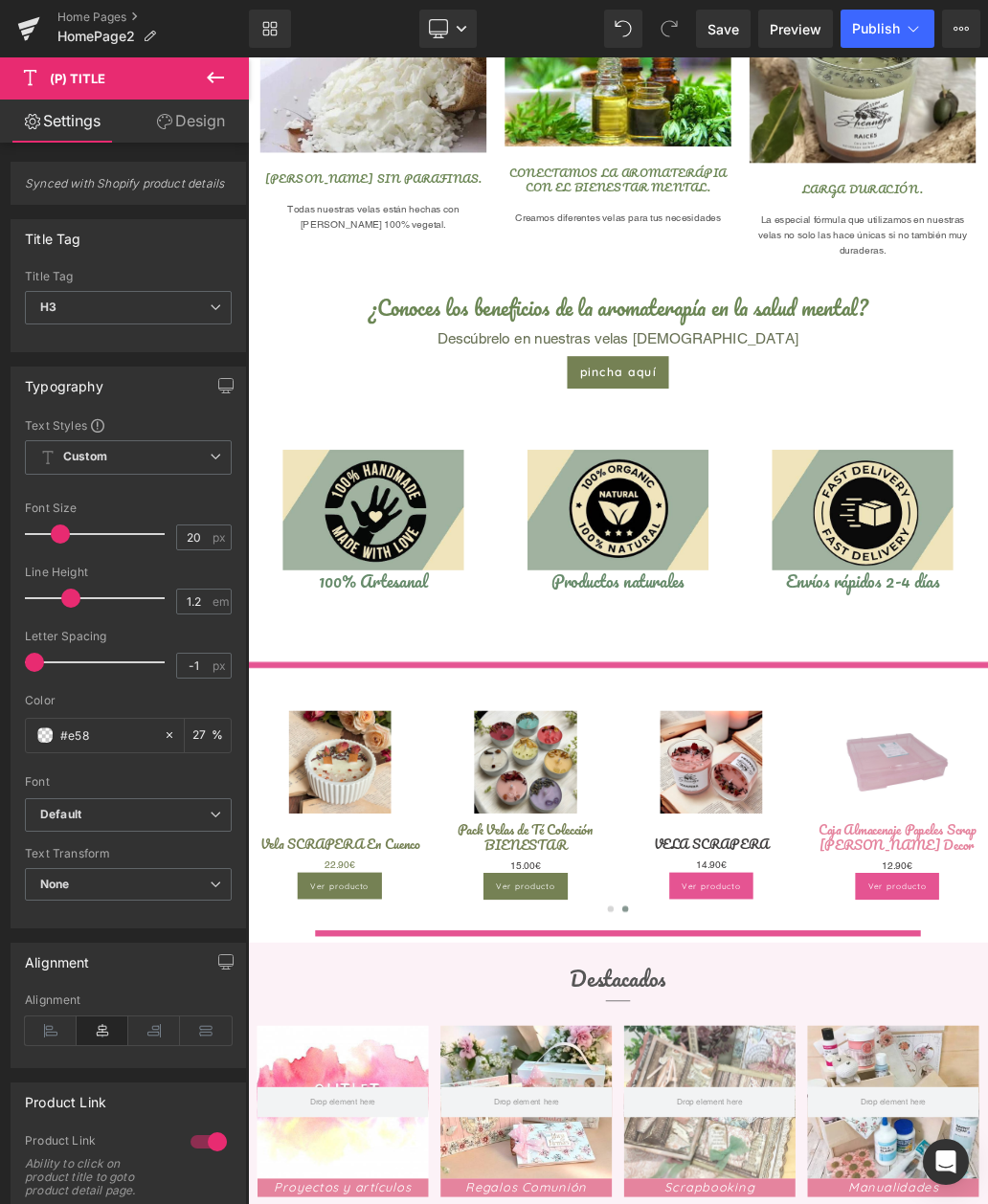
type input "100"
type input "#e5"
type input "0"
type input "#758"
type input "100"
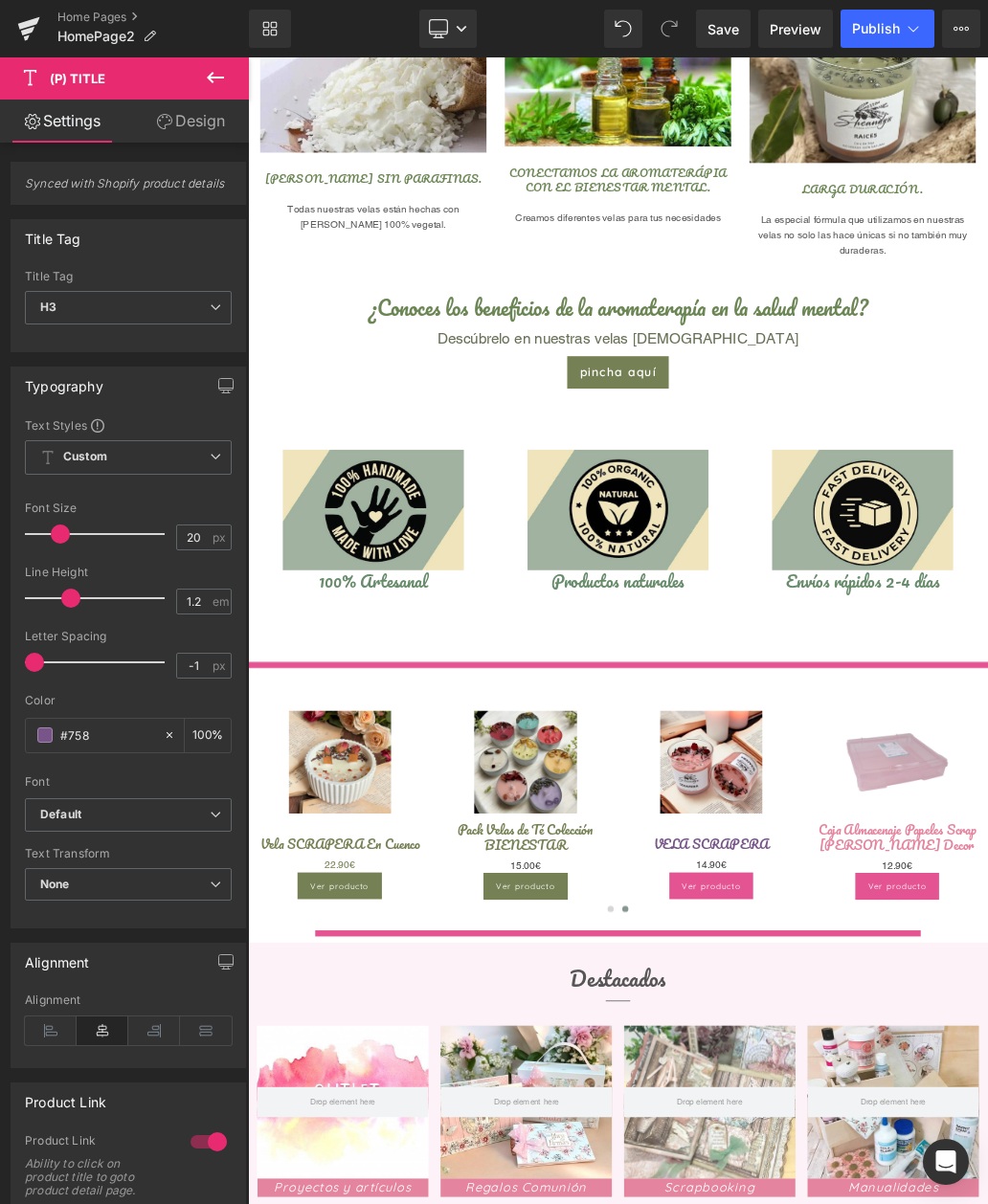
type input "#7581"
type input "7"
type input "#75815"
type input "0"
type input "#758154"
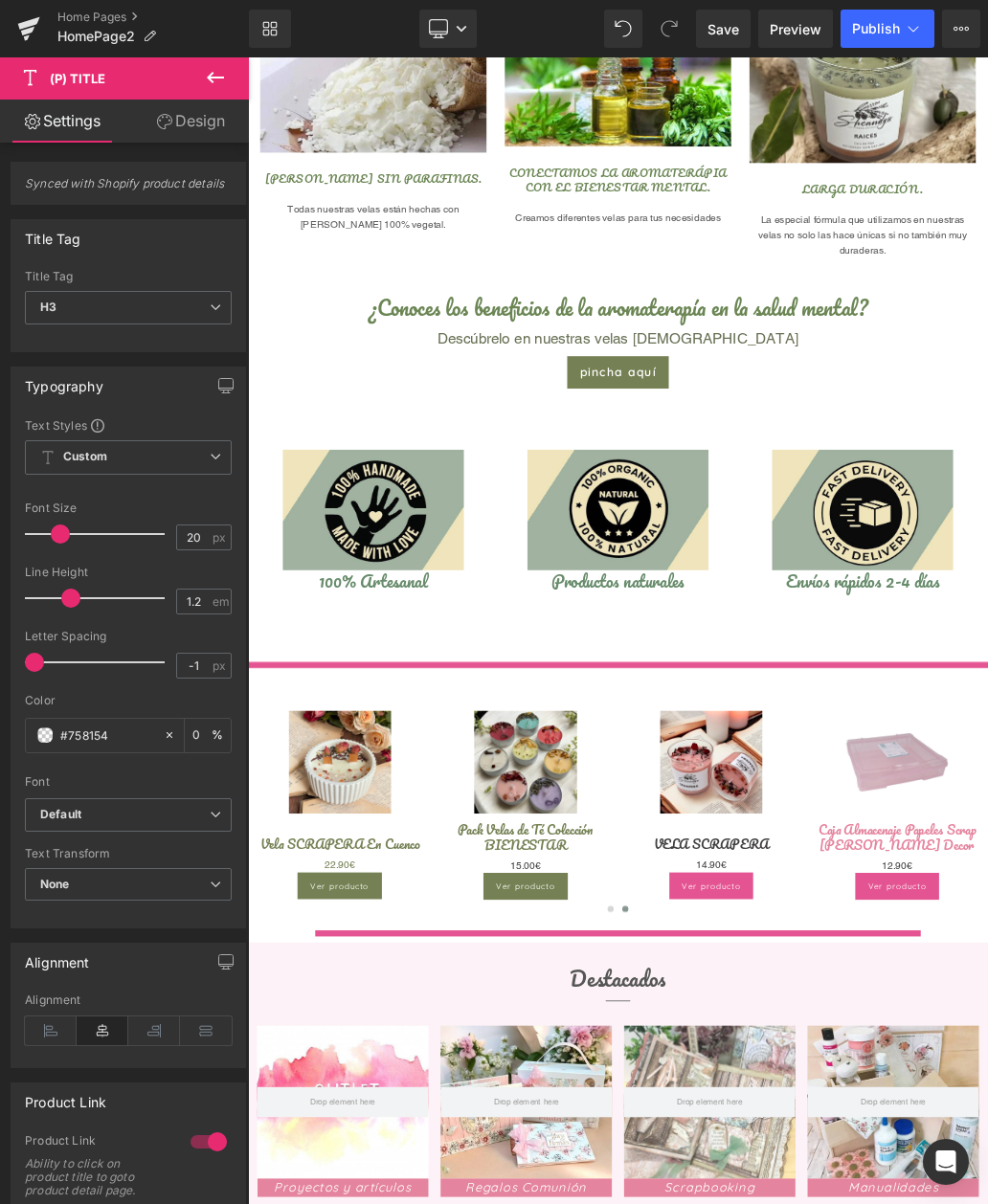
type input "100"
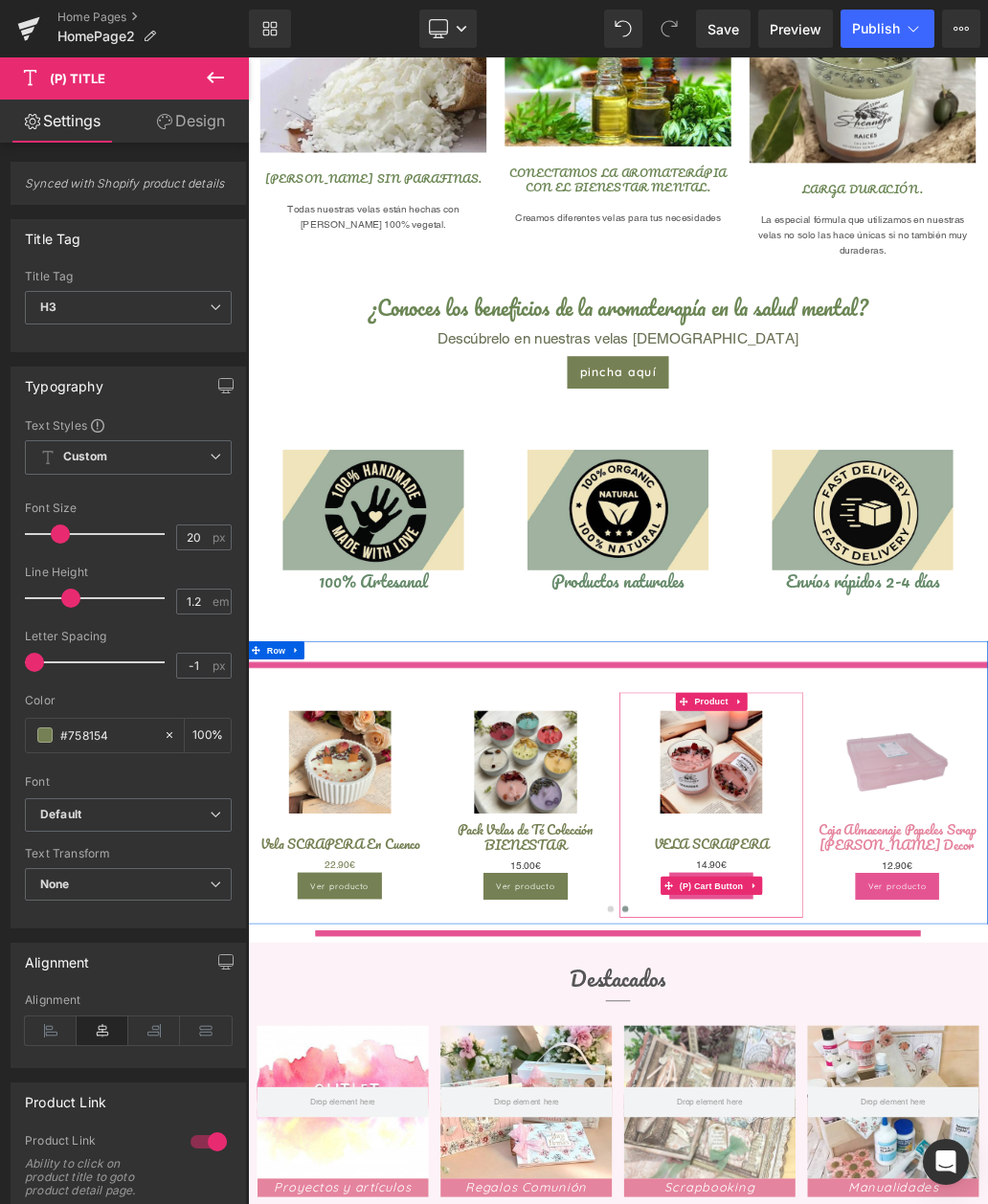
click at [987, 1134] on link "Novedad" at bounding box center [973, 1160] width 267 height 160
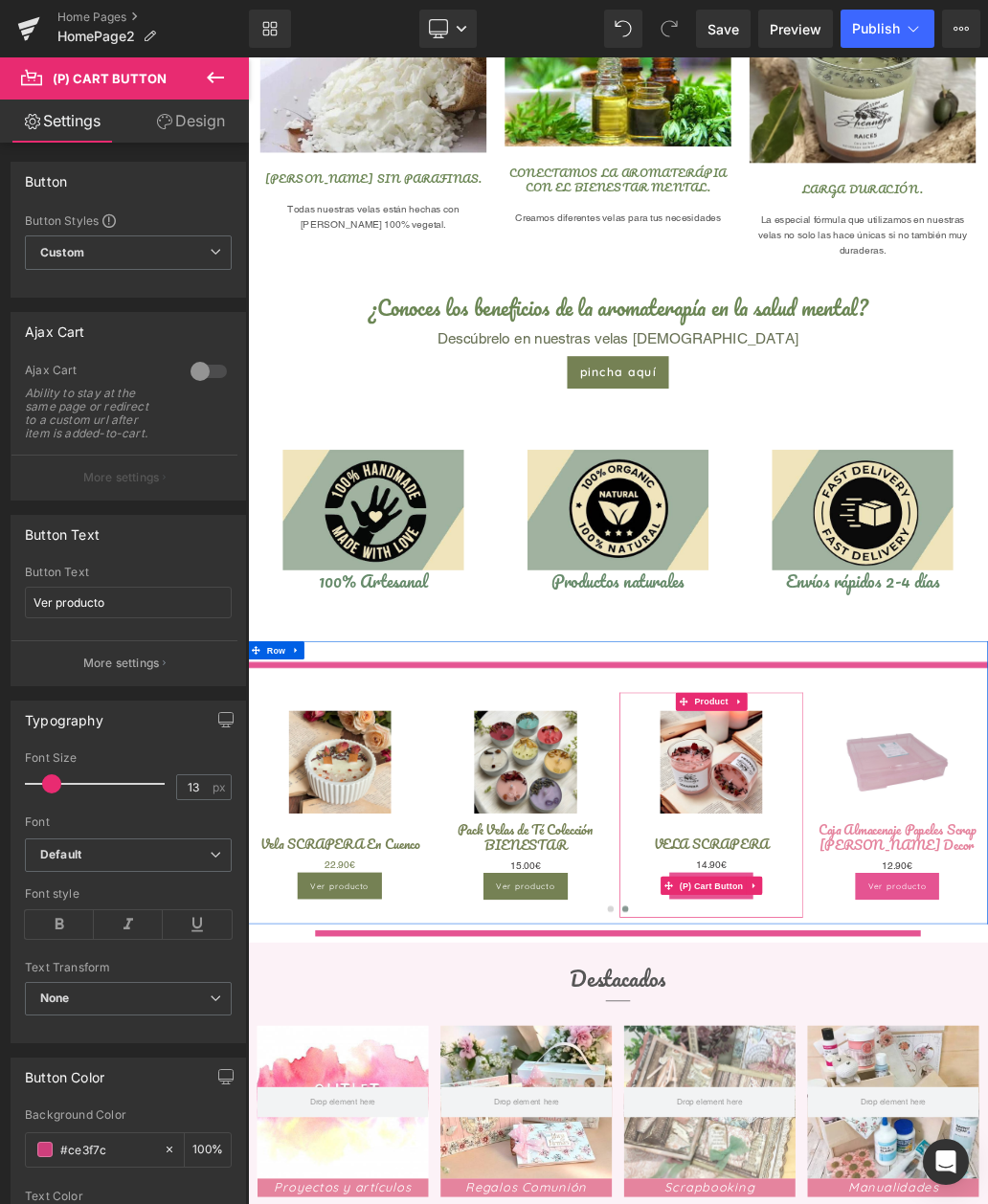
click at [118, 1148] on input "#ce3f7c" at bounding box center [107, 1149] width 94 height 21
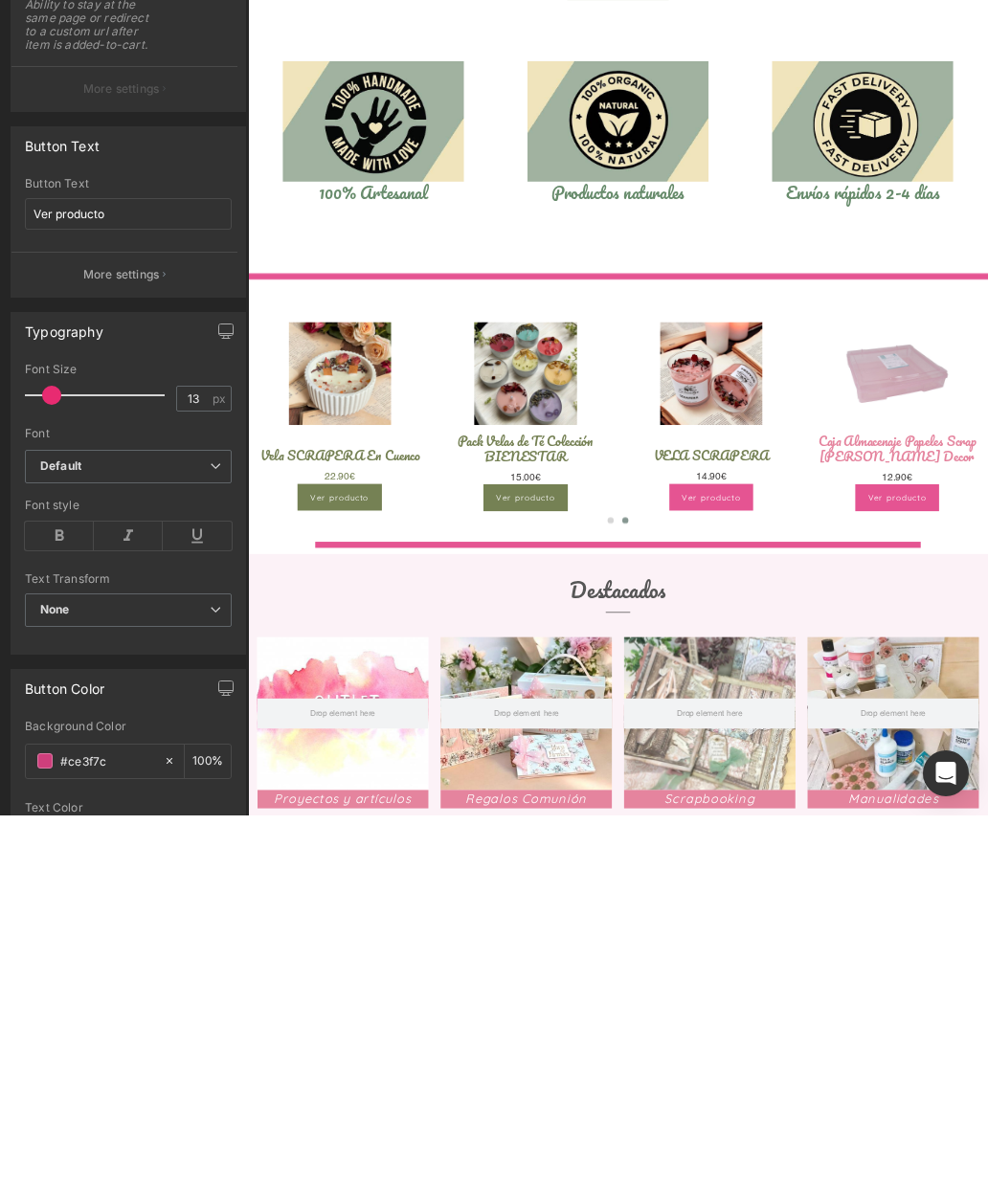
type input "#ce3f7"
type input "0"
type input "#ce3f"
type input "100"
type input "#ce"
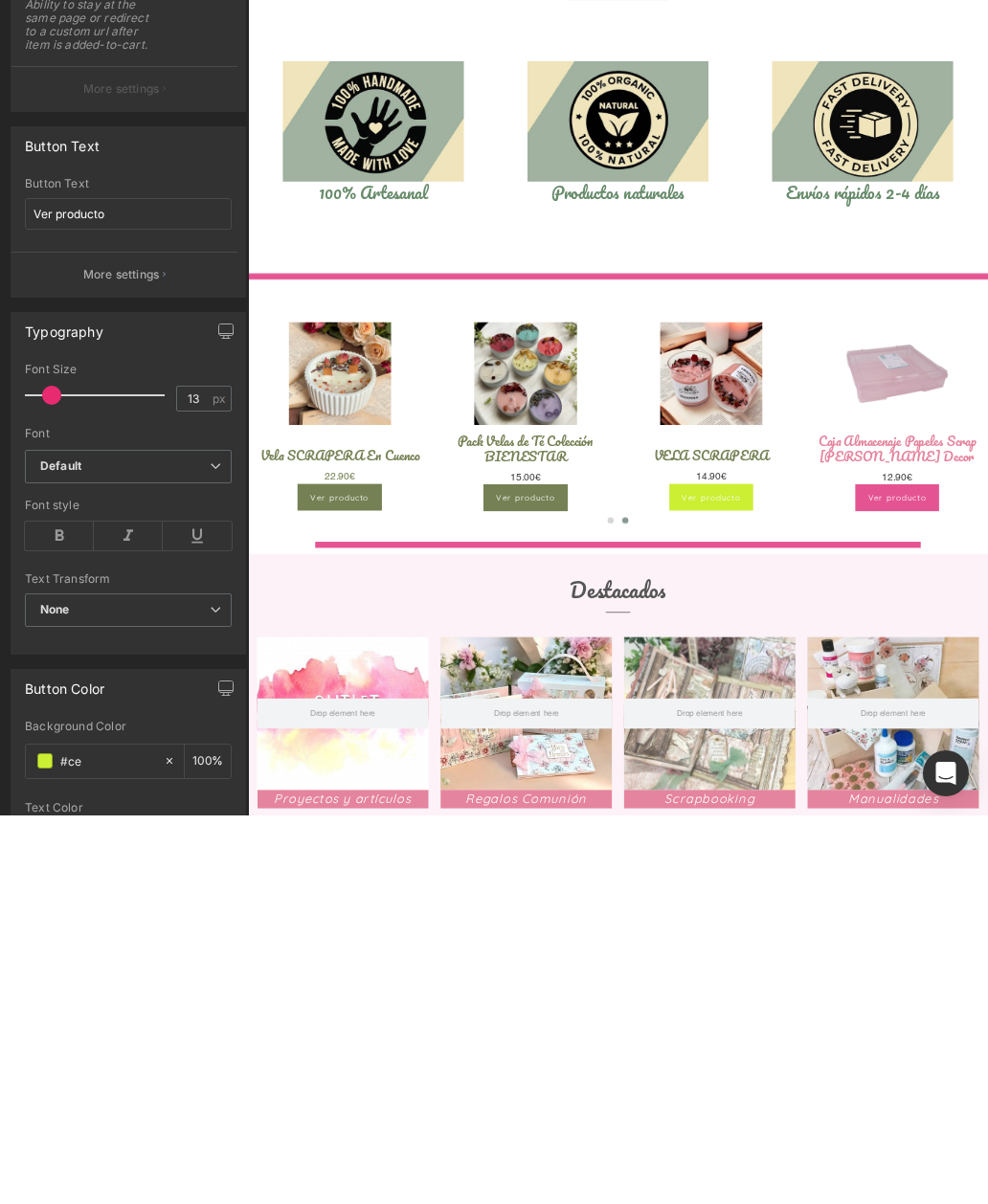
type input "0"
type input "#758"
type input "100"
type input "#7581"
type input "7"
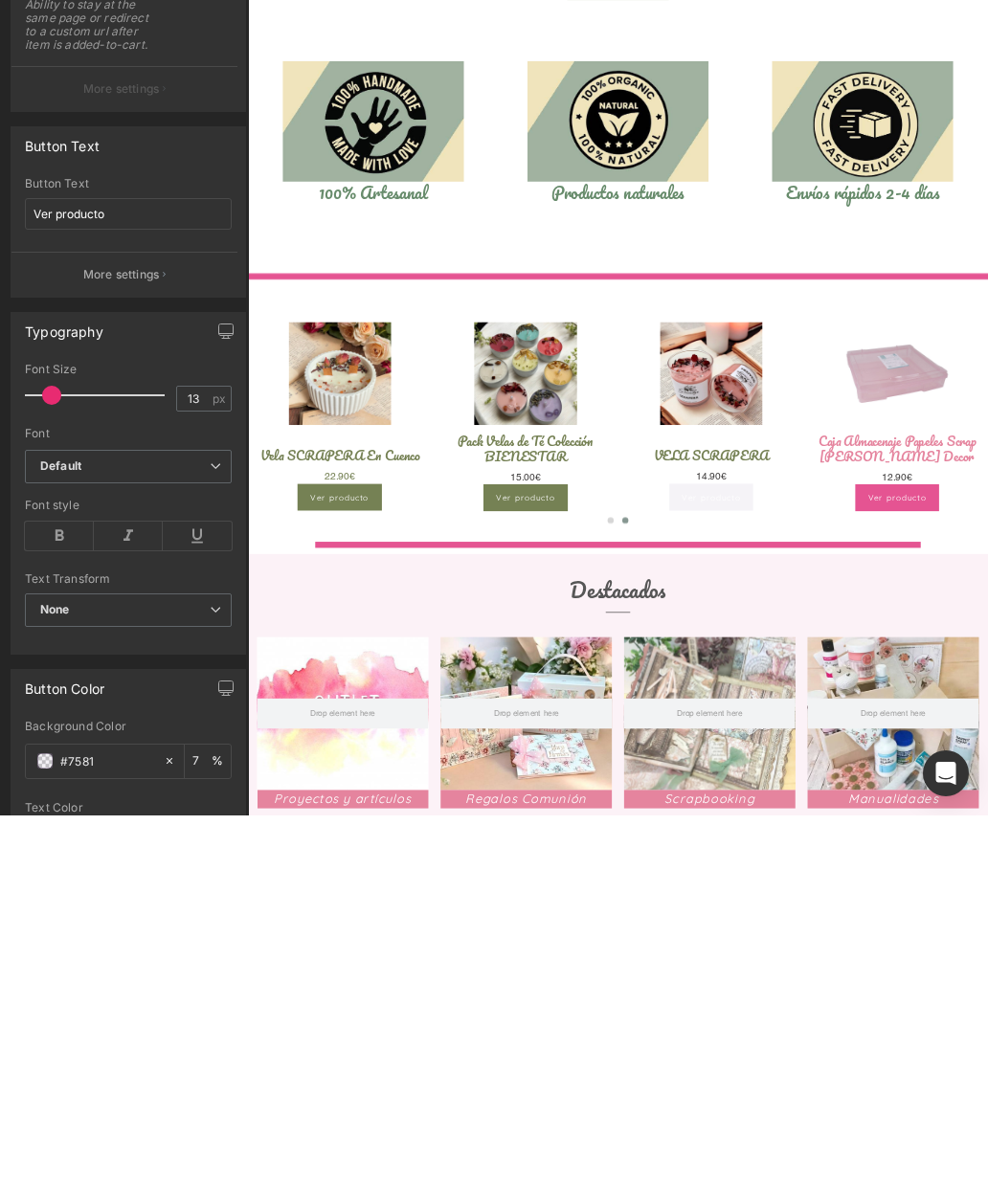
type input "#75813"
type input "0"
type input "#758134"
type input "100"
type input "#75813"
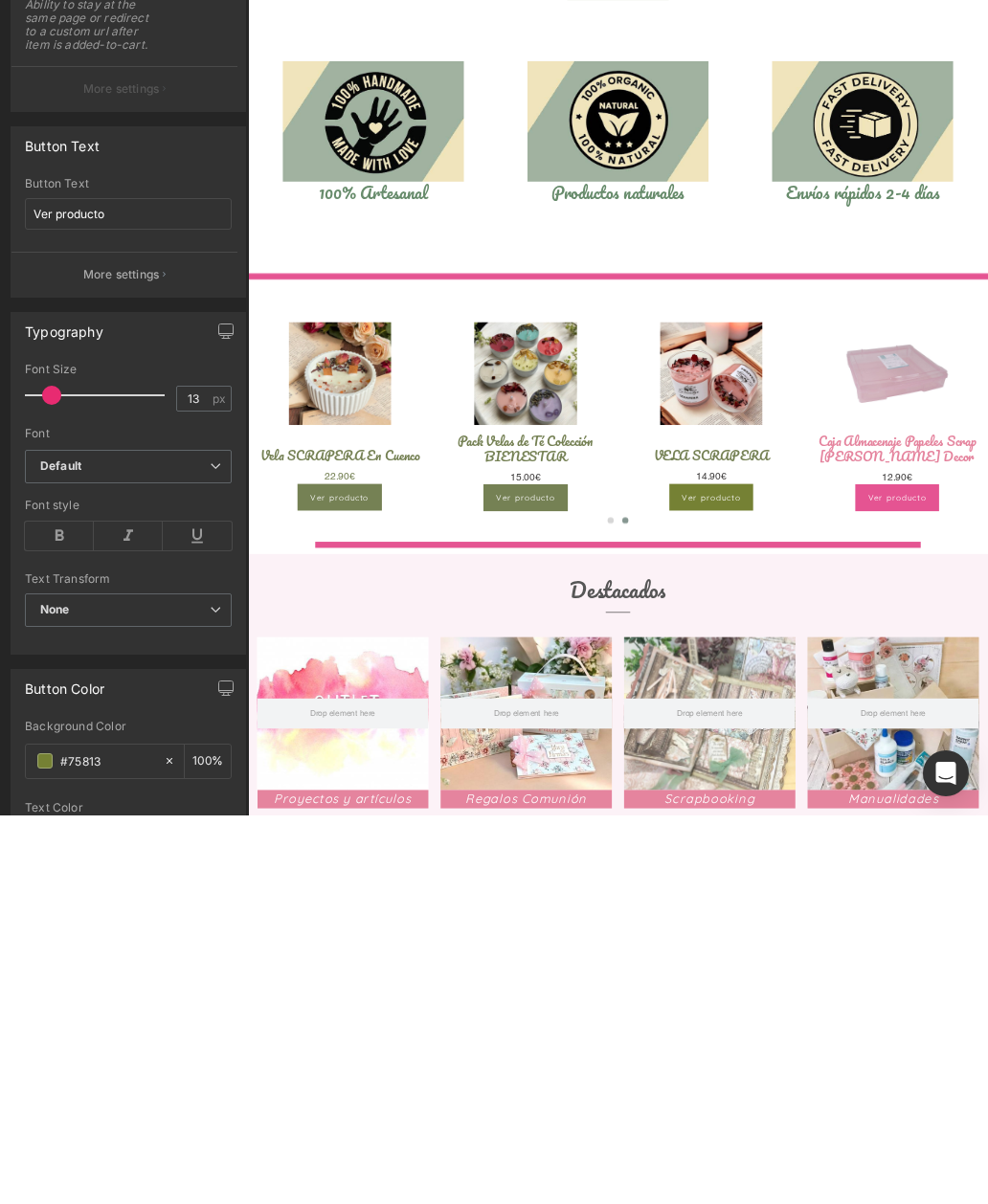
type input "0"
type input "#7581"
type input "7"
type input "#75815"
type input "0"
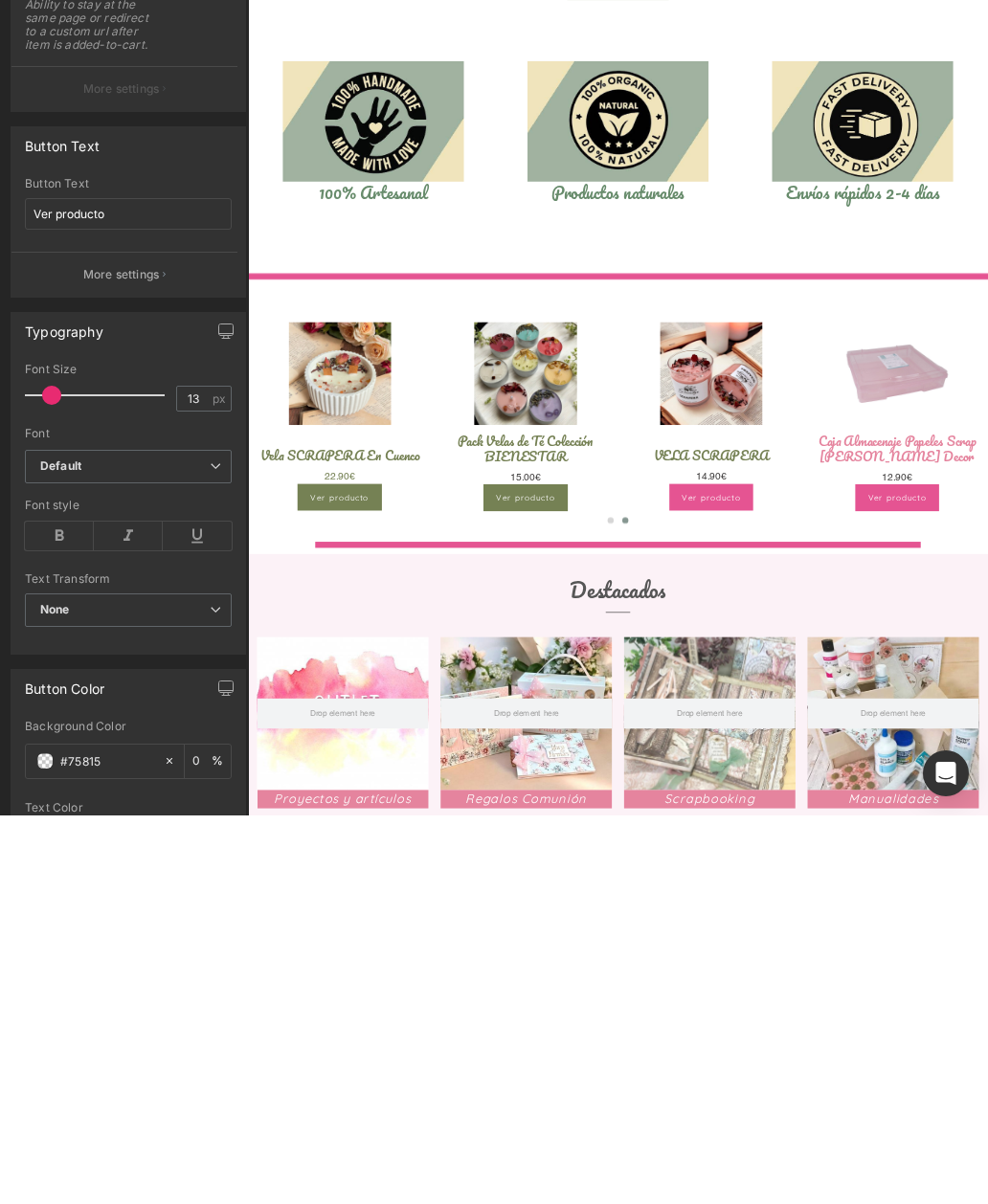
type input "#758154"
type input "100"
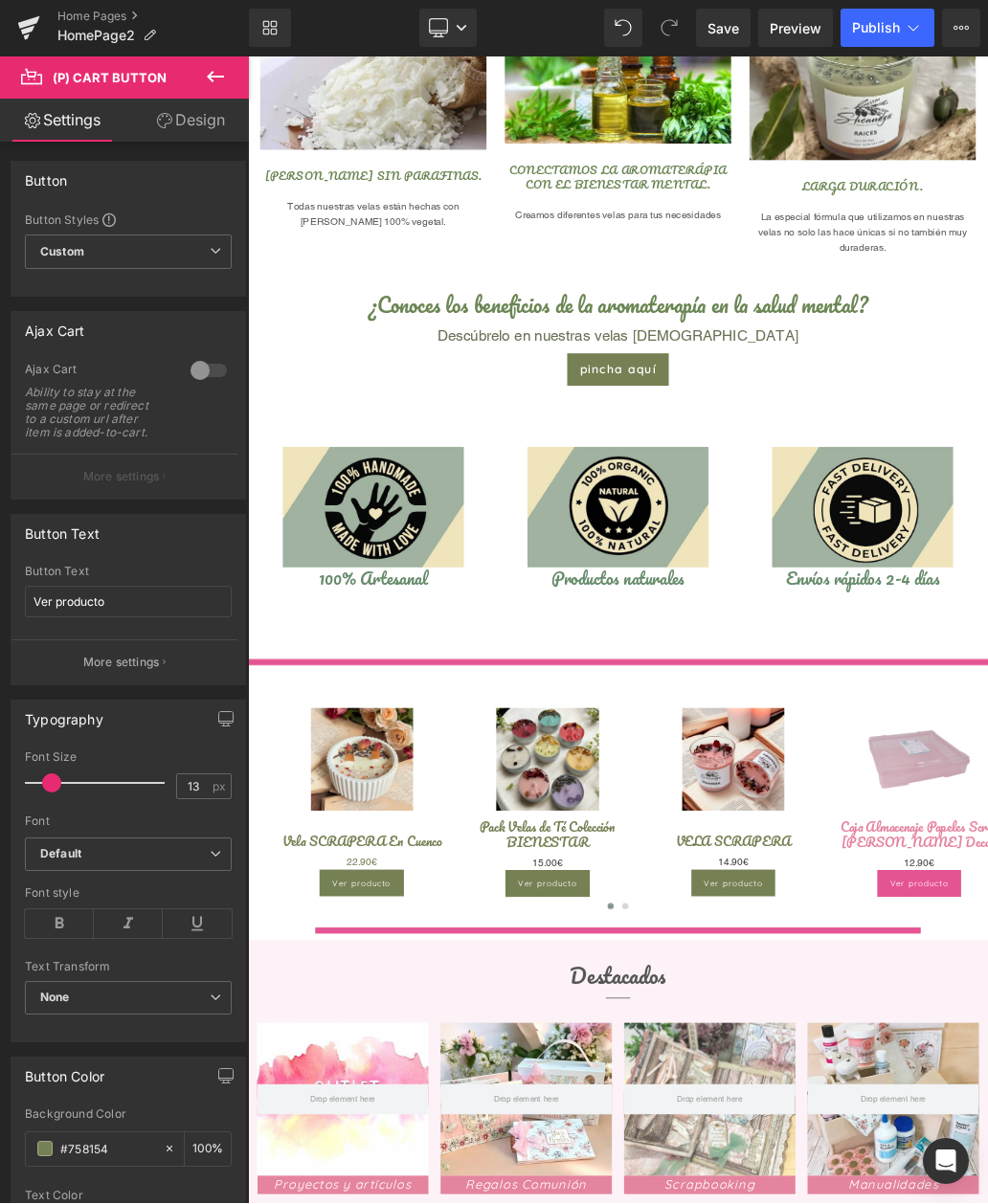
scroll to position [871, 0]
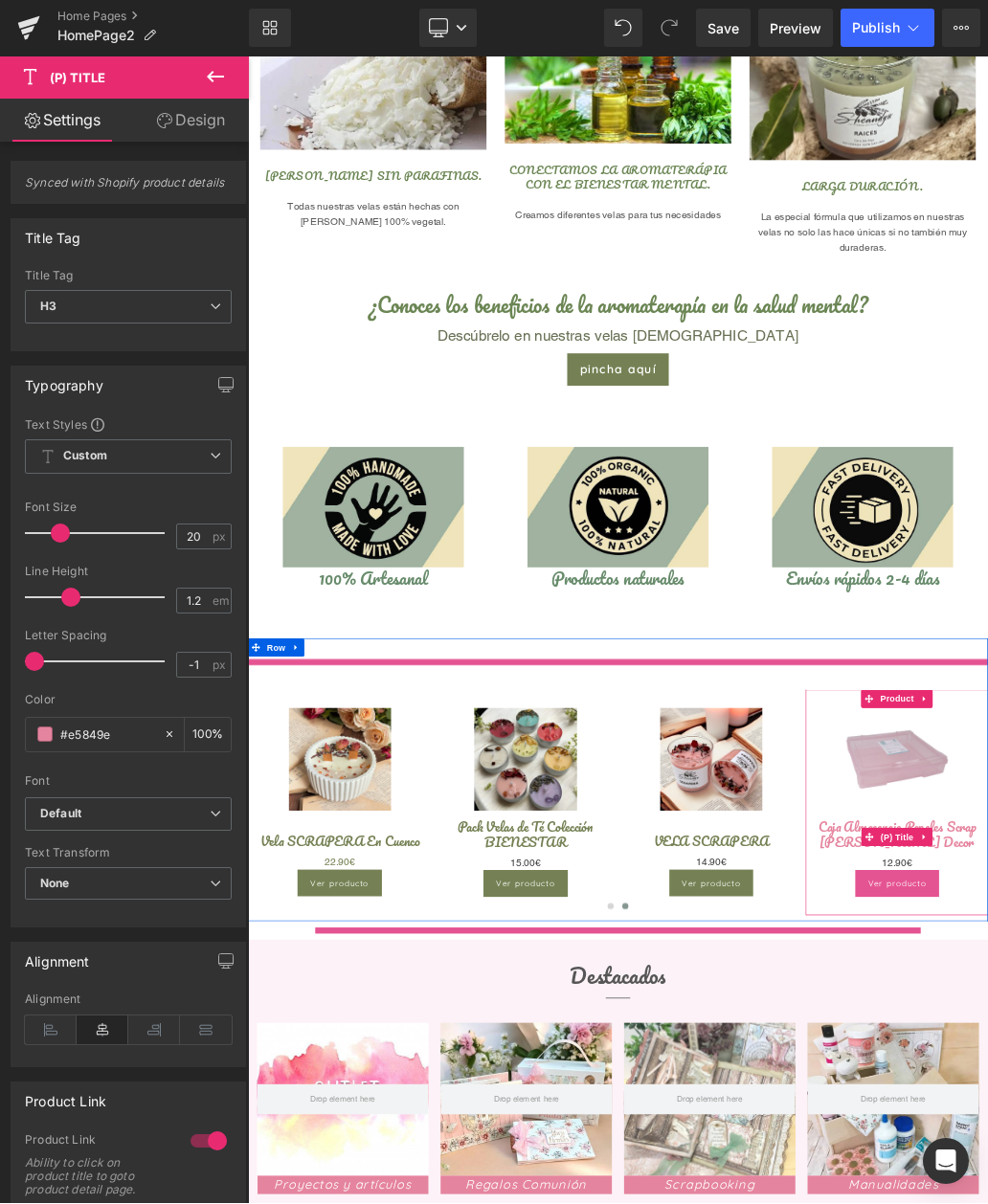
click at [987, 1066] on div "Novedad" at bounding box center [827, 1223] width 1159 height 353
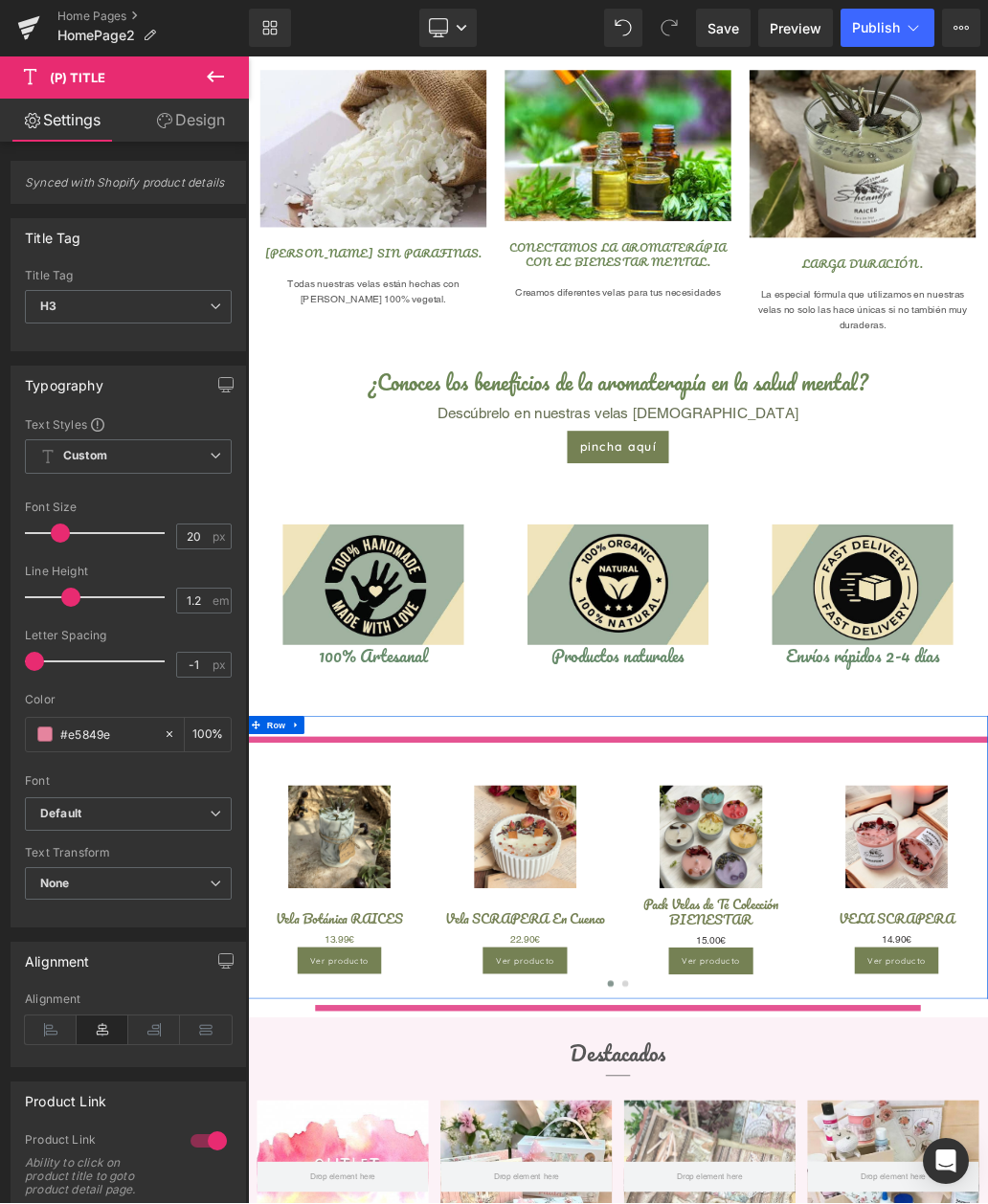
scroll to position [739, 0]
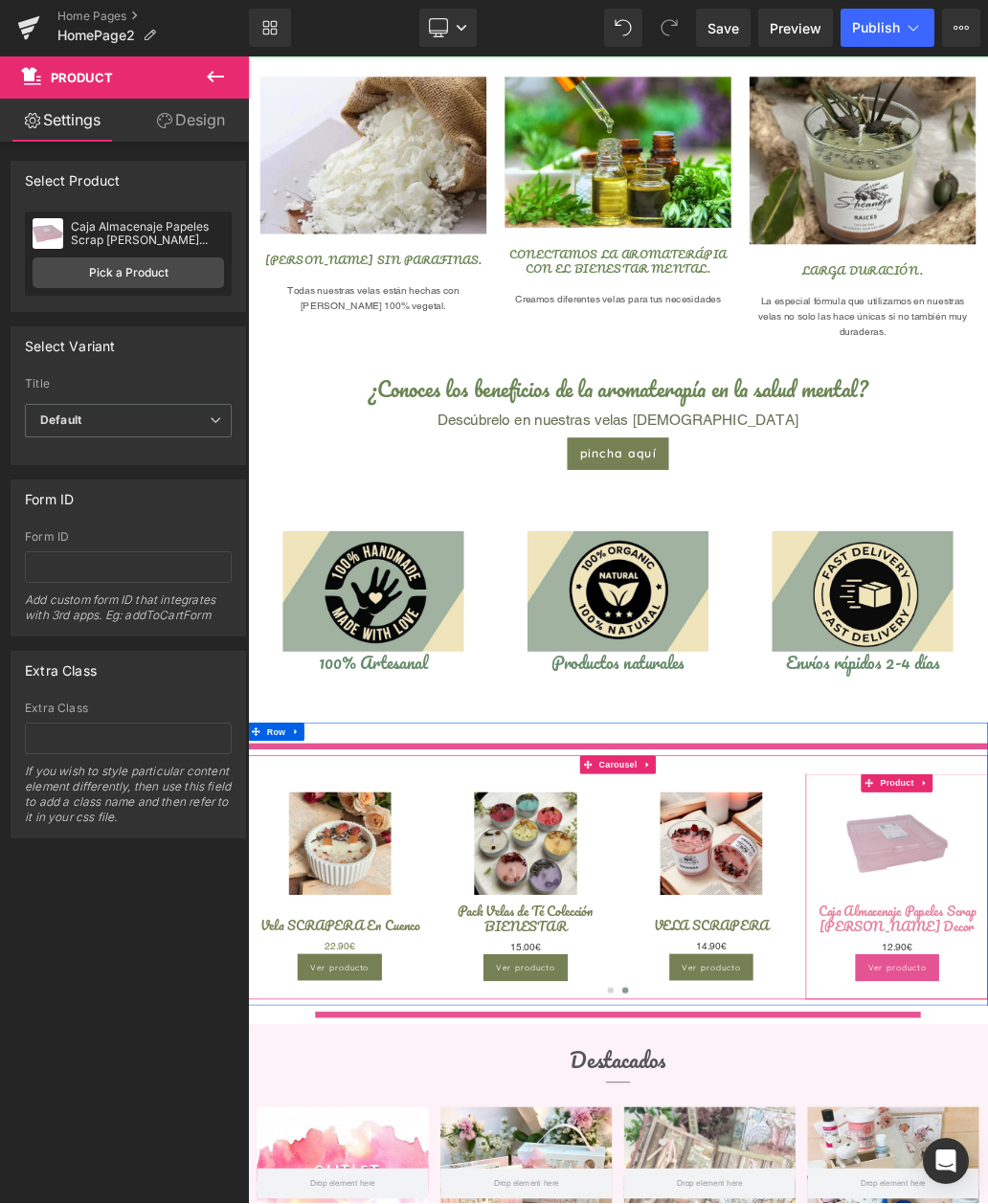
click at [148, 284] on link "Pick a Product" at bounding box center [128, 273] width 191 height 30
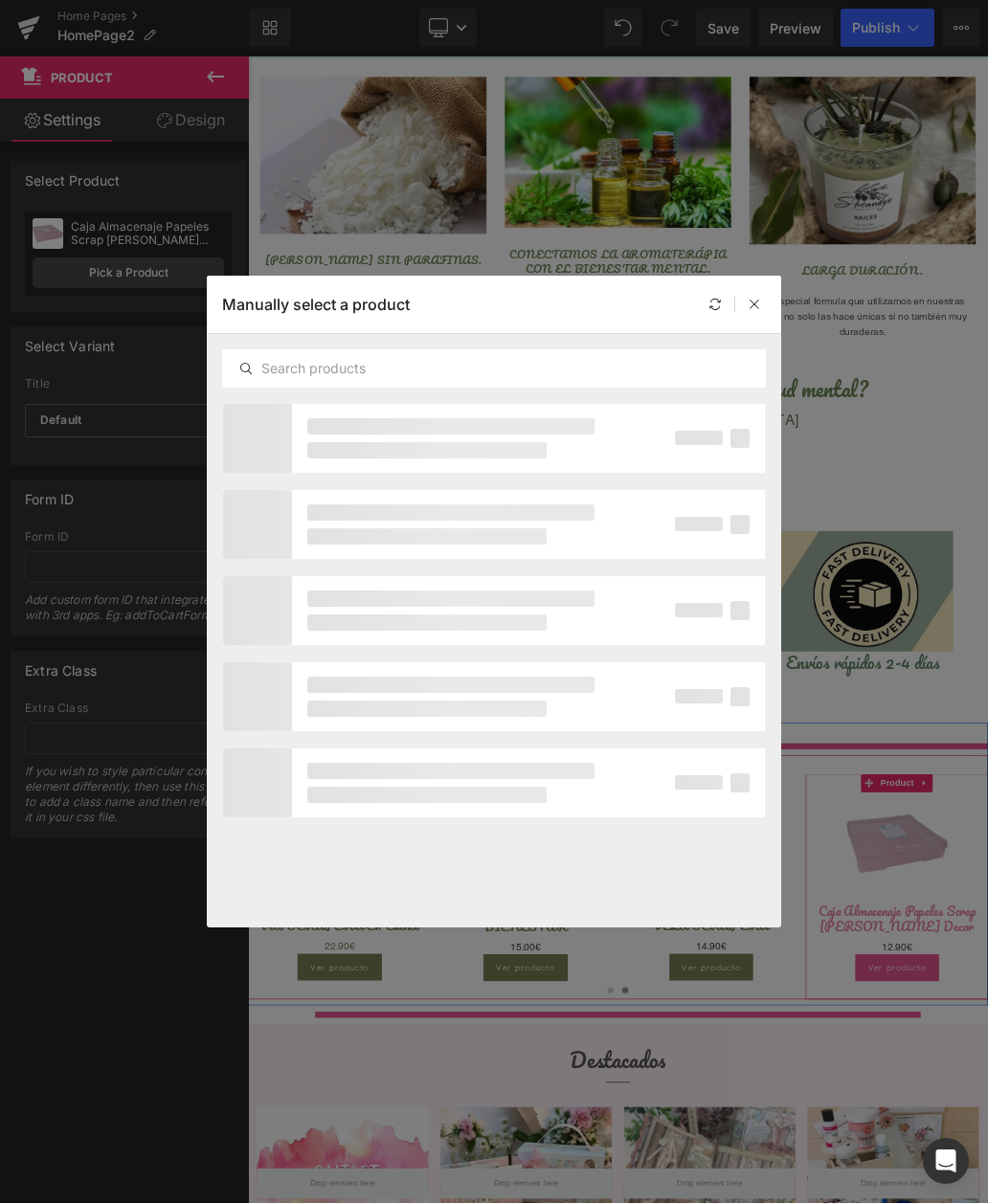
scroll to position [0, 0]
click at [755, 378] on input "text" at bounding box center [494, 369] width 542 height 23
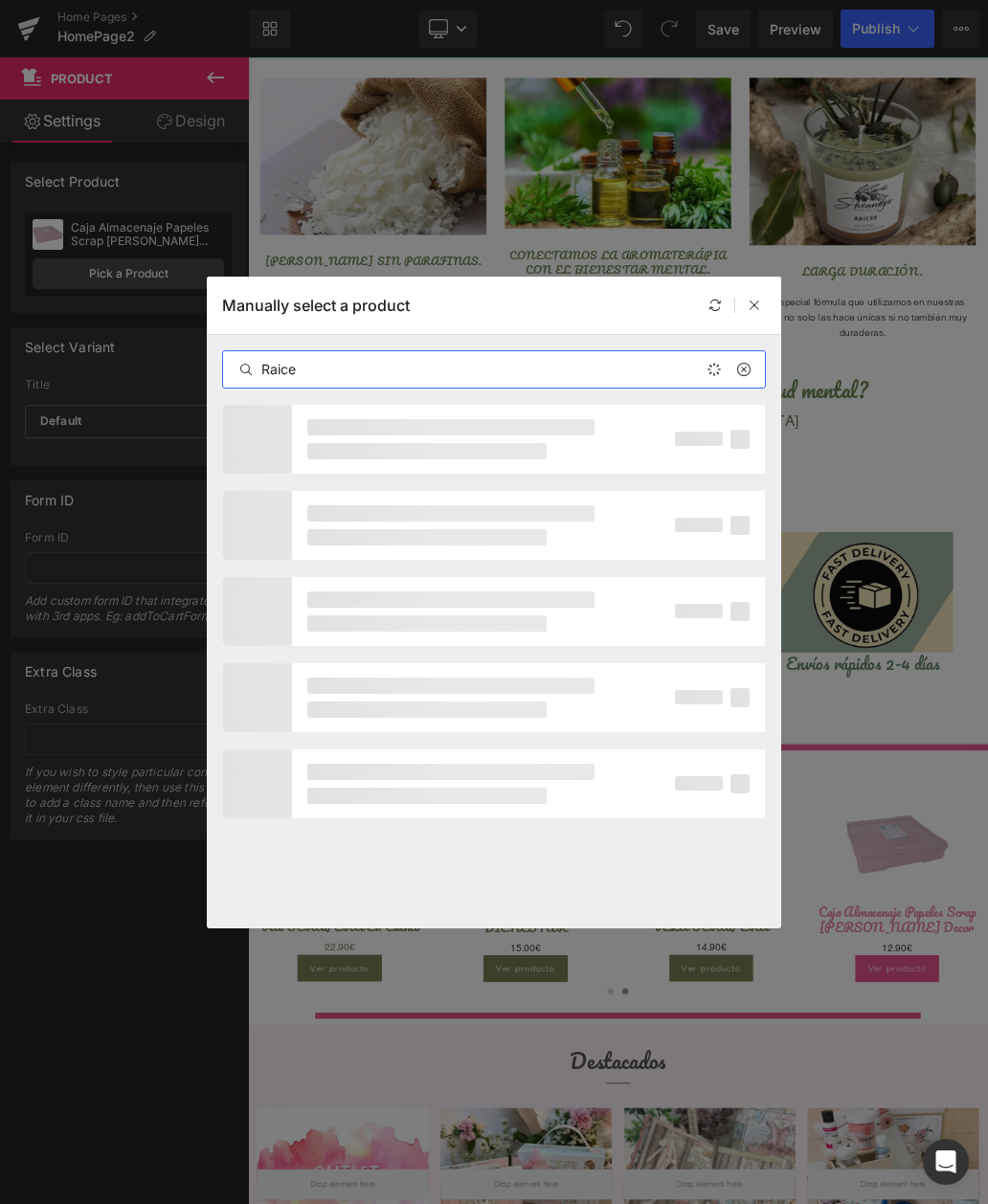
type input "Raices"
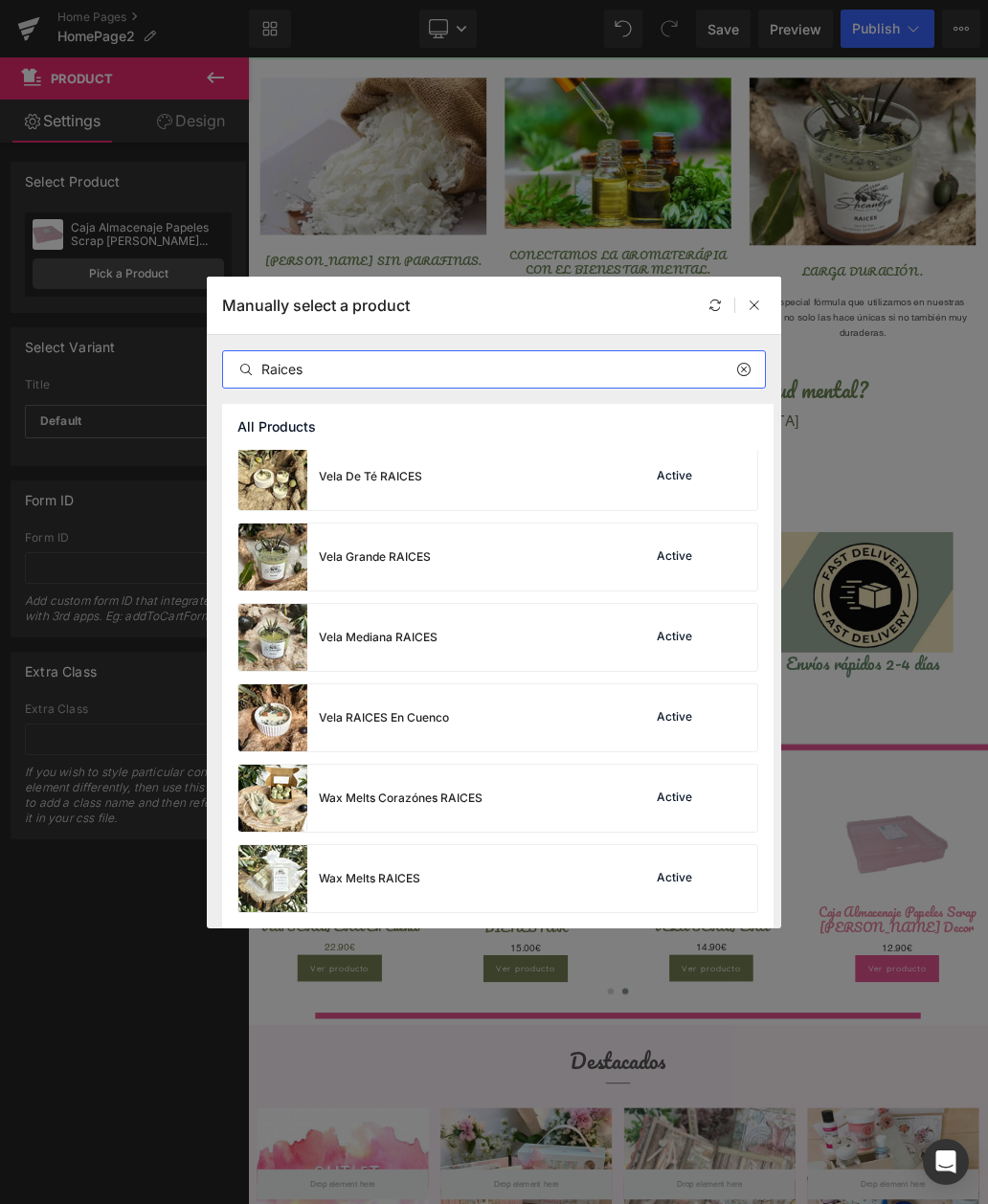
scroll to position [169, 0]
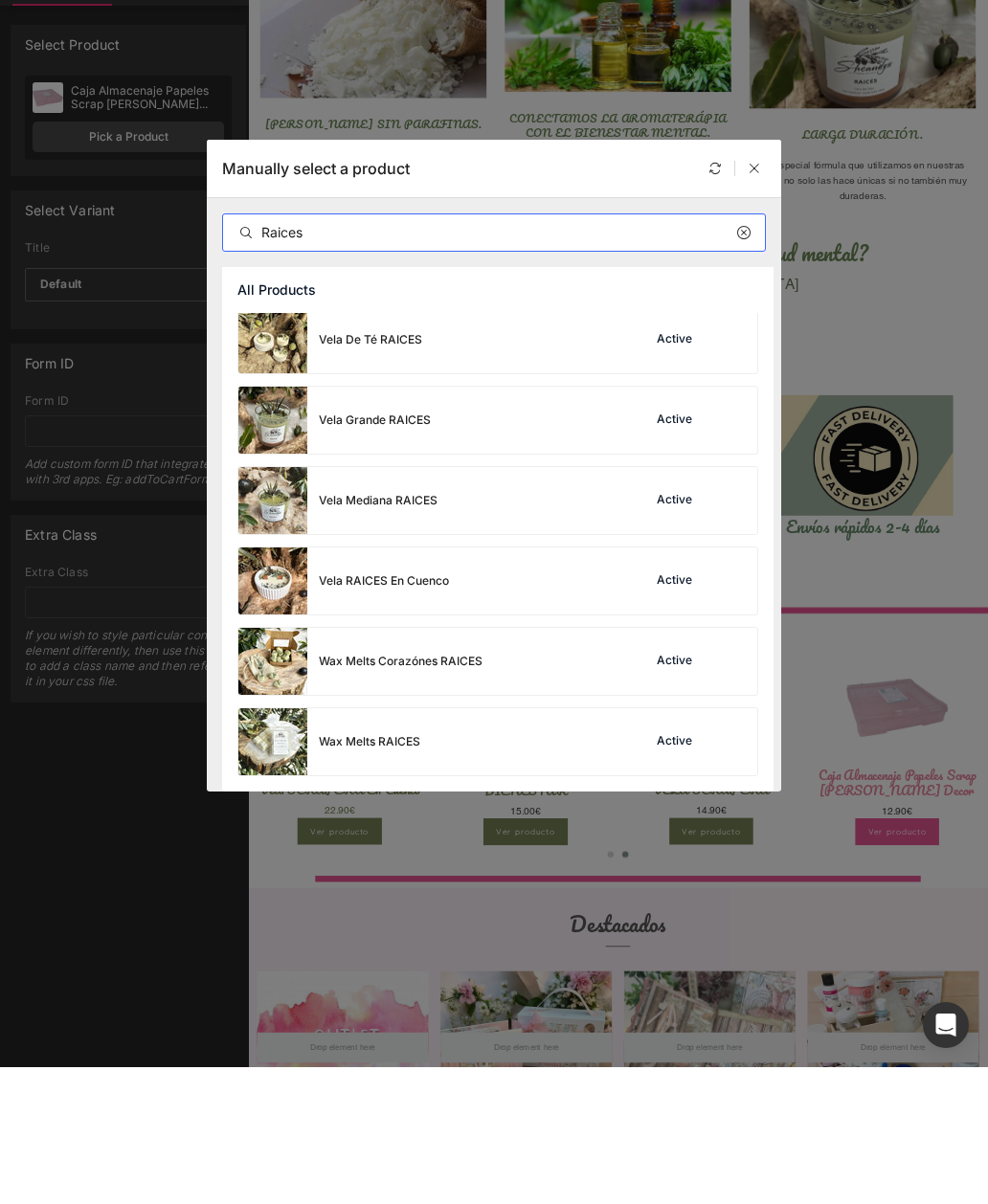
click at [391, 548] on div "Vela Grande RAICES" at bounding box center [375, 557] width 112 height 18
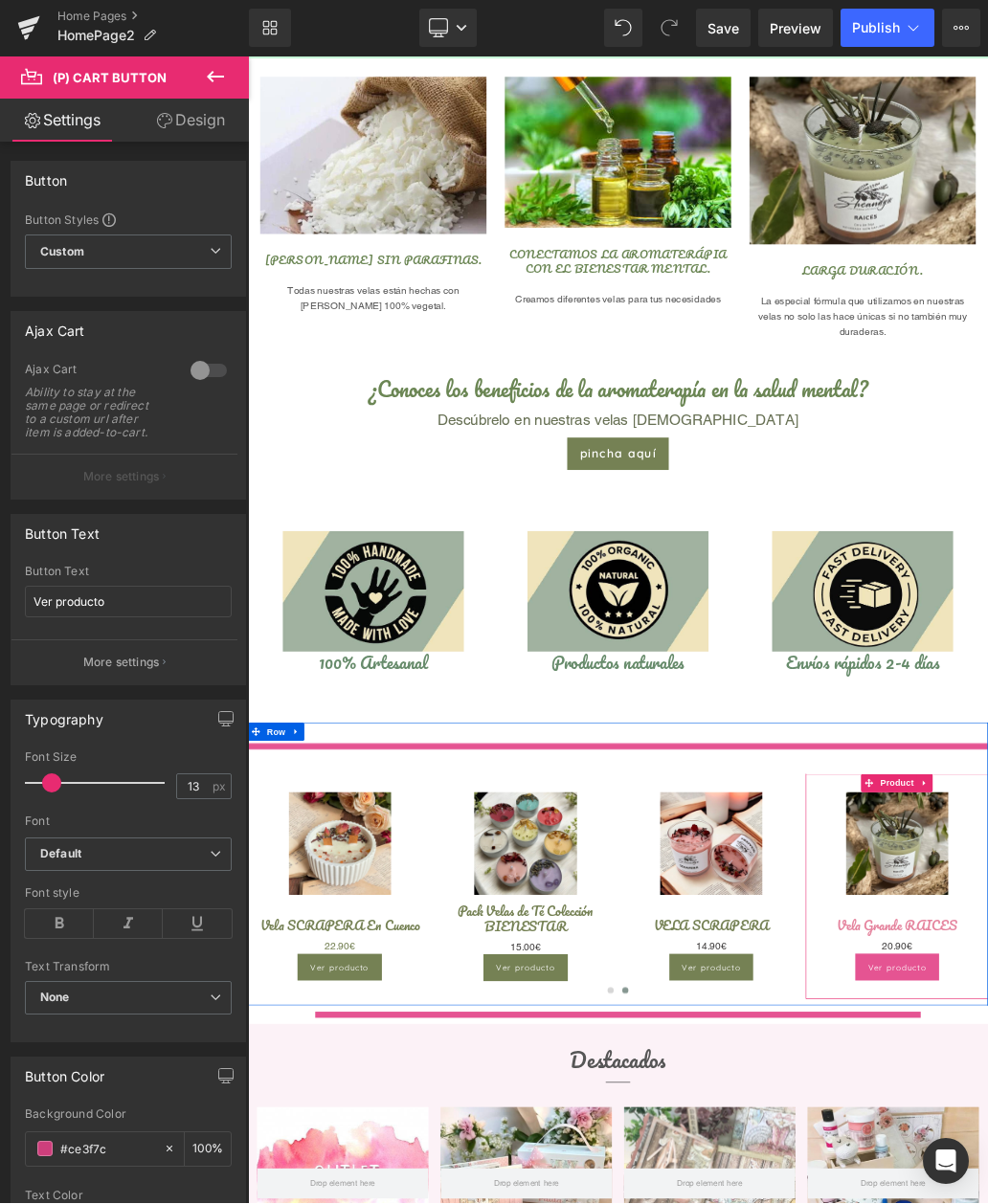
click at [120, 1146] on input "#ce3f7c" at bounding box center [107, 1149] width 94 height 21
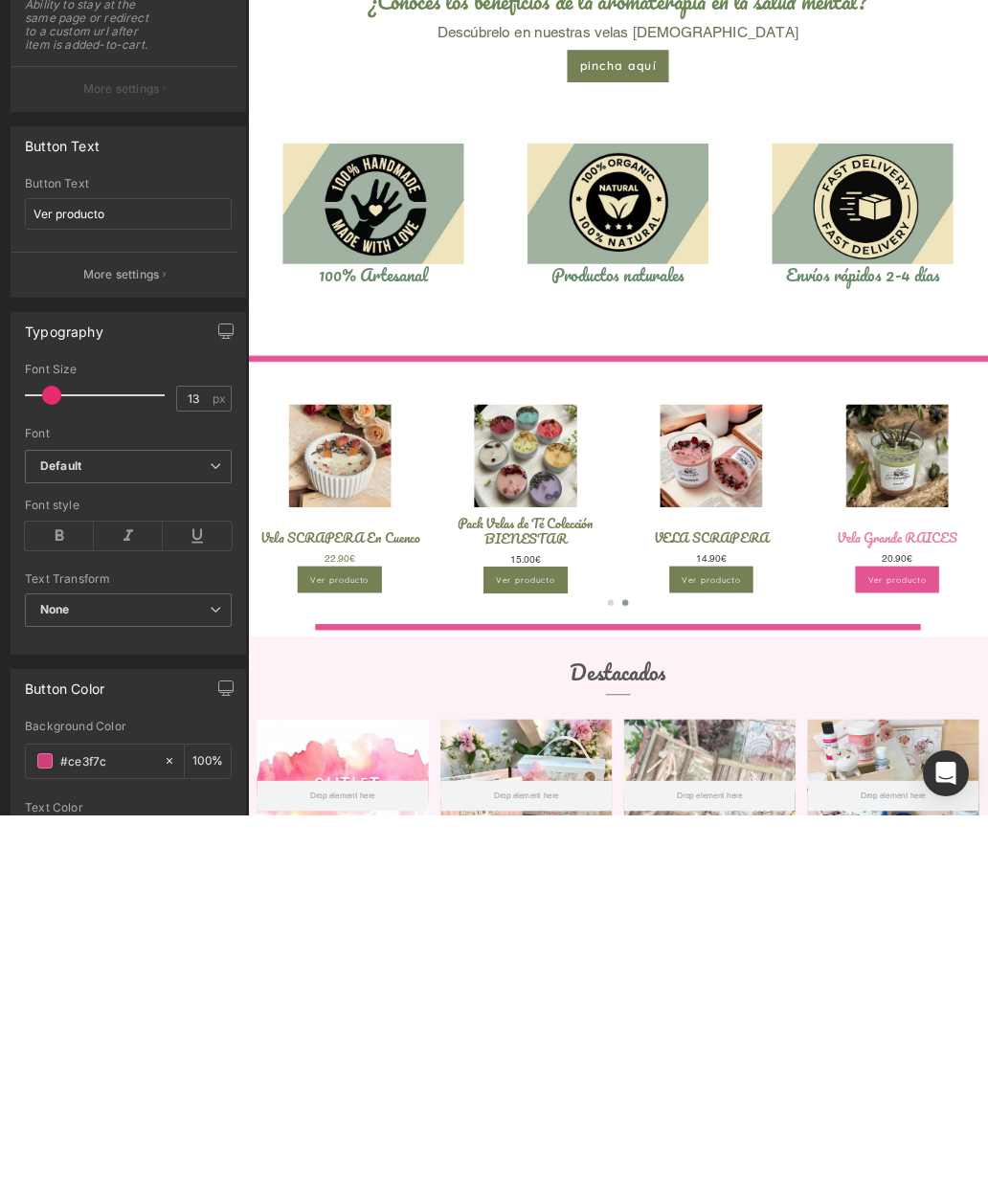
type input "#ce3f7"
type input "0"
type input "#ce3f"
type input "100"
type input "#ce"
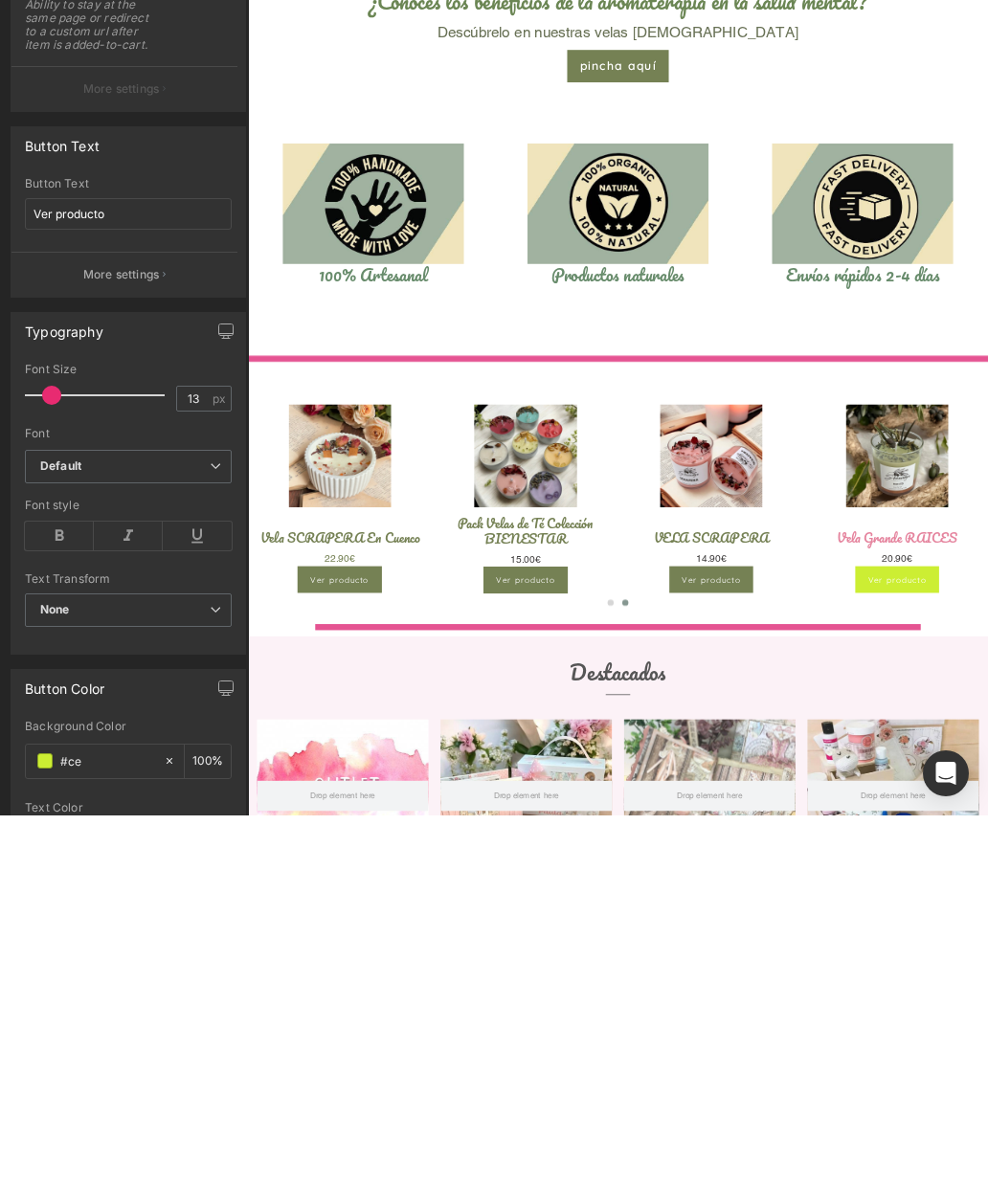
type input "0"
type input "#758"
type input "100"
type input "#7581"
type input "7"
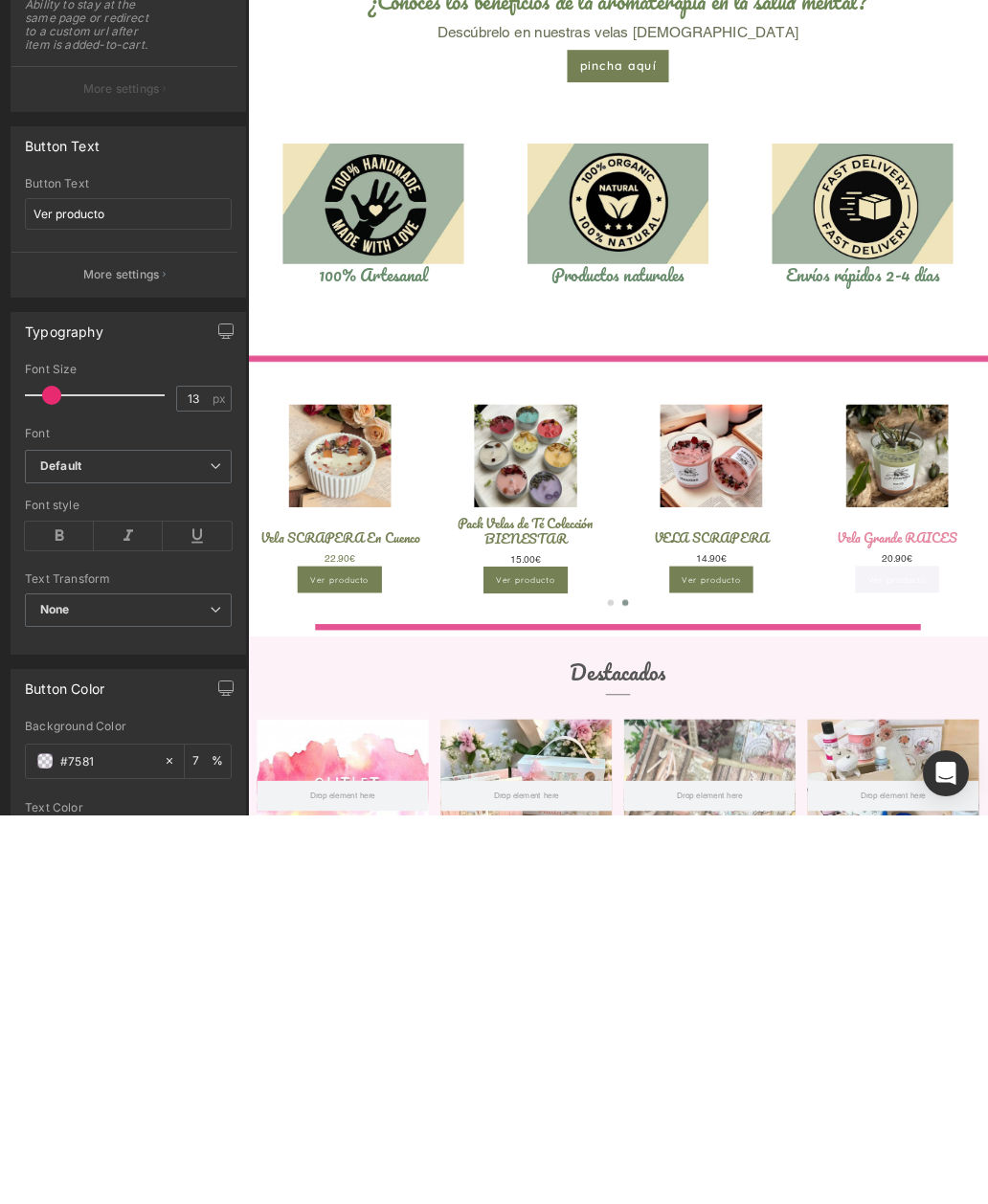
type input "#75815"
type input "0"
type input "#758154"
type input "100"
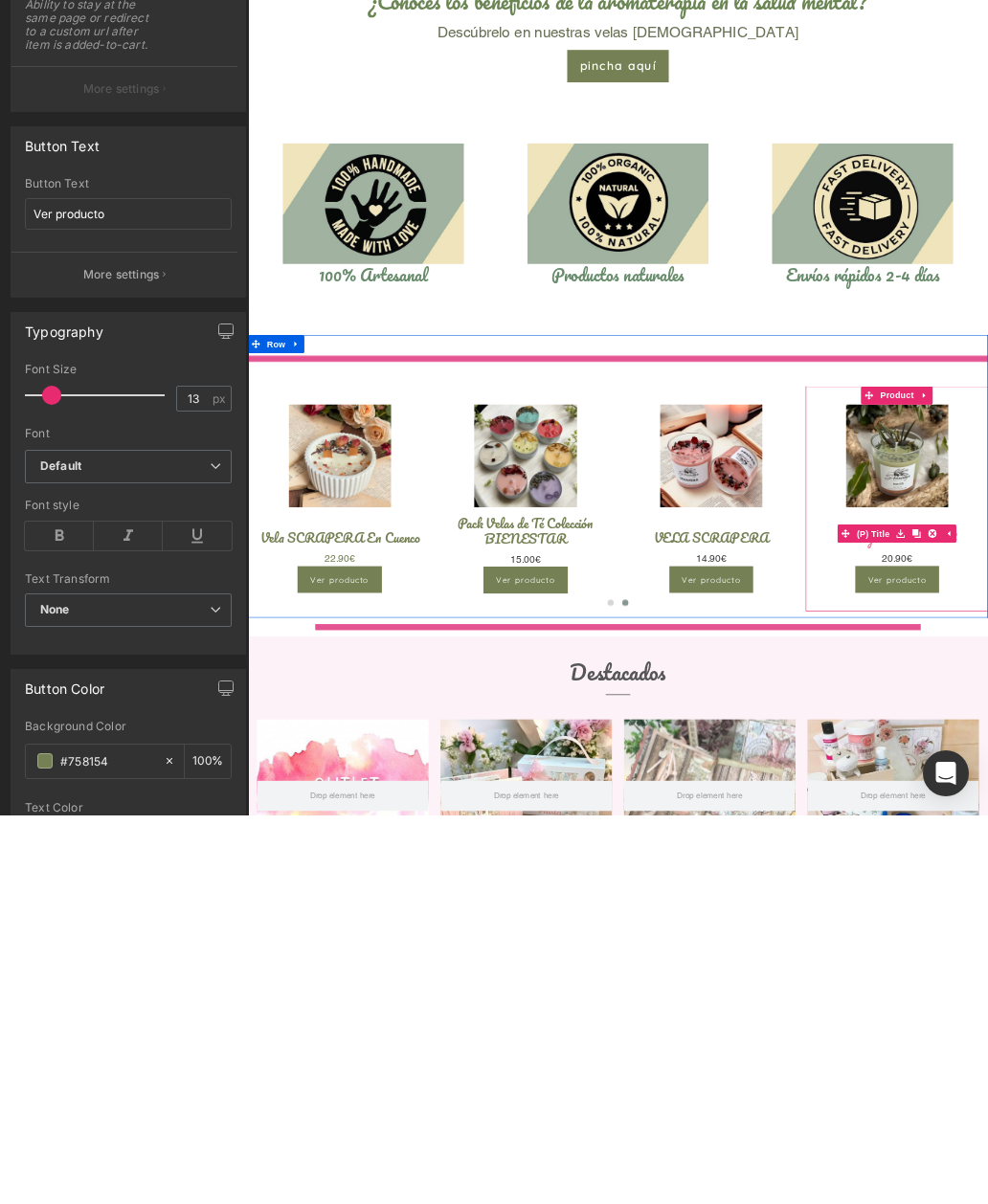
type input "#758154"
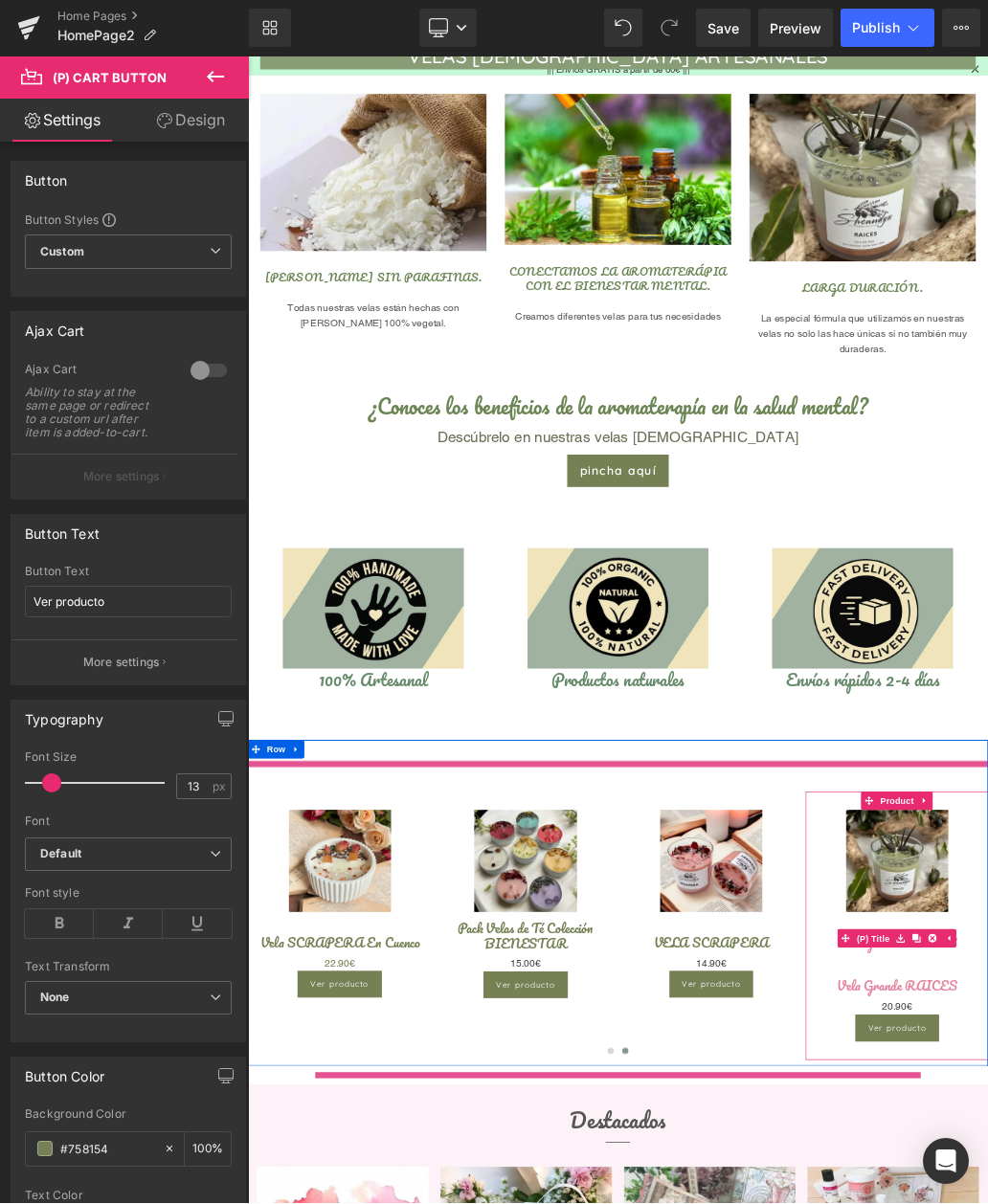
scroll to position [814, 0]
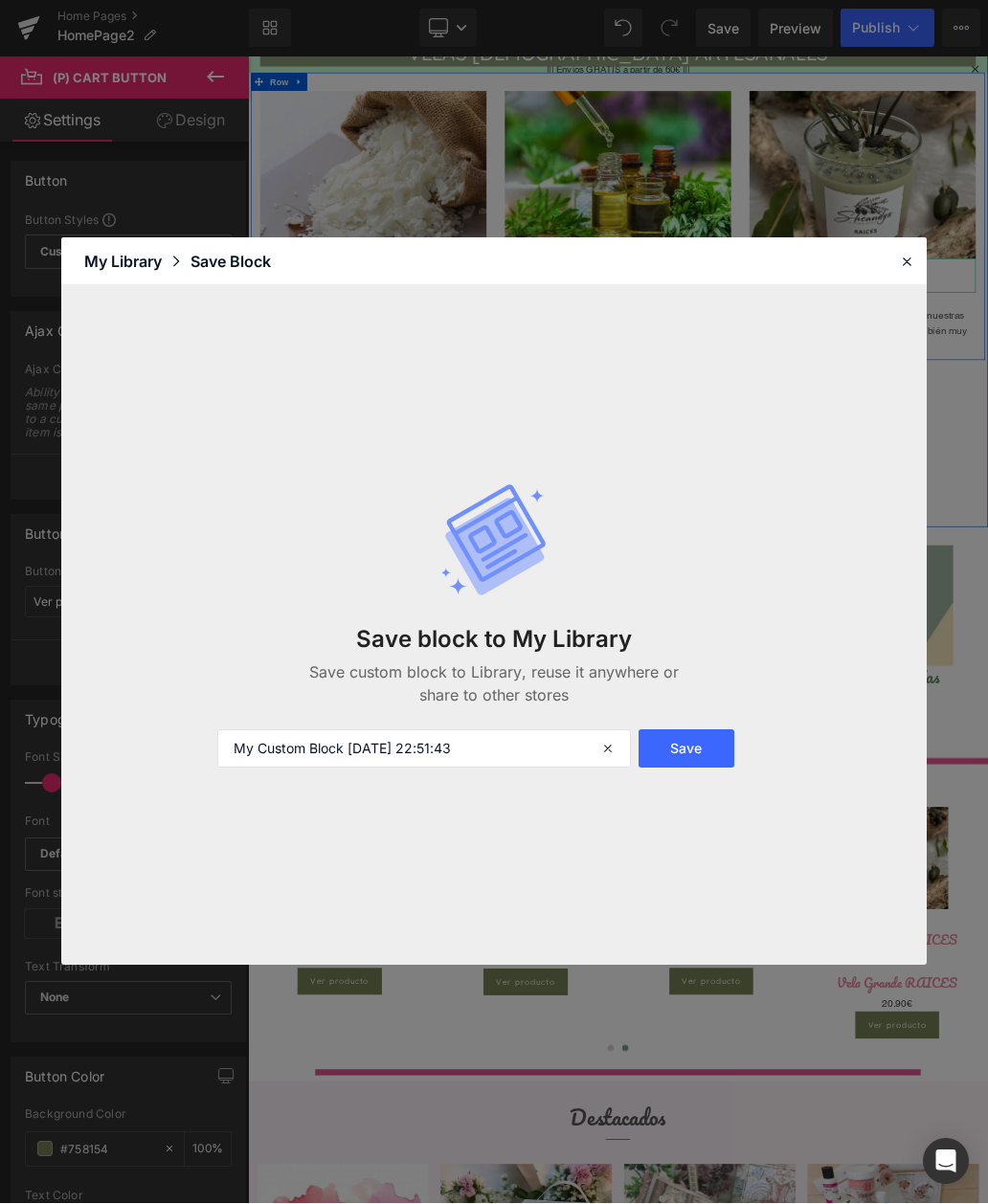
click at [904, 258] on icon at bounding box center [907, 262] width 18 height 18
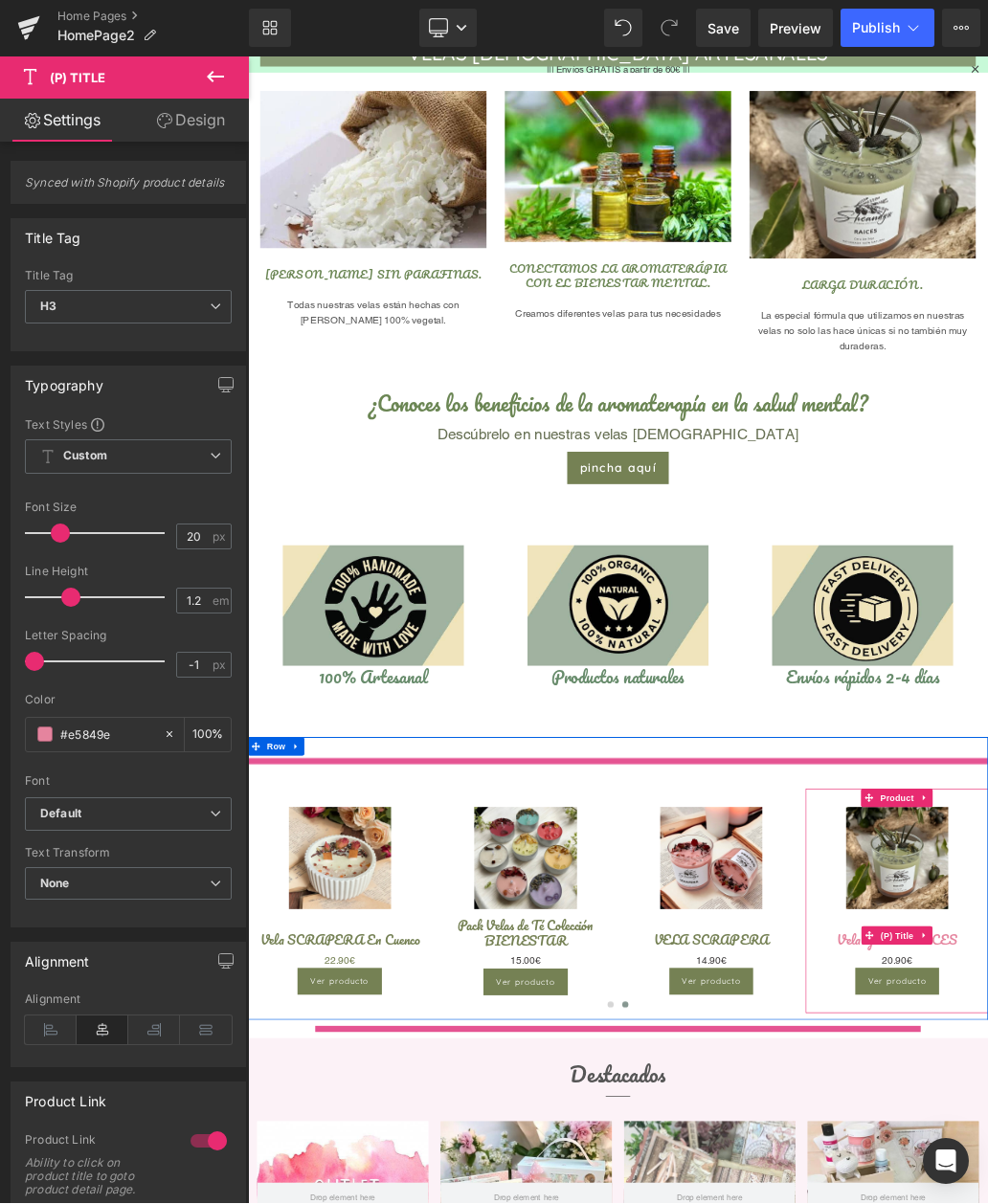
click at [169, 1016] on icon at bounding box center [154, 1029] width 52 height 28
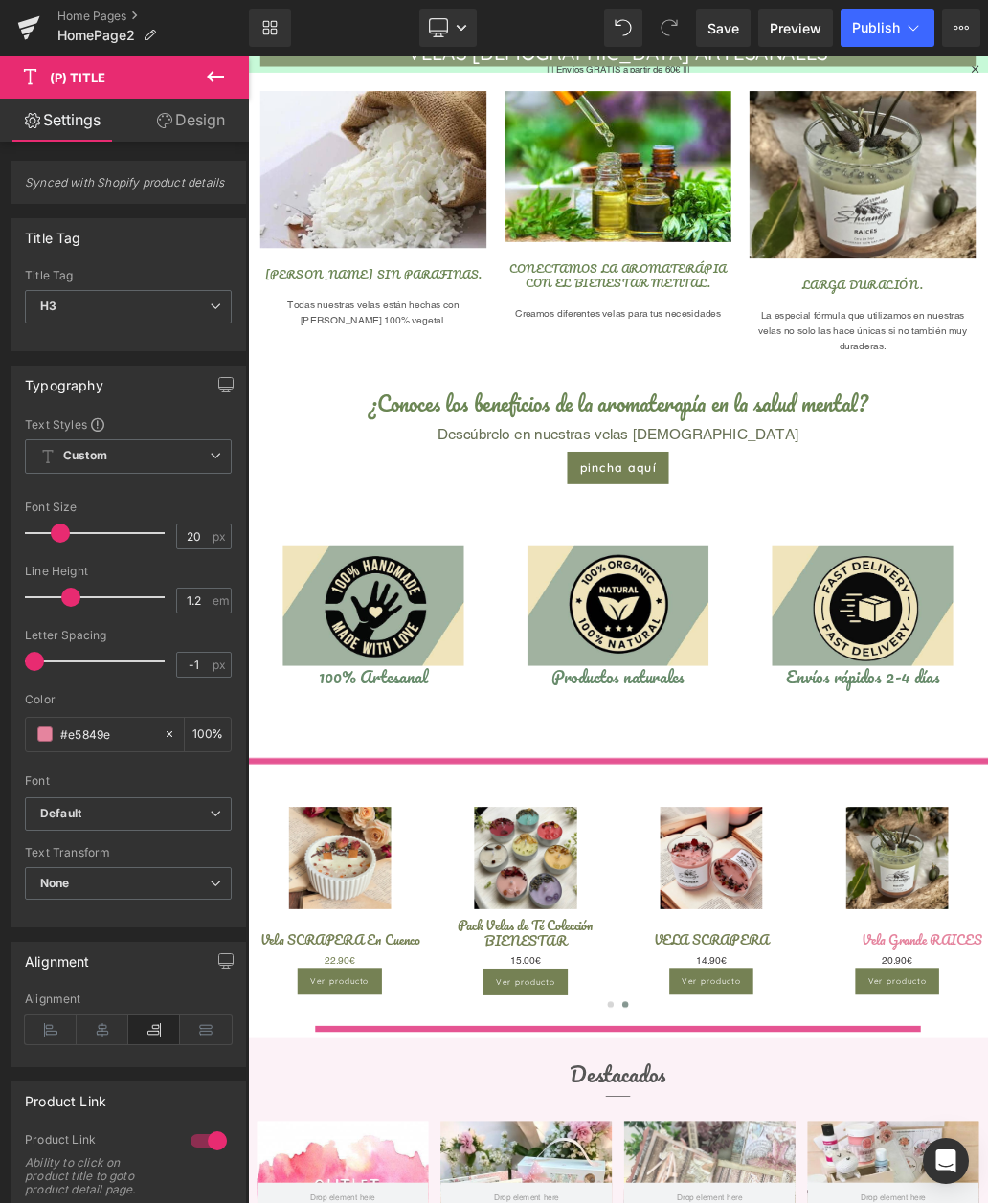
click at [118, 734] on input "#e5849e" at bounding box center [107, 735] width 94 height 21
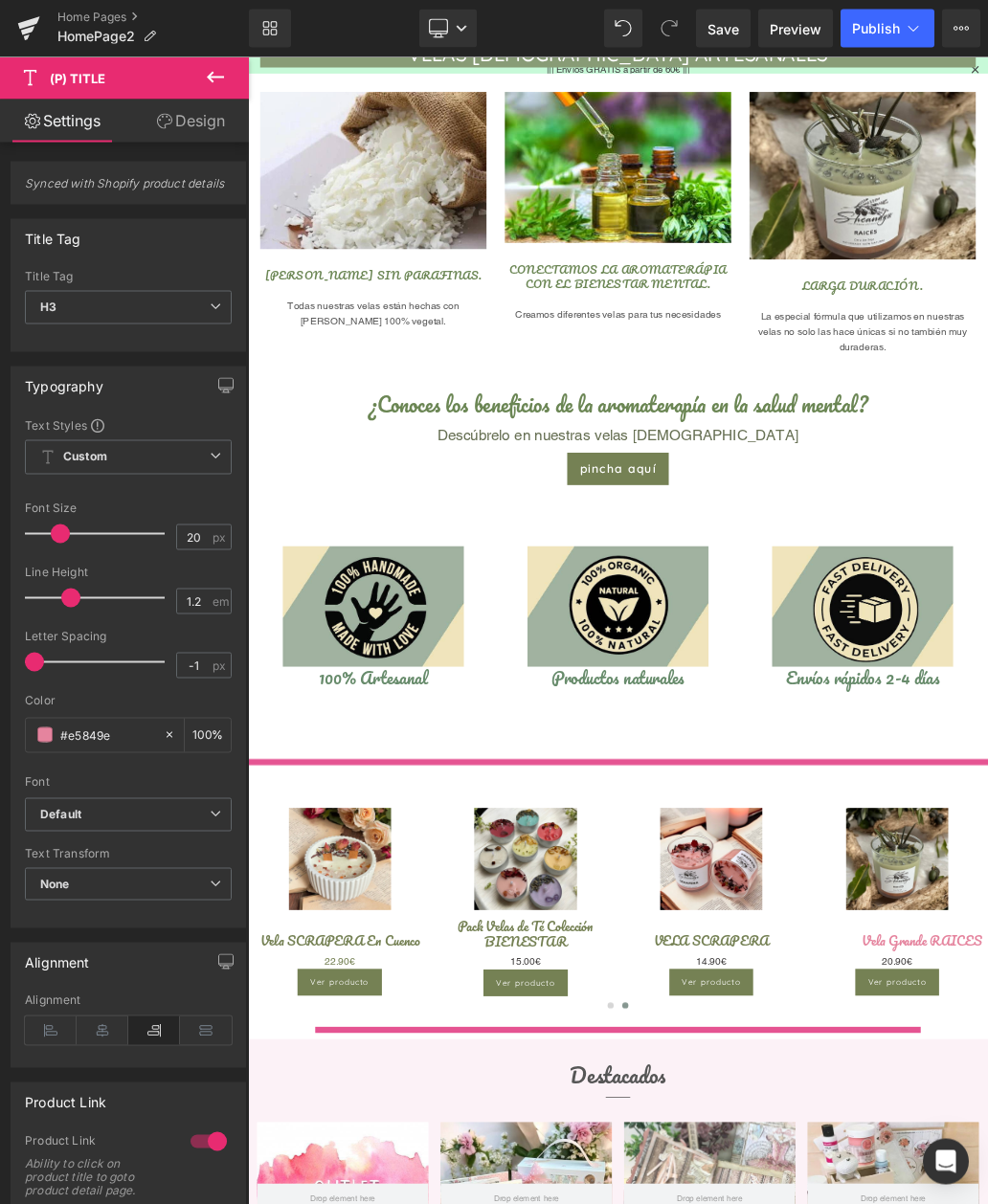
type input "#e5849"
type input "0"
type input "#e584"
type input "27"
type input "#e58"
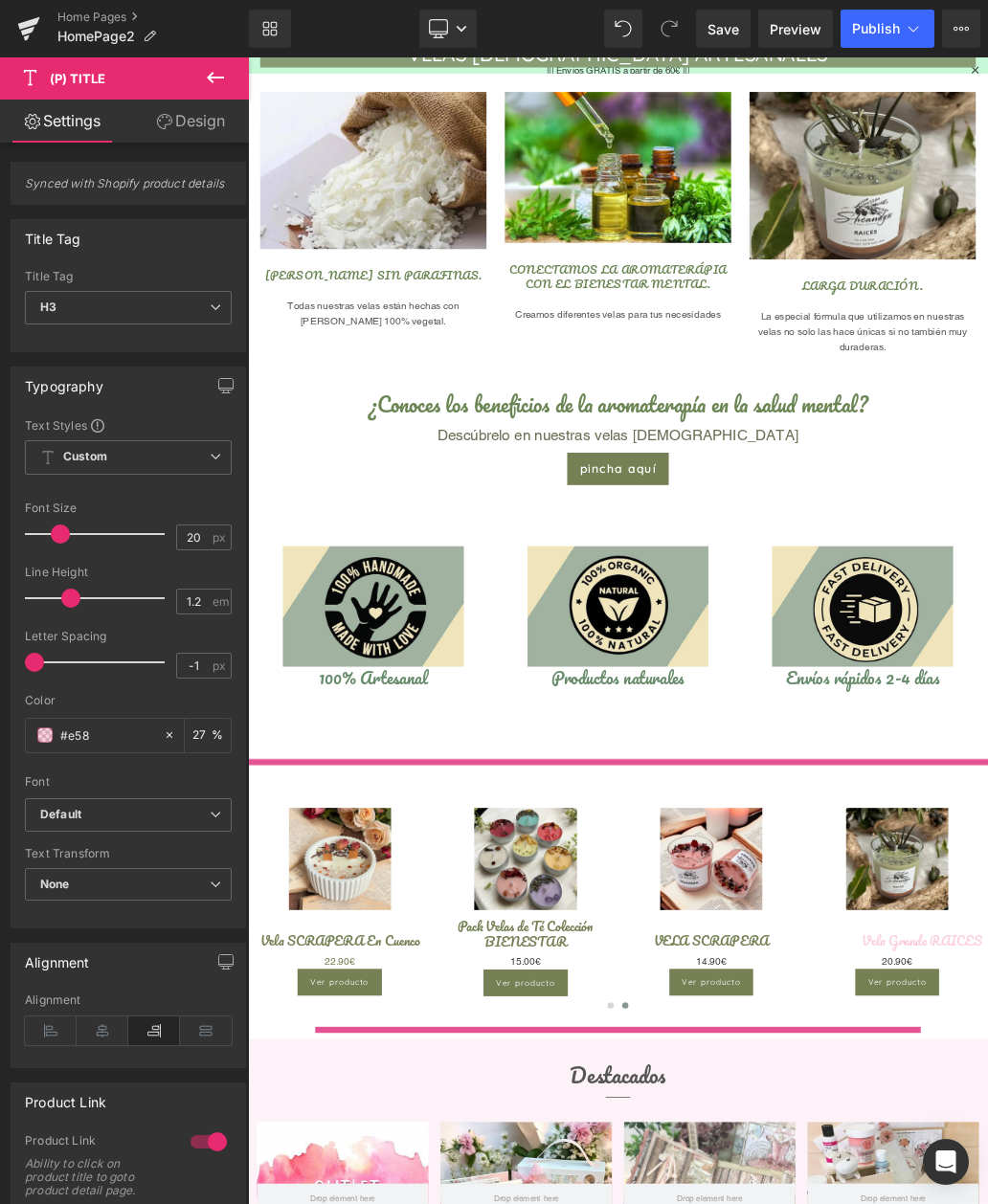
type input "100"
type input "#e5"
type input "0"
type input "#178"
type input "100"
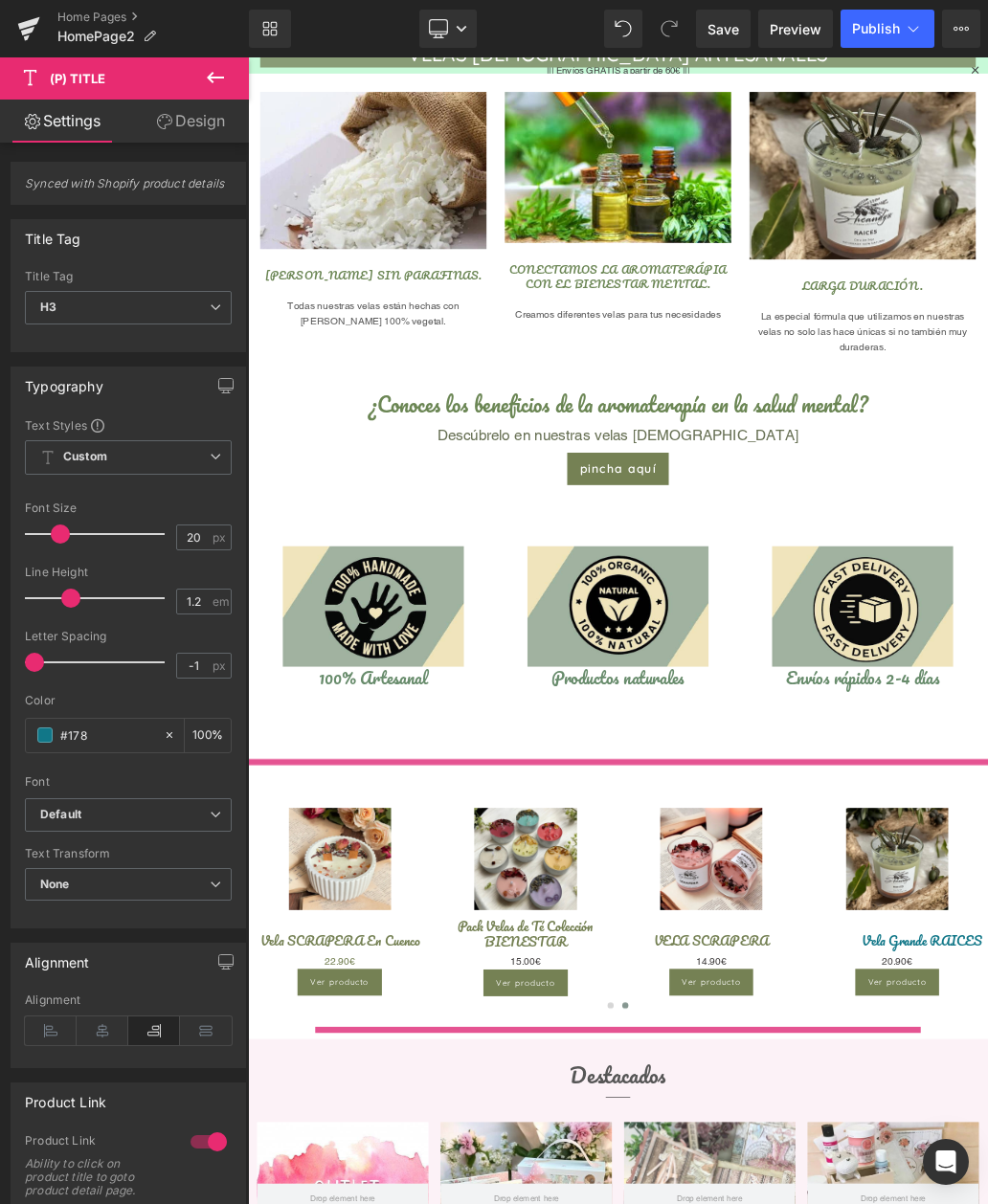
type input "#17"
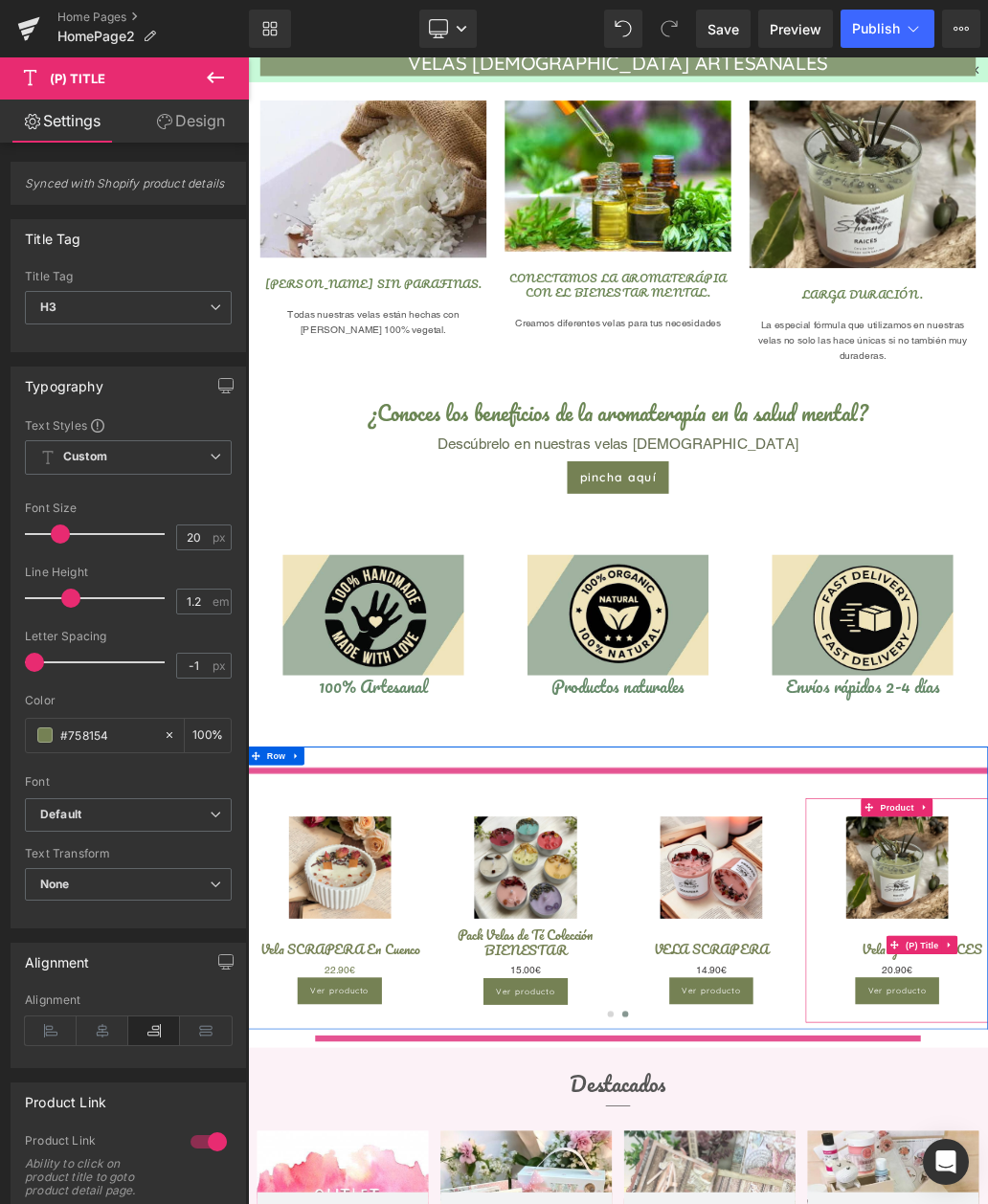
scroll to position [800, 0]
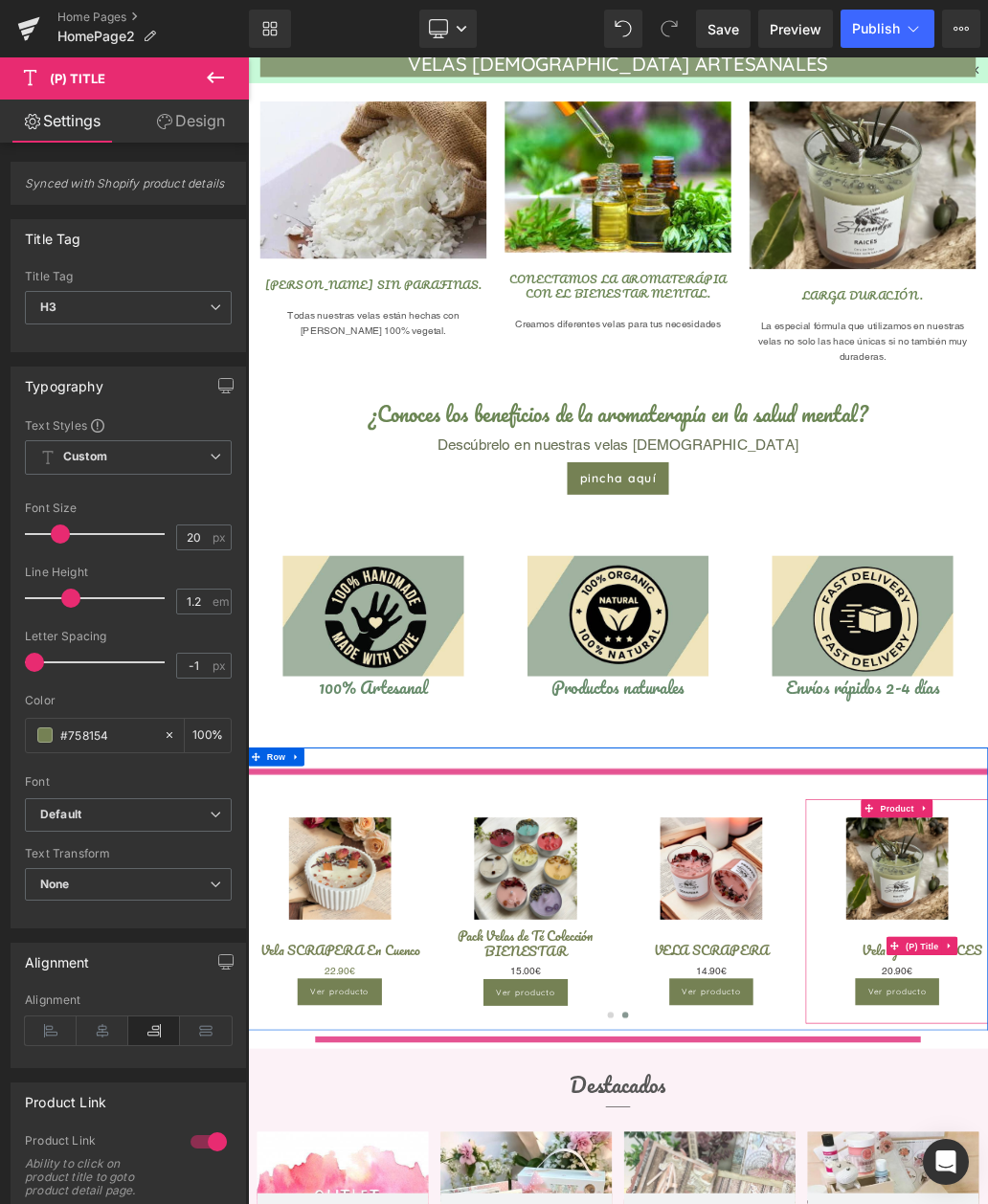
click at [248, 58] on div at bounding box center [248, 58] width 0 height 0
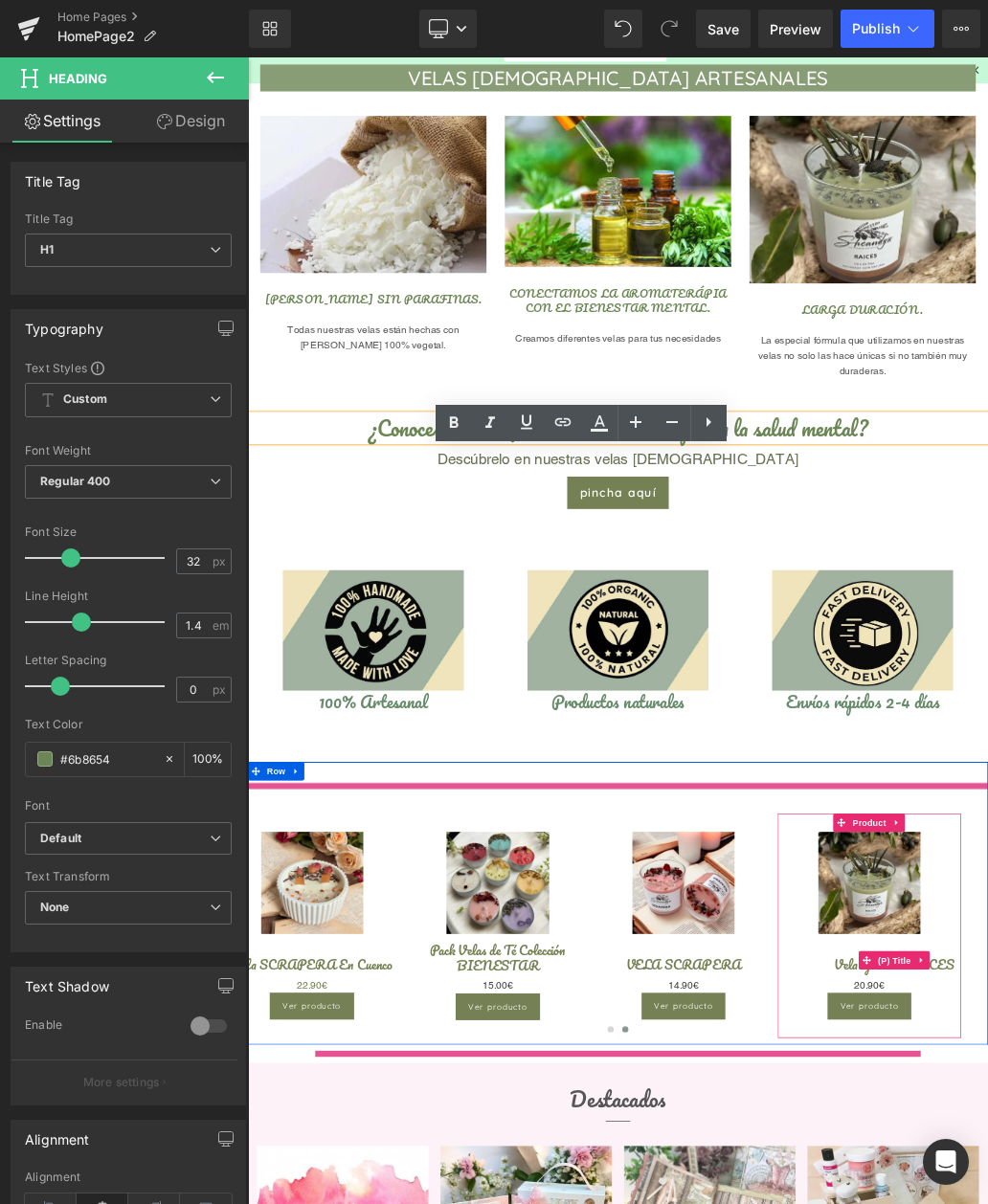
scroll to position [775, 0]
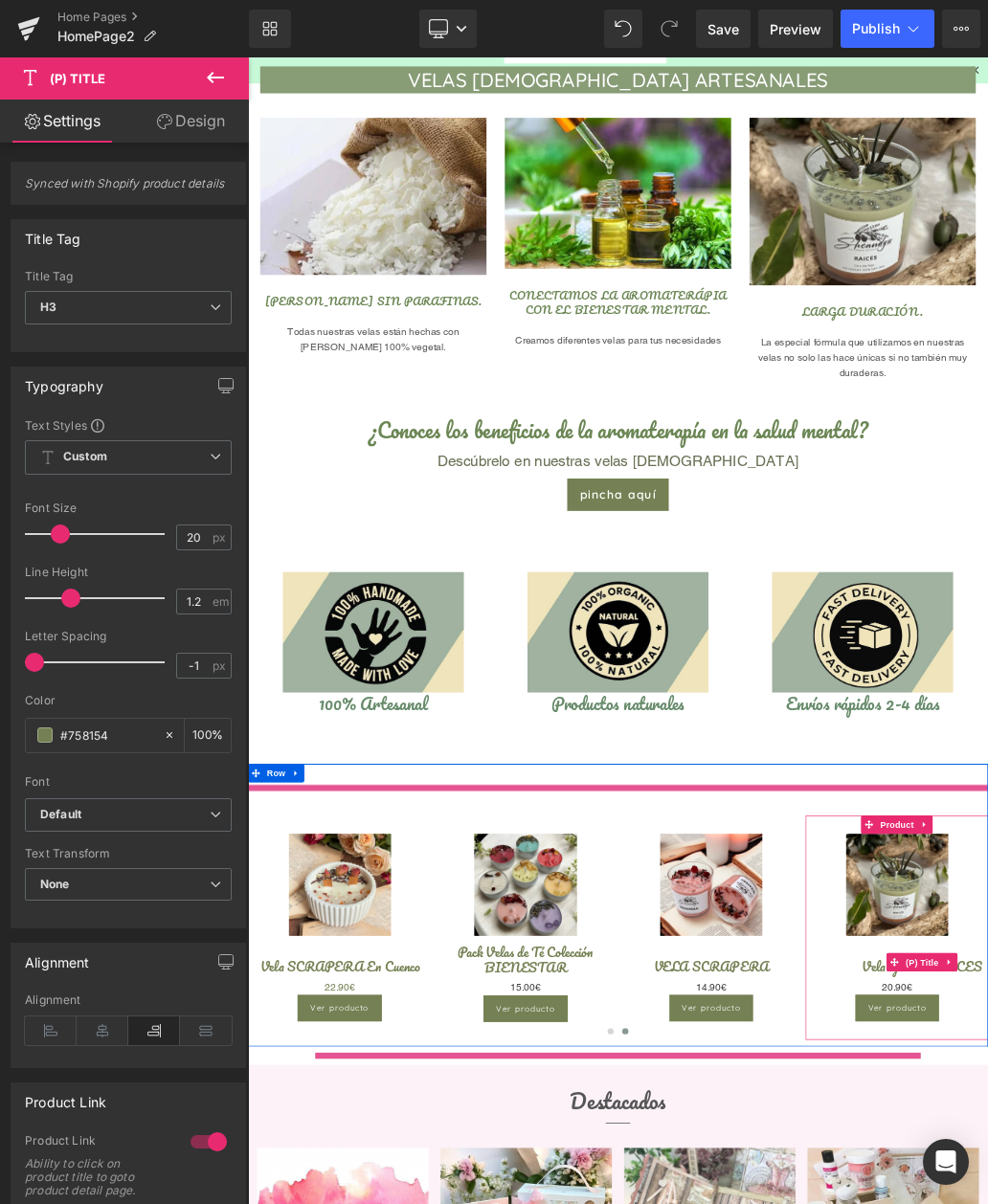
click at [150, 1039] on icon at bounding box center [154, 1029] width 52 height 28
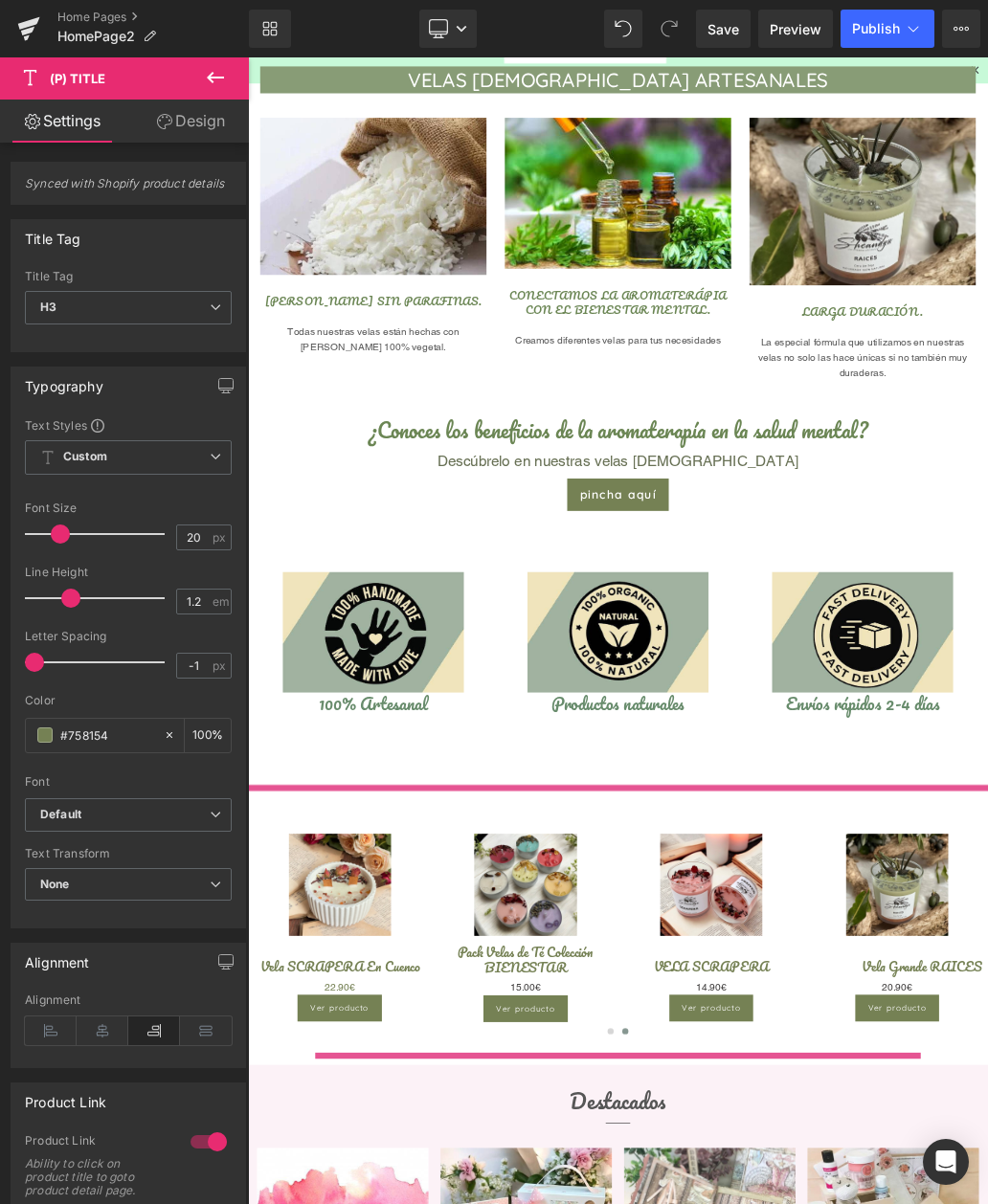
click at [103, 1031] on icon at bounding box center [102, 1029] width 52 height 28
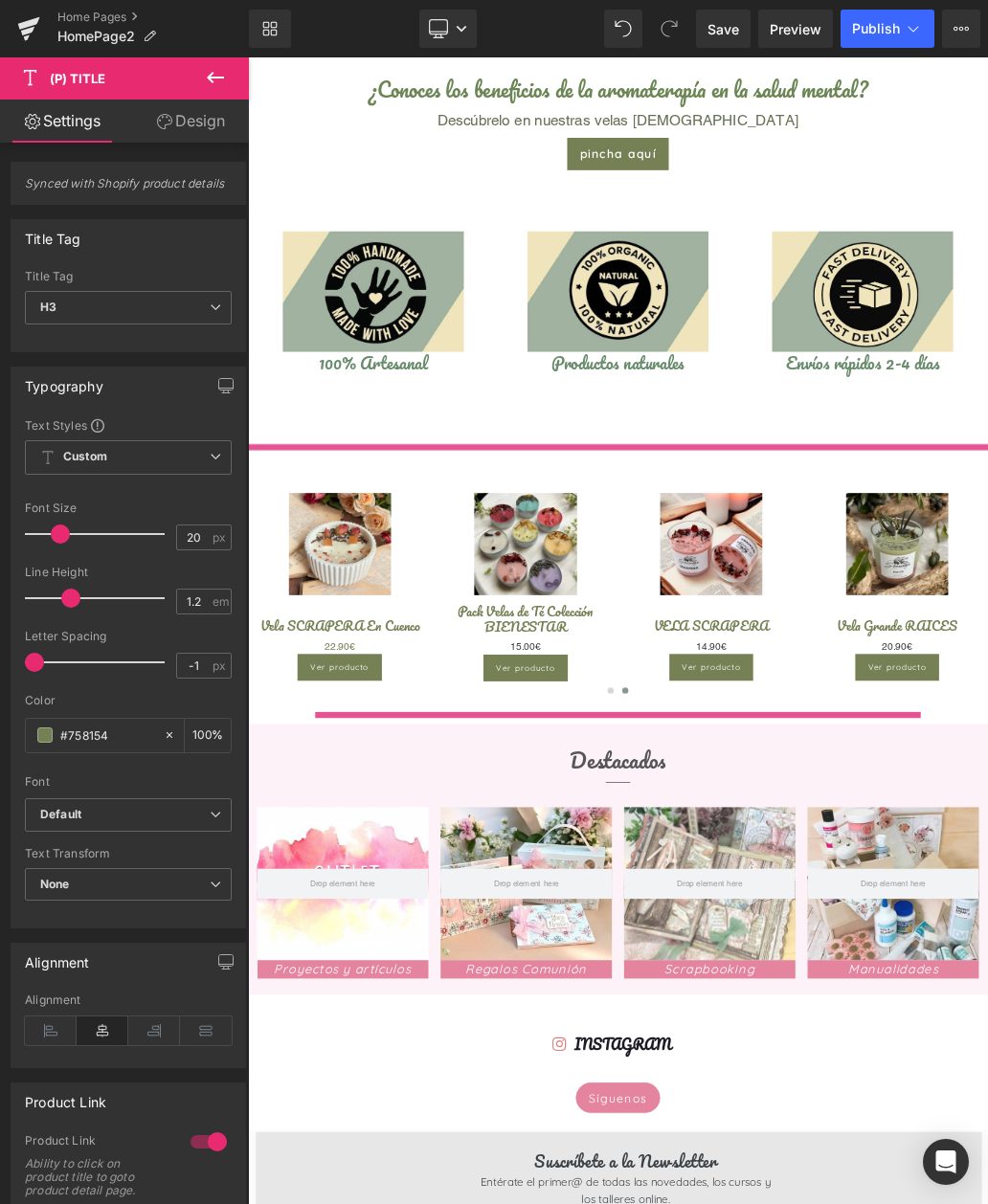
scroll to position [1309, 0]
click at [880, 32] on span "Publish" at bounding box center [876, 29] width 48 height 16
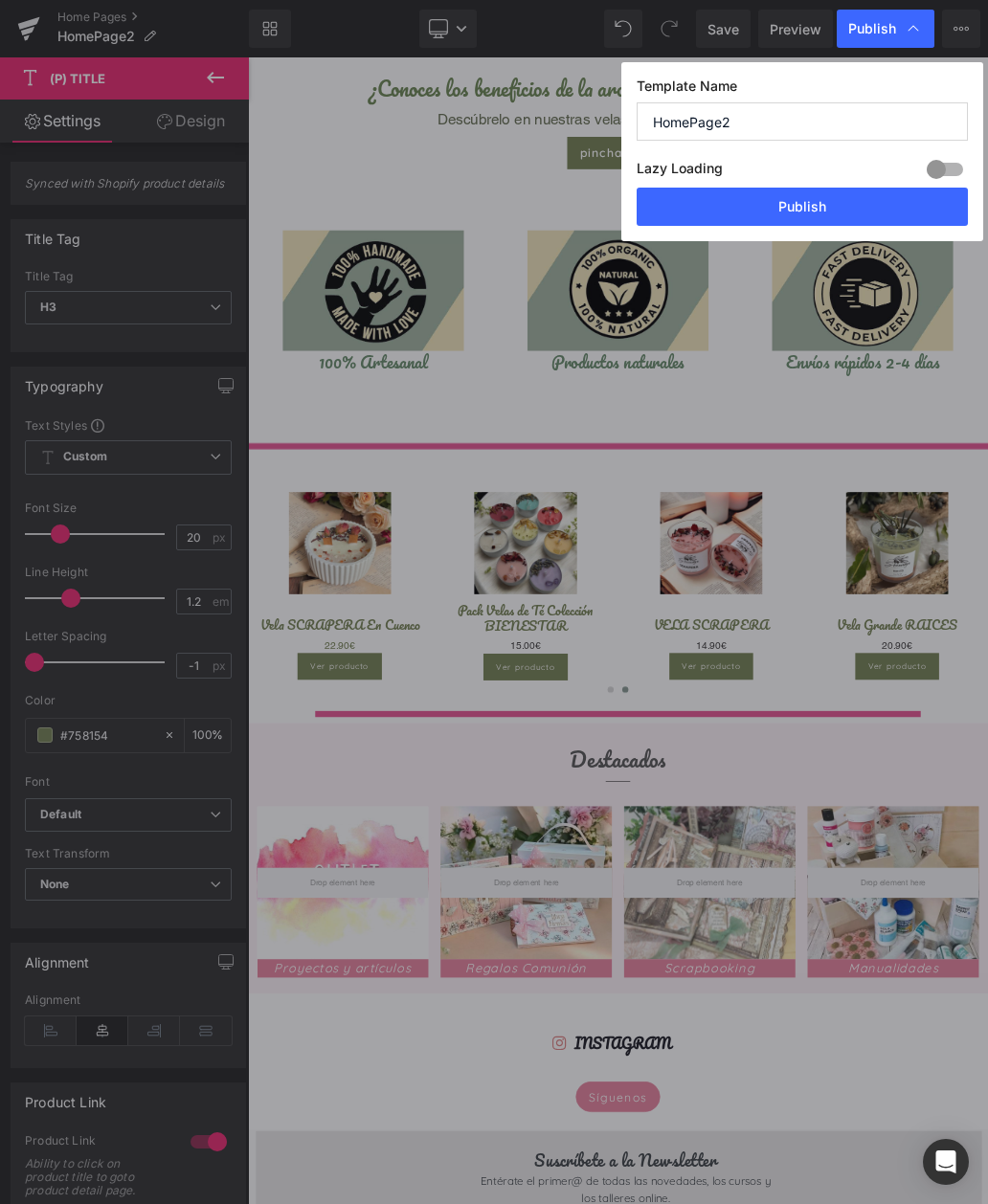
click at [810, 187] on button "Publish" at bounding box center [803, 206] width 332 height 38
